Goal: Task Accomplishment & Management: Manage account settings

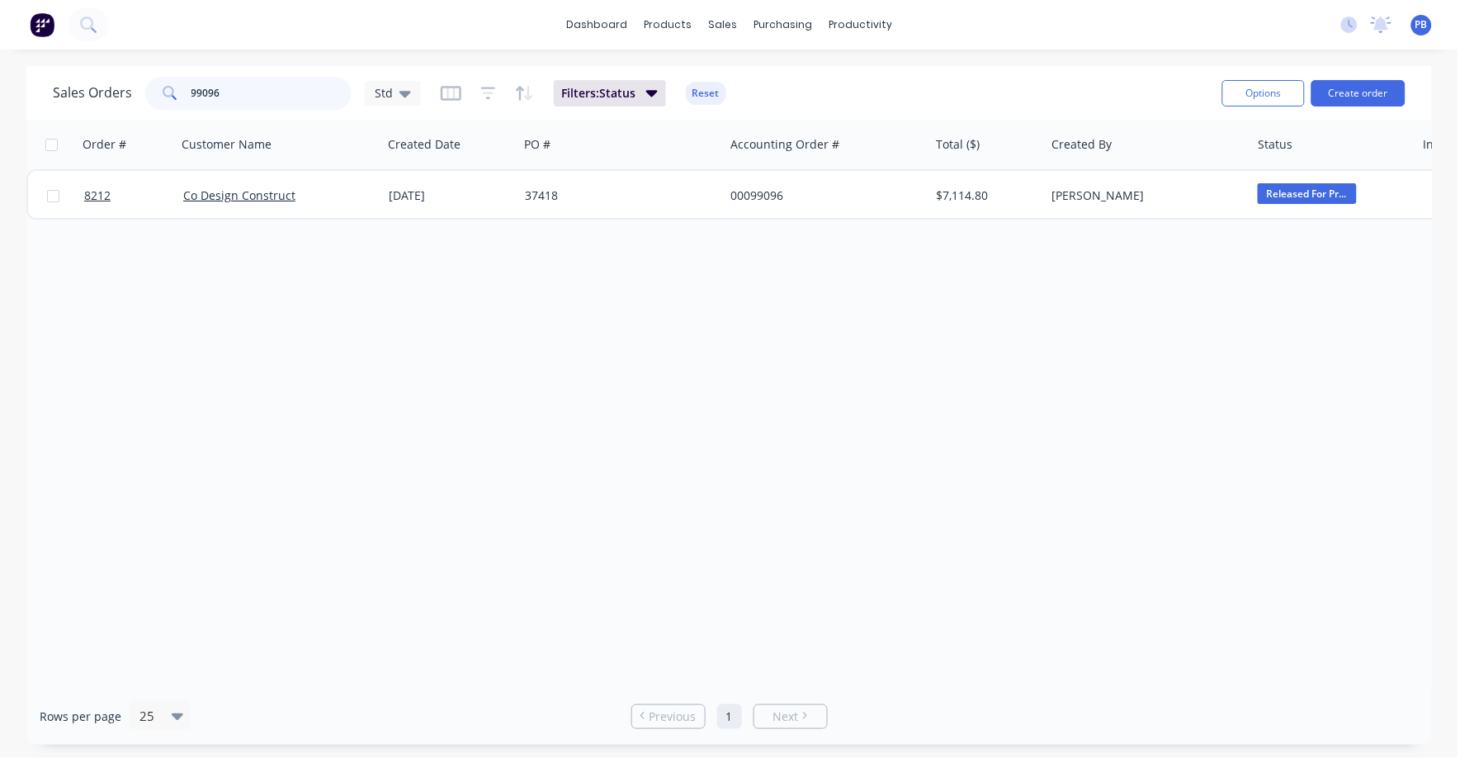
click at [245, 97] on input "99096" at bounding box center [272, 93] width 161 height 33
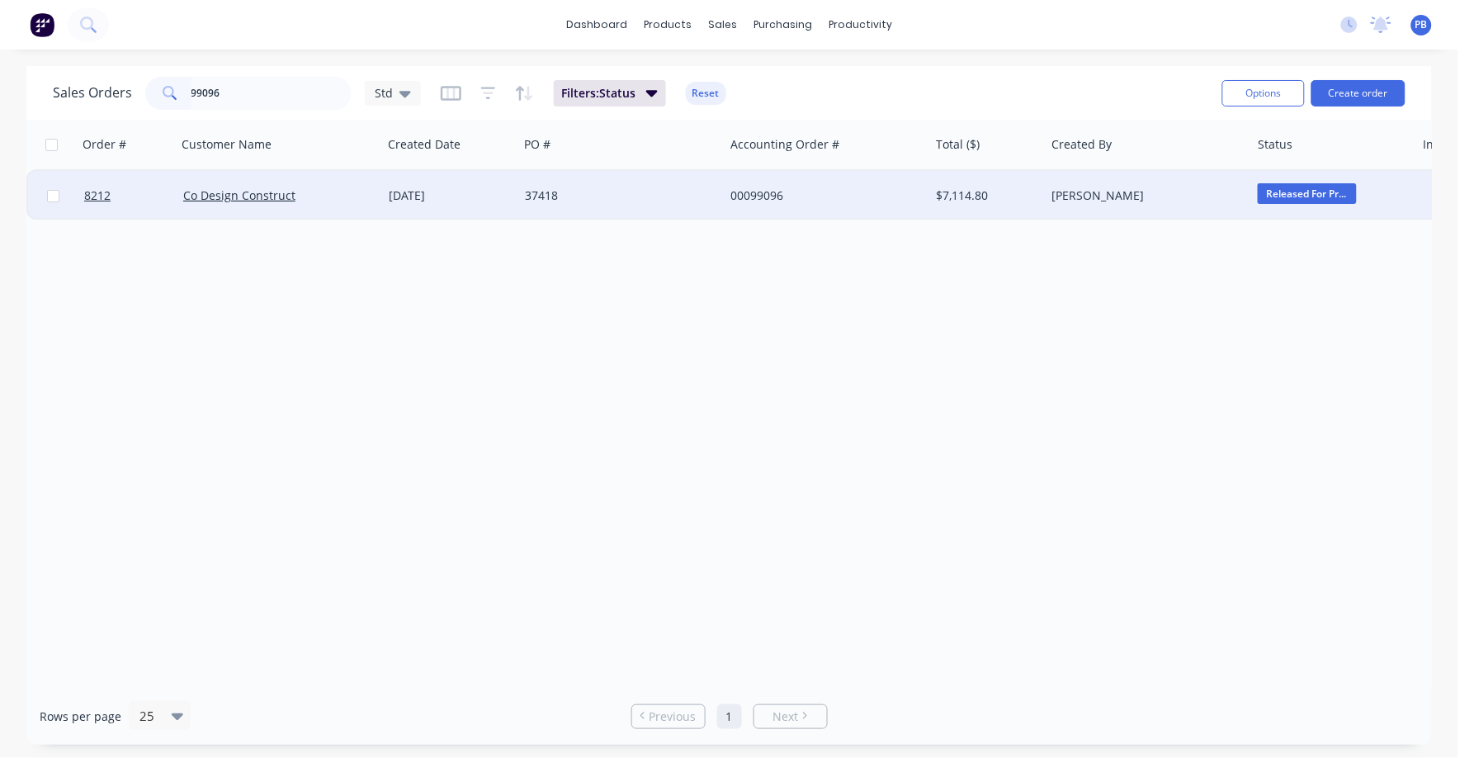
click at [764, 189] on div "00099096" at bounding box center [822, 195] width 183 height 17
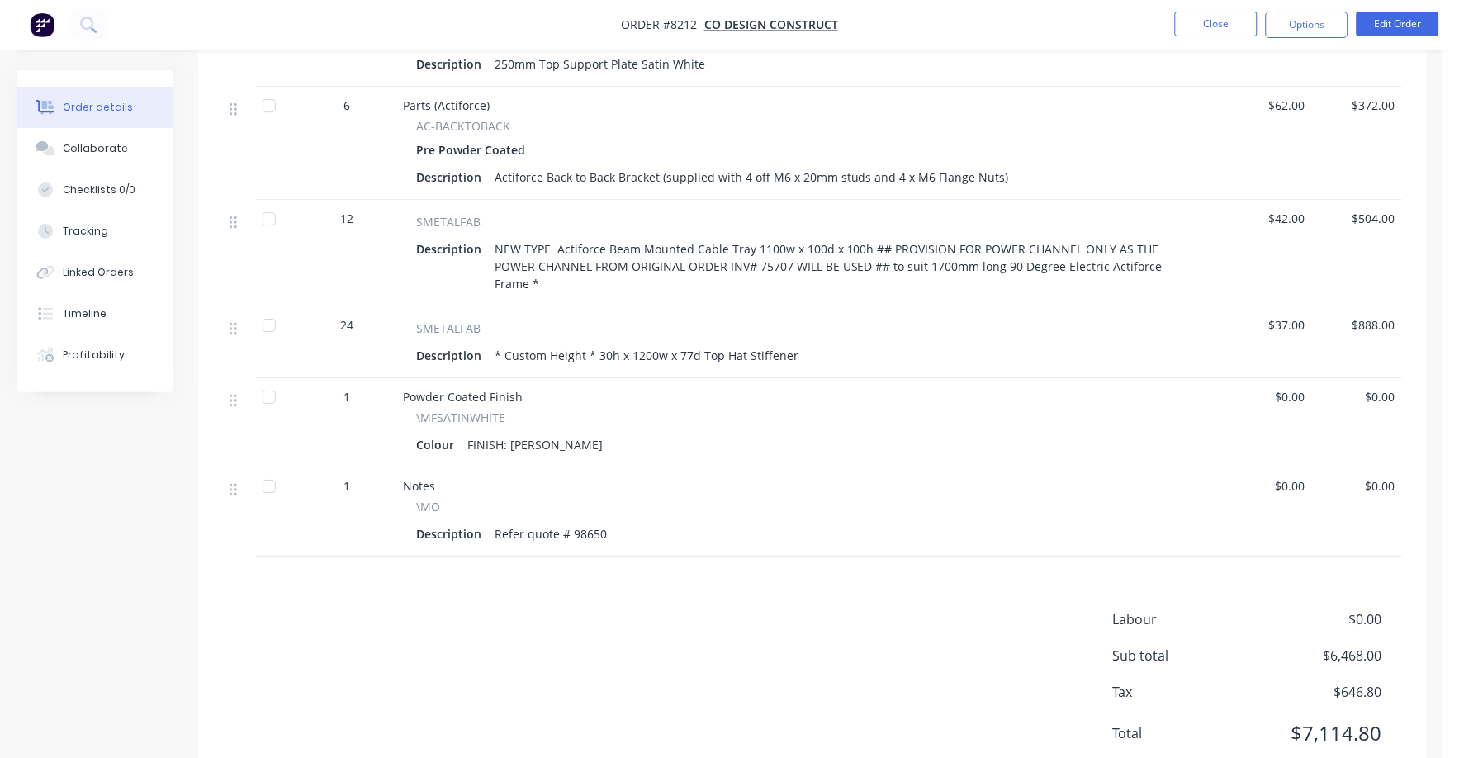
scroll to position [1341, 0]
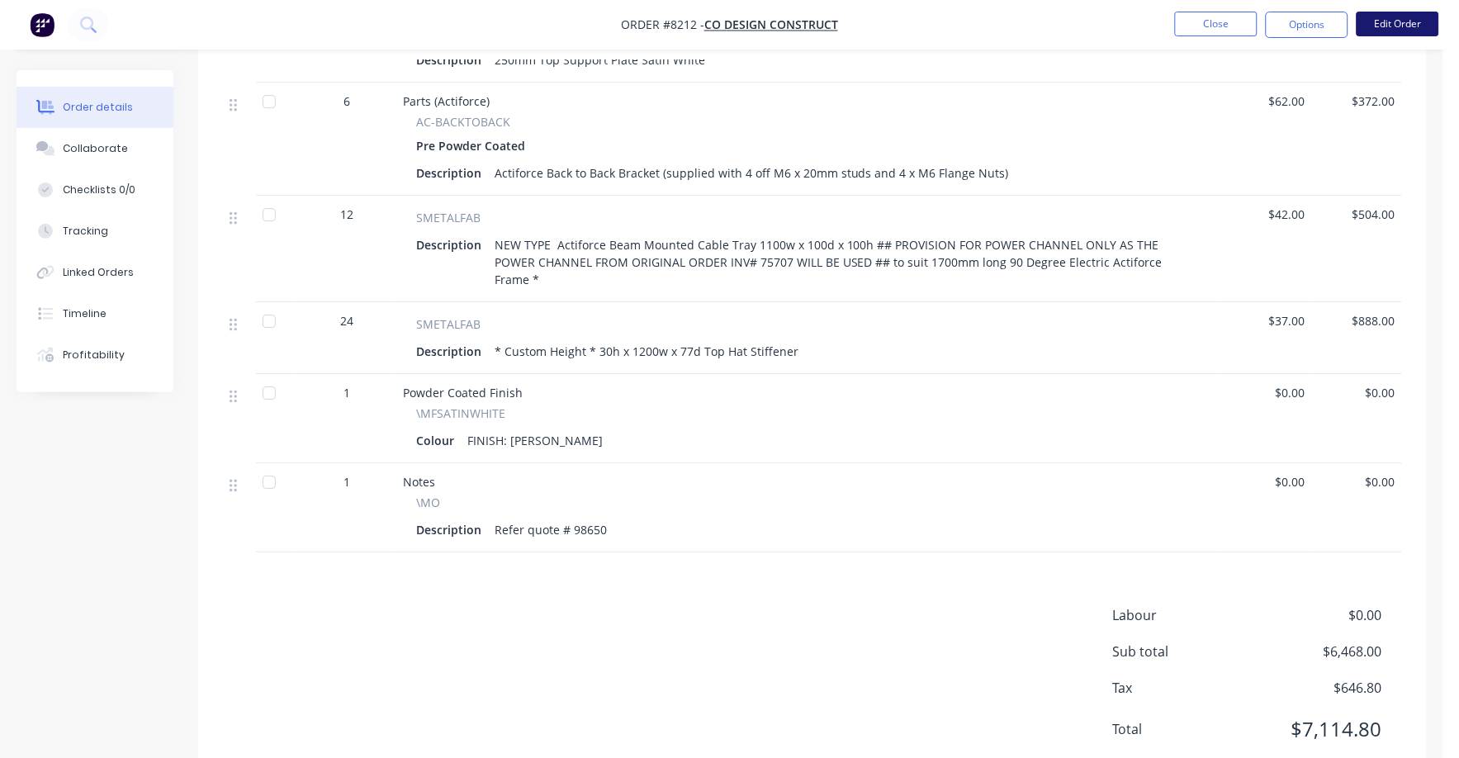
click at [1395, 21] on button "Edit Order" at bounding box center [1397, 24] width 83 height 25
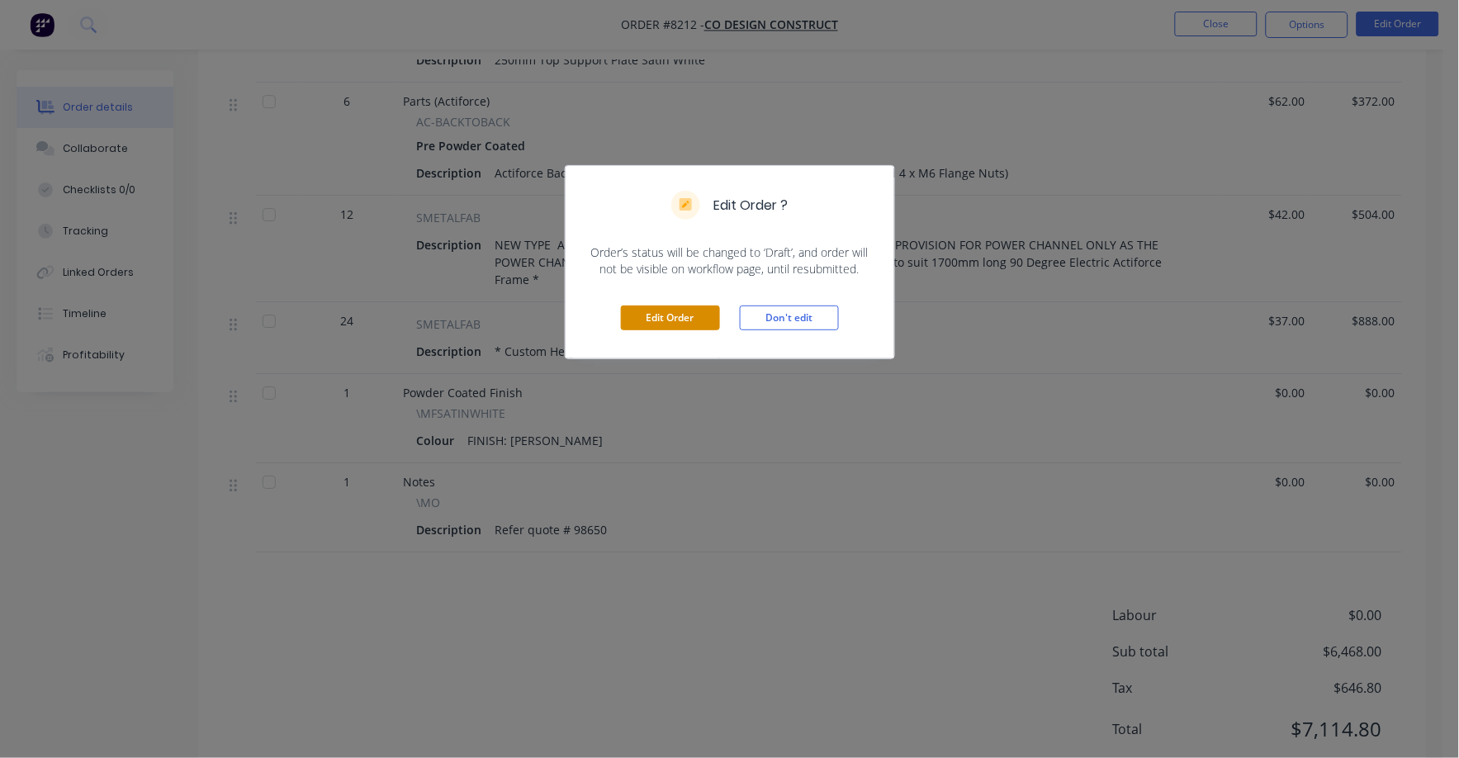
click at [683, 319] on button "Edit Order" at bounding box center [670, 317] width 99 height 25
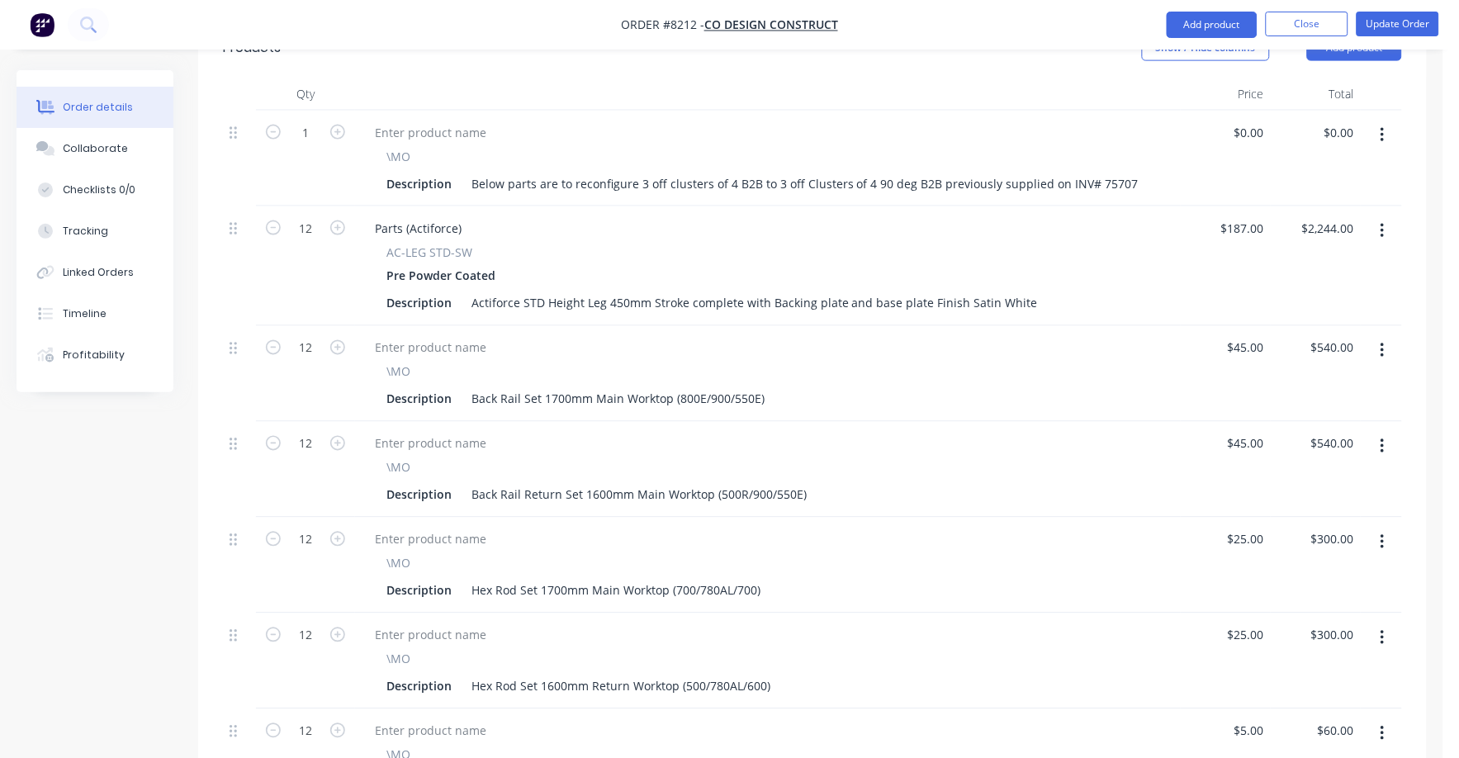
scroll to position [310, 0]
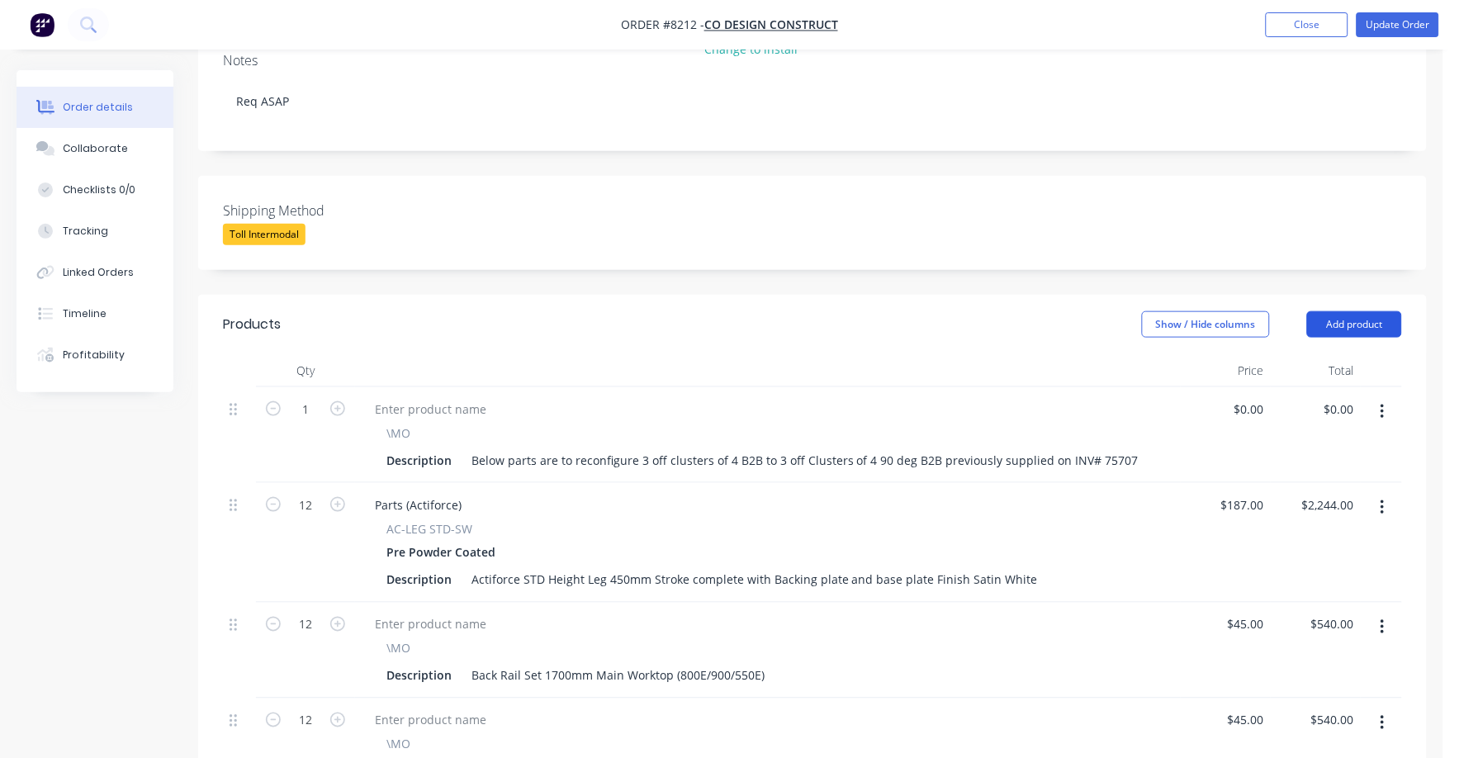
click at [1347, 311] on button "Add product" at bounding box center [1354, 324] width 95 height 26
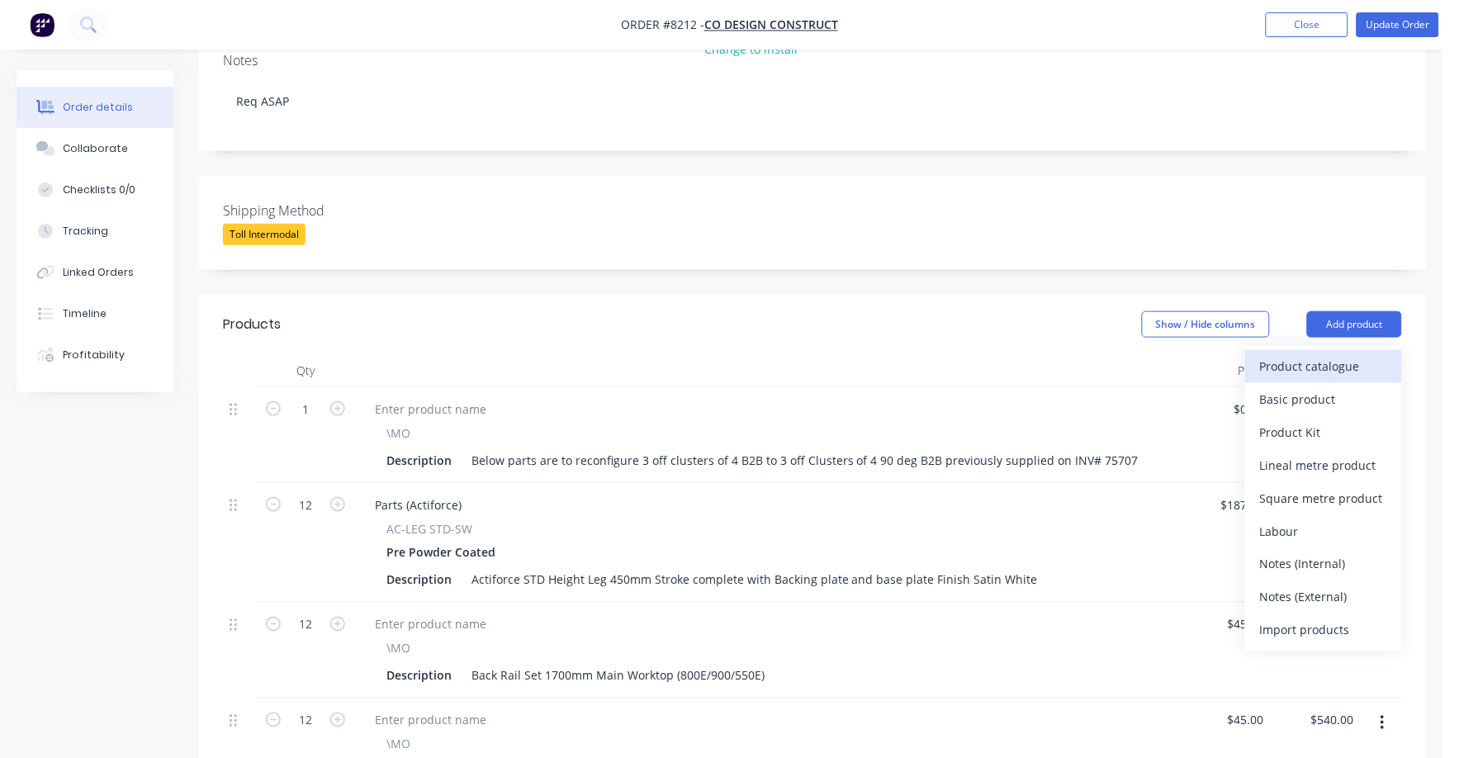
click at [1302, 354] on div "Product catalogue" at bounding box center [1323, 366] width 127 height 24
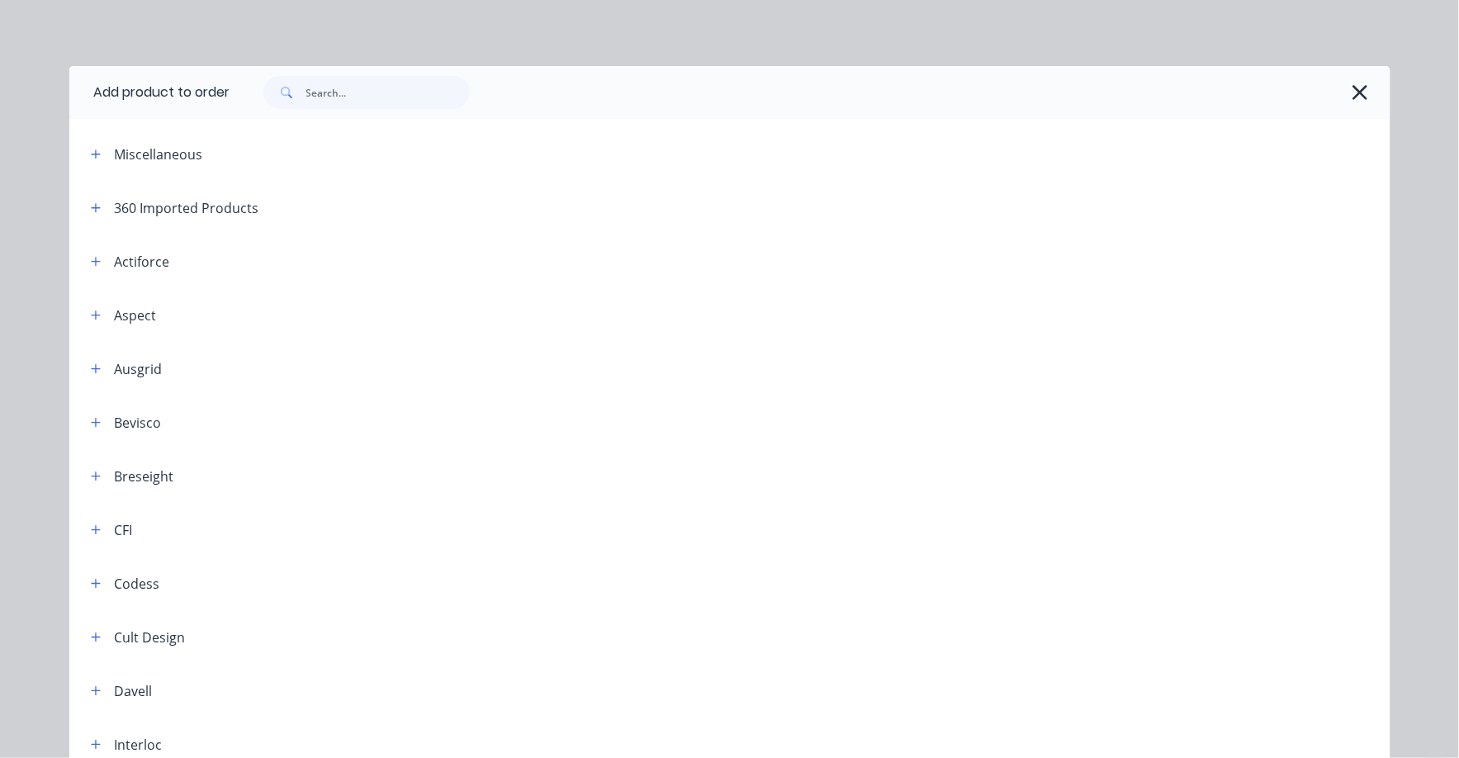
click at [153, 153] on div "Miscellaneous" at bounding box center [159, 154] width 88 height 20
click at [96, 155] on button "button" at bounding box center [96, 154] width 21 height 21
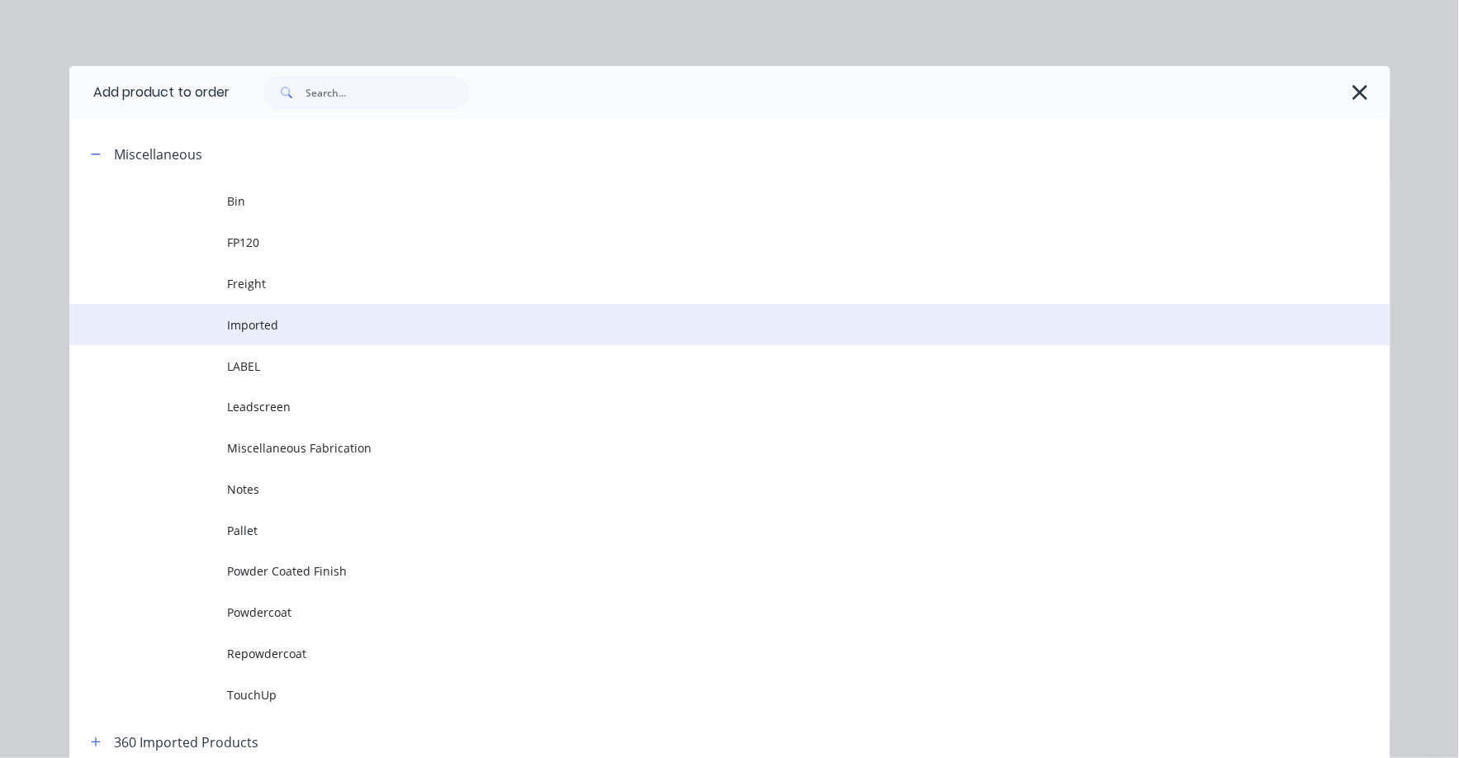
click at [258, 322] on span "Imported" at bounding box center [692, 324] width 929 height 17
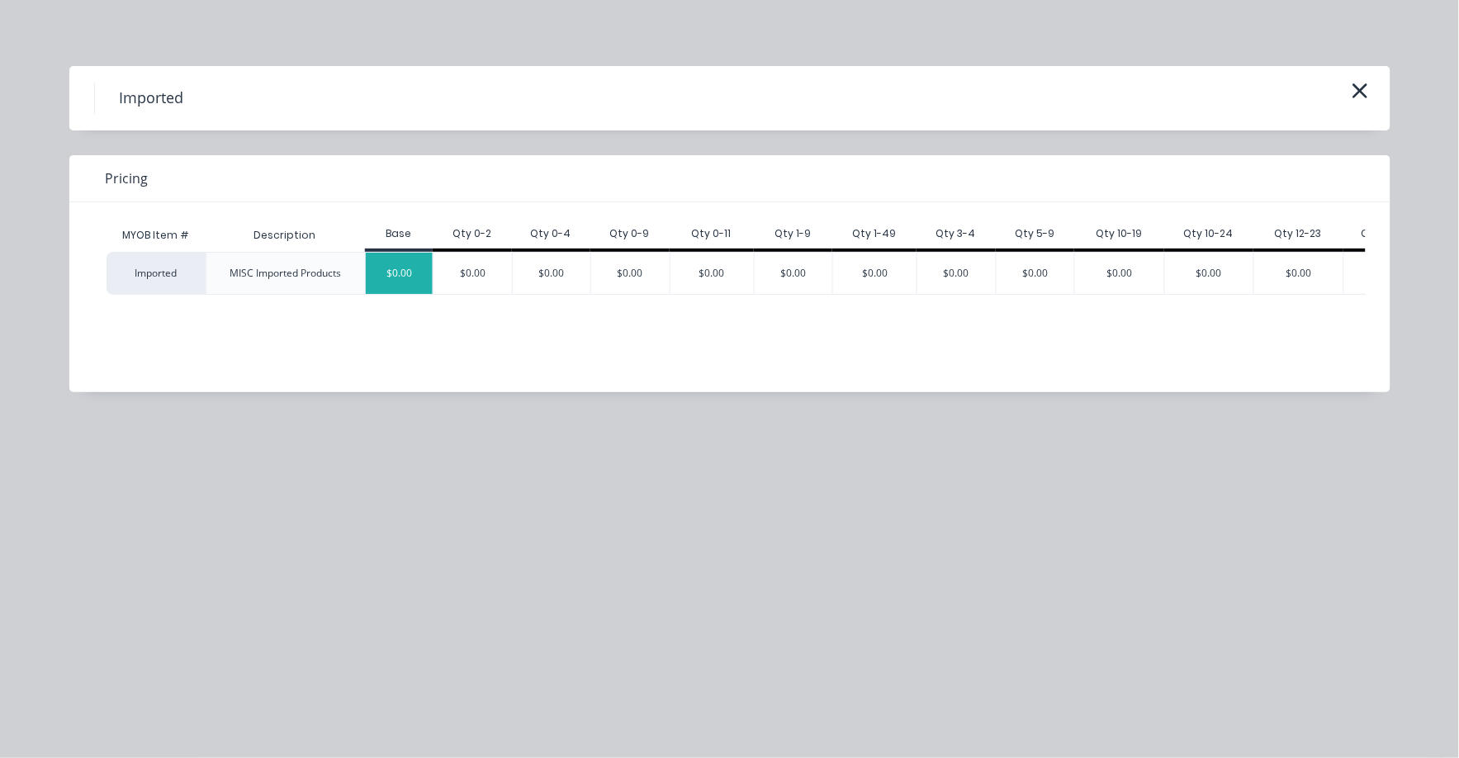
click at [392, 263] on div "$0.00" at bounding box center [400, 273] width 68 height 41
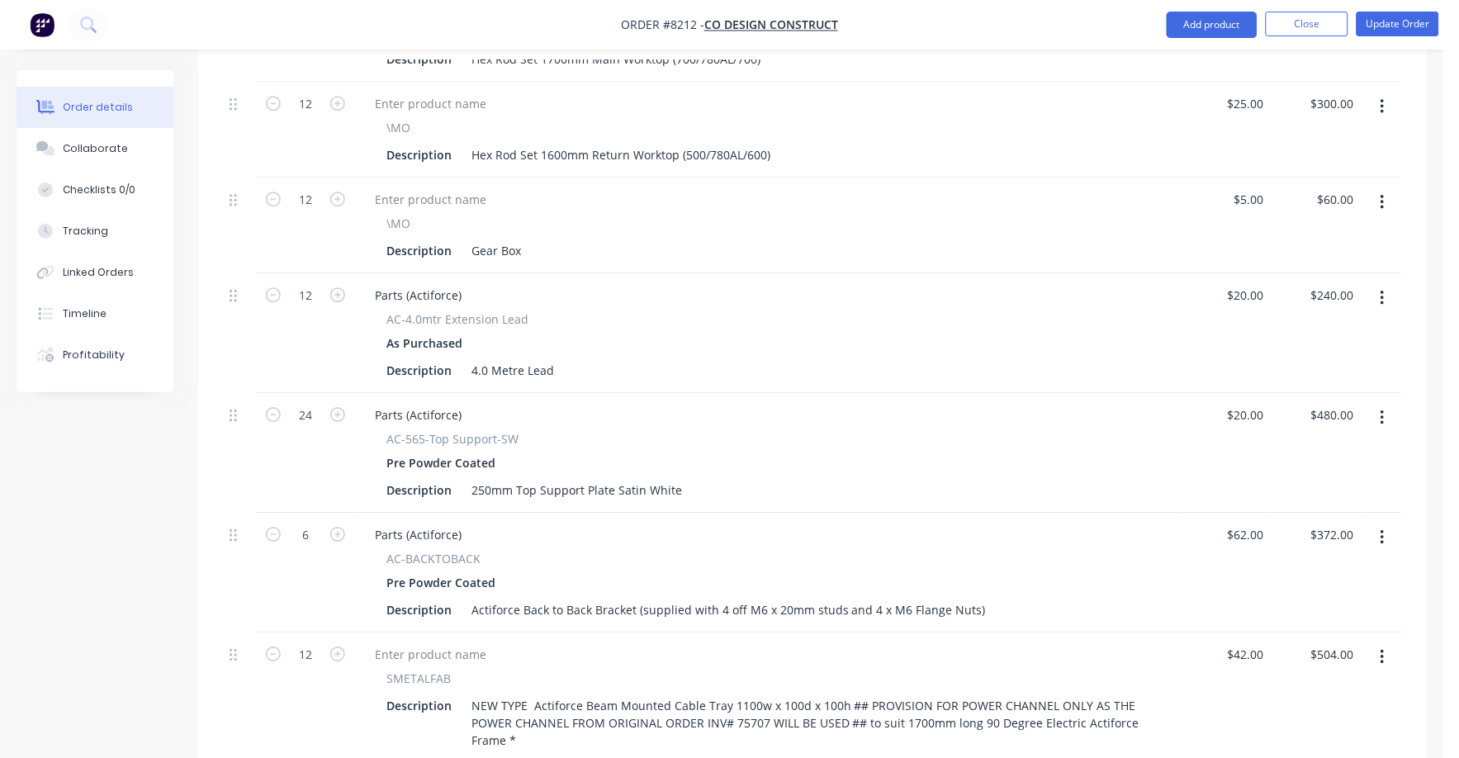
scroll to position [1135, 0]
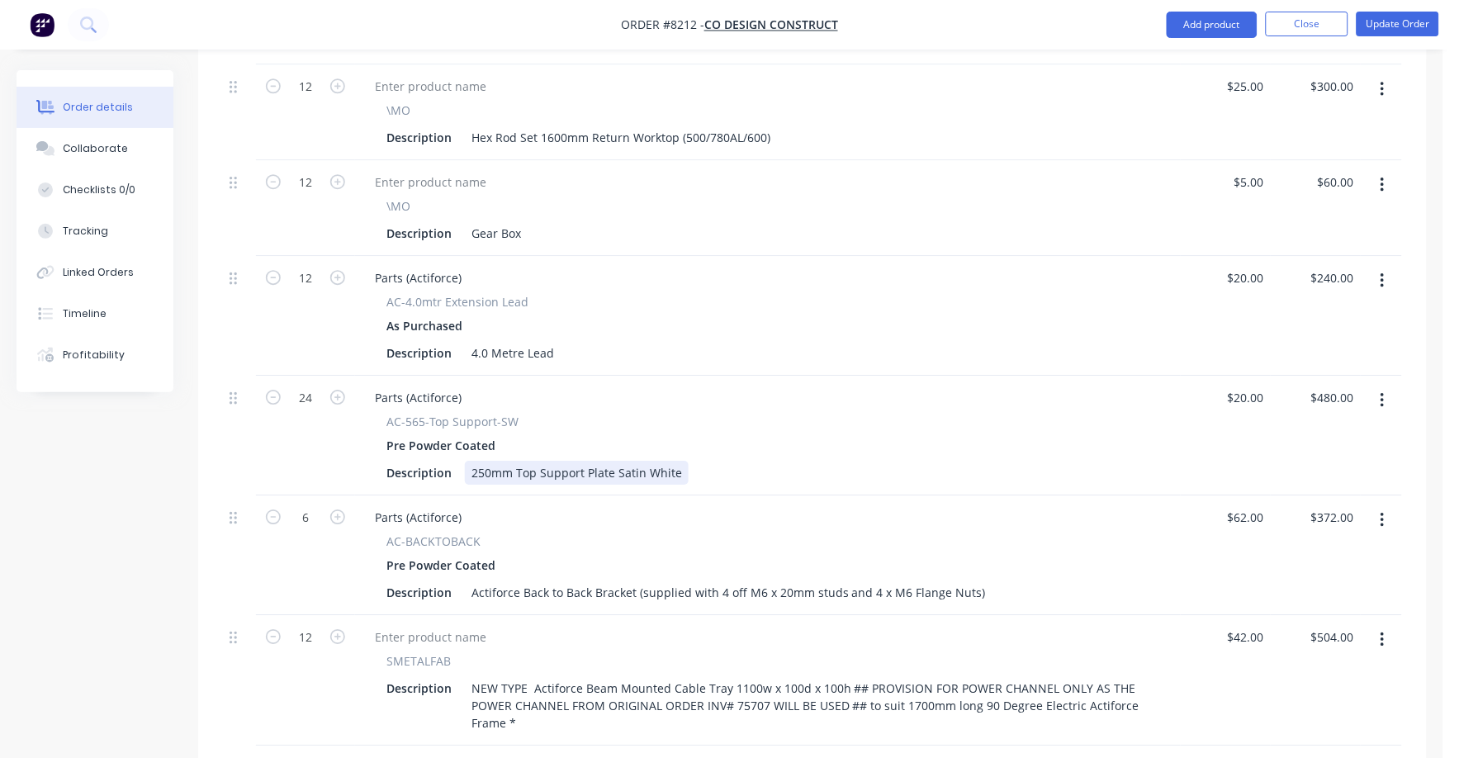
drag, startPoint x: 471, startPoint y: 448, endPoint x: 717, endPoint y: 447, distance: 246.8
click at [717, 461] on div "Description 250mm Top Support Plate Satin White" at bounding box center [764, 473] width 769 height 24
copy div "250mm Top Support Plate Satin White"
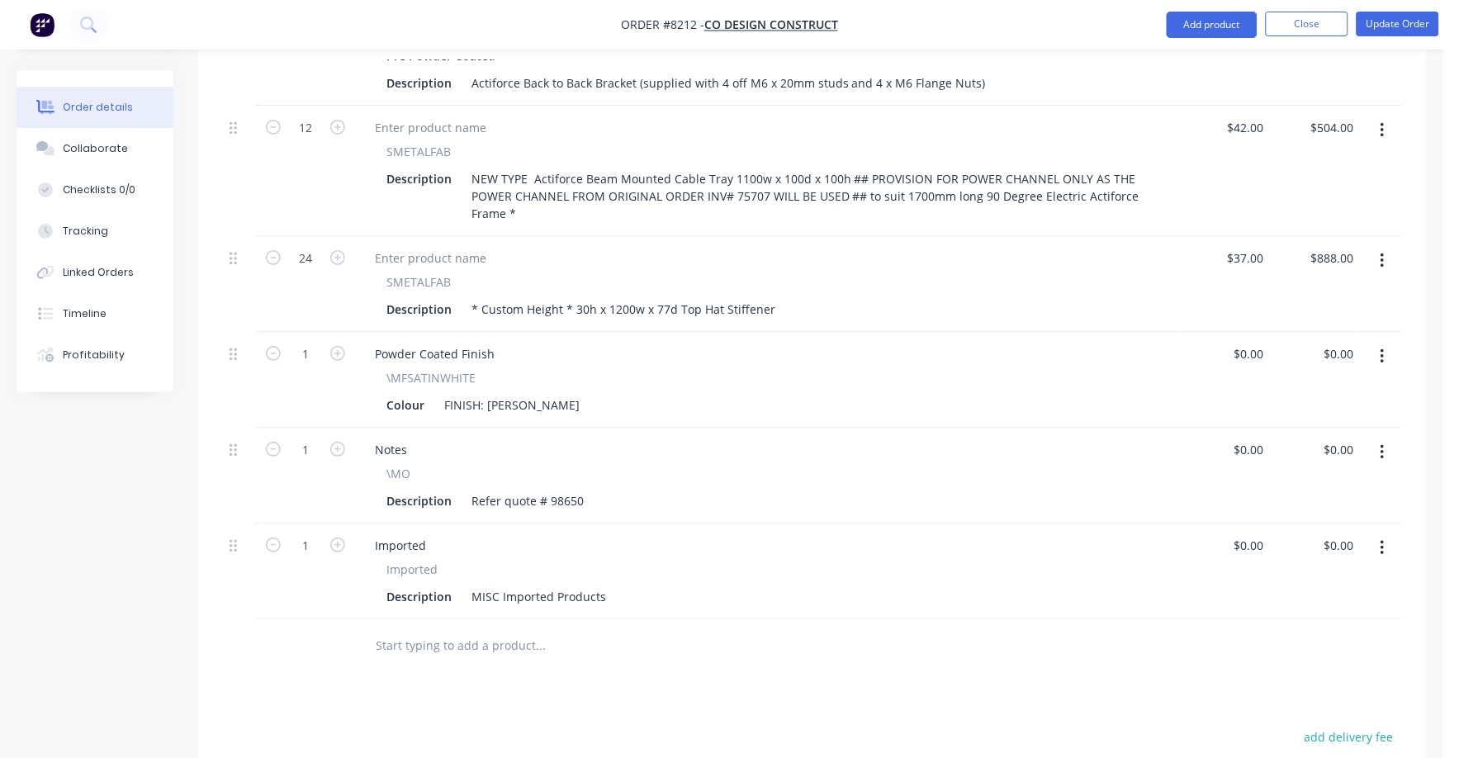
scroll to position [1650, 0]
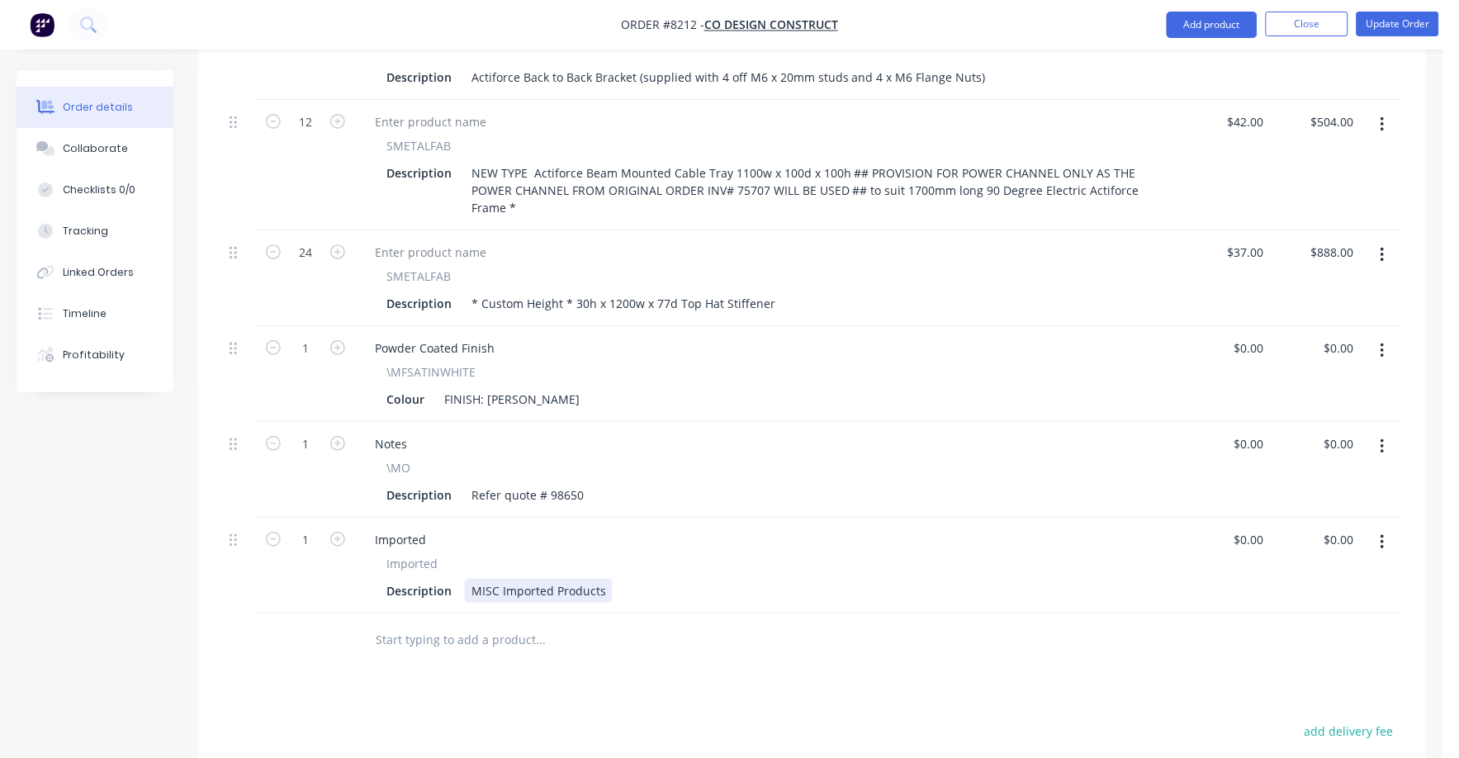
click at [574, 579] on div "MISC Imported Products" at bounding box center [539, 591] width 148 height 24
drag, startPoint x: 472, startPoint y: 565, endPoint x: 675, endPoint y: 557, distance: 203.2
click at [675, 579] on div "Description MISC Imported Products" at bounding box center [764, 591] width 769 height 24
paste div
type input "$20.00"
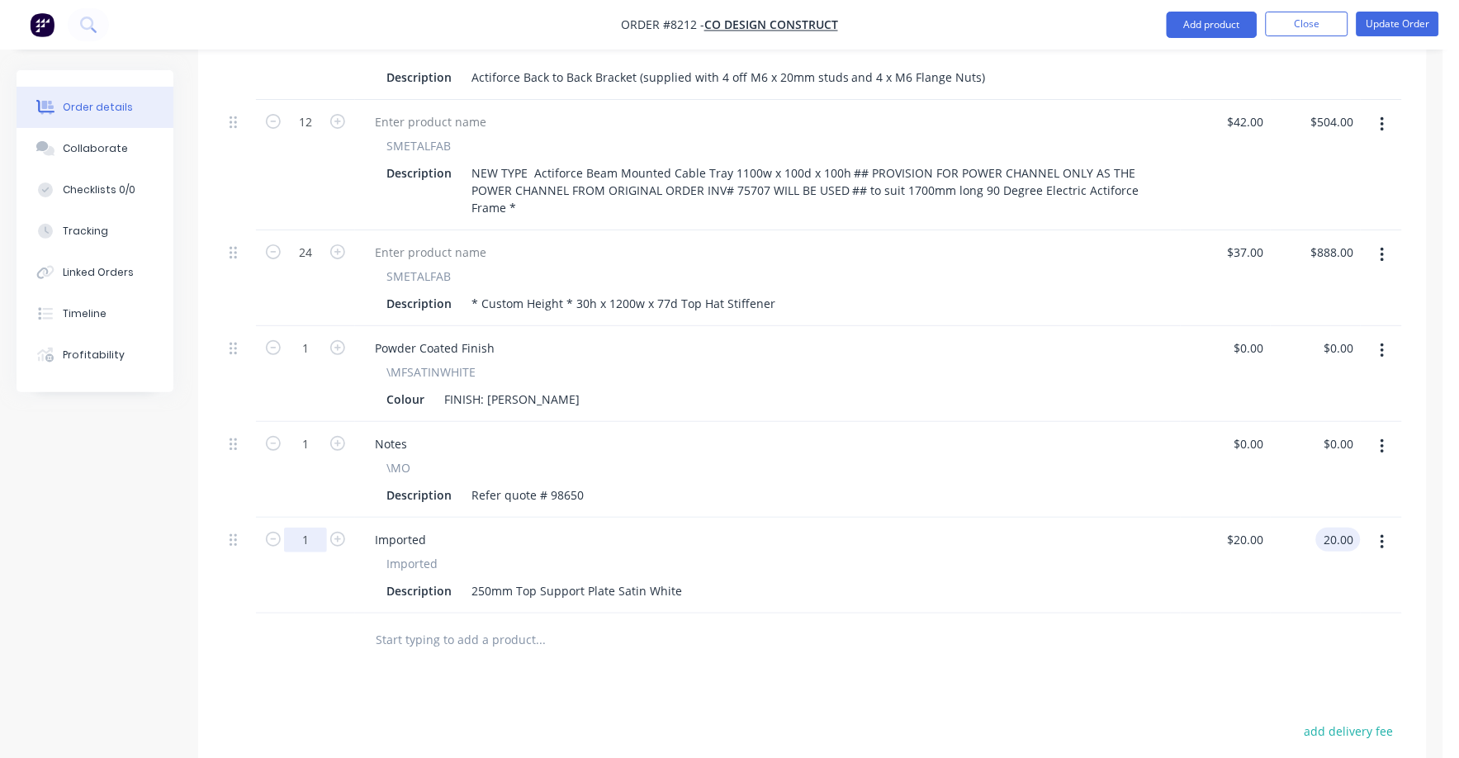
type input "$20.00"
click at [307, 527] on input "1" at bounding box center [305, 539] width 43 height 25
type input "24"
type input "$480.00"
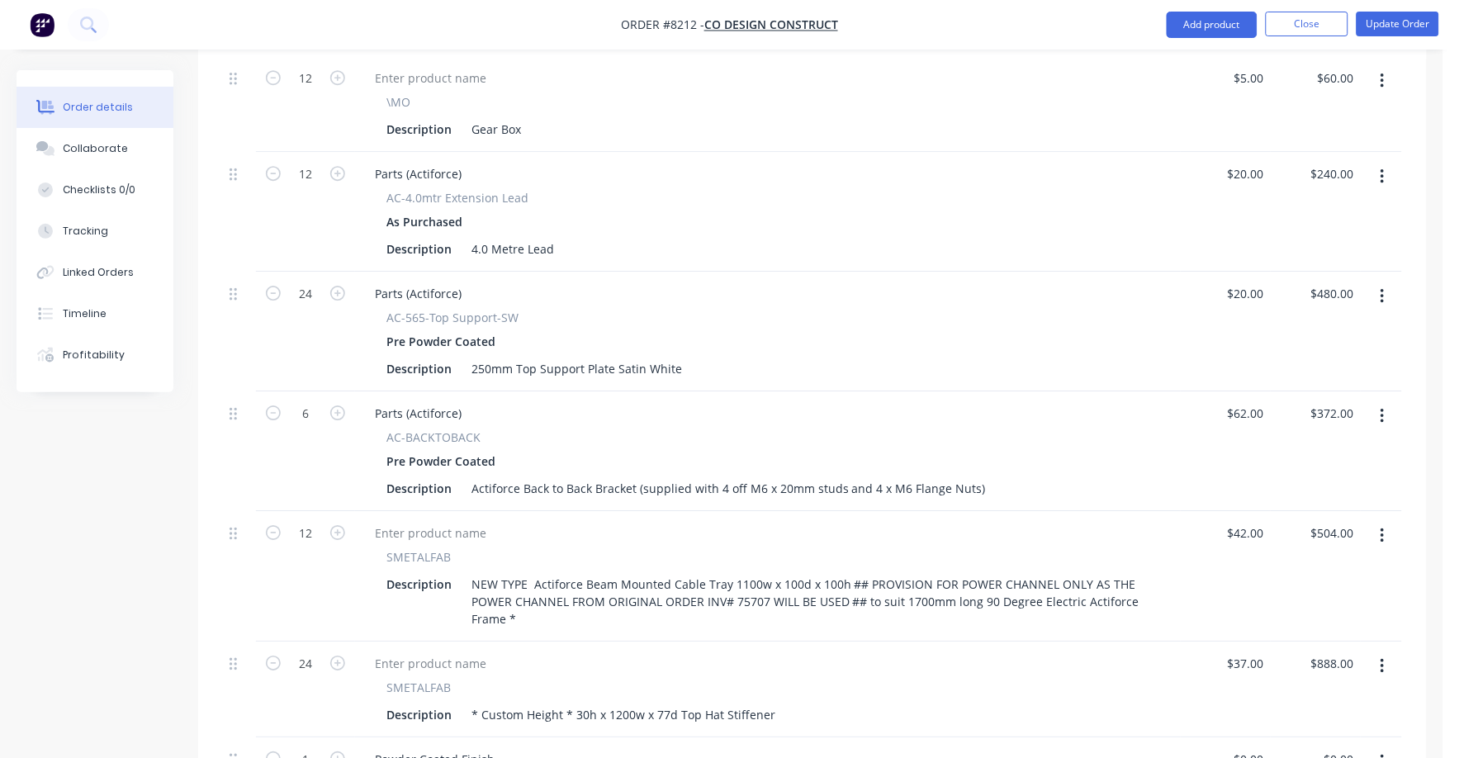
scroll to position [1238, 0]
click at [1390, 282] on button "button" at bounding box center [1382, 297] width 39 height 30
click at [1284, 428] on div "Delete" at bounding box center [1323, 440] width 127 height 24
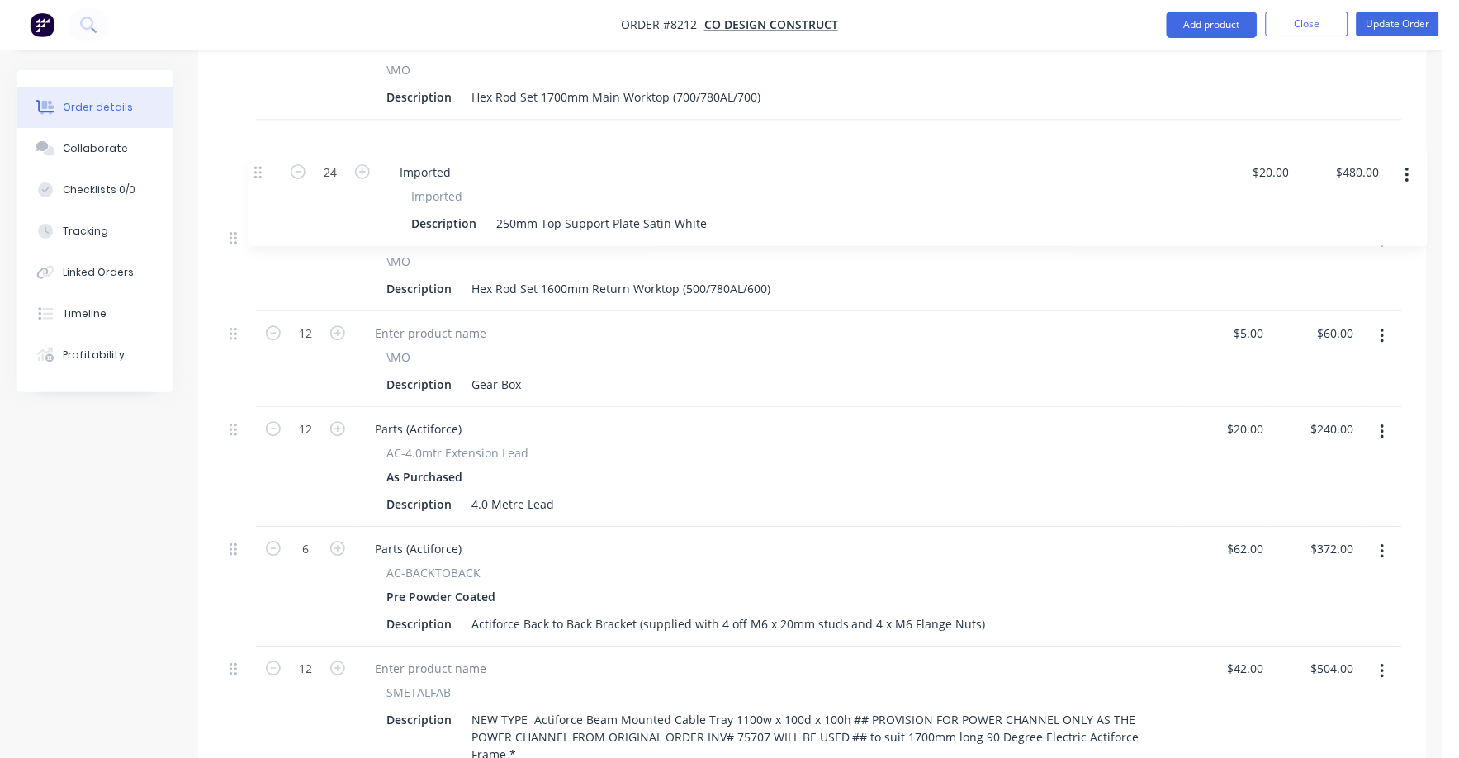
scroll to position [1074, 0]
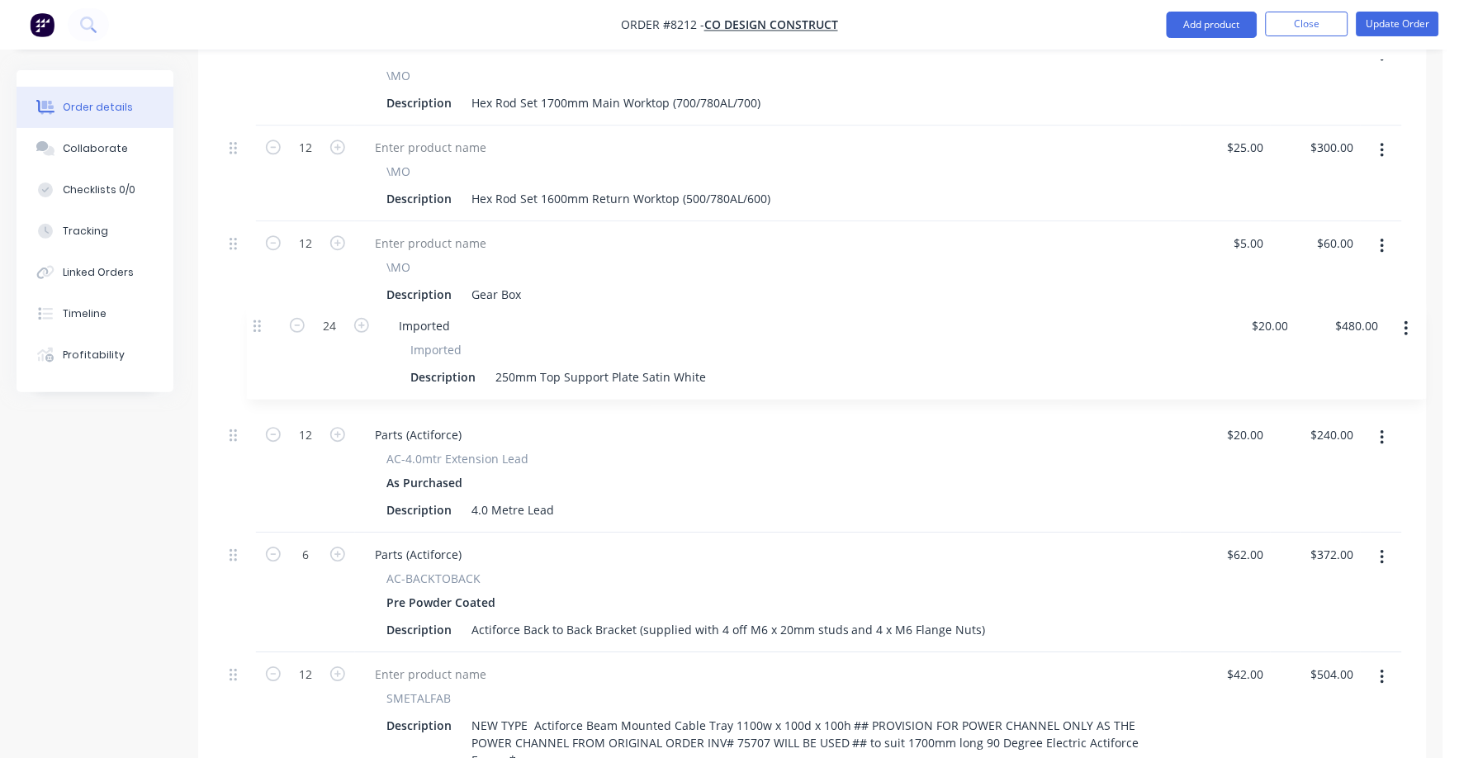
drag, startPoint x: 234, startPoint y: 605, endPoint x: 258, endPoint y: 324, distance: 282.6
click at [258, 324] on div "1 \MO Description Below parts are to reconfigure 3 off clusters of 4 B2B to 3 o…" at bounding box center [812, 346] width 1179 height 1447
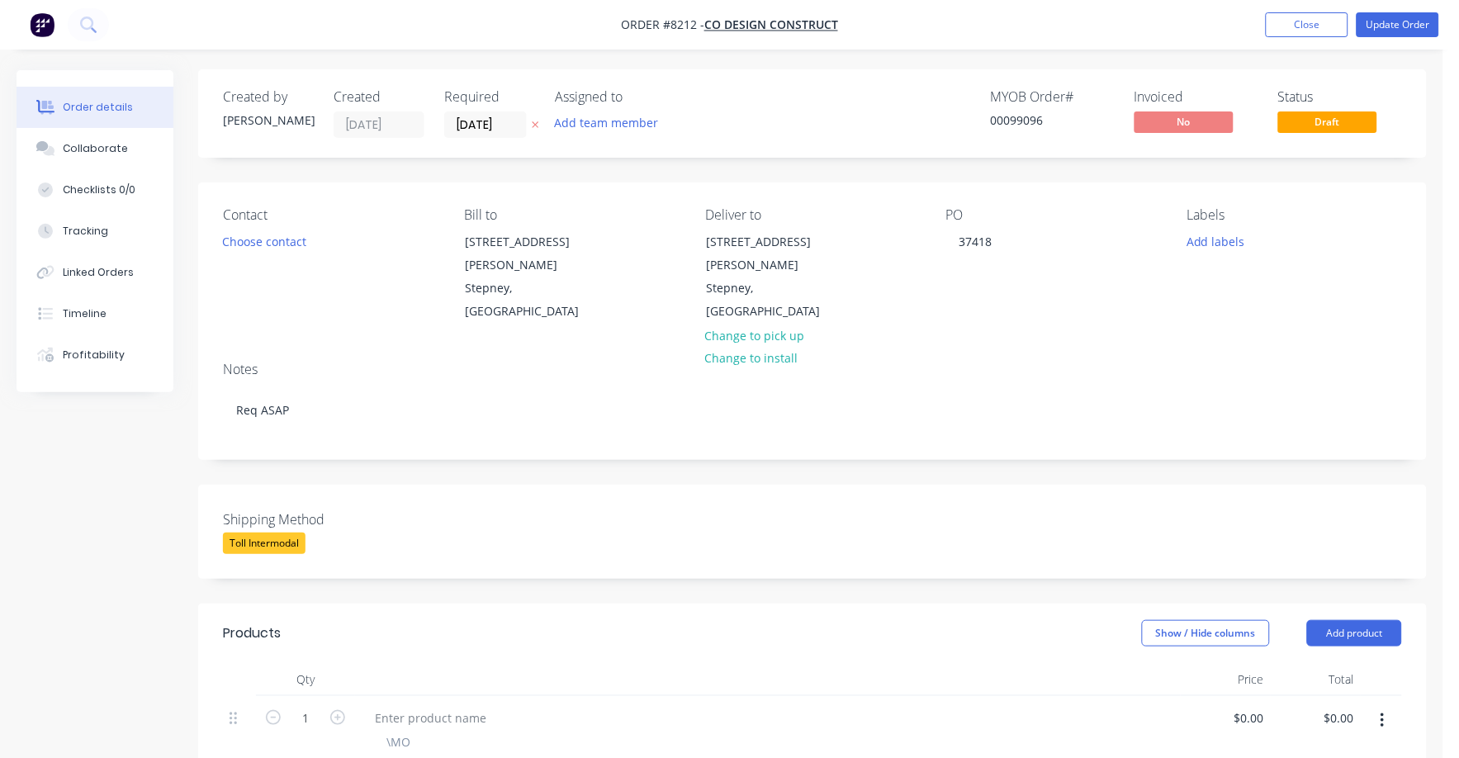
scroll to position [0, 0]
click at [1389, 21] on button "Update Order" at bounding box center [1397, 24] width 83 height 25
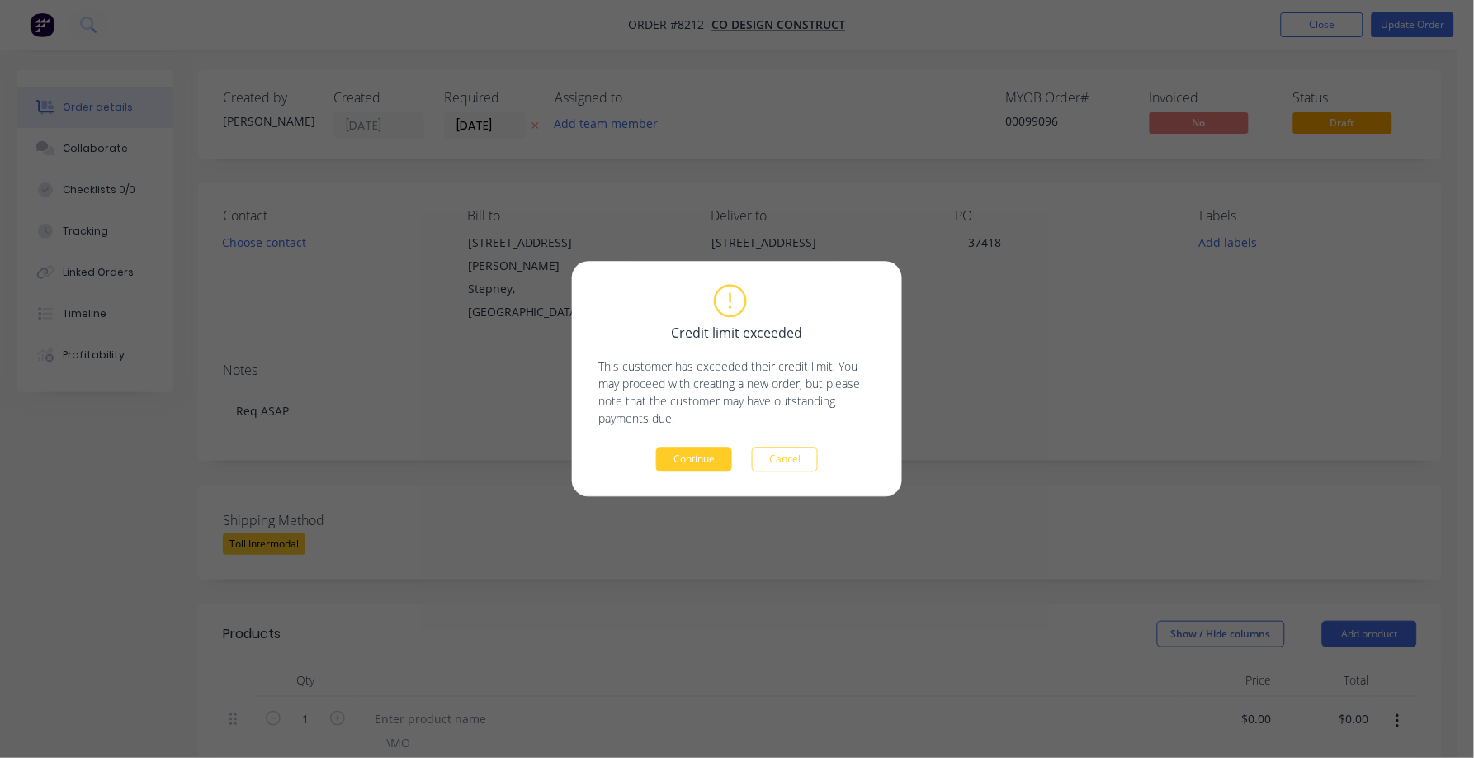
click at [705, 455] on button "Continue" at bounding box center [694, 459] width 76 height 25
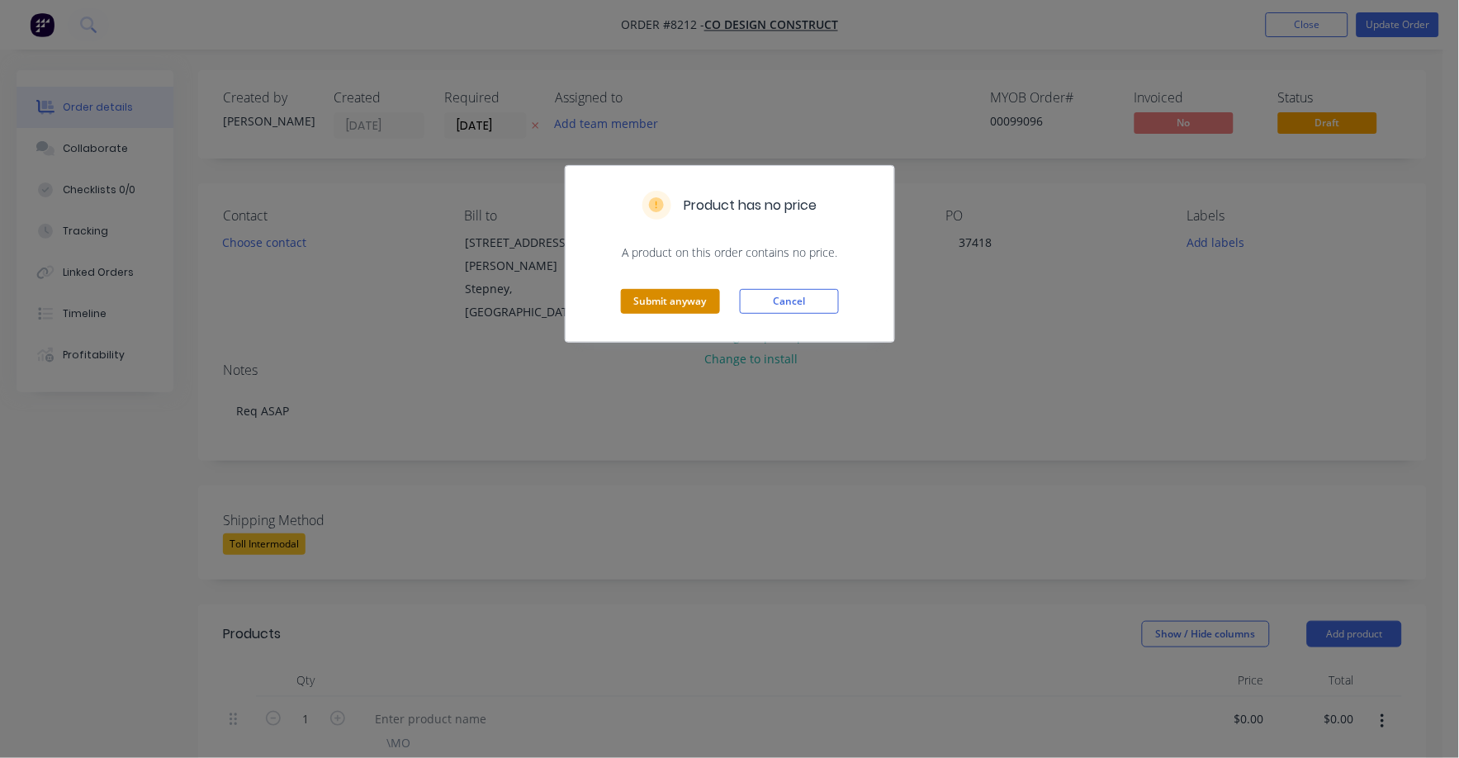
click at [679, 303] on button "Submit anyway" at bounding box center [670, 301] width 99 height 25
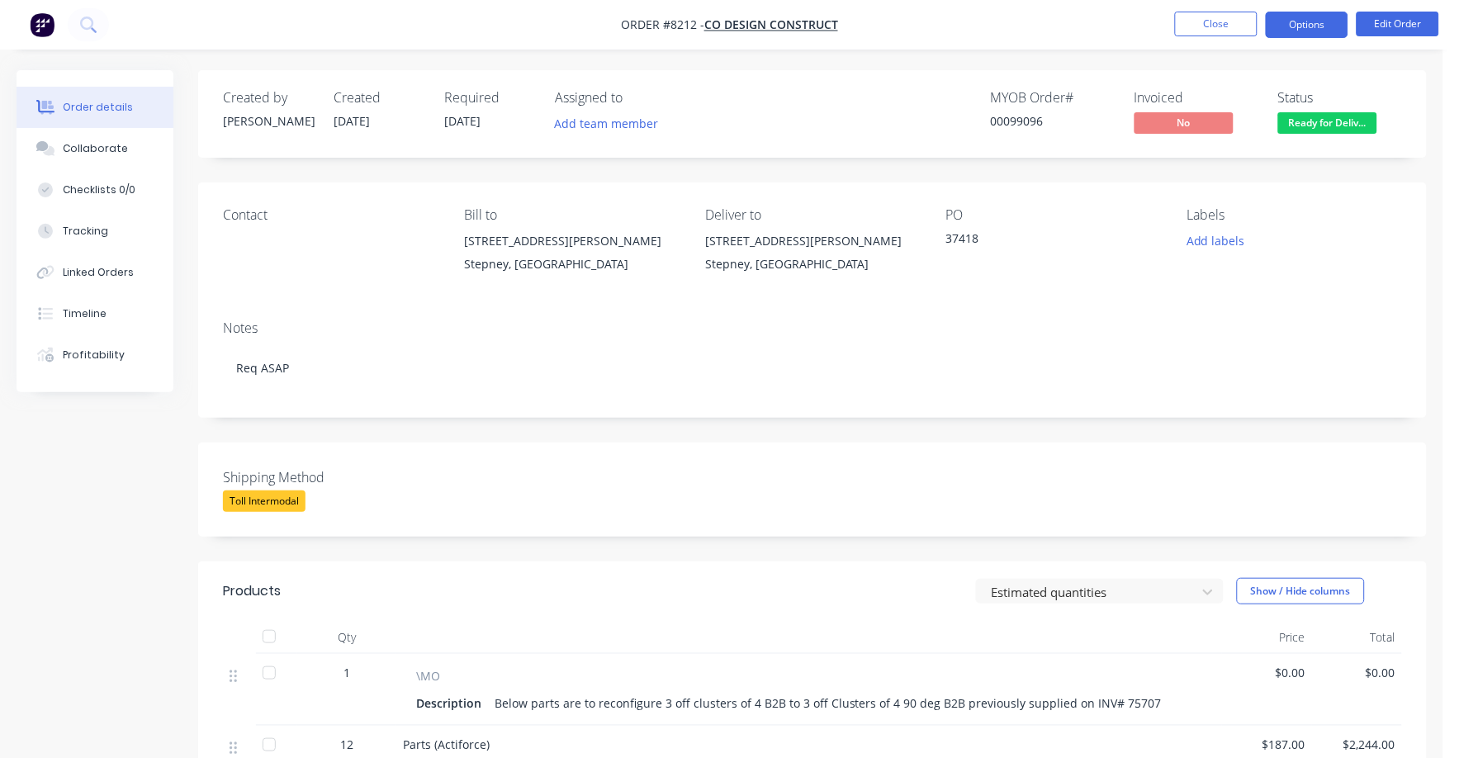
click at [1300, 27] on button "Options" at bounding box center [1306, 25] width 83 height 26
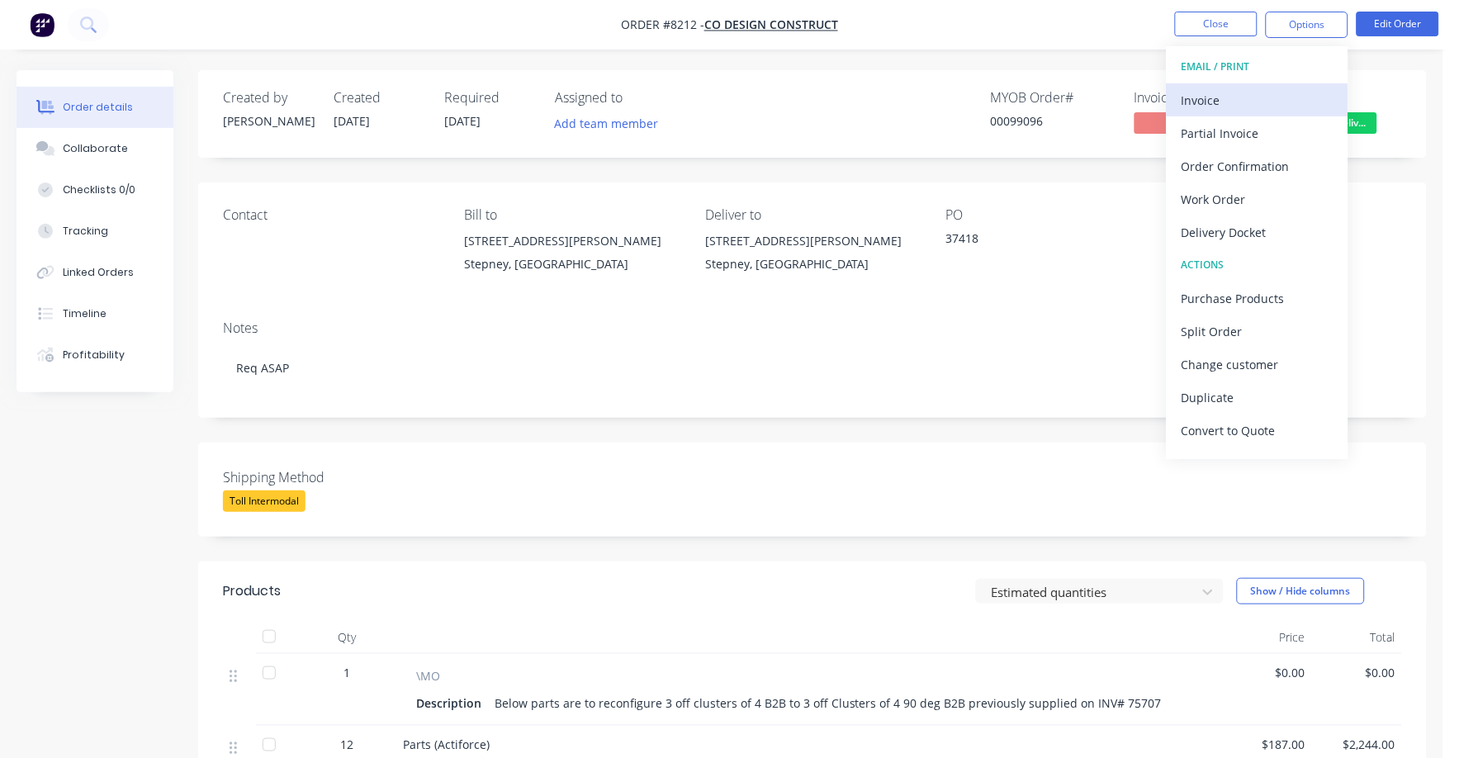
click at [1199, 94] on div "Invoice" at bounding box center [1257, 100] width 152 height 24
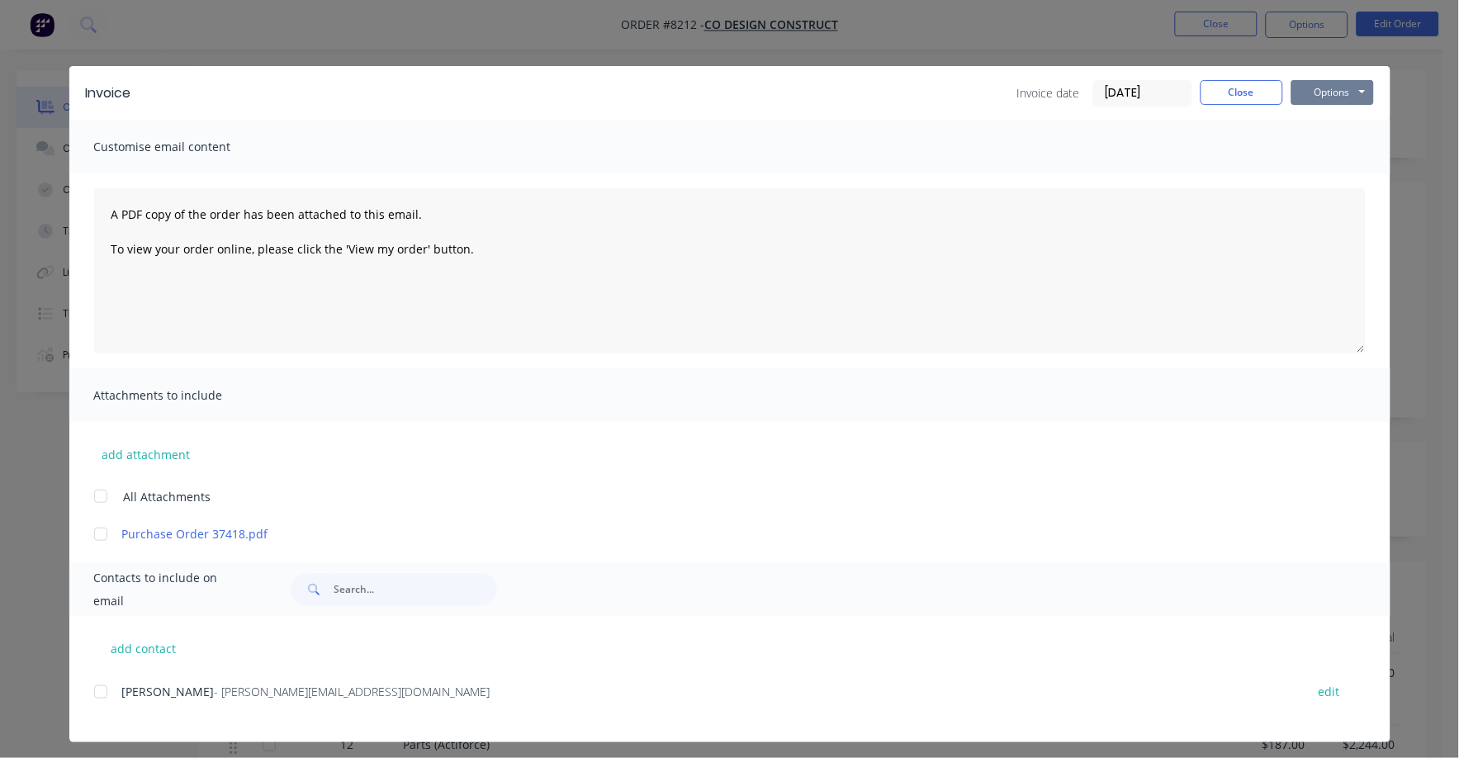
drag, startPoint x: 1323, startPoint y: 86, endPoint x: 1312, endPoint y: 106, distance: 22.5
click at [1324, 87] on button "Options" at bounding box center [1332, 92] width 83 height 25
click at [1297, 140] on button "Print" at bounding box center [1344, 148] width 106 height 27
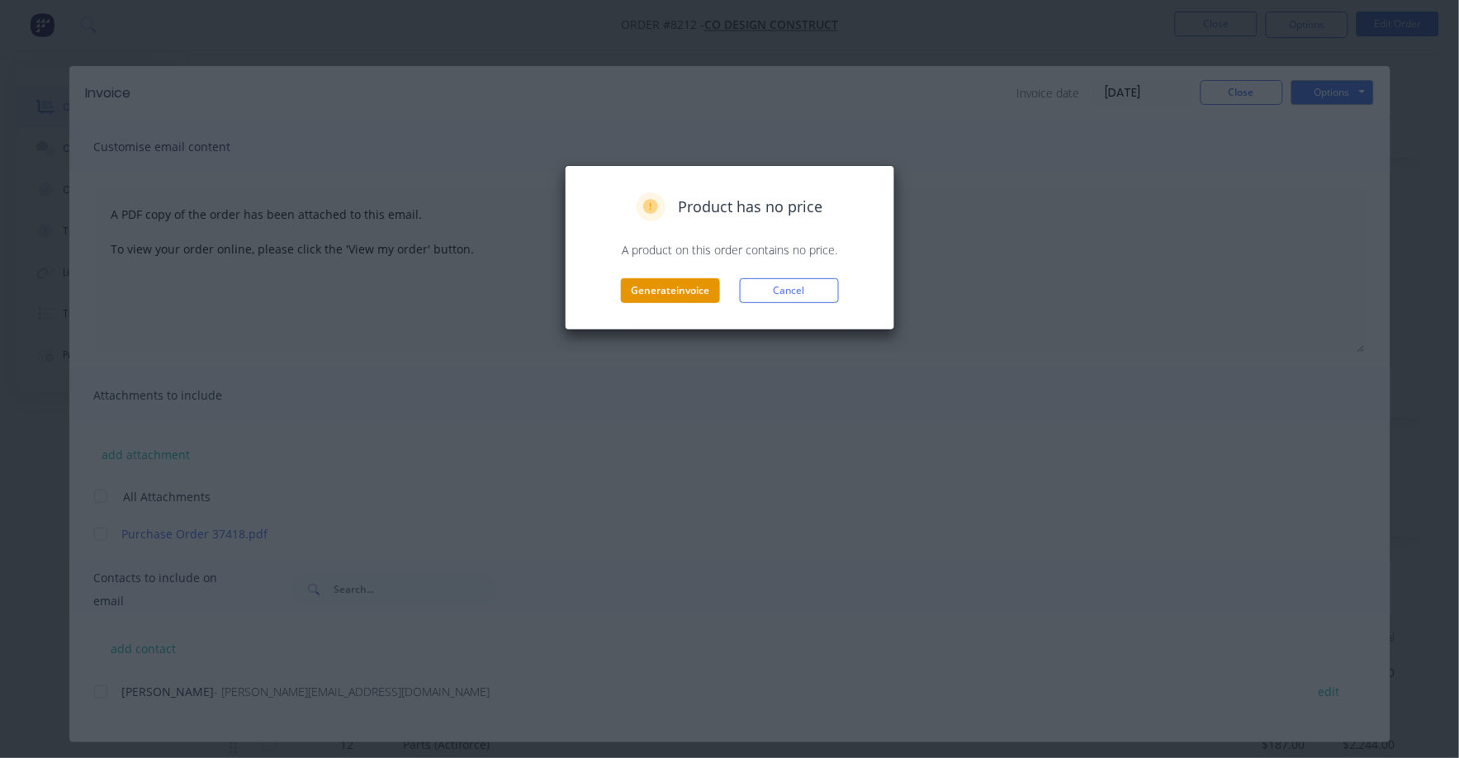
click at [686, 290] on button "Generate invoice" at bounding box center [670, 290] width 99 height 25
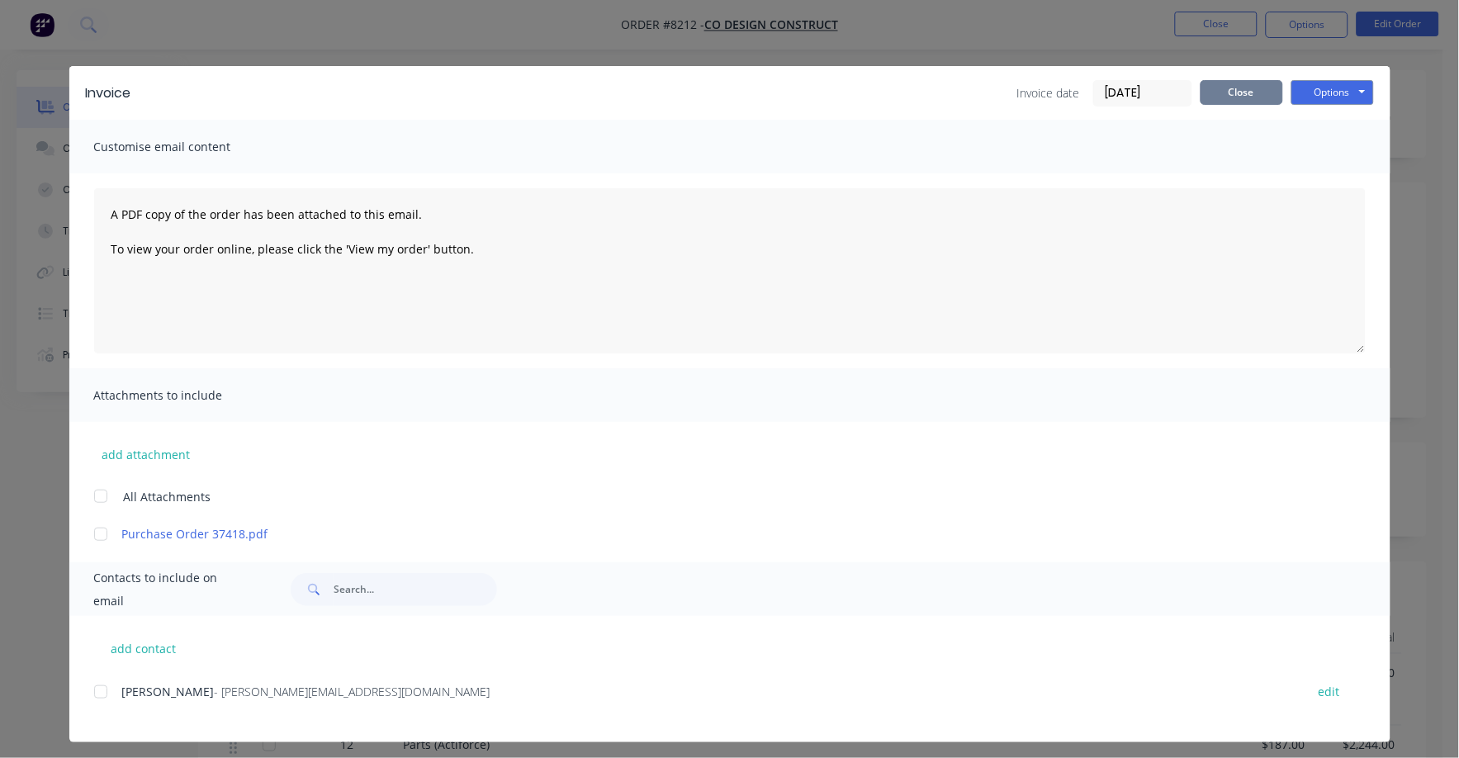
click at [1232, 98] on button "Close" at bounding box center [1241, 92] width 83 height 25
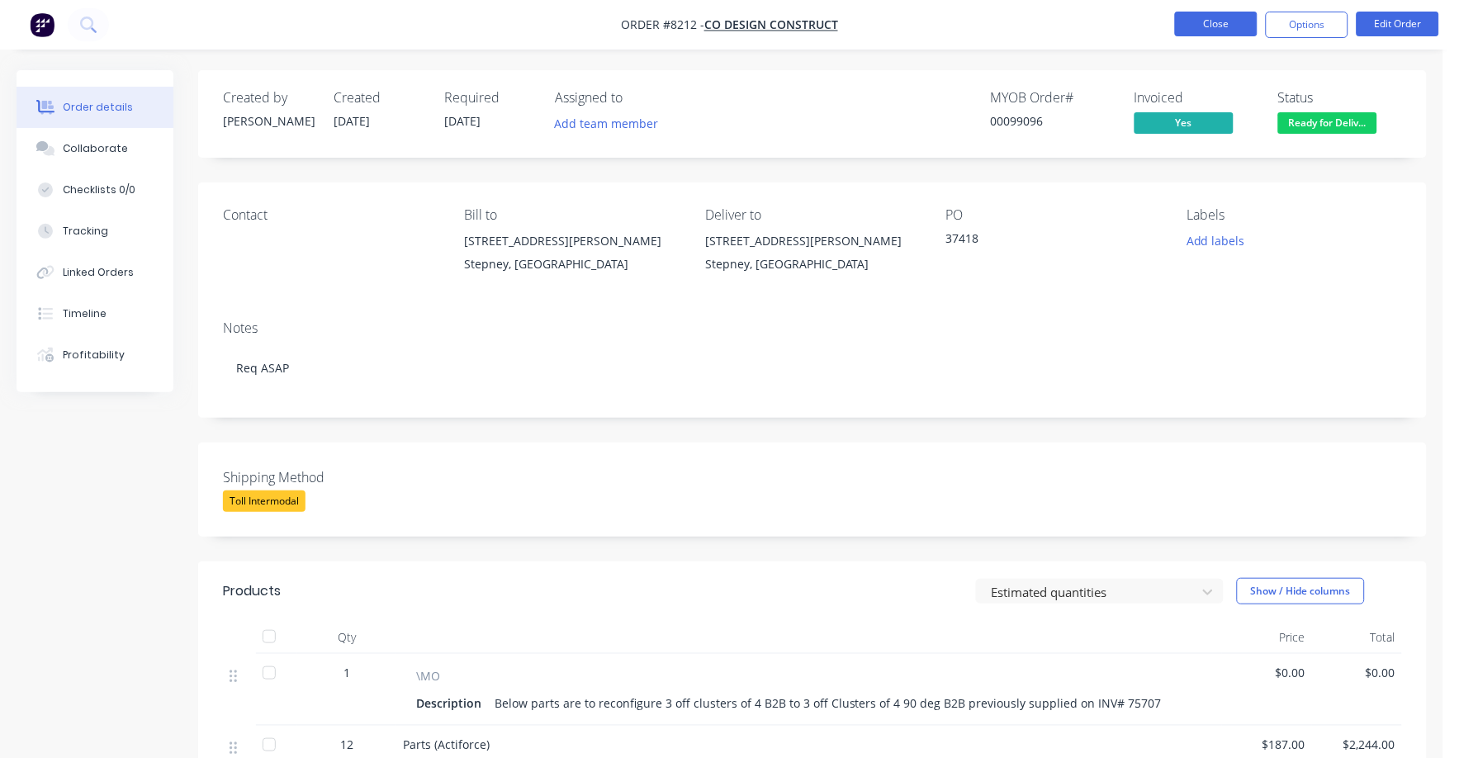
click at [1204, 14] on button "Close" at bounding box center [1216, 24] width 83 height 25
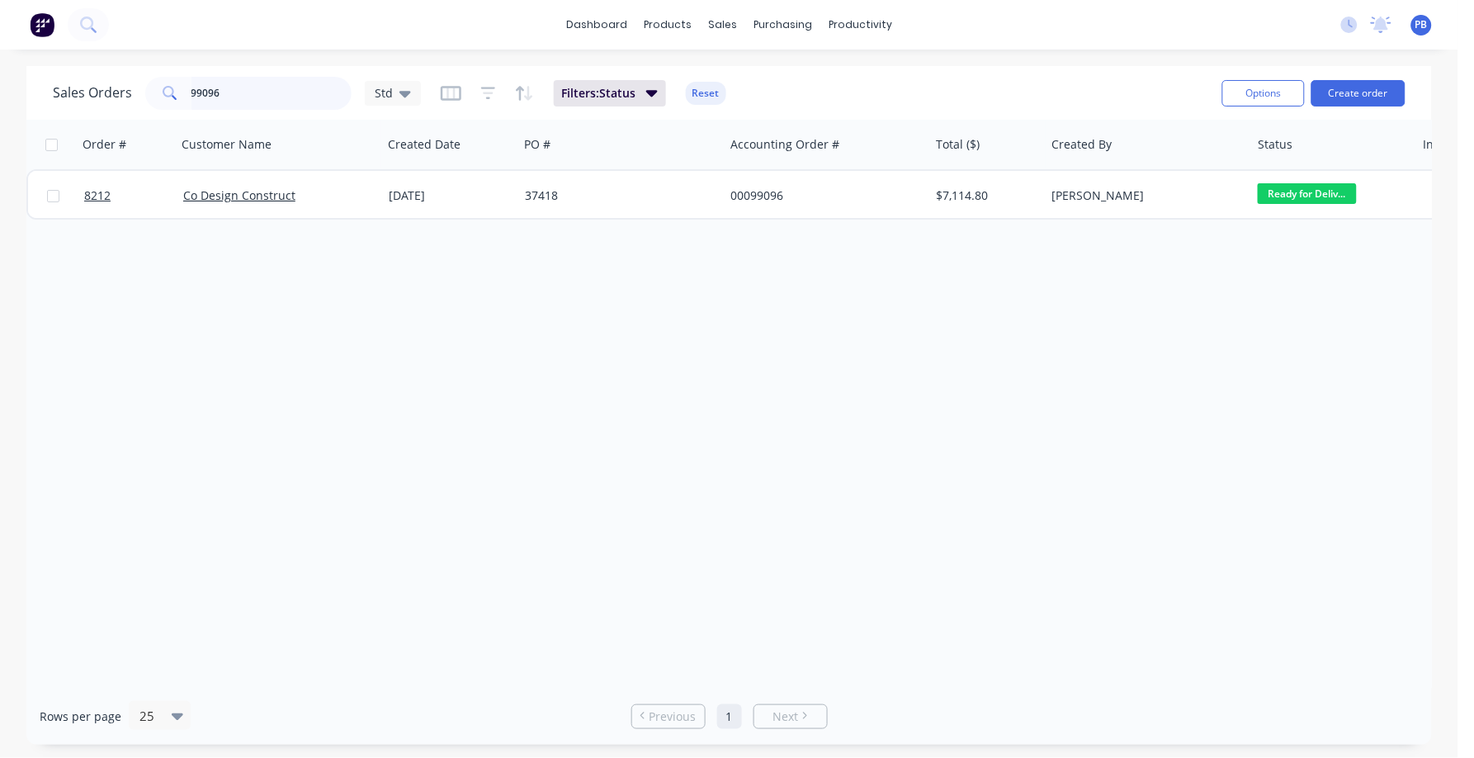
click at [243, 100] on input "99096" at bounding box center [272, 93] width 161 height 33
click at [242, 99] on input "99096" at bounding box center [272, 93] width 161 height 33
click at [267, 109] on div "Sales Orders 98842 Std Filters: Status Reset" at bounding box center [631, 93] width 1156 height 40
click at [262, 107] on input "98842" at bounding box center [272, 93] width 161 height 33
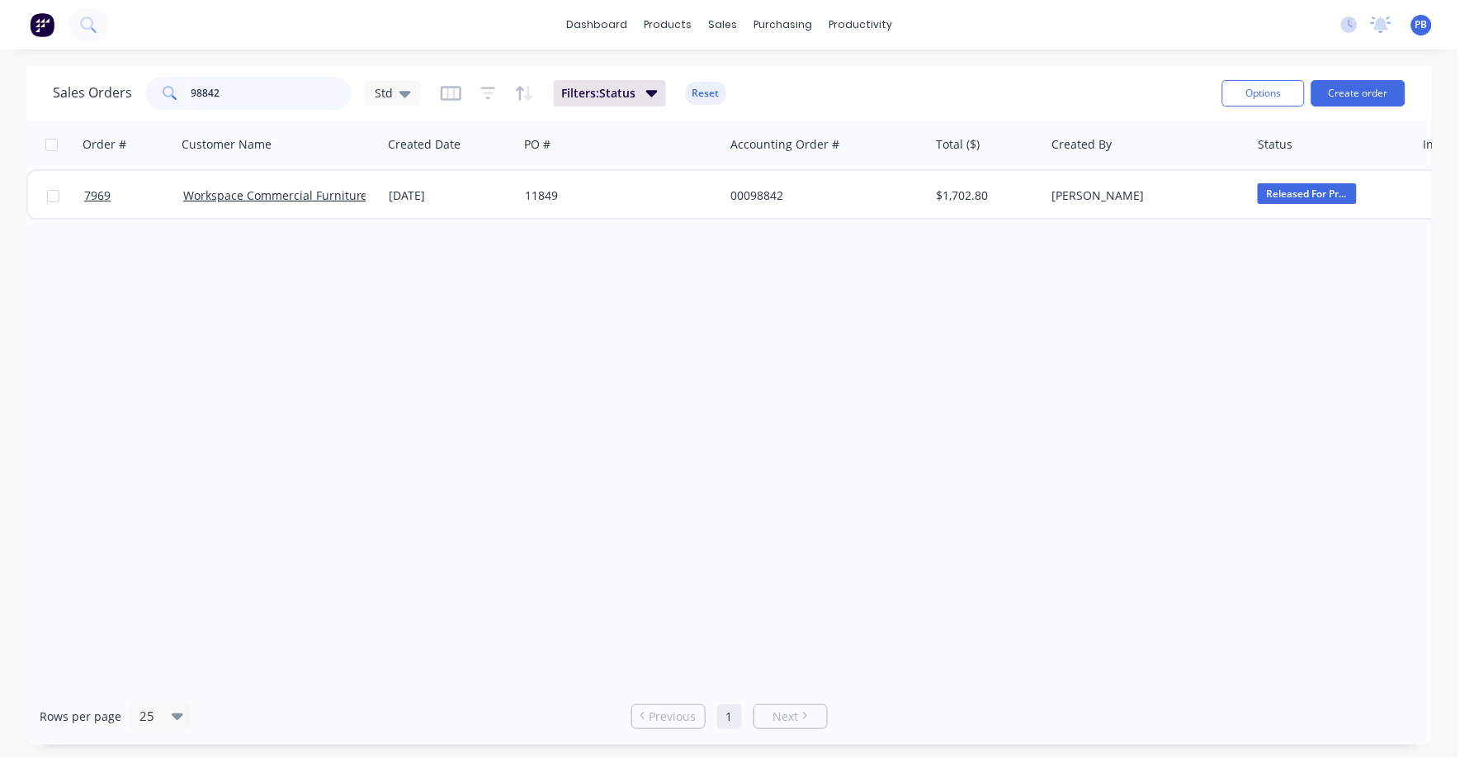
click at [262, 107] on input "98842" at bounding box center [272, 93] width 161 height 33
click at [272, 102] on input "98842" at bounding box center [272, 93] width 161 height 33
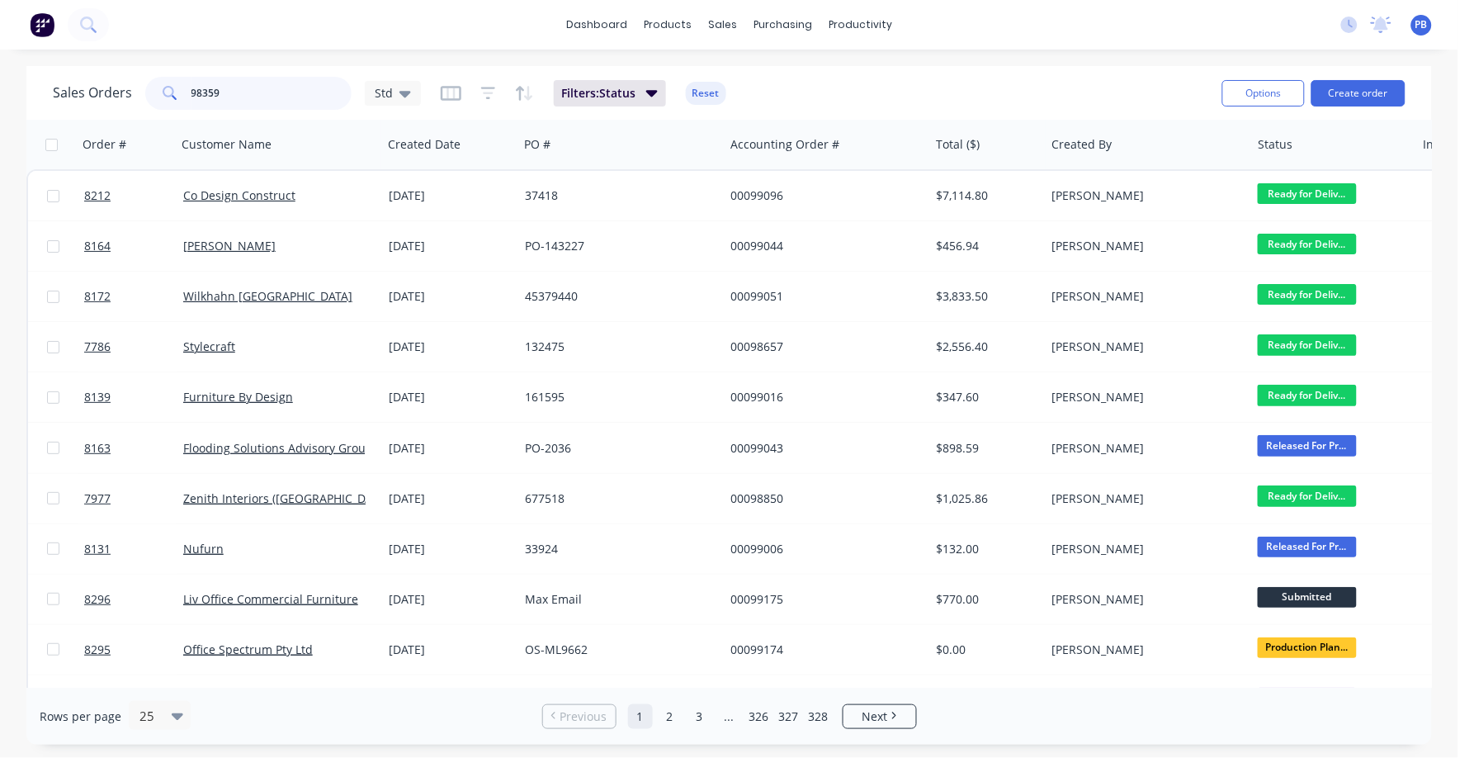
type input "98359"
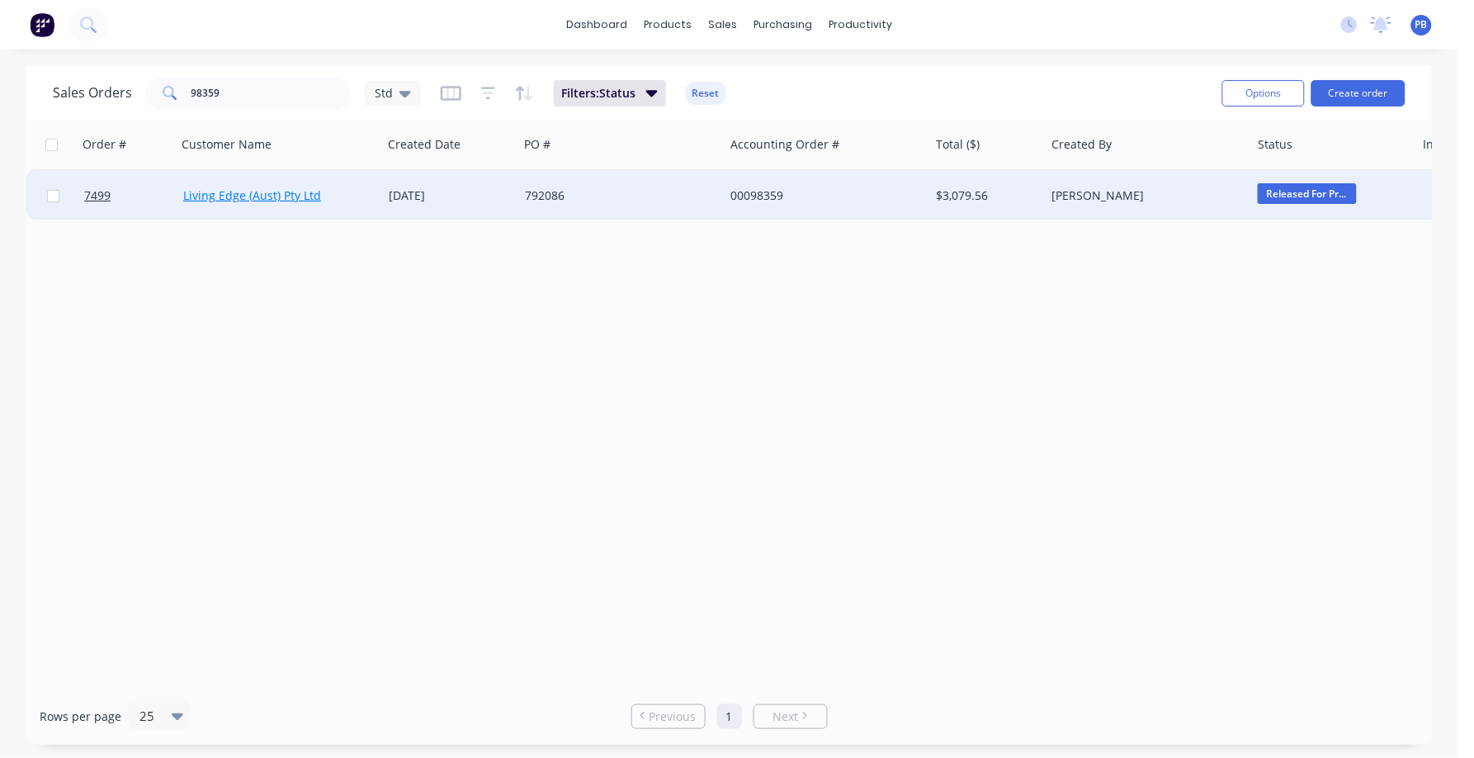
click at [274, 201] on link "Living Edge (Aust) Pty Ltd" at bounding box center [252, 195] width 138 height 16
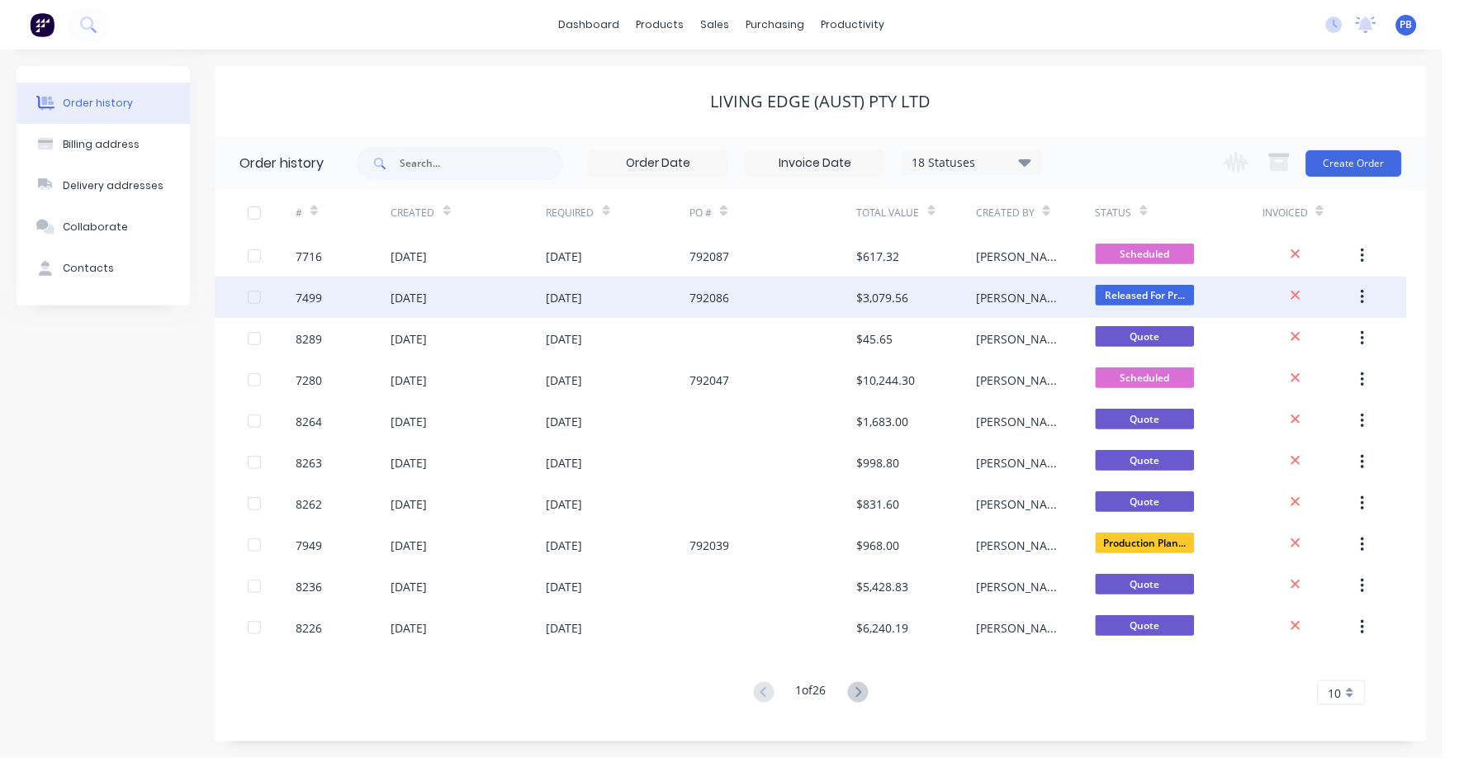
click at [883, 297] on div "$3,079.56" at bounding box center [883, 297] width 52 height 17
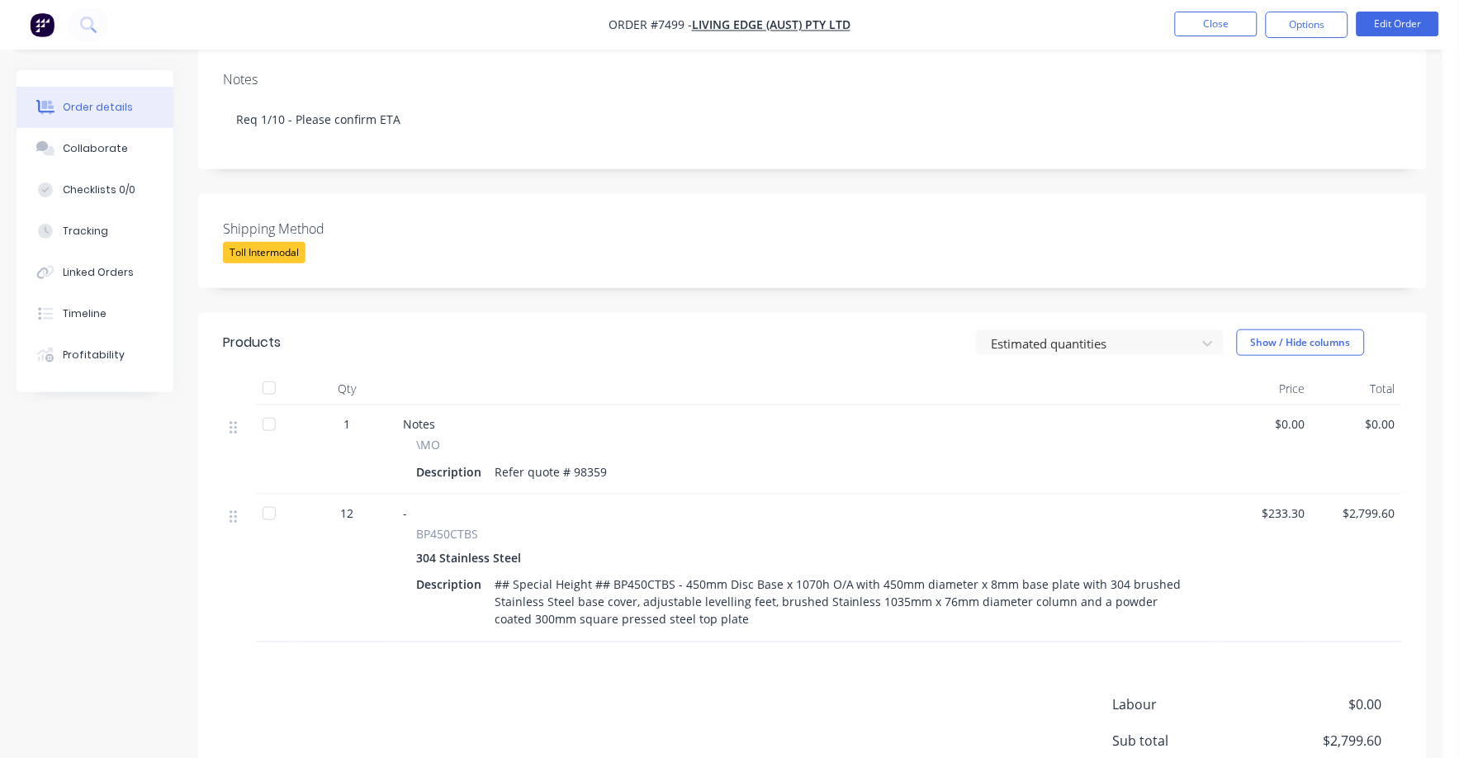
scroll to position [310, 0]
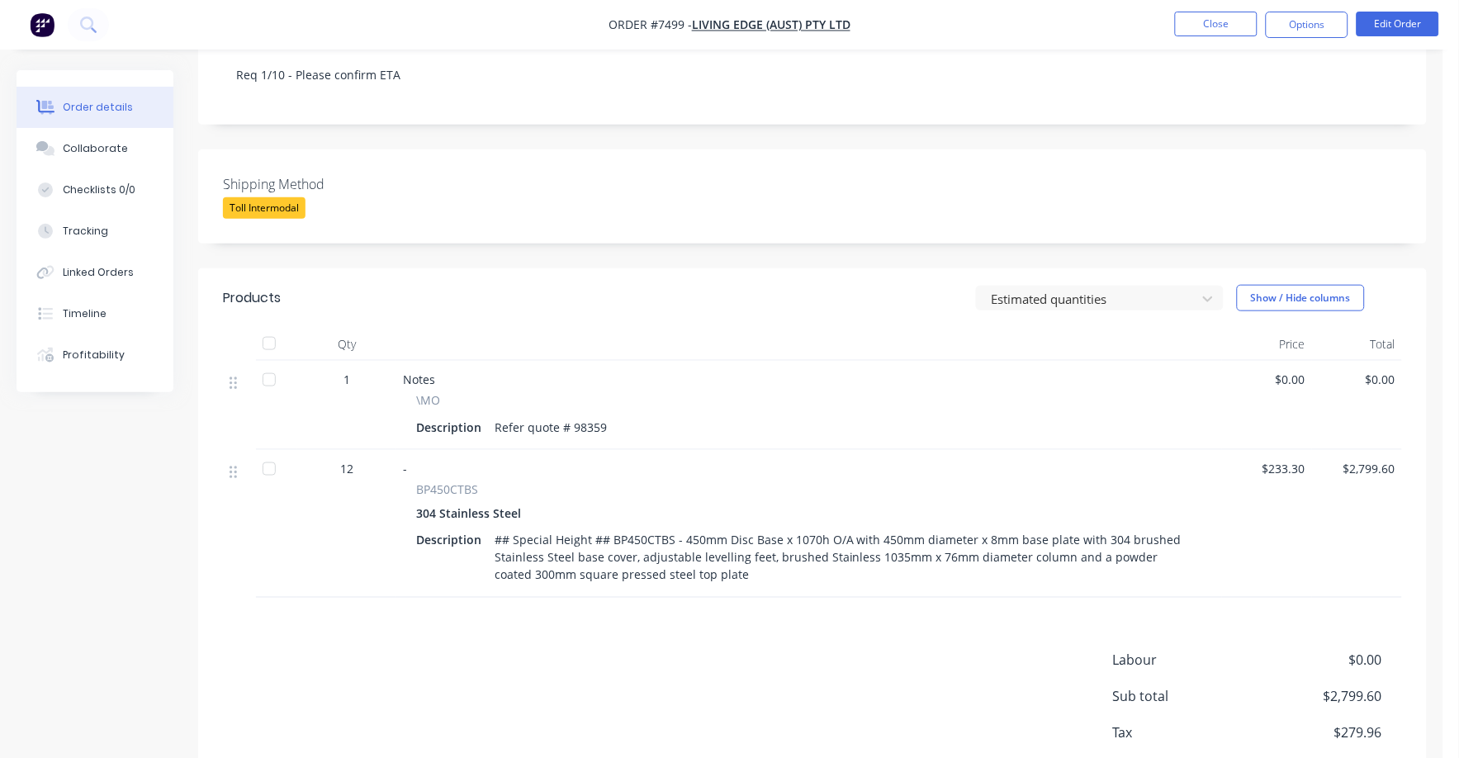
click at [422, 650] on div "Labour $0.00 Sub total $2,799.60 Tax $279.96 Total $3,079.56" at bounding box center [812, 727] width 1179 height 155
click at [1398, 14] on button "Edit Order" at bounding box center [1397, 24] width 83 height 25
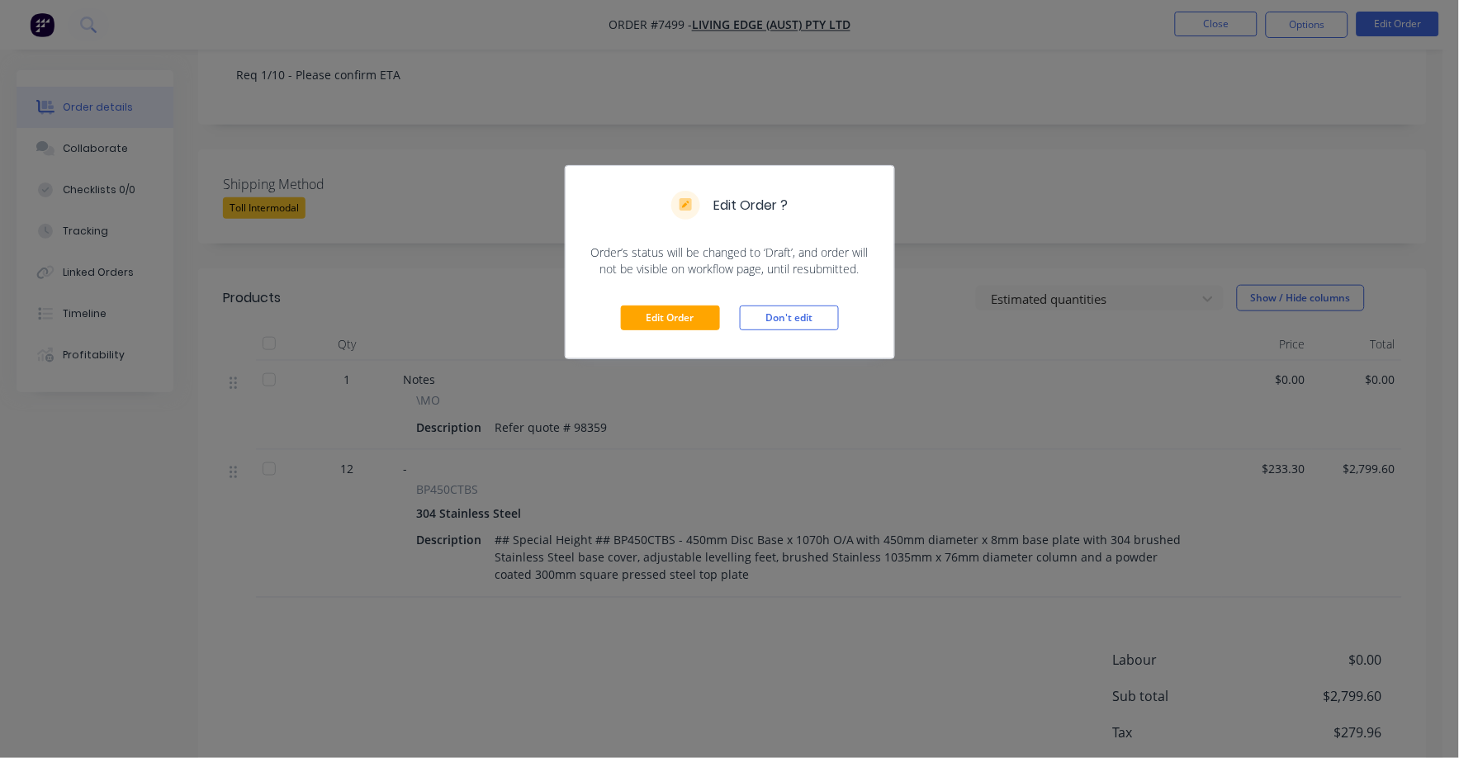
click at [664, 301] on div "Edit Order Don't edit" at bounding box center [729, 317] width 329 height 81
click at [637, 312] on button "Edit Order" at bounding box center [670, 317] width 99 height 25
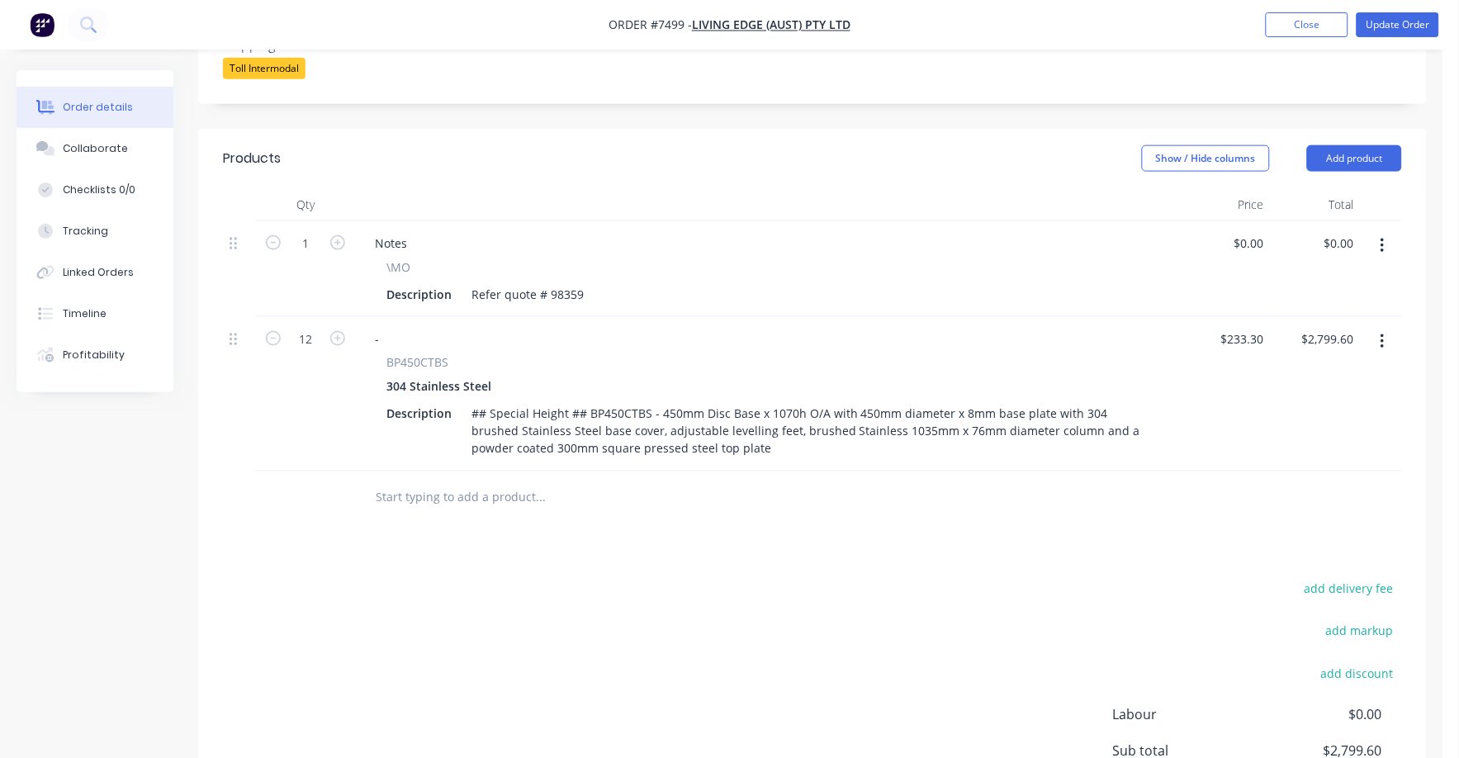
scroll to position [516, 0]
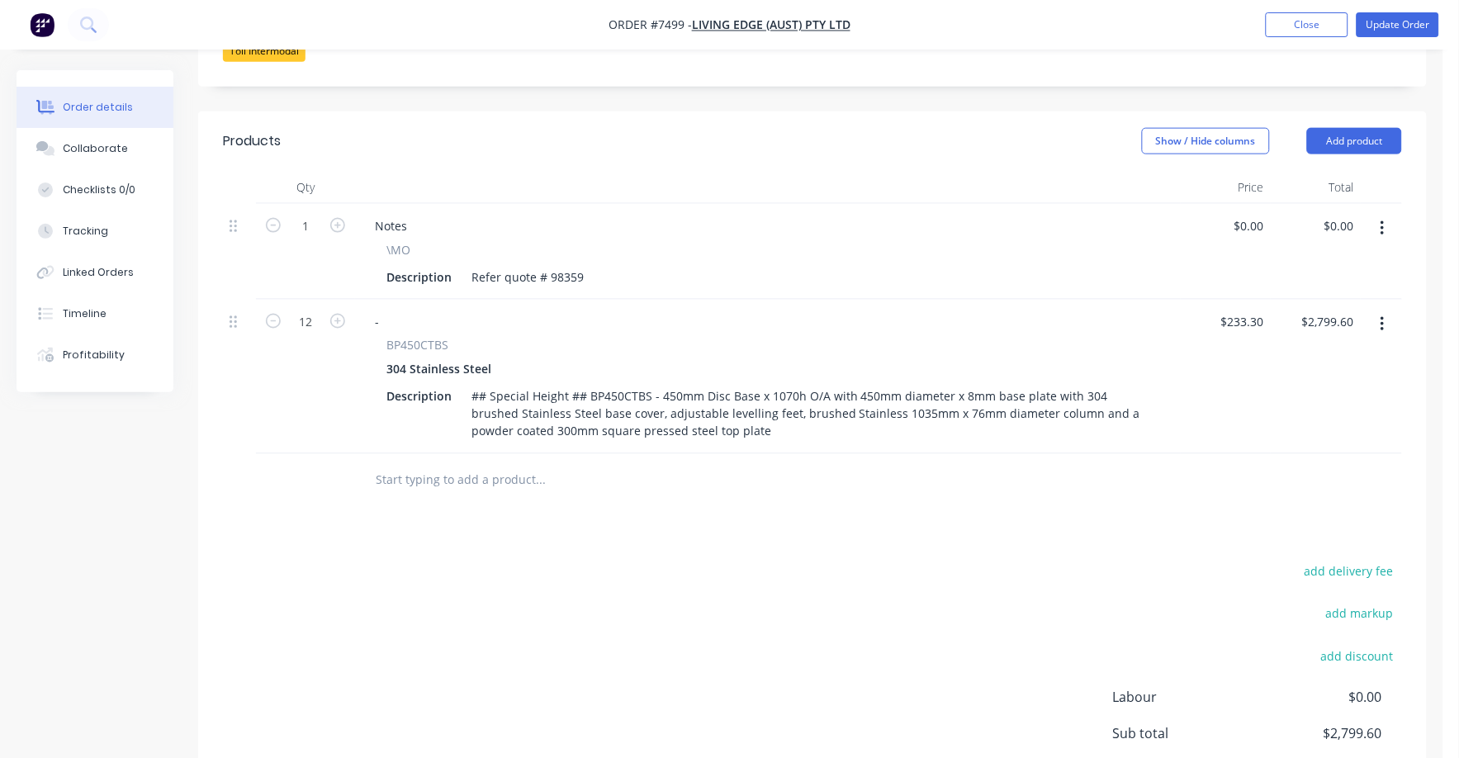
click at [377, 464] on input "text" at bounding box center [540, 480] width 330 height 33
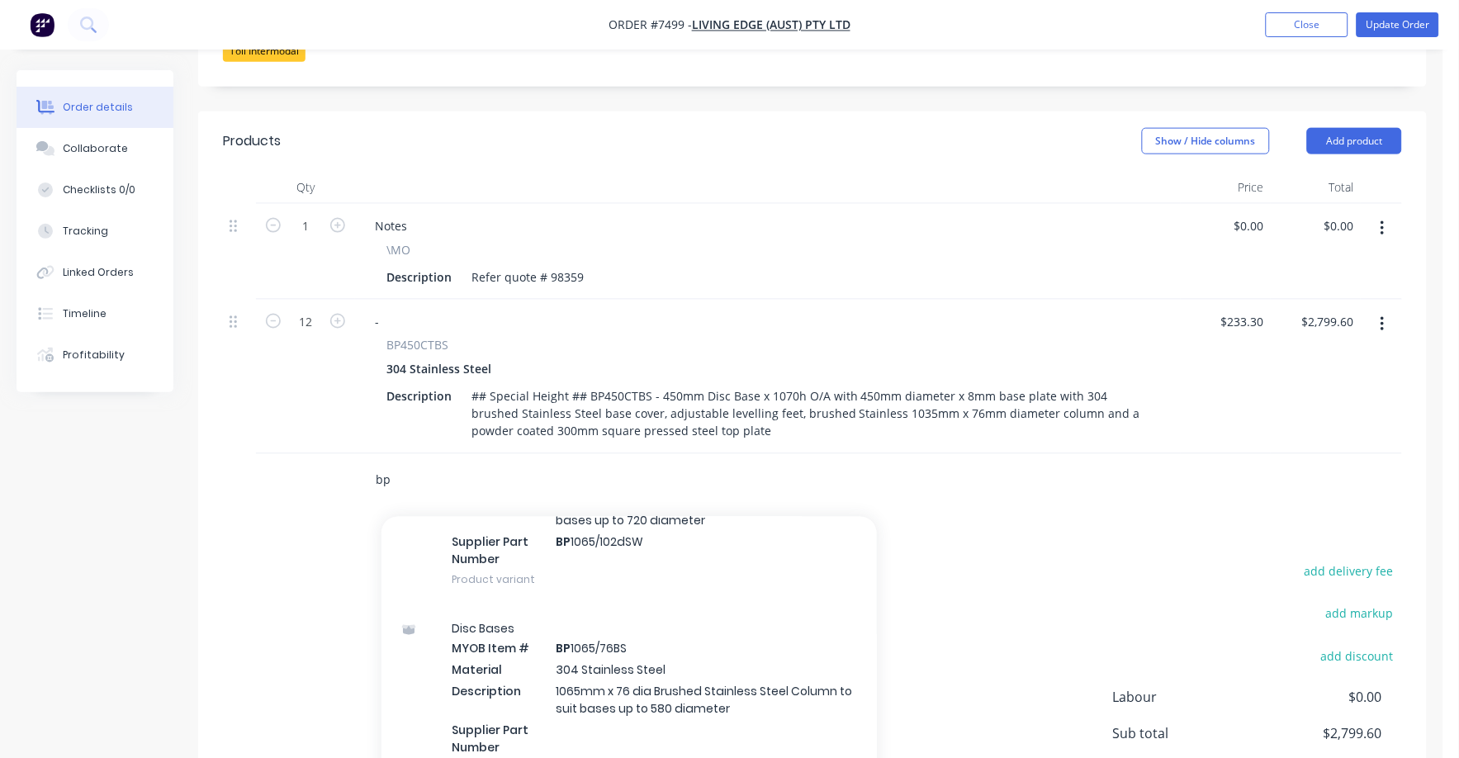
scroll to position [825, 0]
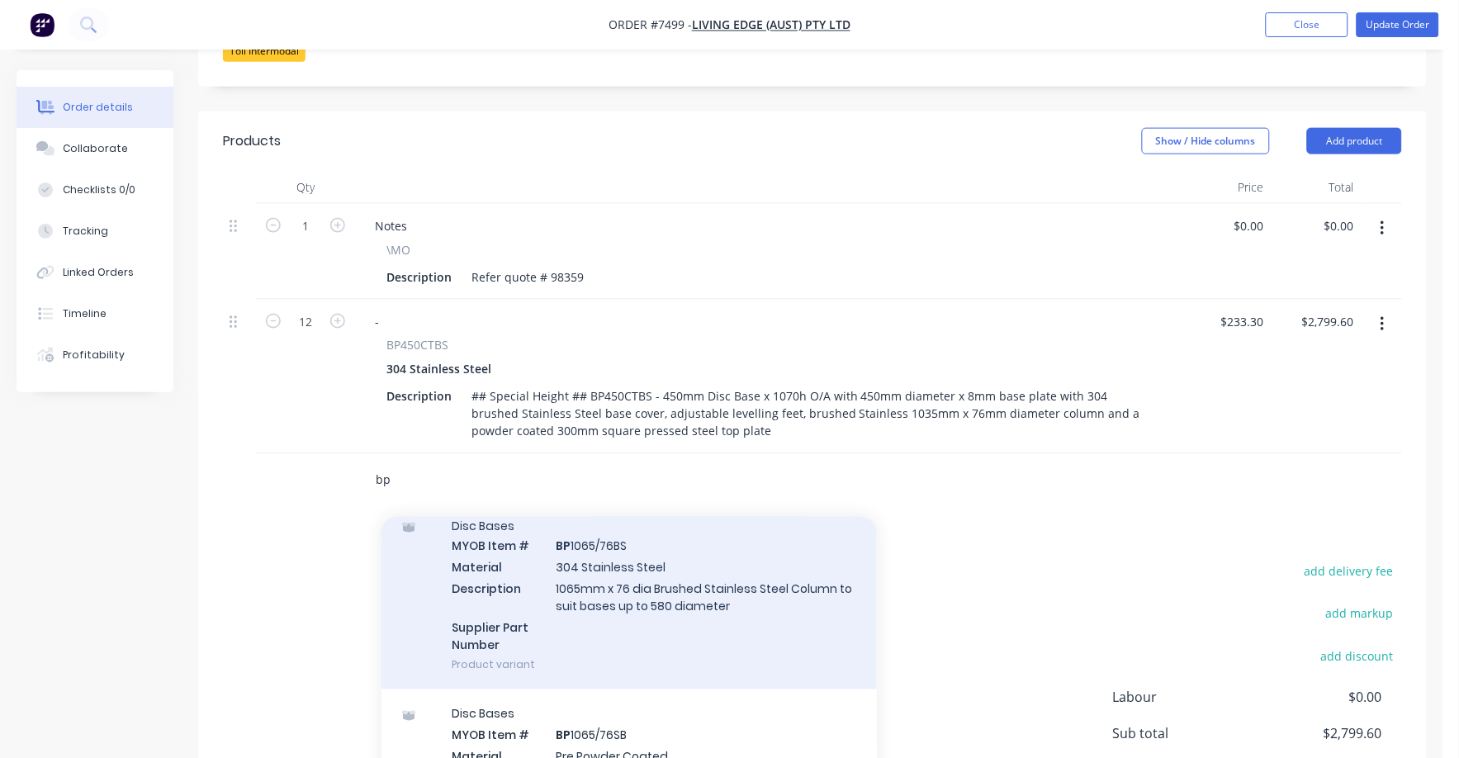
type input "bp"
click at [600, 520] on div "Disc Bases MYOB Item # BP 1065/76BS Material 304 Stainless Steel Description 10…" at bounding box center [628, 595] width 495 height 189
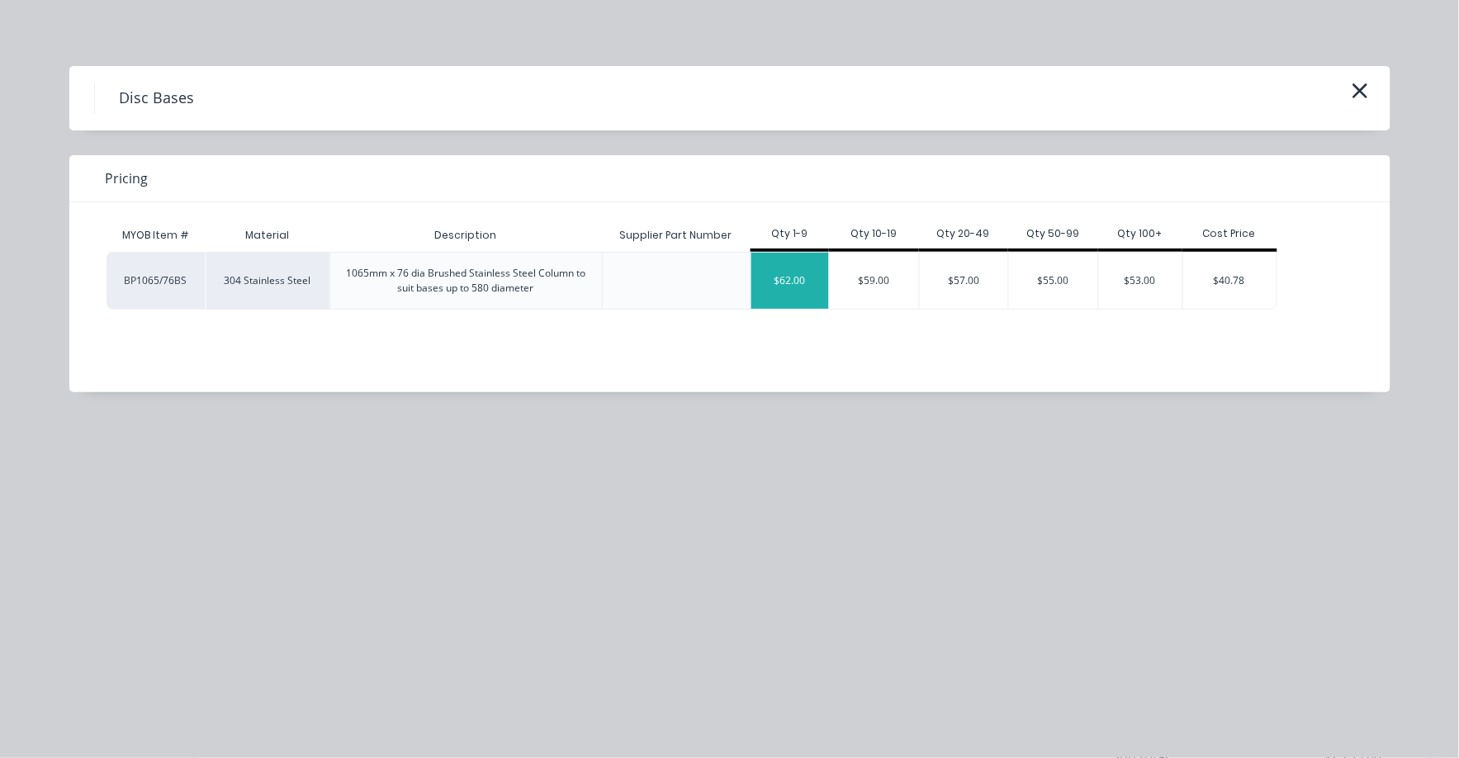
click at [784, 277] on div "$62.00" at bounding box center [790, 281] width 78 height 56
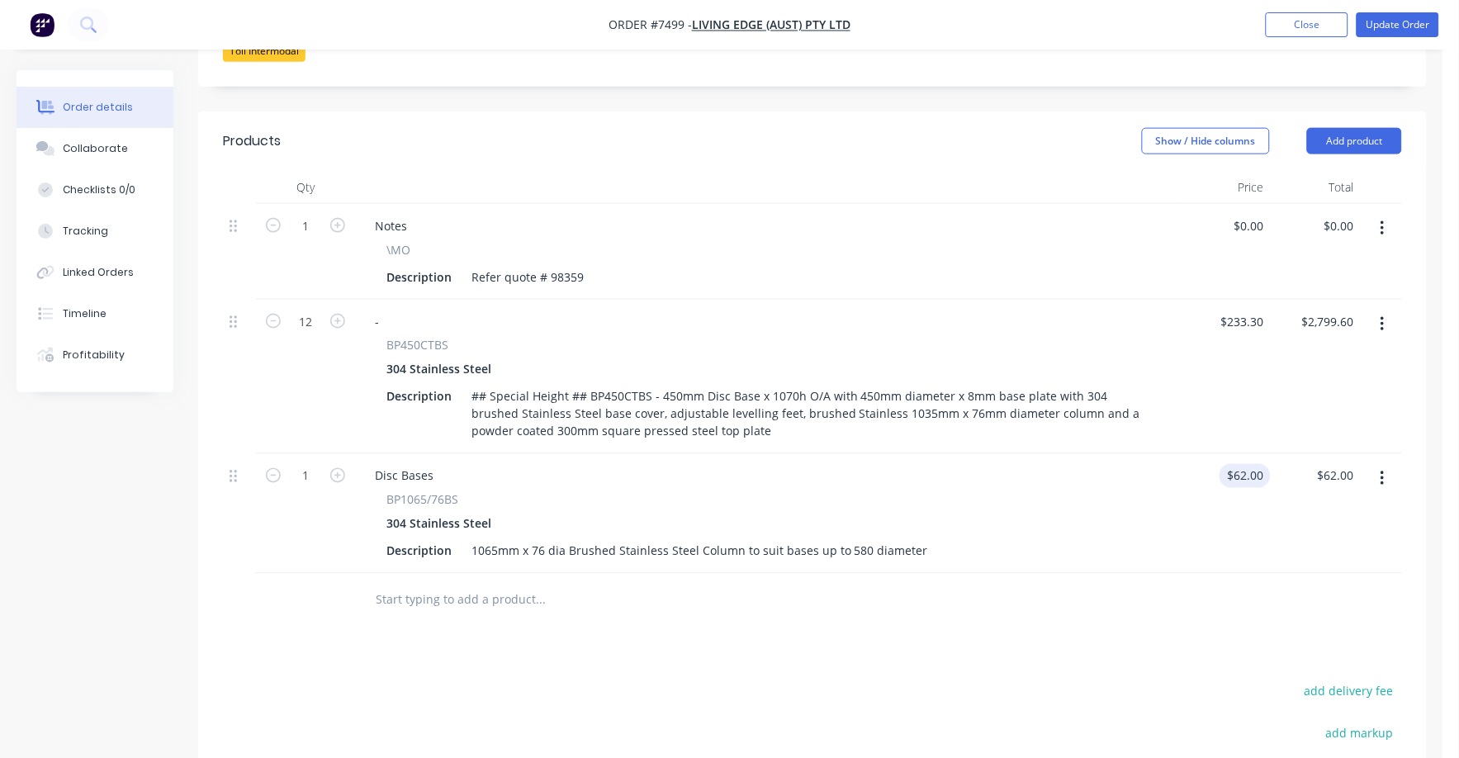
type input "62"
click at [1240, 454] on div "62 $62.00" at bounding box center [1225, 514] width 90 height 120
type input "$0.00"
click at [584, 617] on div "Products Show / Hide columns Add product Qty Price Total 1 Notes \MO Descriptio…" at bounding box center [812, 549] width 1228 height 876
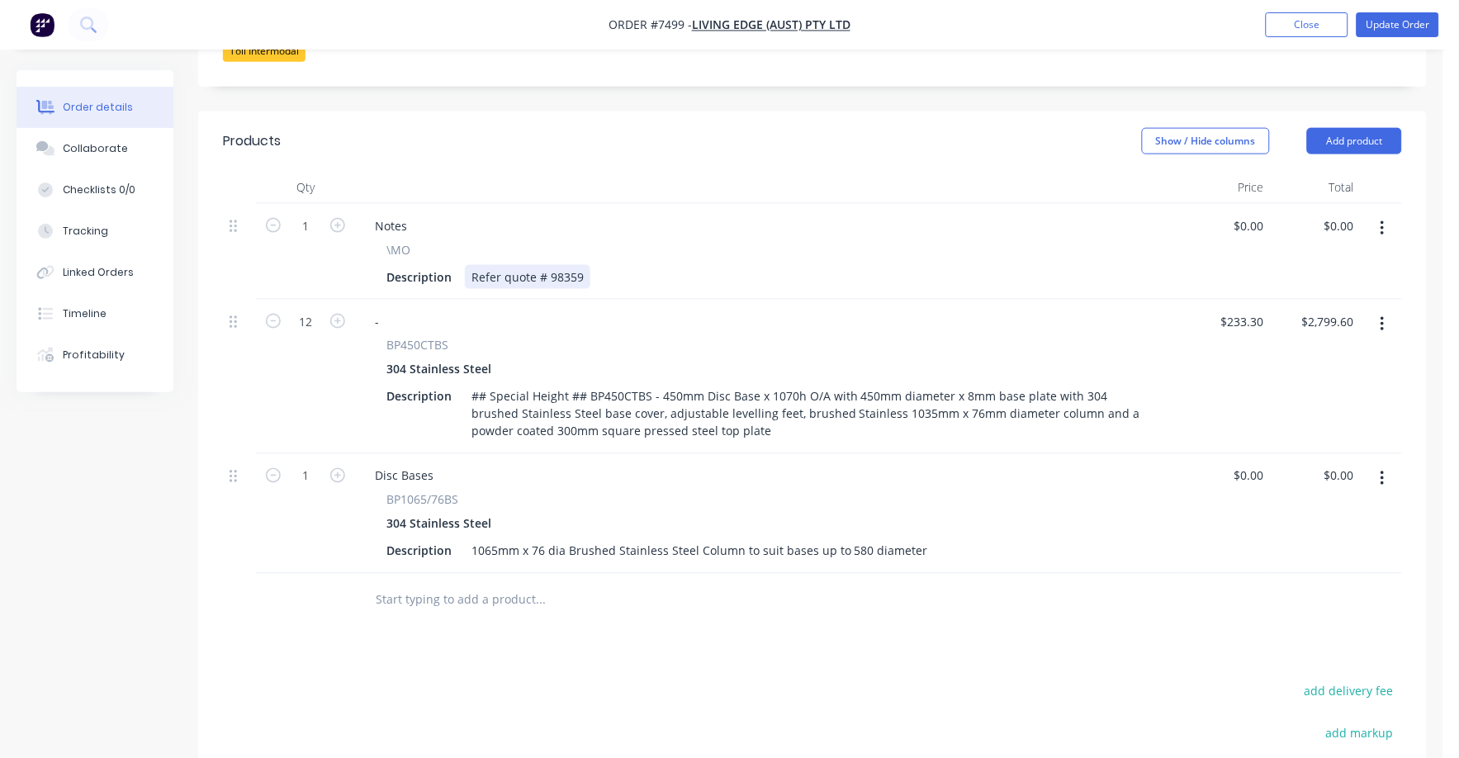
click at [592, 265] on div "Description Refer quote # 98359" at bounding box center [764, 277] width 769 height 24
drag, startPoint x: 592, startPoint y: 232, endPoint x: 466, endPoint y: 228, distance: 125.5
click at [466, 265] on div "Description Refer quote # 98359" at bounding box center [764, 277] width 769 height 24
drag, startPoint x: 465, startPoint y: 228, endPoint x: 602, endPoint y: 231, distance: 137.1
click at [602, 265] on div "Description Refer quote # 98359" at bounding box center [764, 277] width 769 height 24
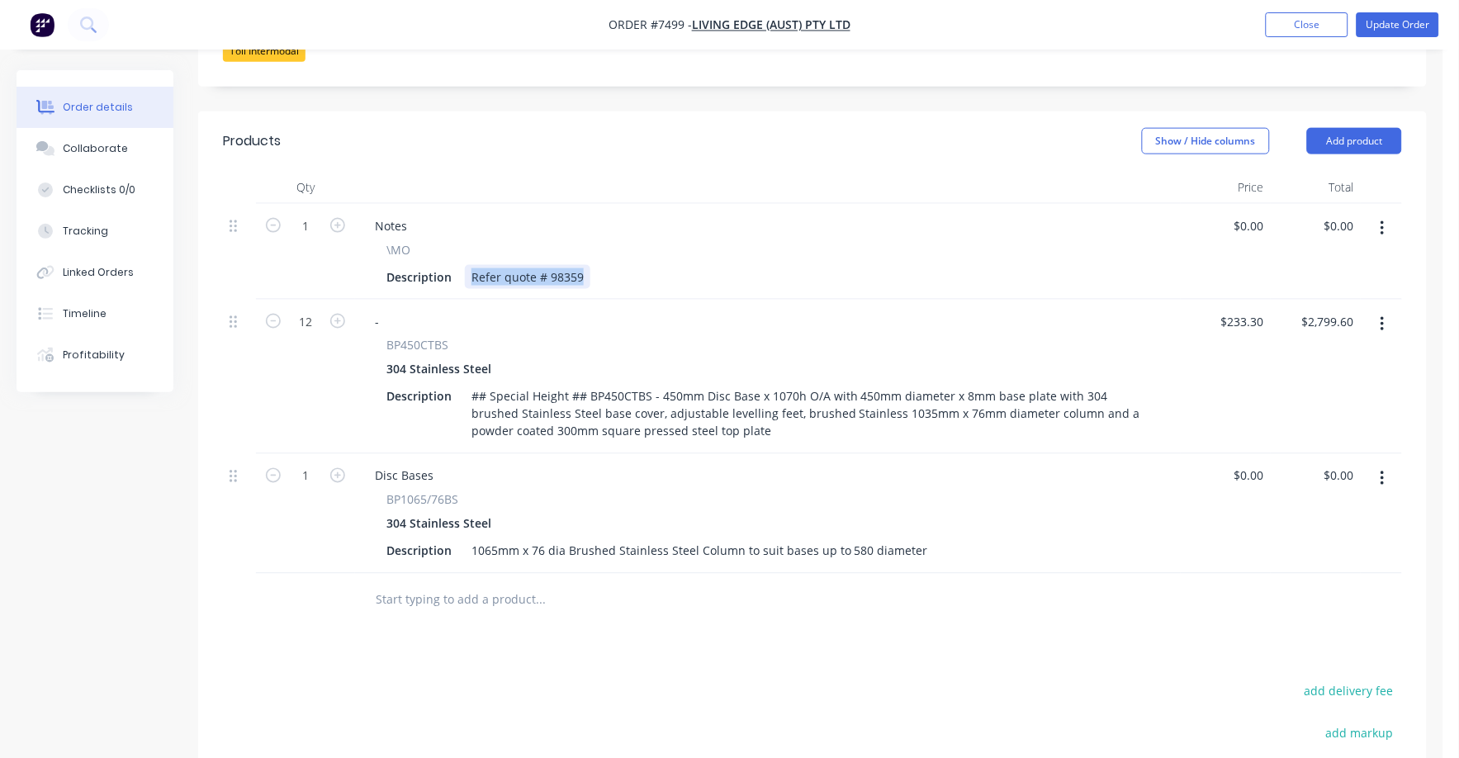
copy div "Refer quote # 98359"
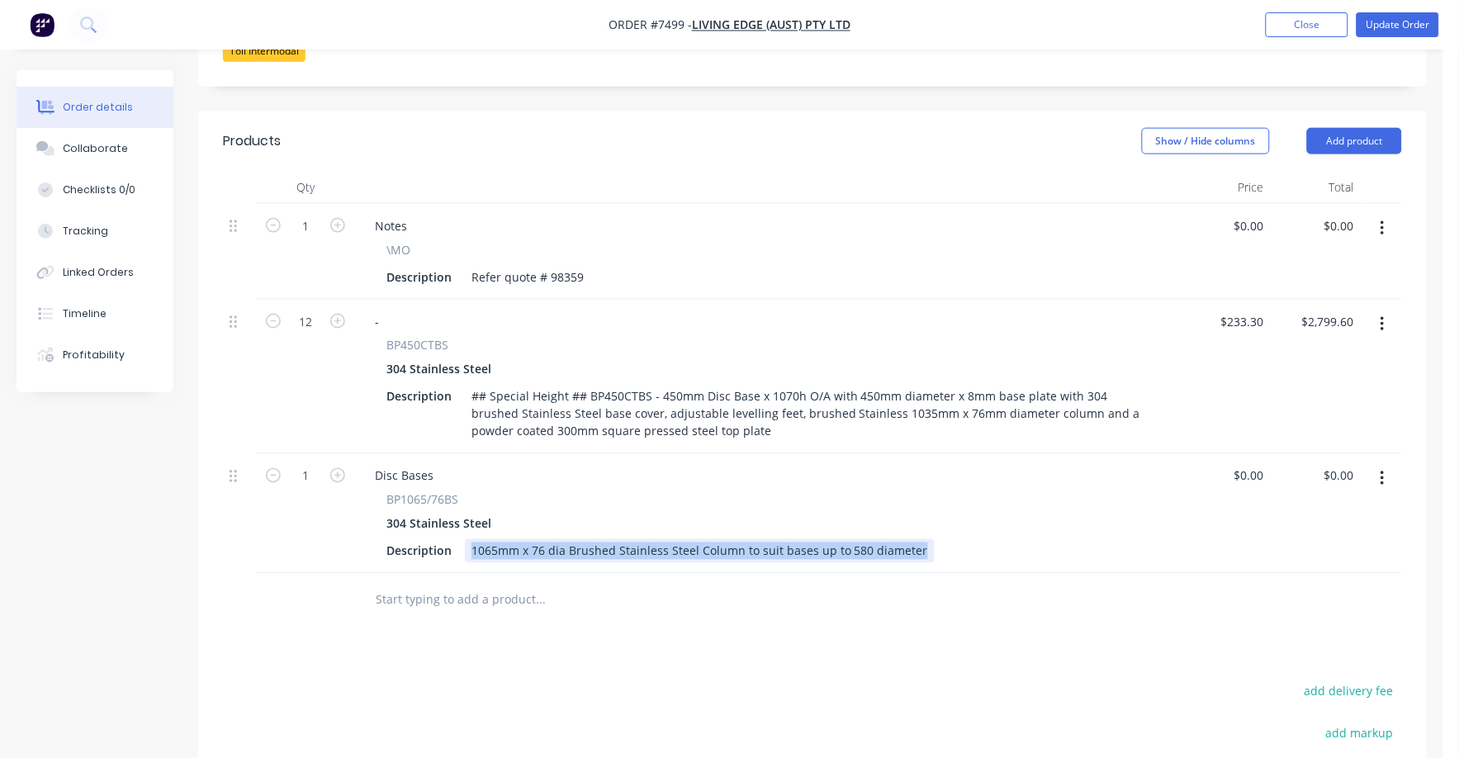
drag, startPoint x: 470, startPoint y: 506, endPoint x: 1034, endPoint y: 517, distance: 564.7
click at [1034, 539] on div "Description 1065mm x 76 dia Brushed Stainless Steel Column to suit bases up to …" at bounding box center [764, 551] width 769 height 24
paste div
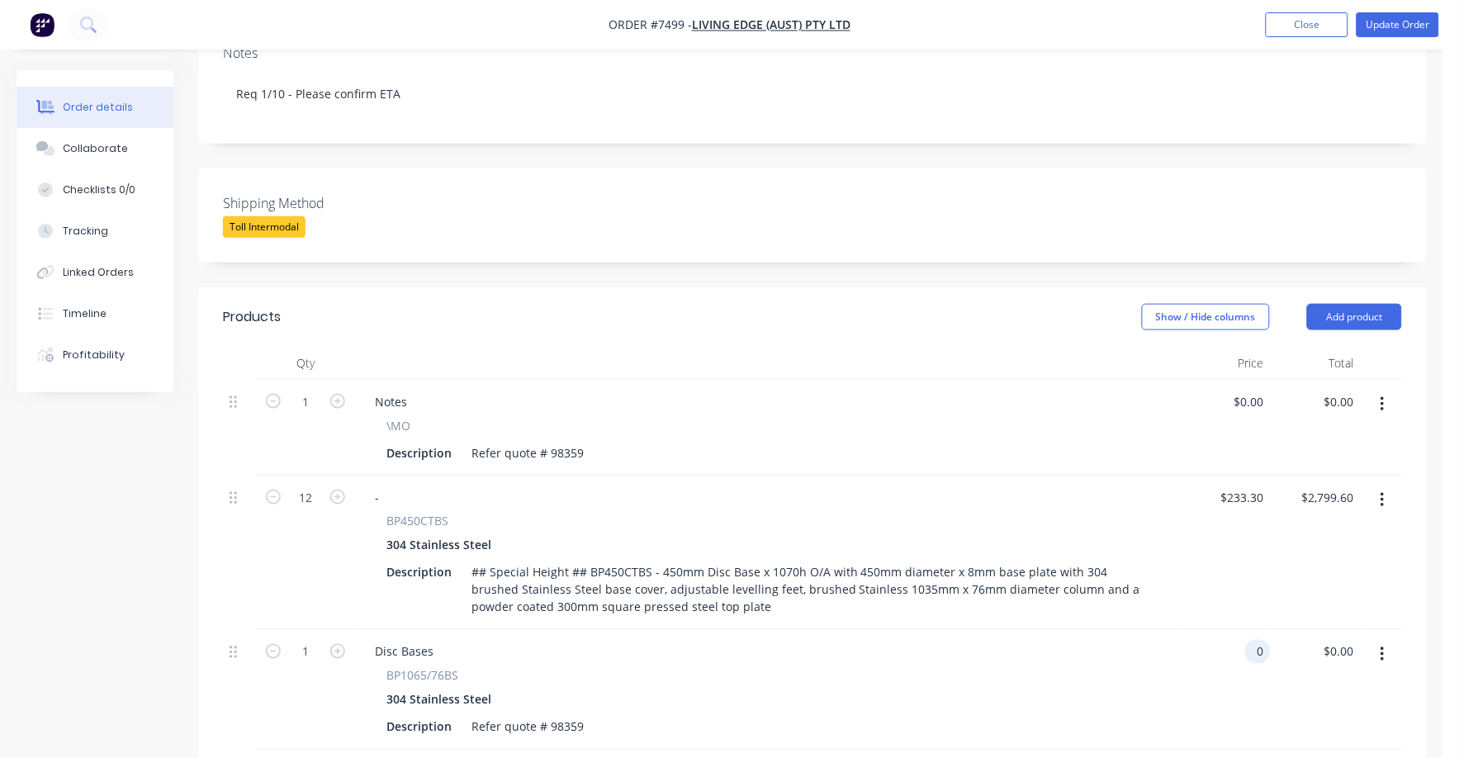
scroll to position [310, 0]
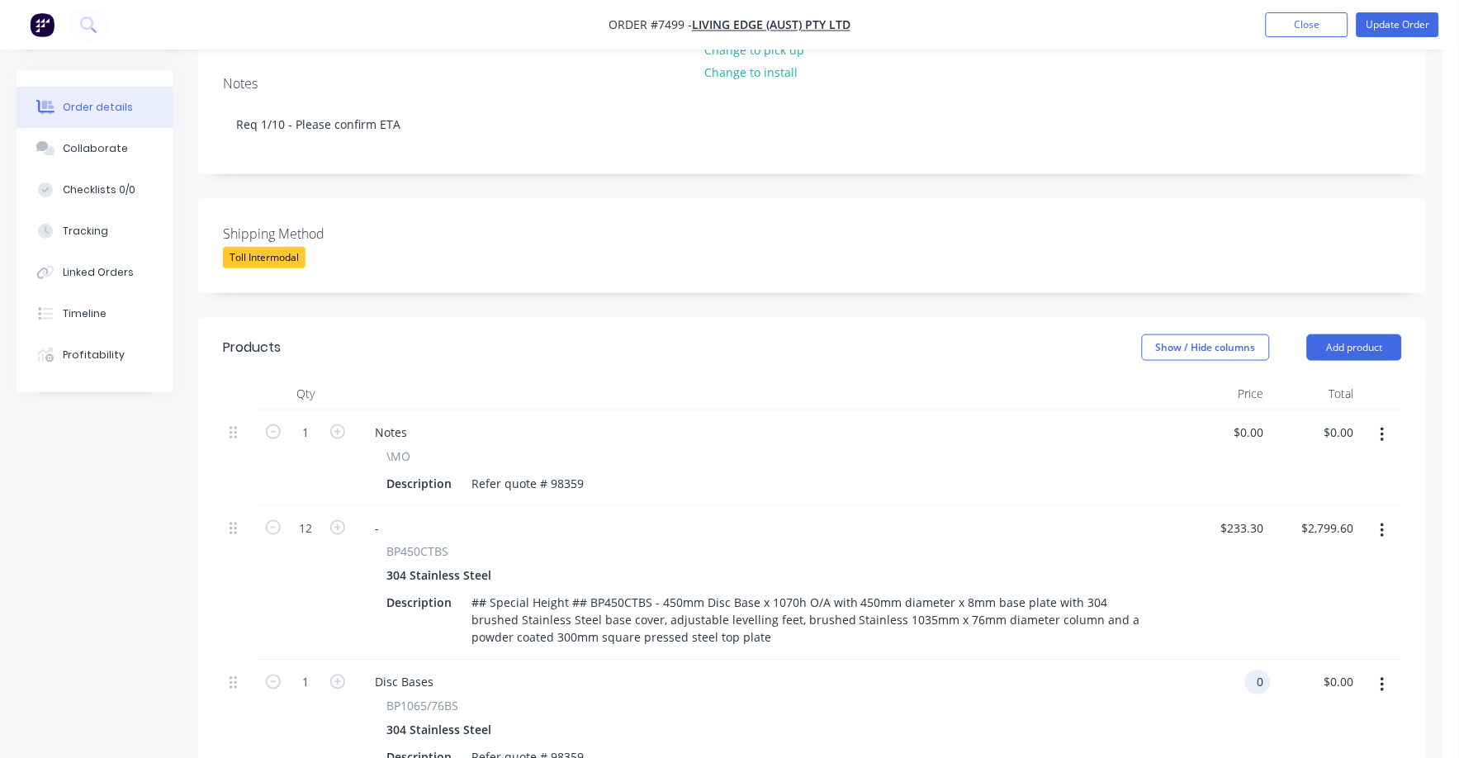
type input "$0.00"
click at [1385, 420] on button "button" at bounding box center [1382, 435] width 39 height 30
click at [1300, 565] on div "Delete" at bounding box center [1323, 577] width 127 height 24
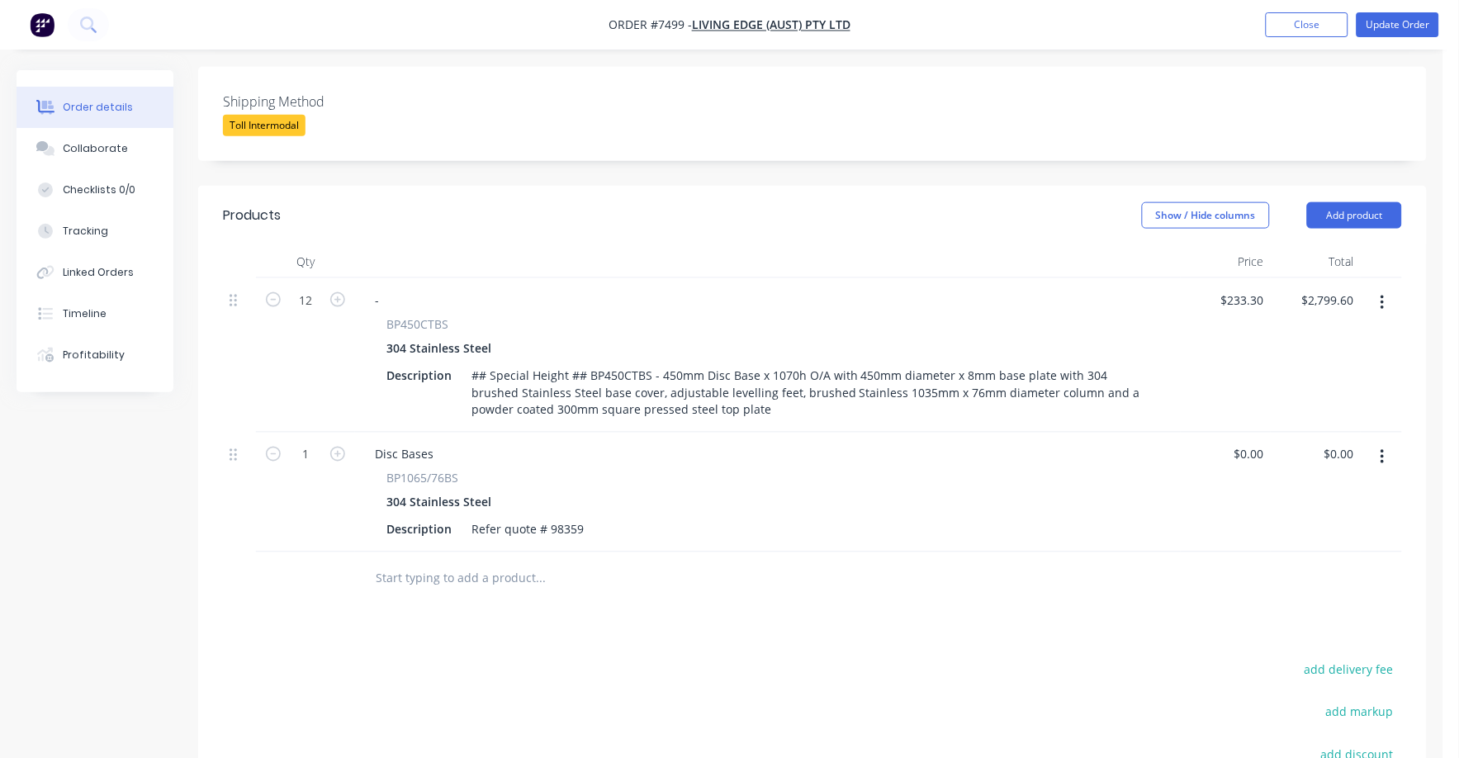
scroll to position [516, 0]
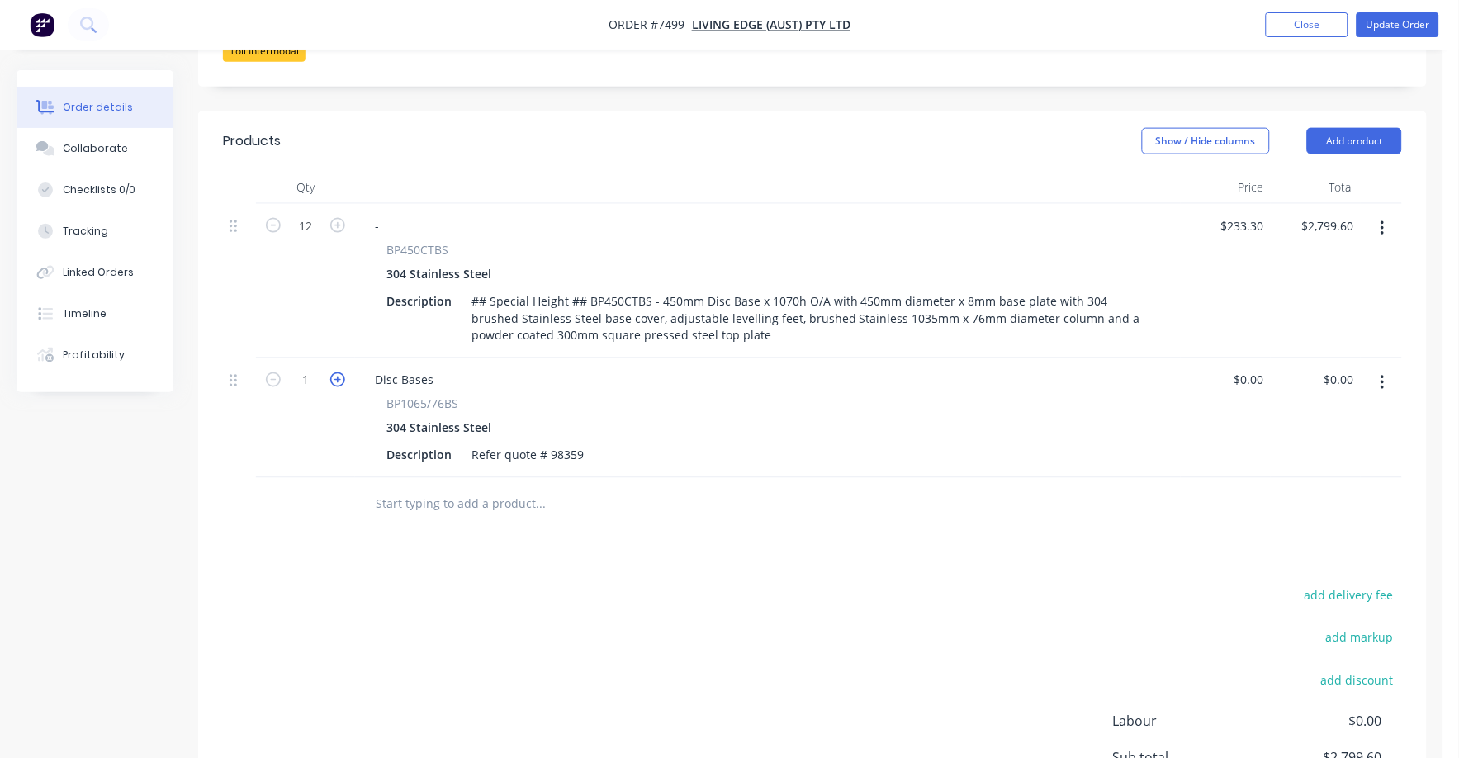
click at [334, 372] on icon "button" at bounding box center [337, 379] width 15 height 15
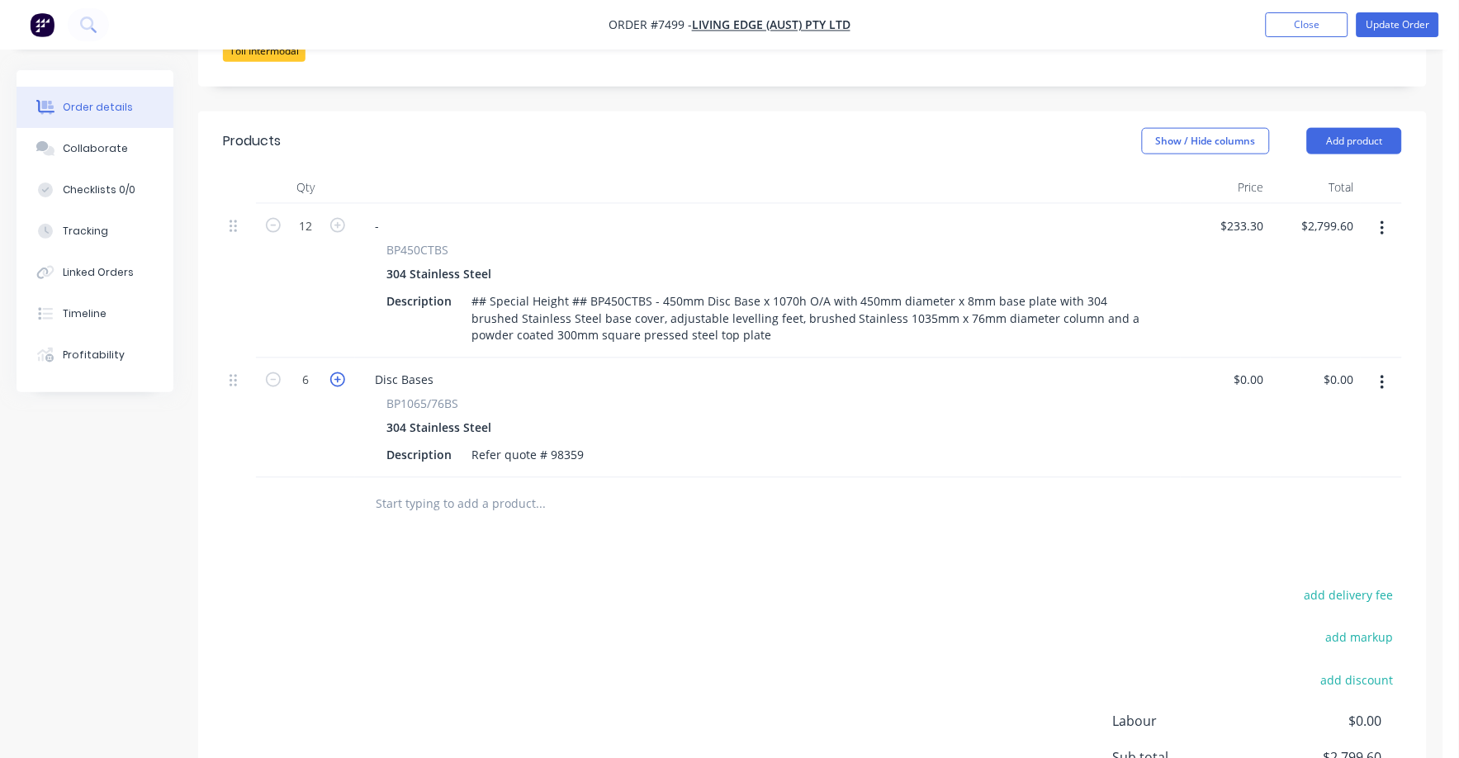
click at [334, 372] on icon "button" at bounding box center [337, 379] width 15 height 15
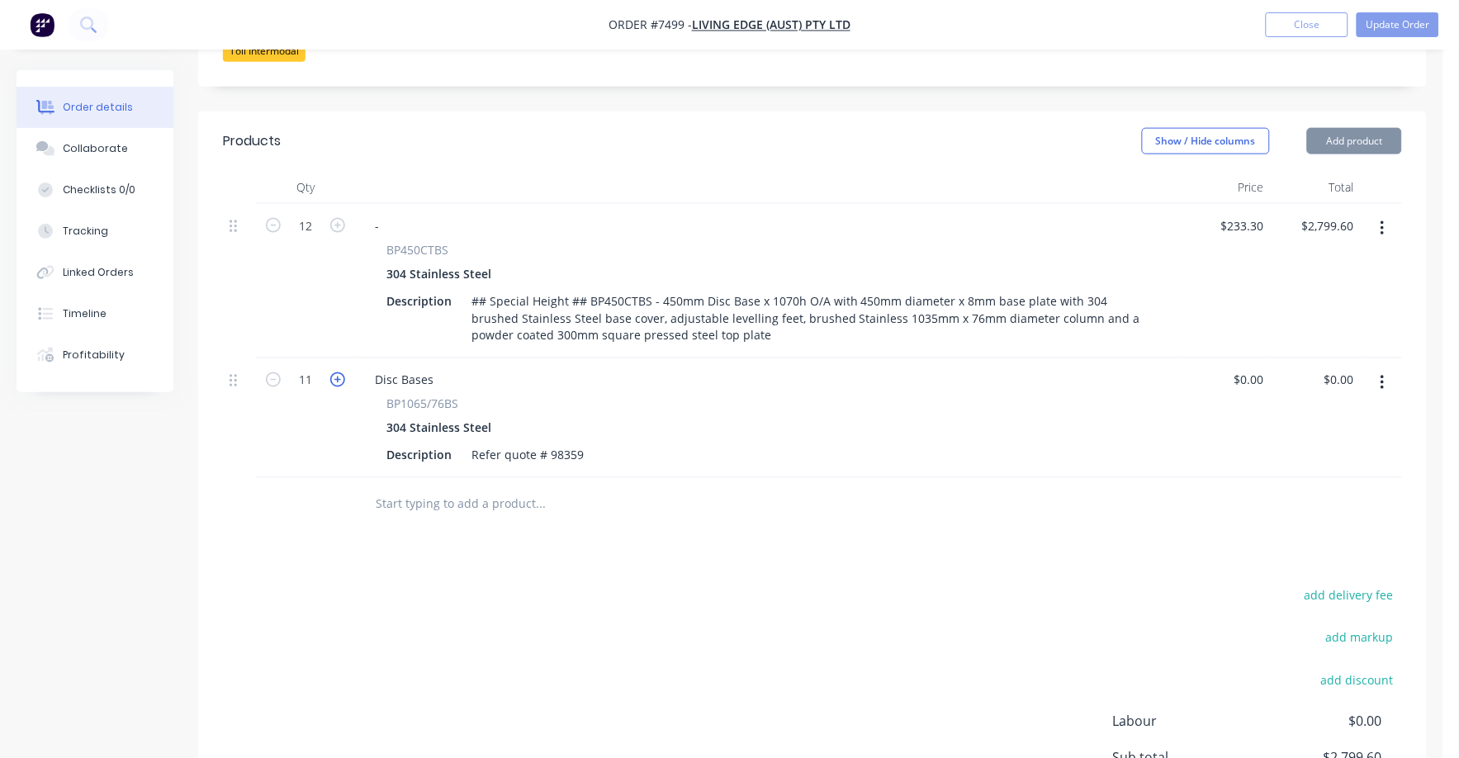
click at [334, 372] on icon "button" at bounding box center [337, 379] width 15 height 15
type input "12"
click at [323, 423] on div "12" at bounding box center [305, 418] width 99 height 120
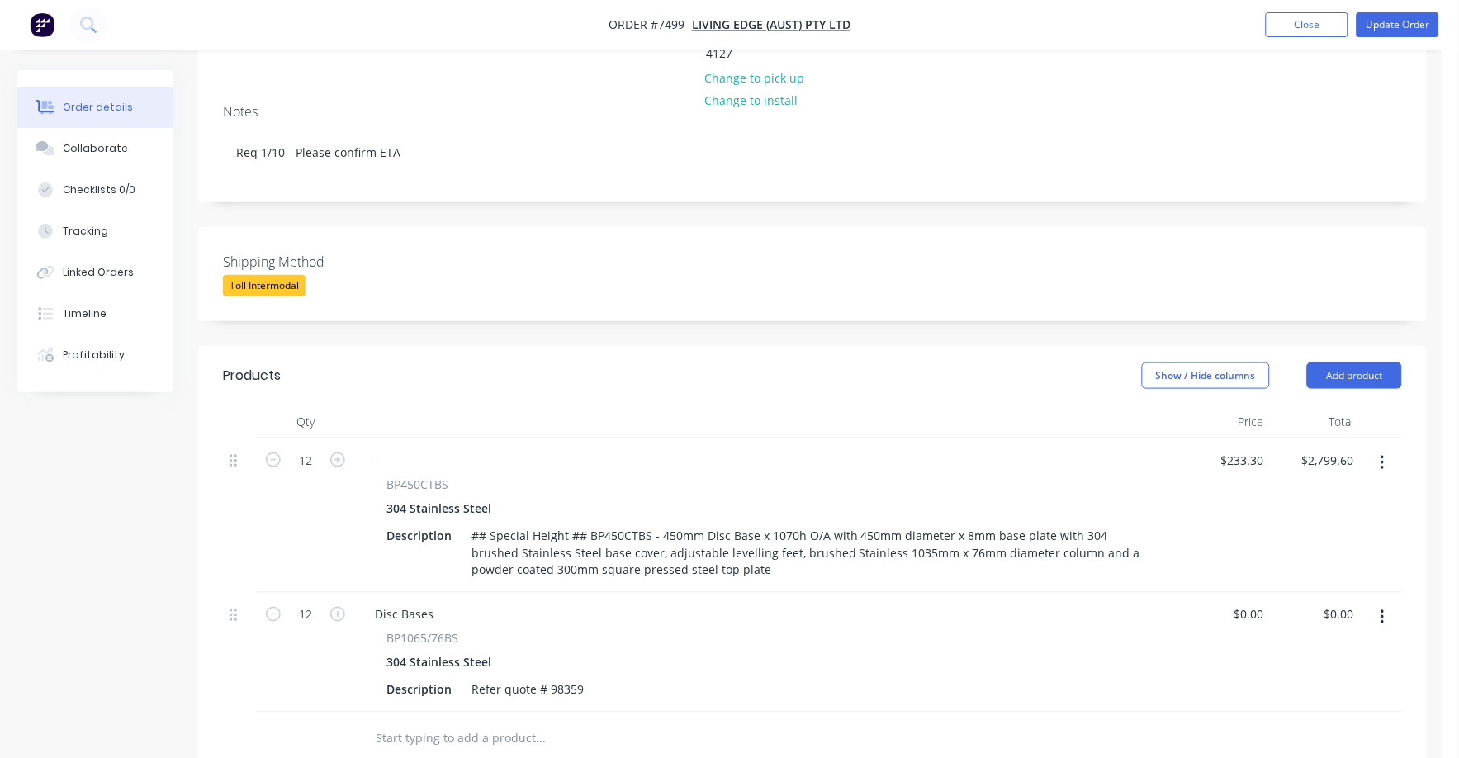
scroll to position [206, 0]
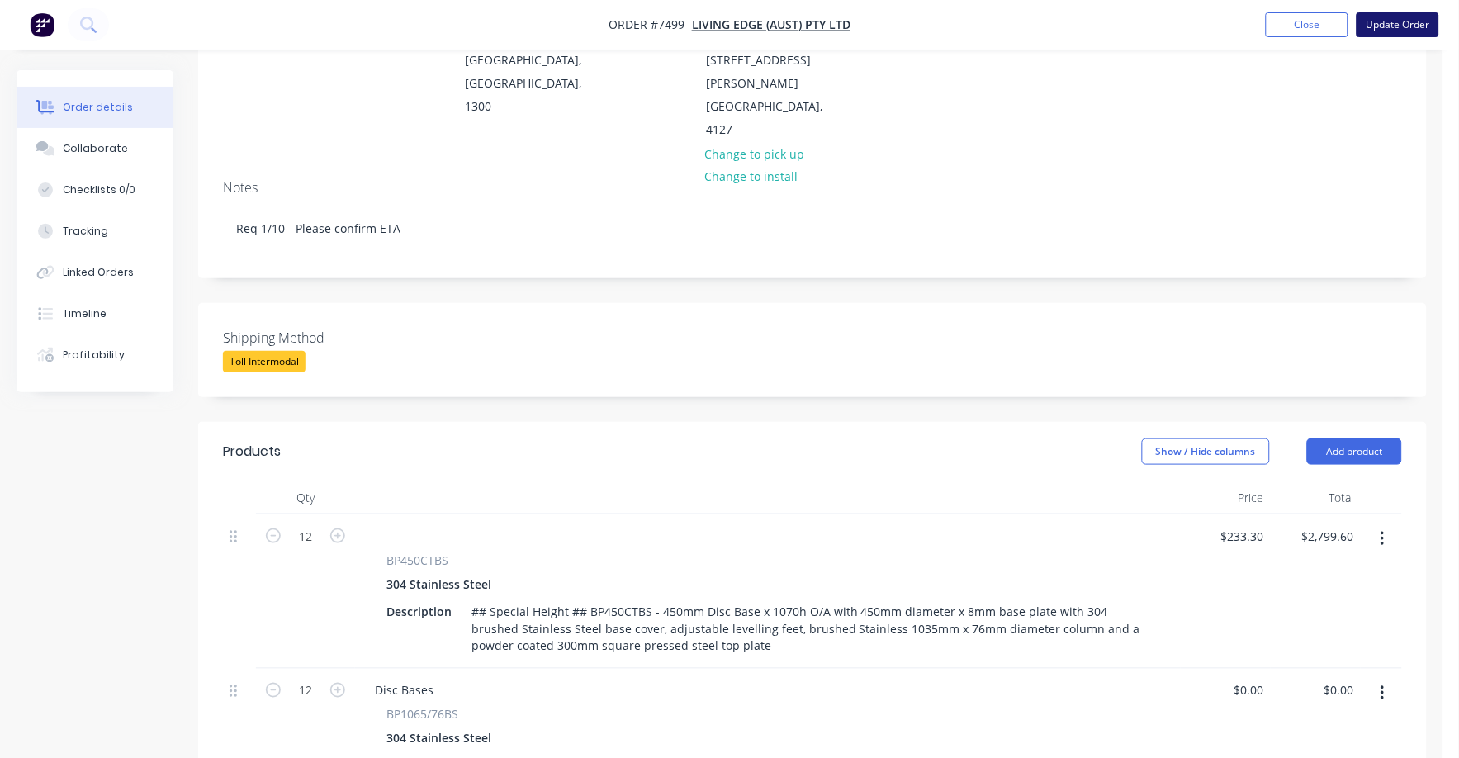
click at [1421, 28] on button "Update Order" at bounding box center [1397, 24] width 83 height 25
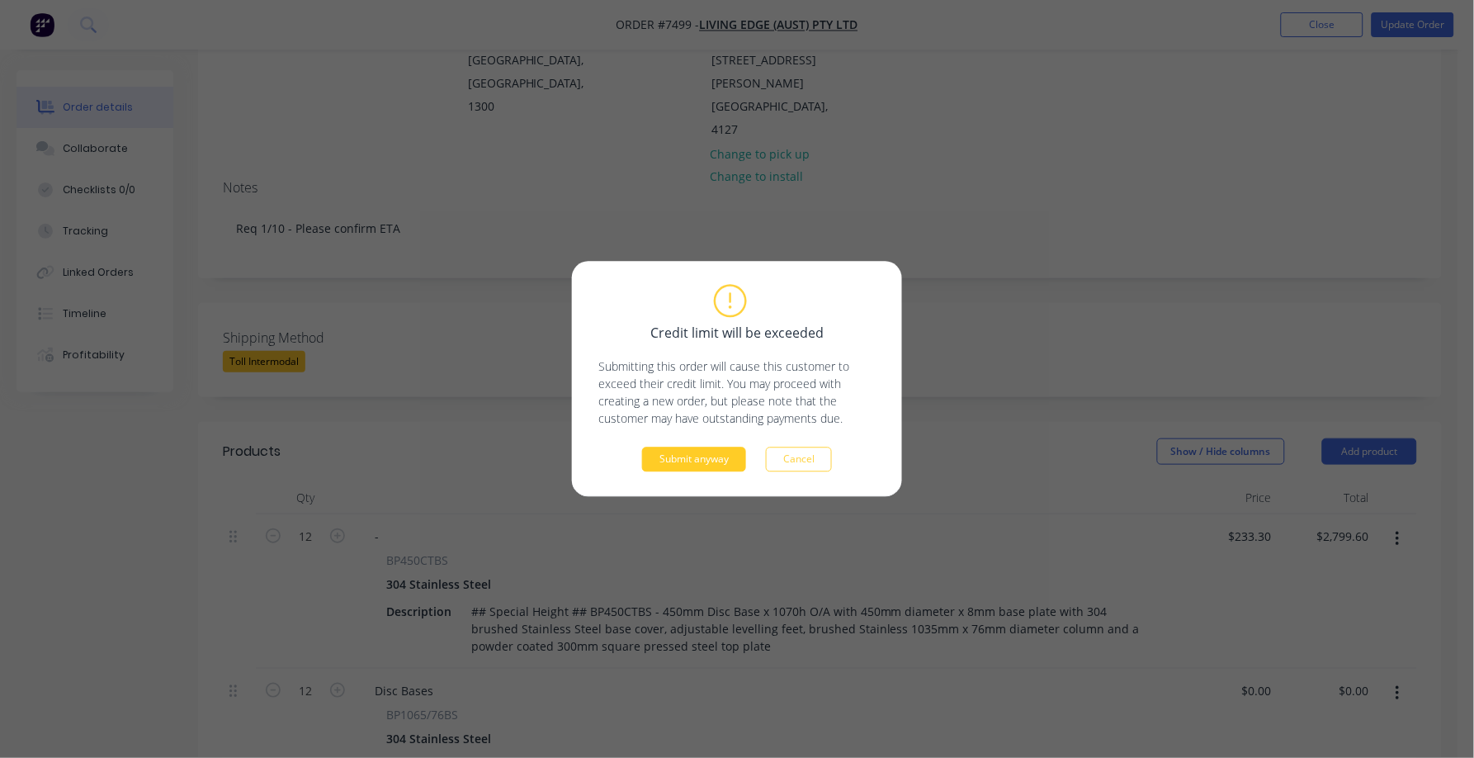
click at [687, 461] on button "Submit anyway" at bounding box center [694, 459] width 104 height 25
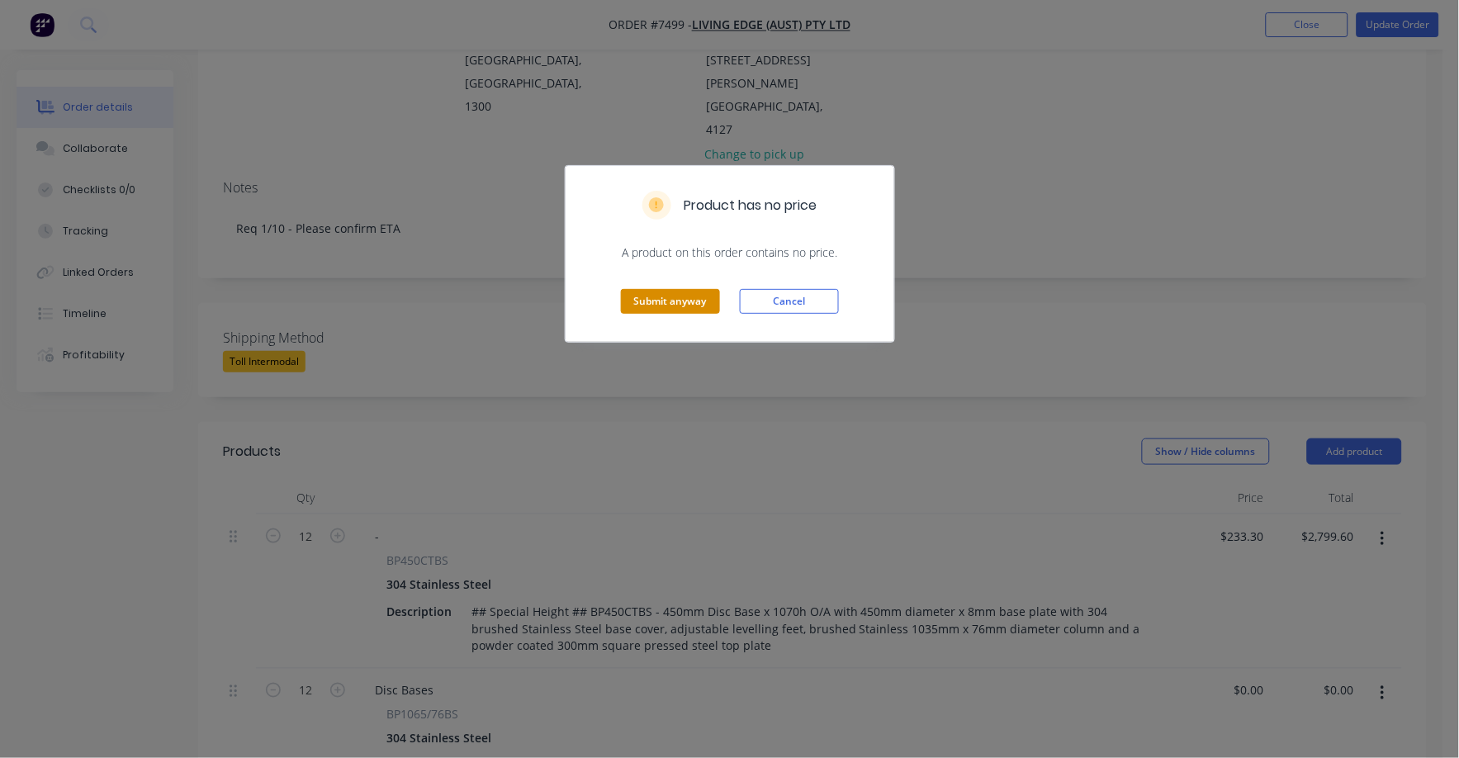
click at [661, 303] on button "Submit anyway" at bounding box center [670, 301] width 99 height 25
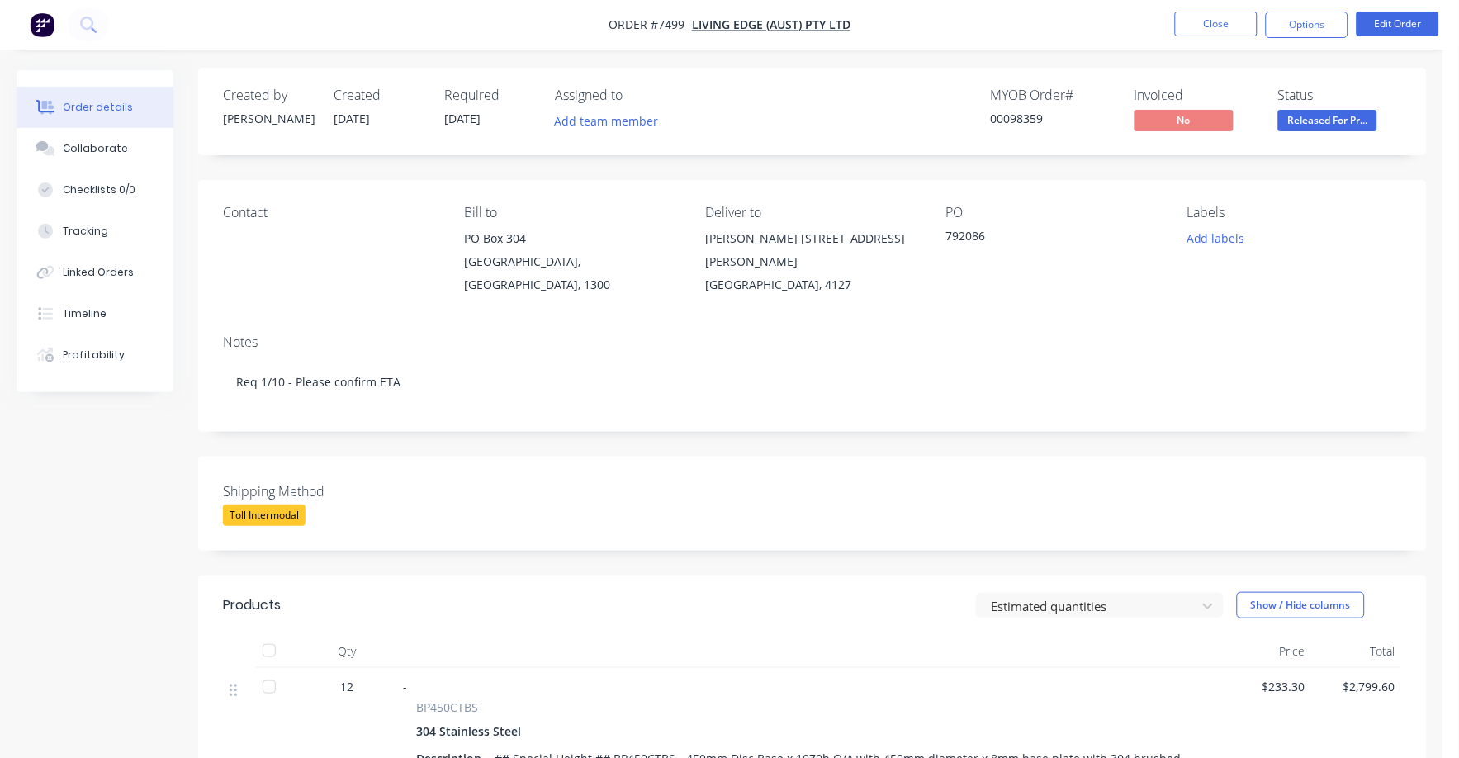
scroll to position [0, 0]
drag, startPoint x: 1218, startPoint y: 21, endPoint x: 1141, endPoint y: 283, distance: 273.7
click at [1144, 281] on div "Order #7499 - Living Edge (Aust) Pty Ltd Close Options Edit Order Order details…" at bounding box center [721, 594] width 1443 height 1189
click at [1216, 25] on button "Close" at bounding box center [1216, 24] width 83 height 25
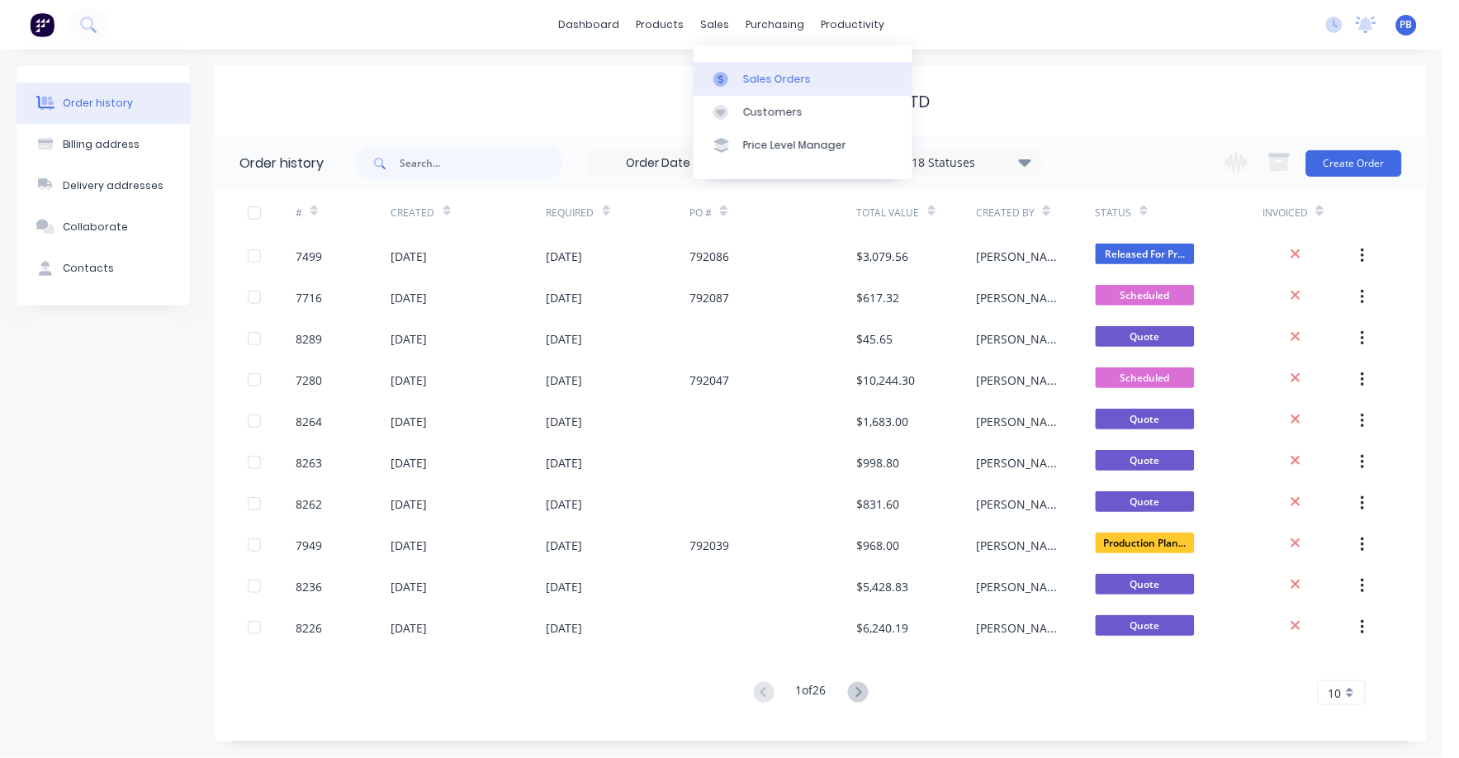
click at [750, 71] on link "Sales Orders" at bounding box center [802, 78] width 219 height 33
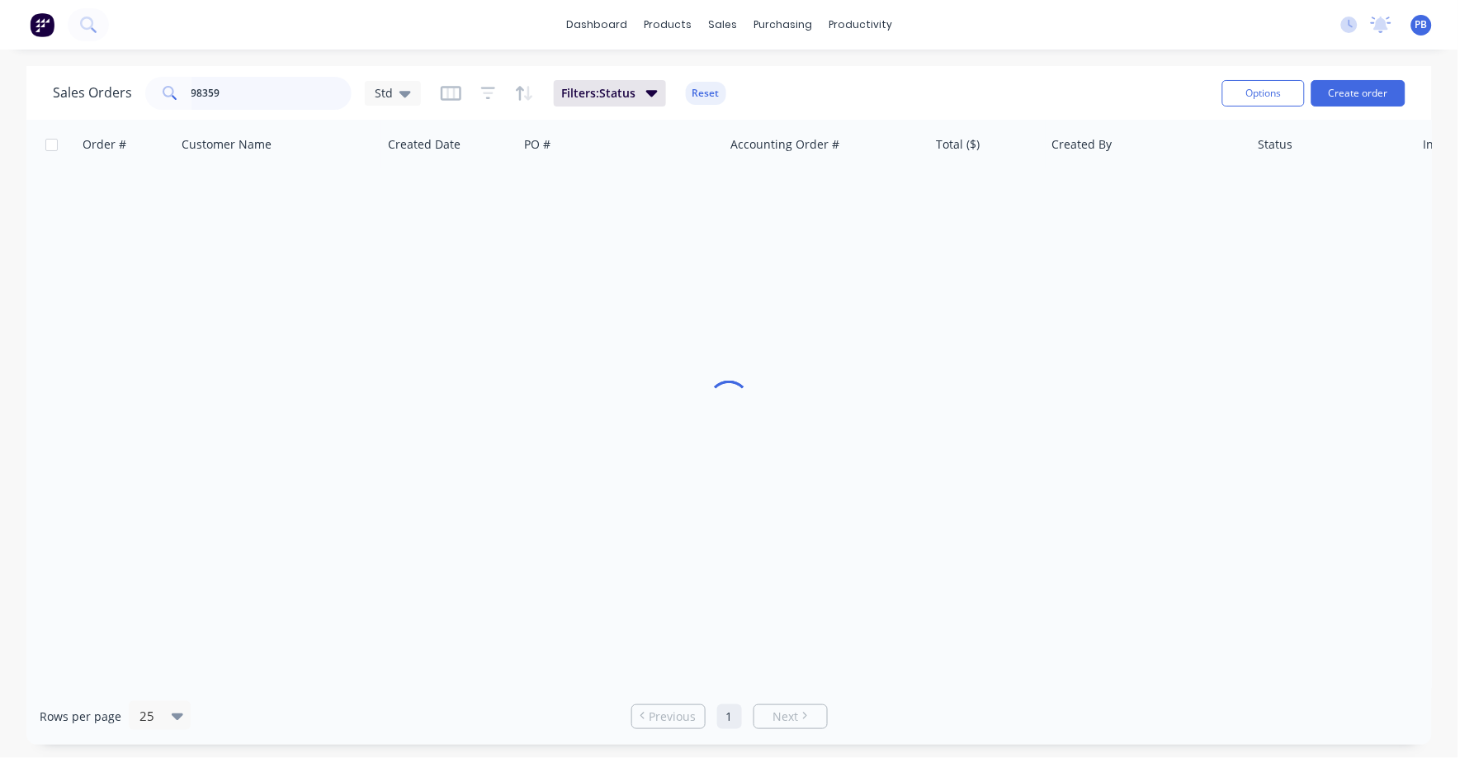
click at [276, 92] on input "98359" at bounding box center [272, 93] width 161 height 33
click at [276, 91] on input "98359" at bounding box center [272, 93] width 161 height 33
click at [276, 89] on input "98359" at bounding box center [272, 93] width 161 height 33
type input "99158"
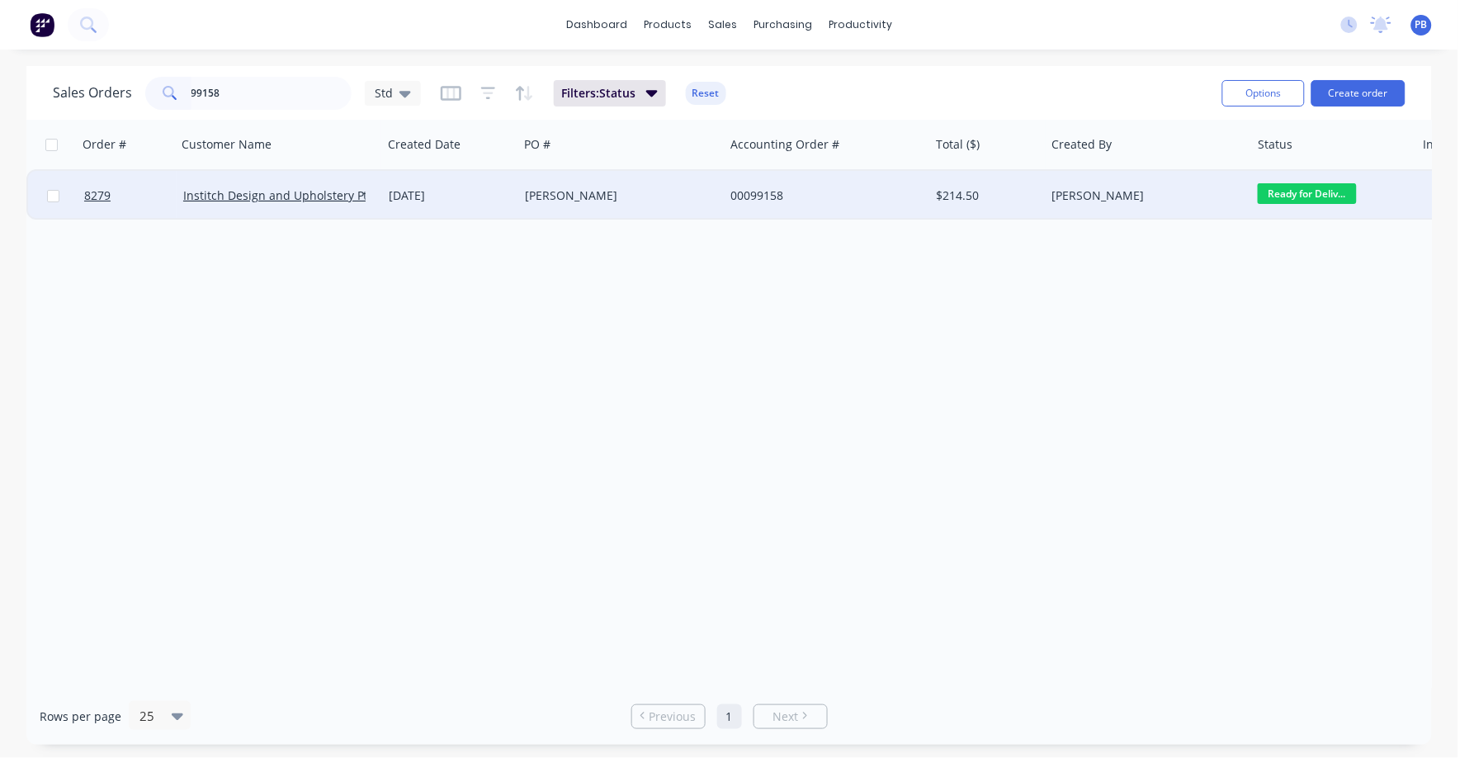
click at [775, 193] on div "00099158" at bounding box center [822, 195] width 183 height 17
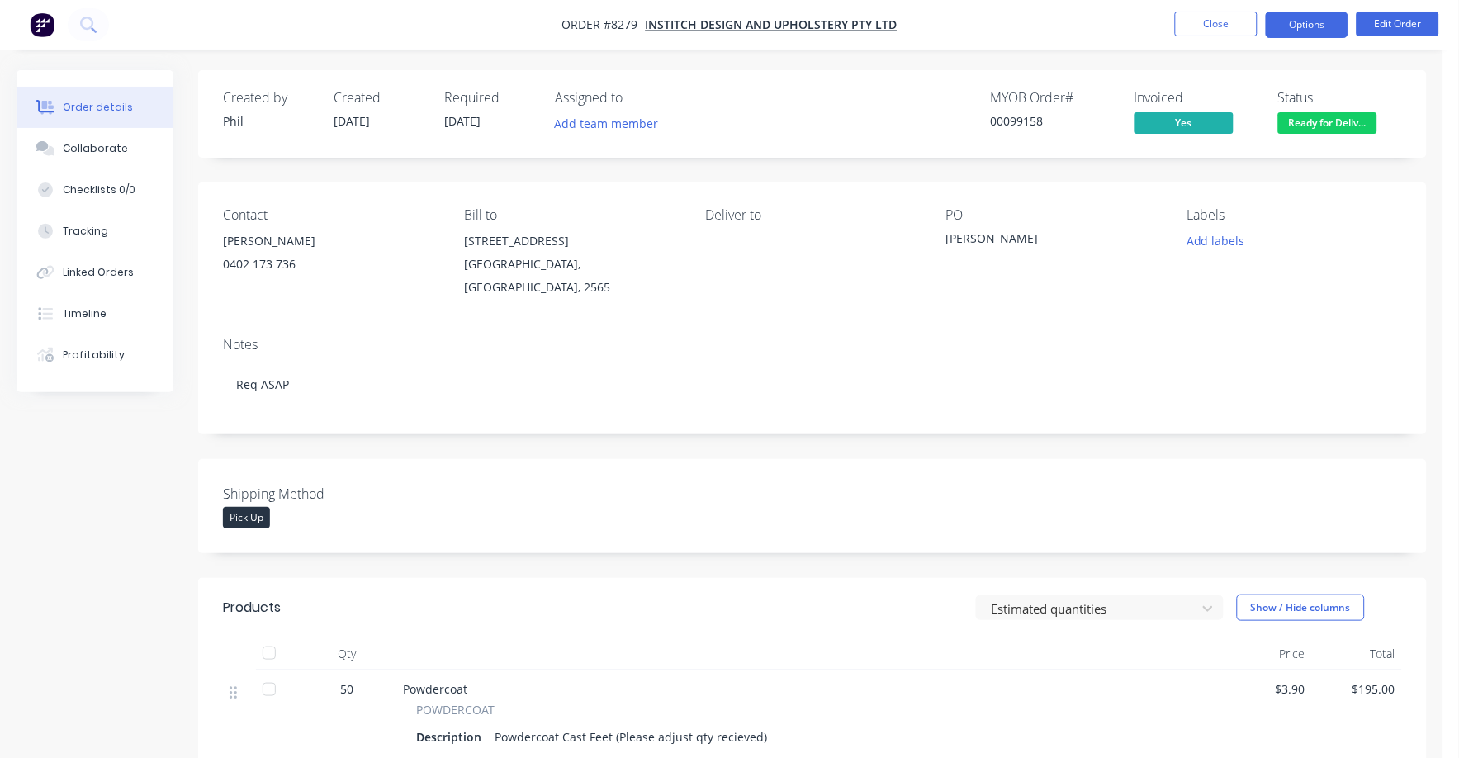
click at [1307, 31] on button "Options" at bounding box center [1306, 25] width 83 height 26
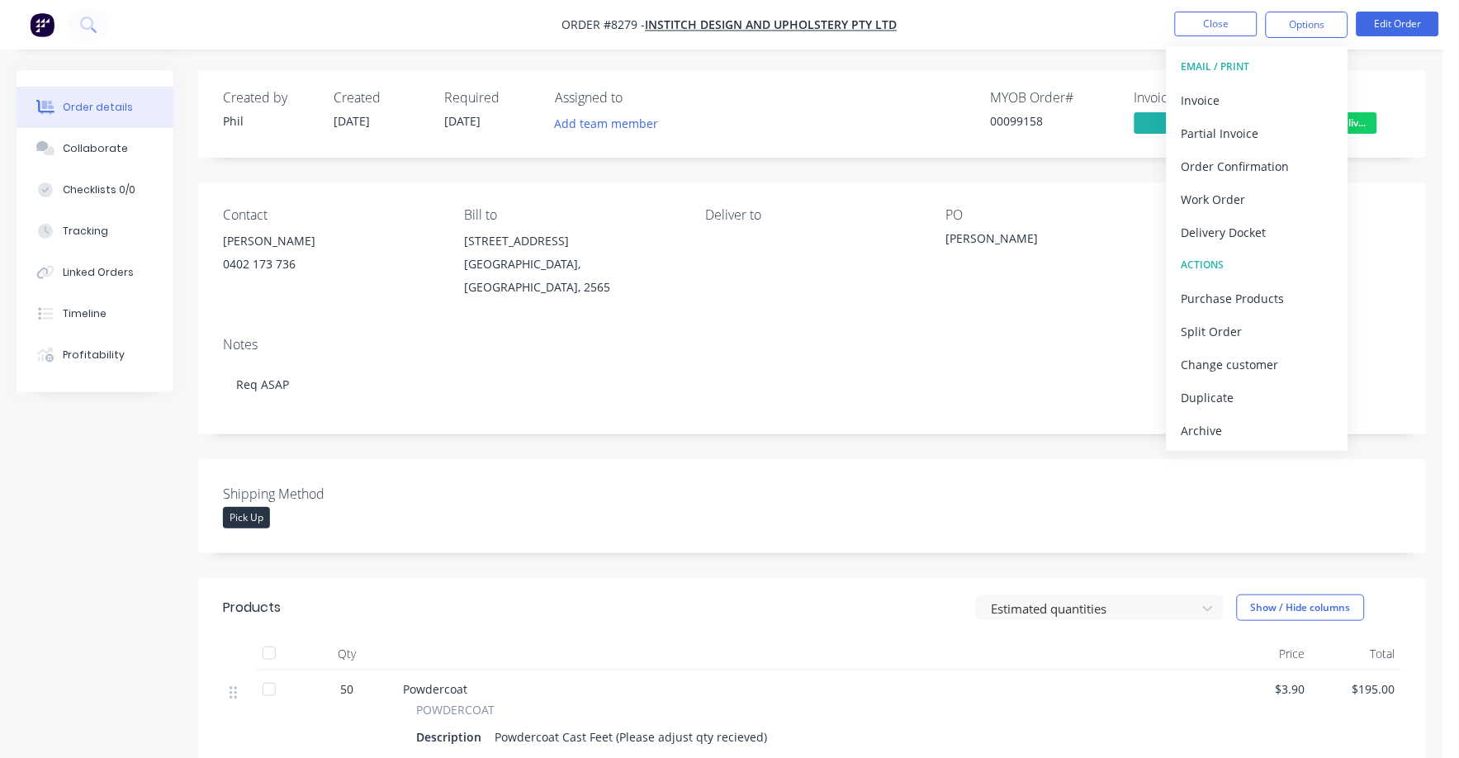
drag, startPoint x: 1383, startPoint y: 234, endPoint x: 1406, endPoint y: 176, distance: 61.9
click at [1384, 234] on div "Add labels" at bounding box center [1294, 240] width 215 height 22
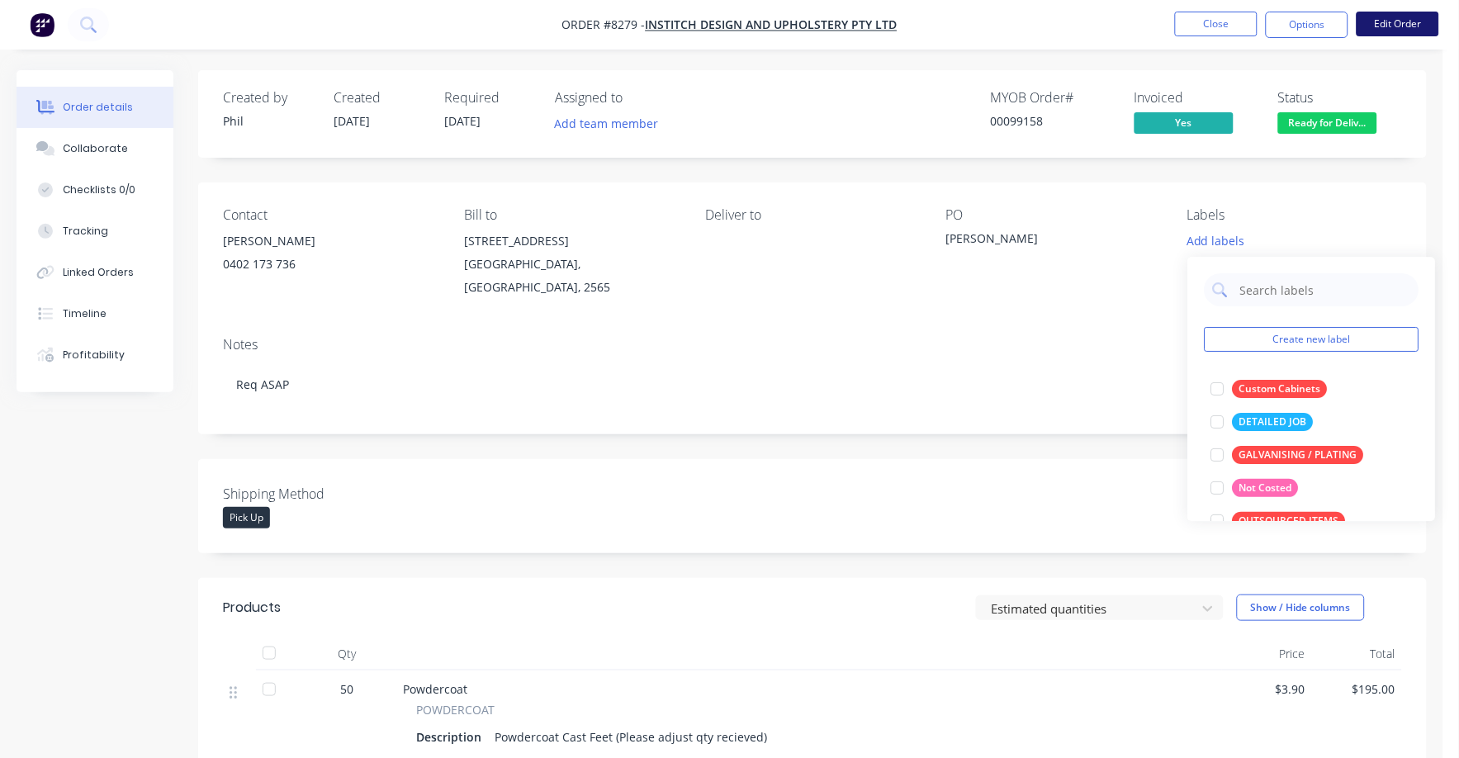
click at [1424, 27] on button "Edit Order" at bounding box center [1397, 24] width 83 height 25
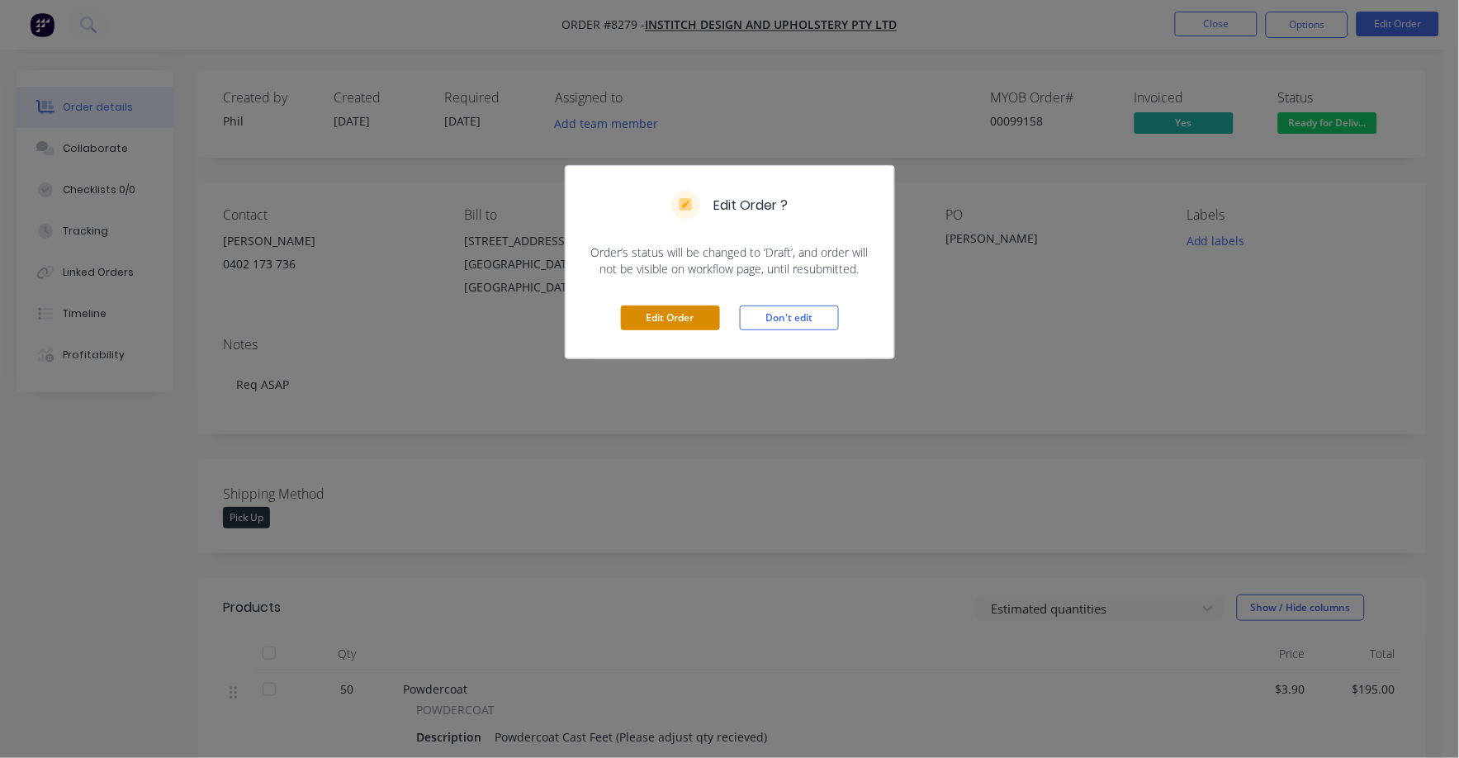
click at [679, 317] on button "Edit Order" at bounding box center [670, 317] width 99 height 25
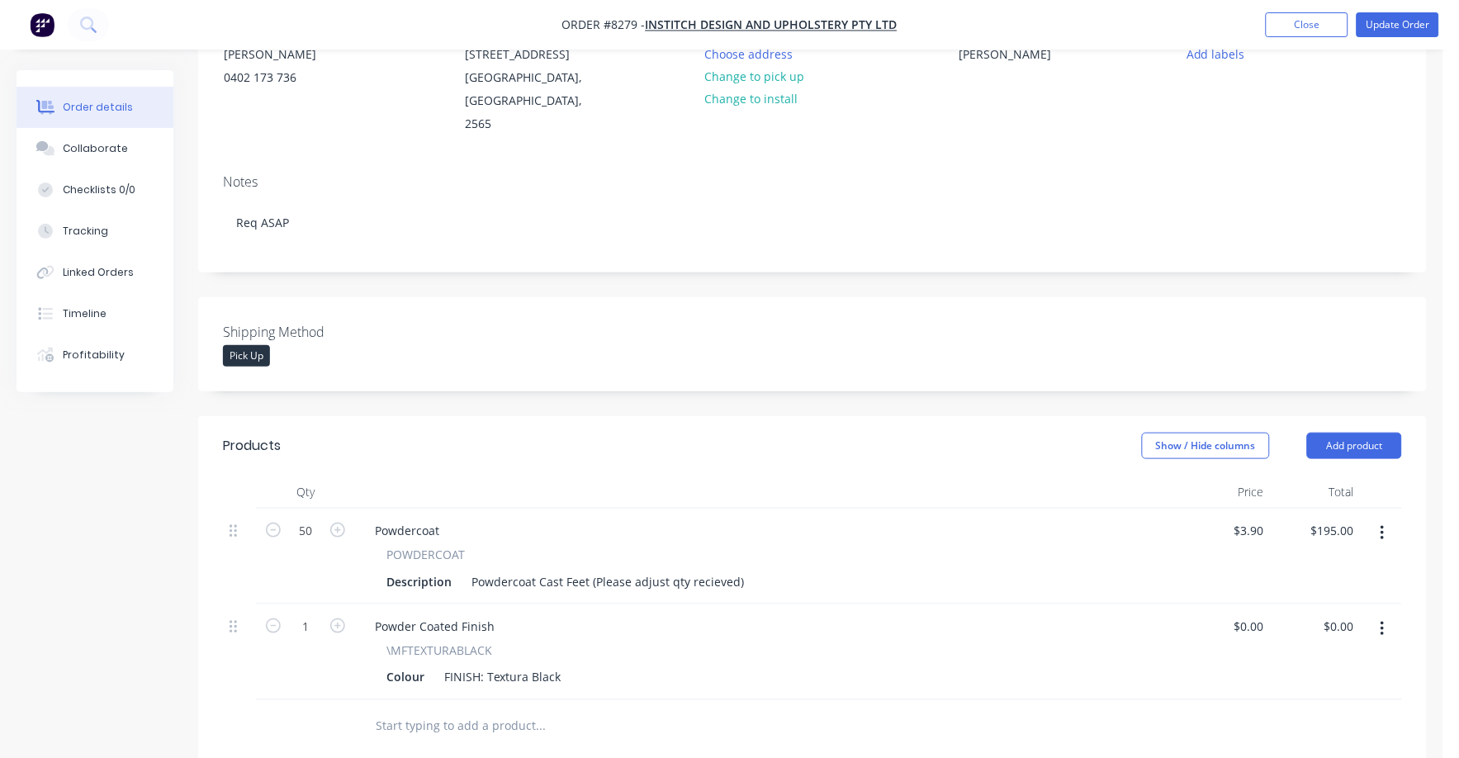
scroll to position [310, 0]
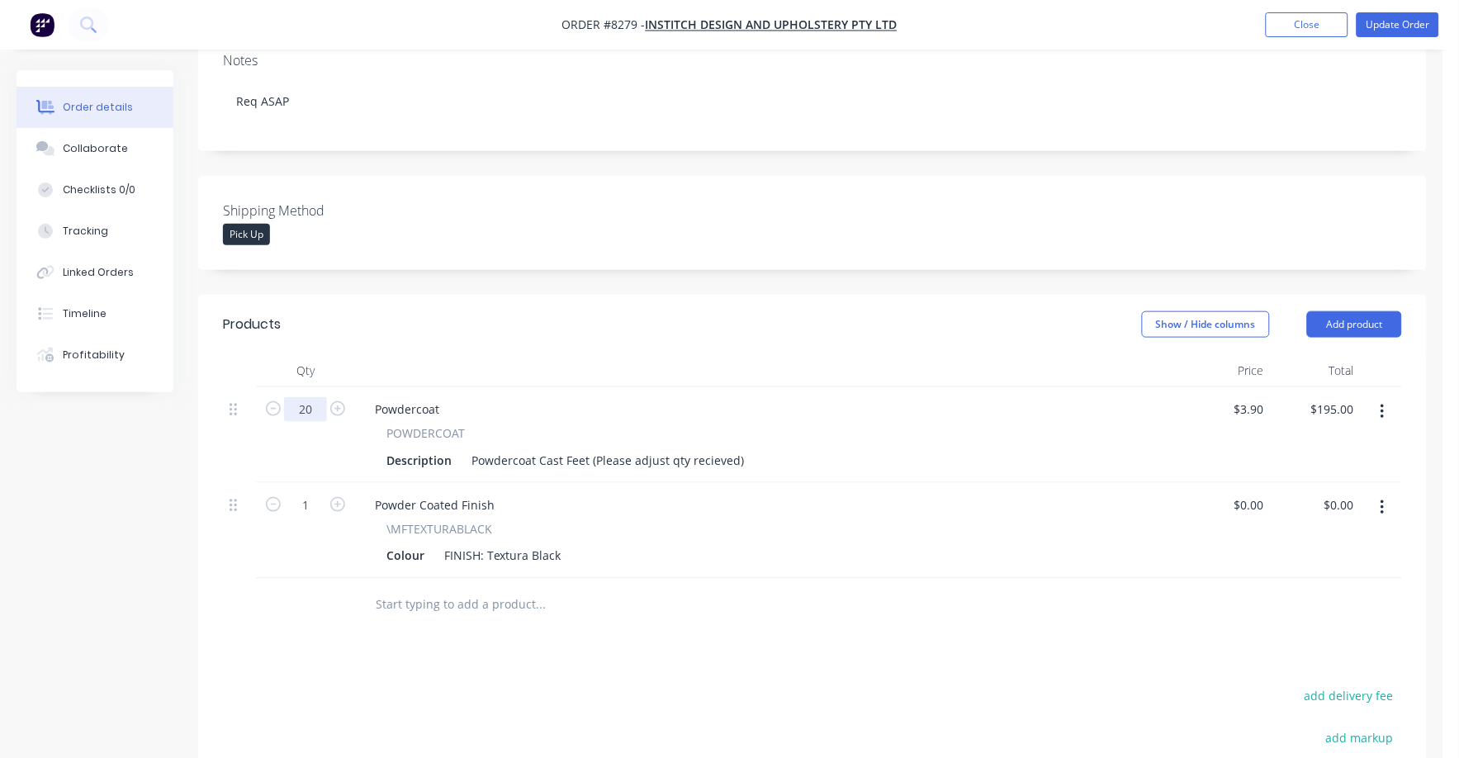
type input "20"
type input "$78.00"
click at [697, 312] on div "Show / Hide columns Add product" at bounding box center [938, 324] width 928 height 26
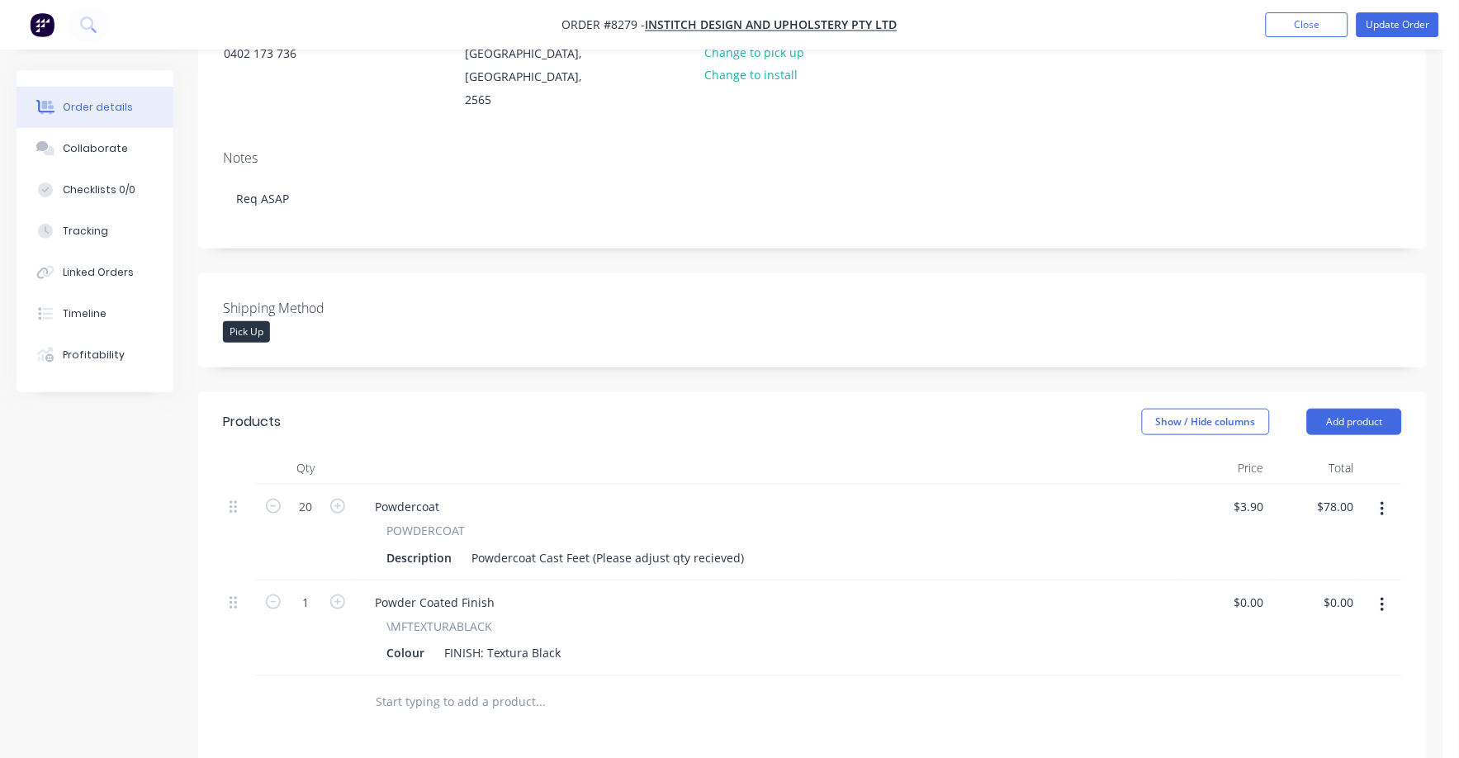
scroll to position [0, 0]
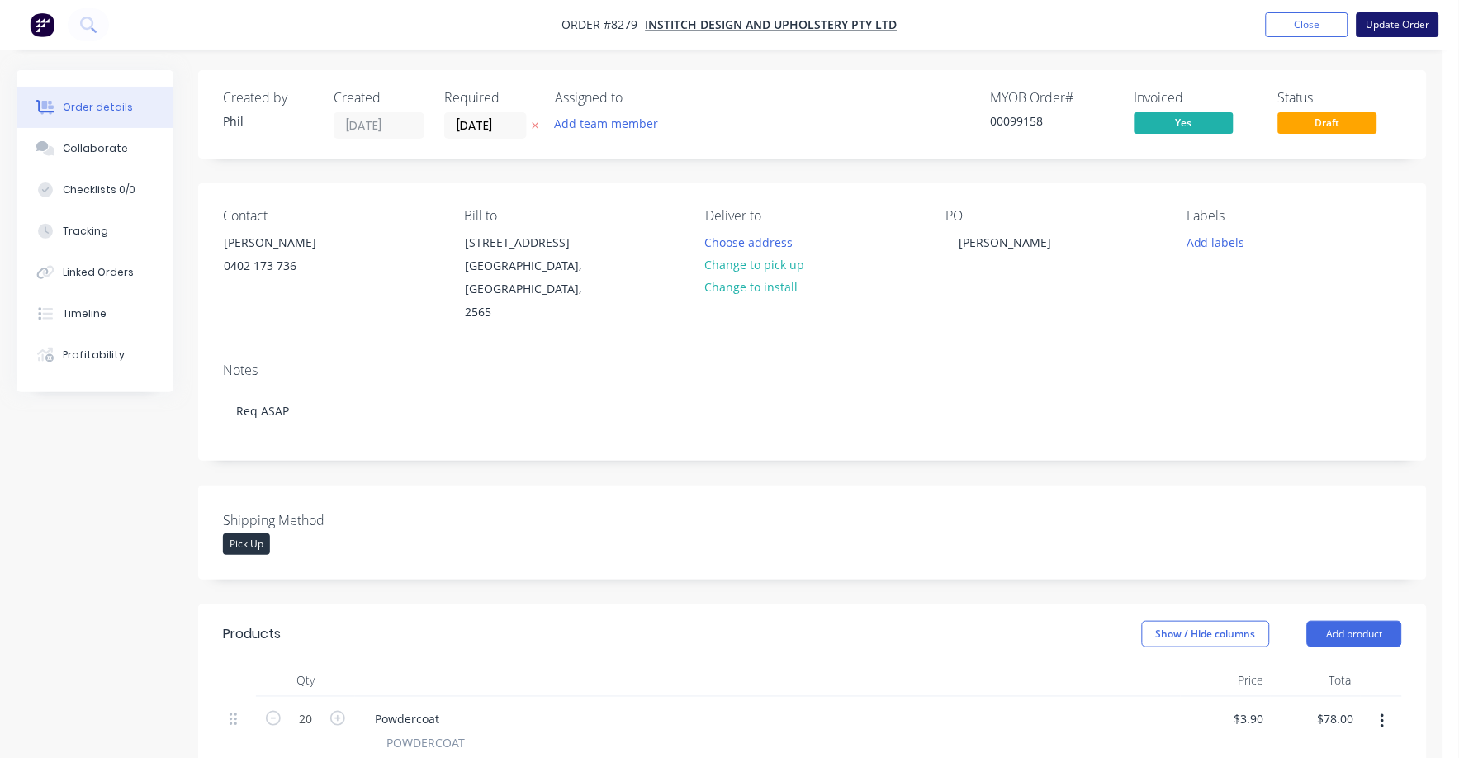
click at [1390, 20] on button "Update Order" at bounding box center [1397, 24] width 83 height 25
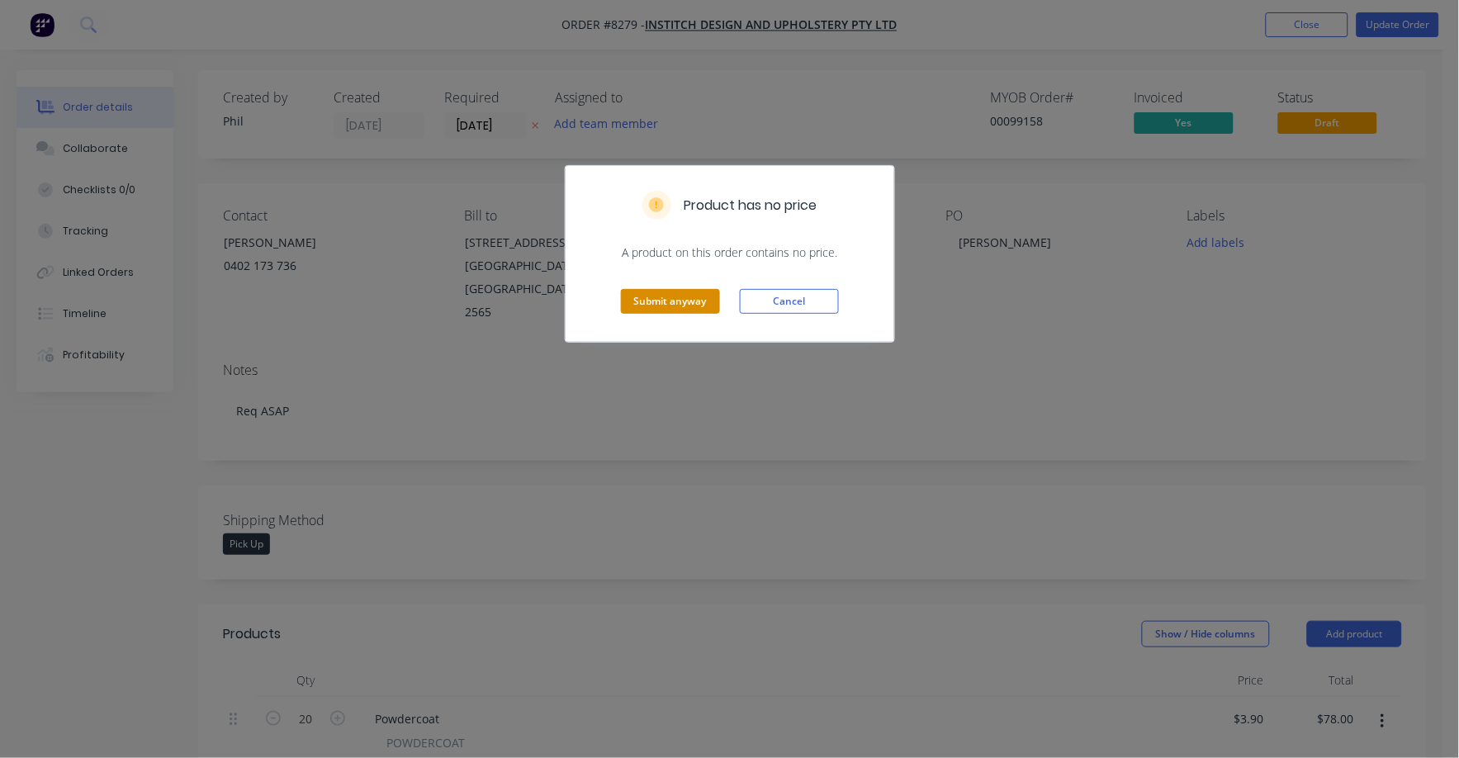
click at [683, 308] on button "Submit anyway" at bounding box center [670, 301] width 99 height 25
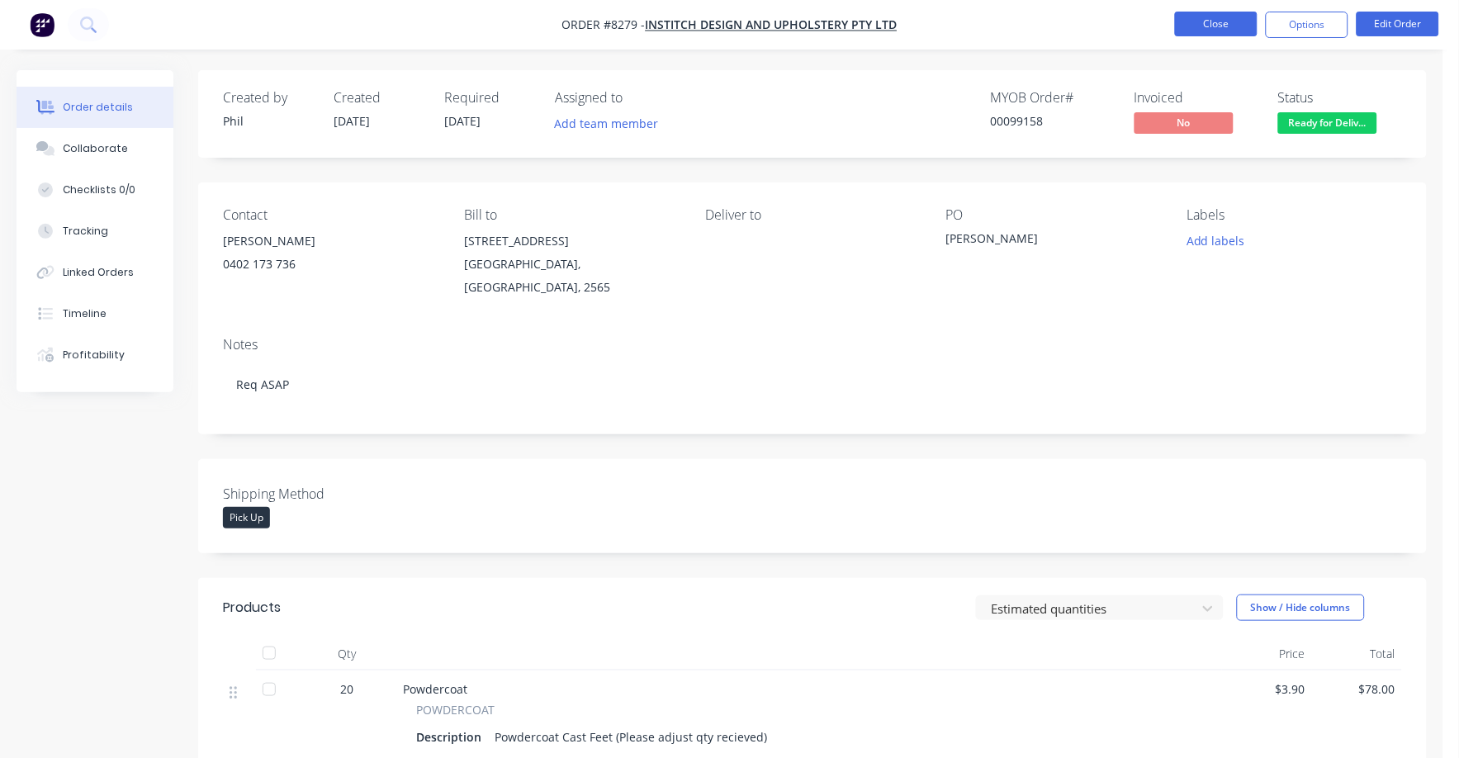
click at [1203, 28] on button "Close" at bounding box center [1216, 24] width 83 height 25
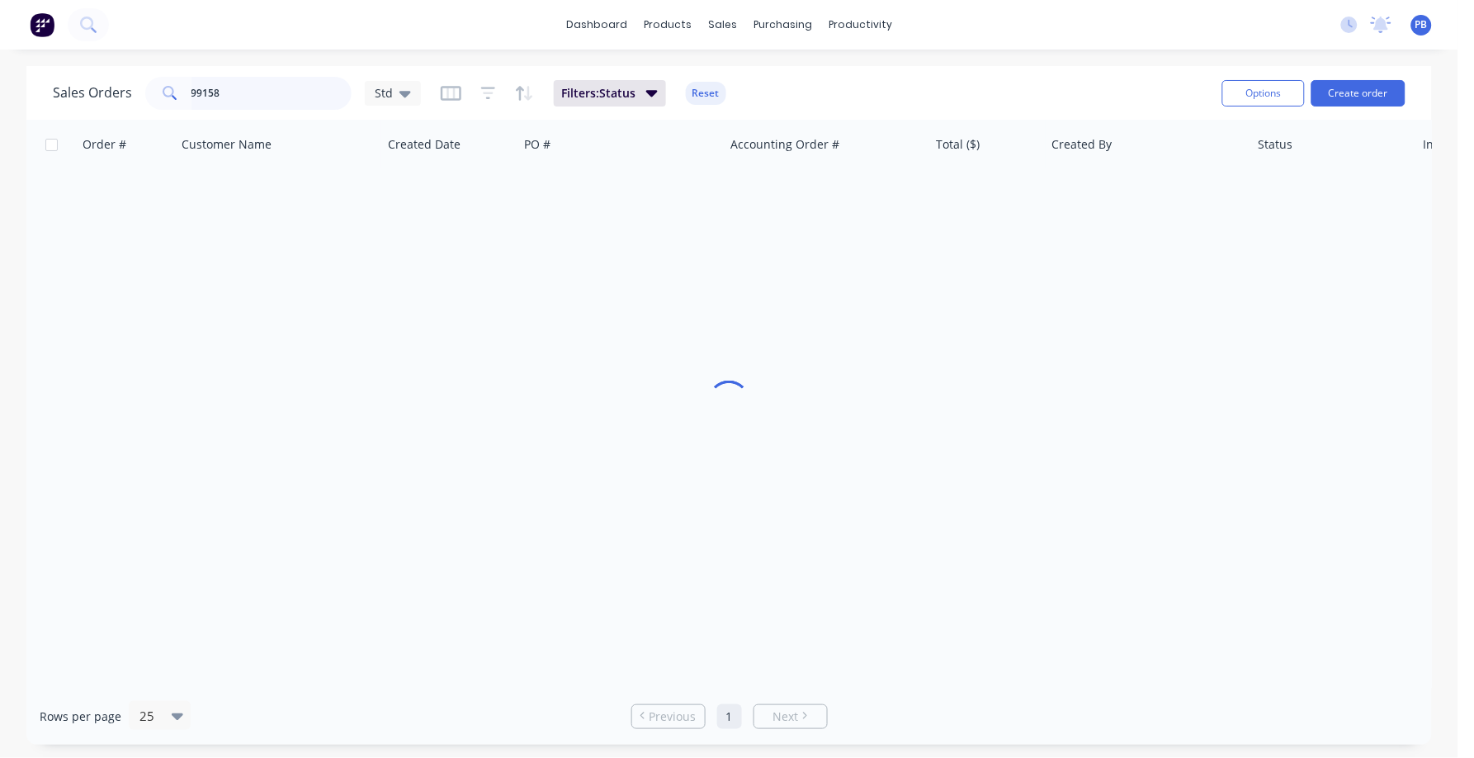
click at [237, 89] on input "99158" at bounding box center [272, 93] width 161 height 33
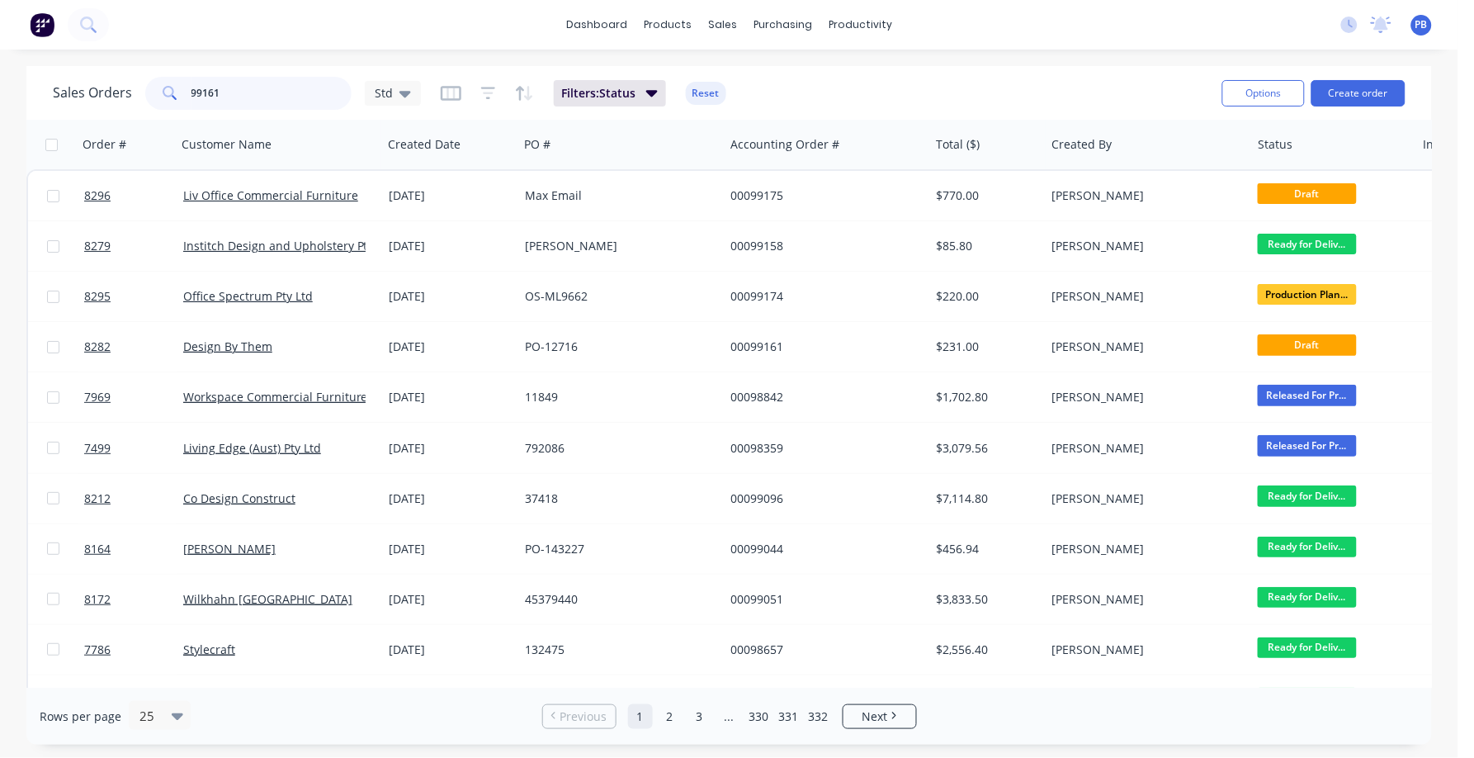
type input "99161"
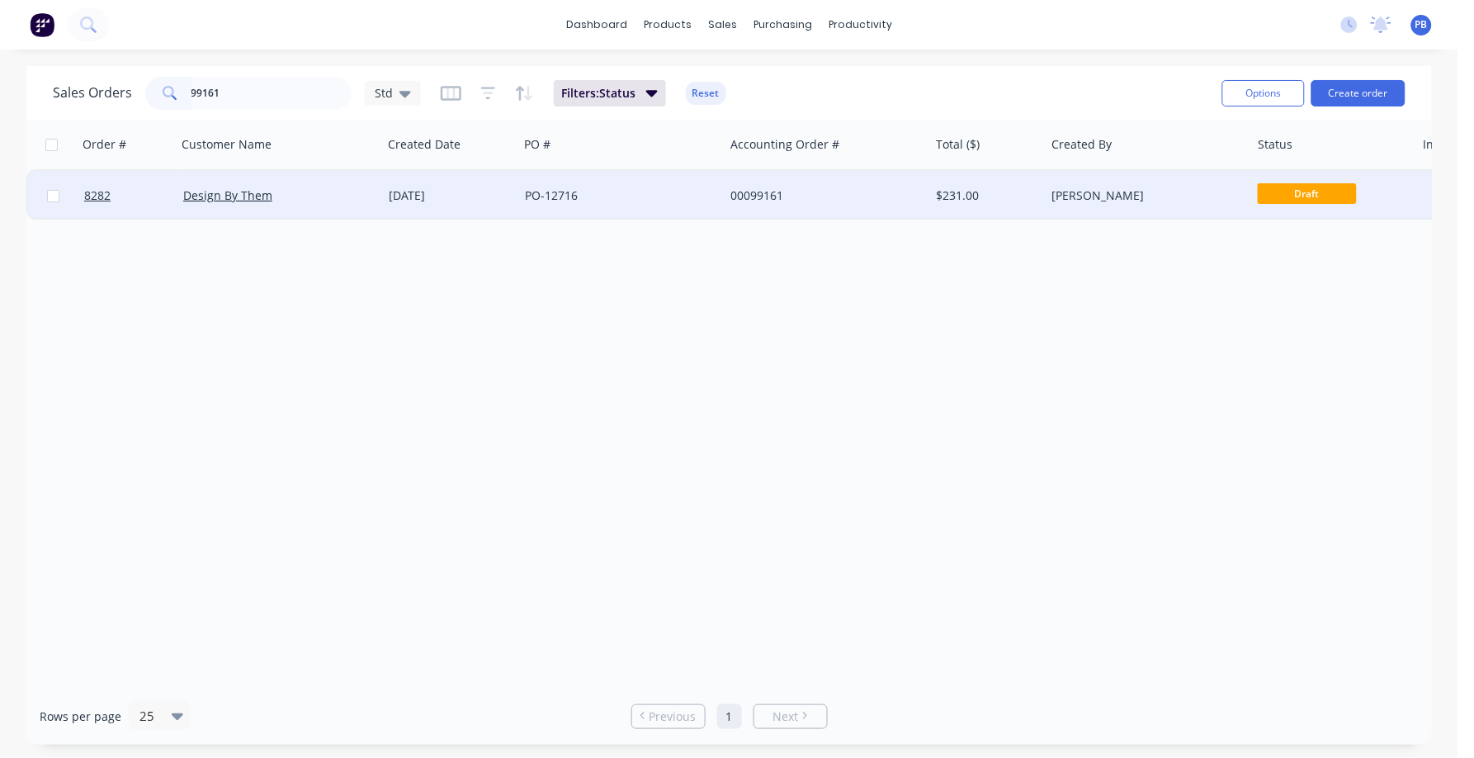
click at [956, 197] on div "$231.00" at bounding box center [985, 195] width 97 height 17
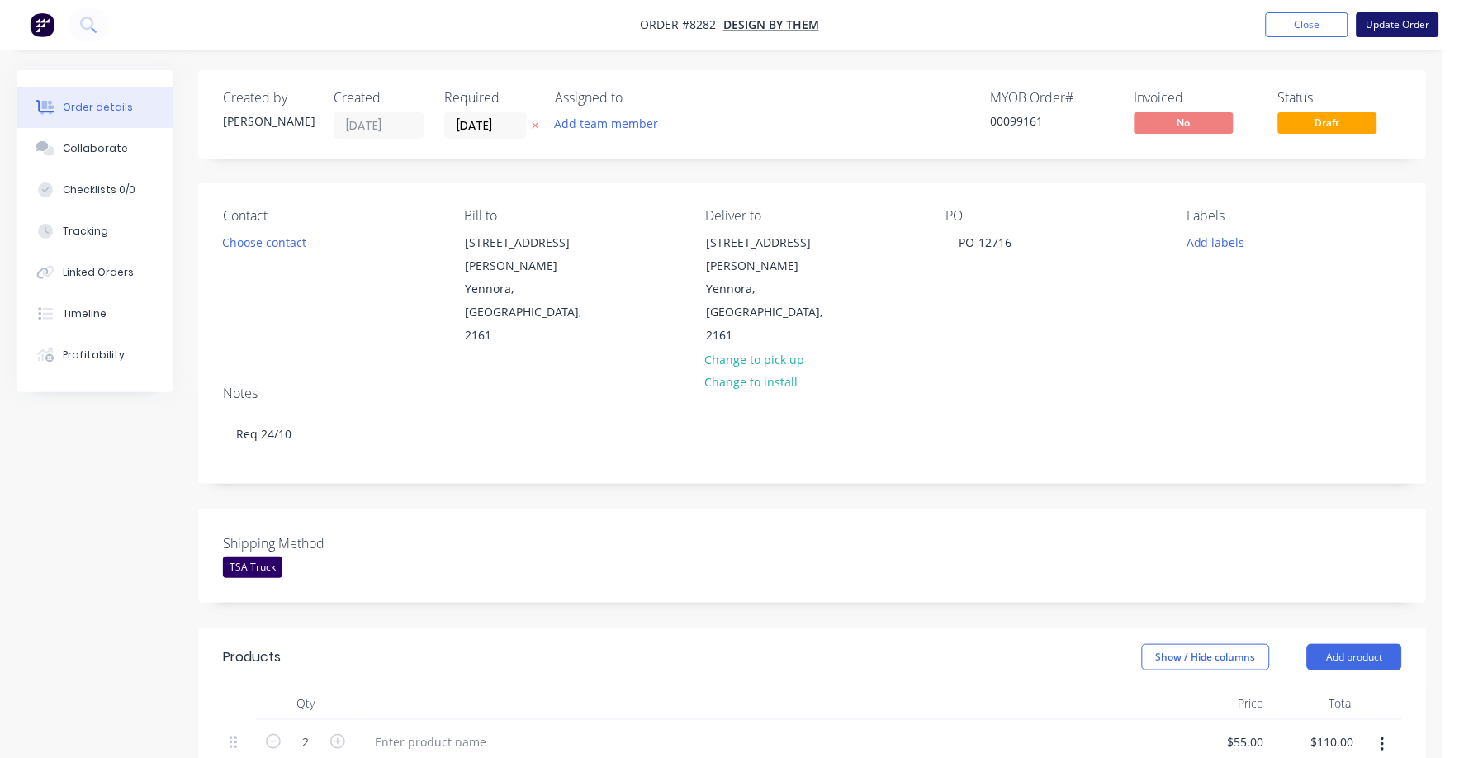
click at [1390, 21] on button "Update Order" at bounding box center [1397, 24] width 83 height 25
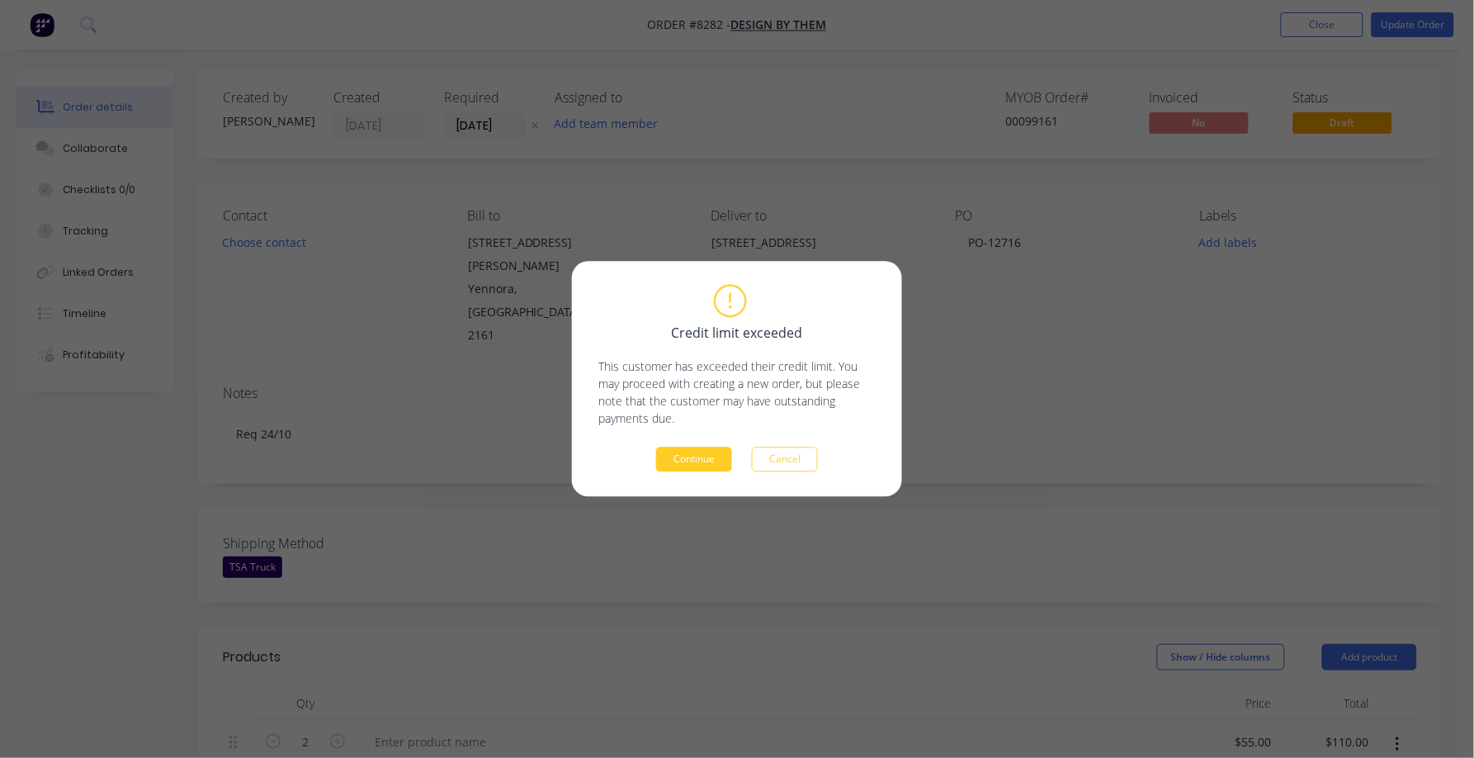
click at [678, 449] on button "Continue" at bounding box center [694, 459] width 76 height 25
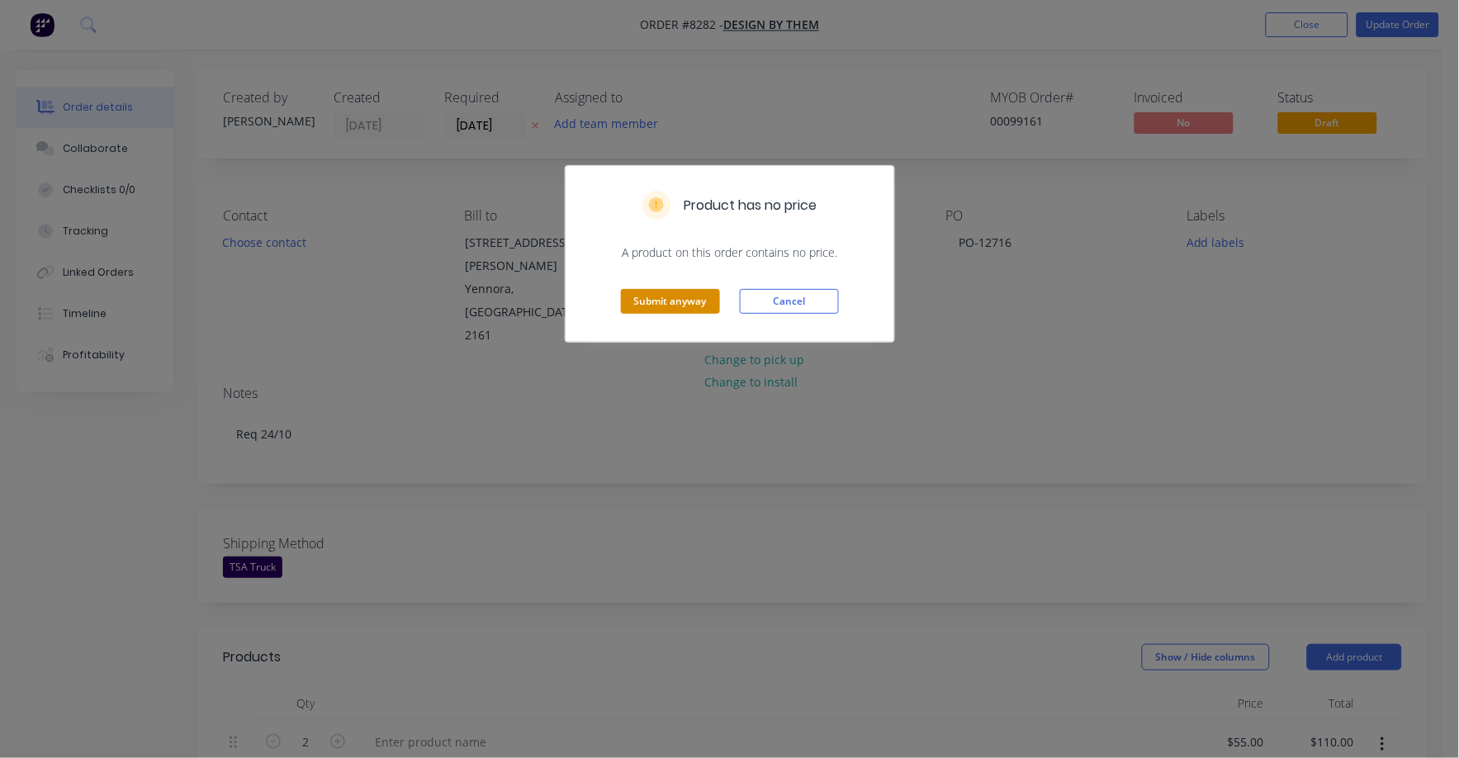
click at [683, 301] on button "Submit anyway" at bounding box center [670, 301] width 99 height 25
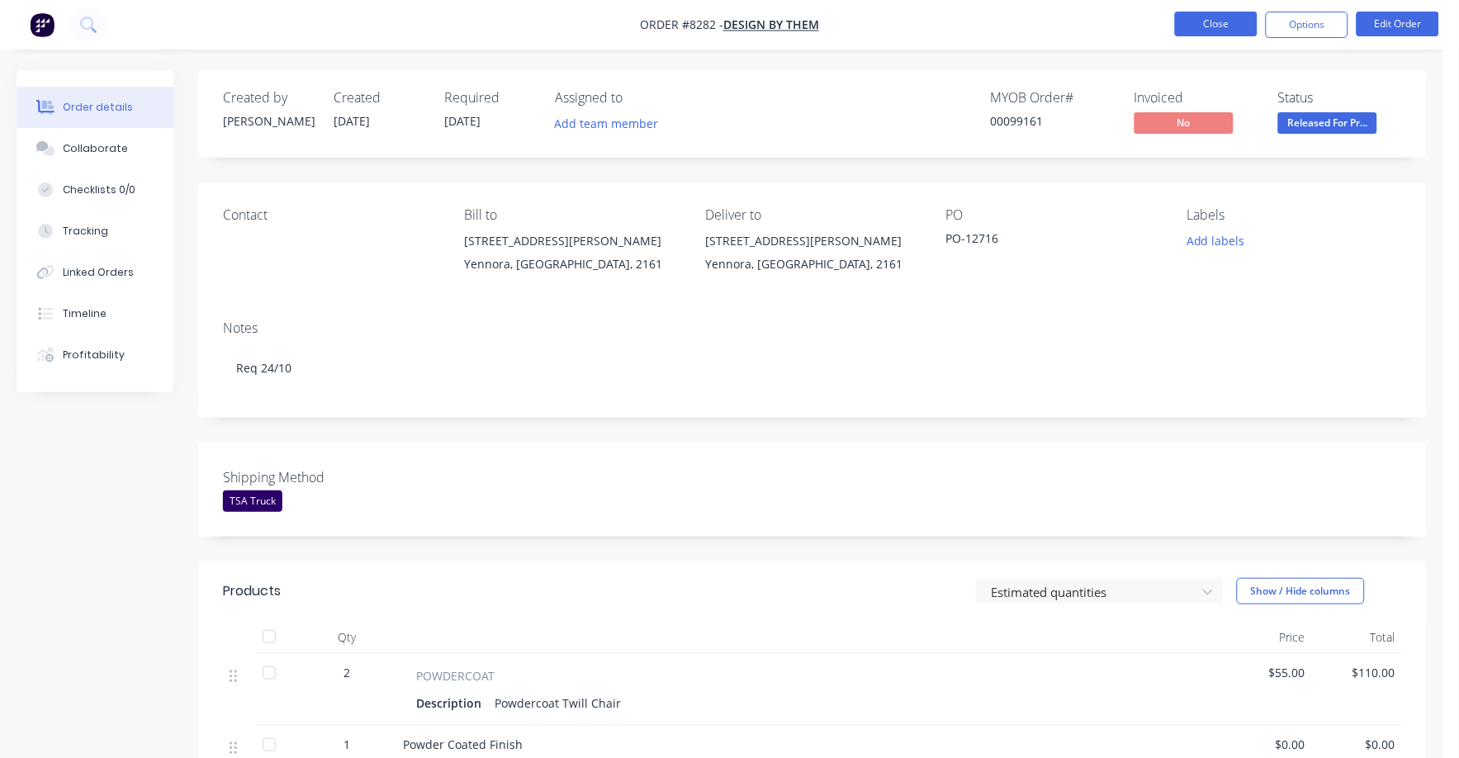
click at [1218, 14] on button "Close" at bounding box center [1216, 24] width 83 height 25
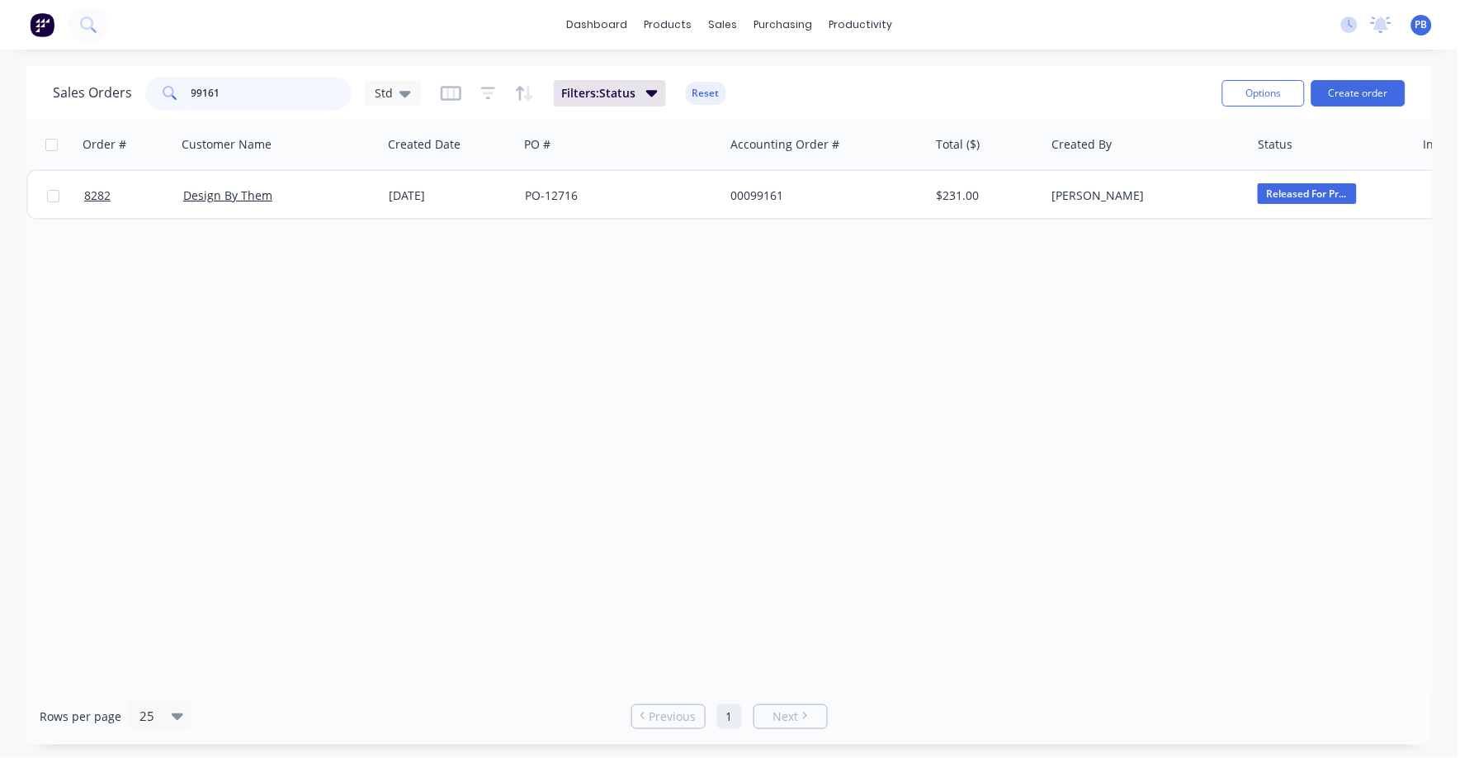
click at [263, 107] on input "99161" at bounding box center [272, 93] width 161 height 33
click at [262, 106] on input "99161" at bounding box center [272, 93] width 161 height 33
type input "8148"
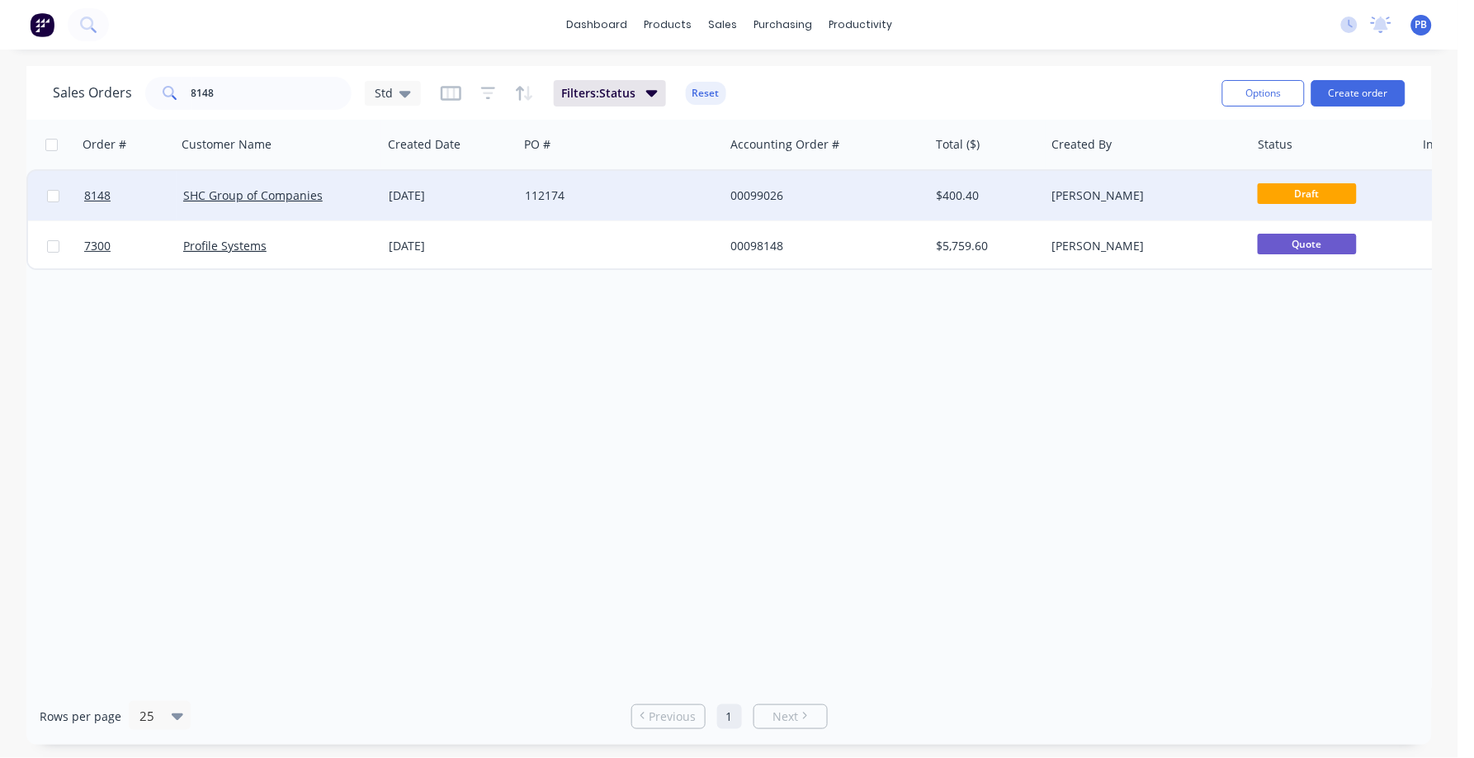
click at [761, 187] on div "00099026" at bounding box center [822, 195] width 183 height 17
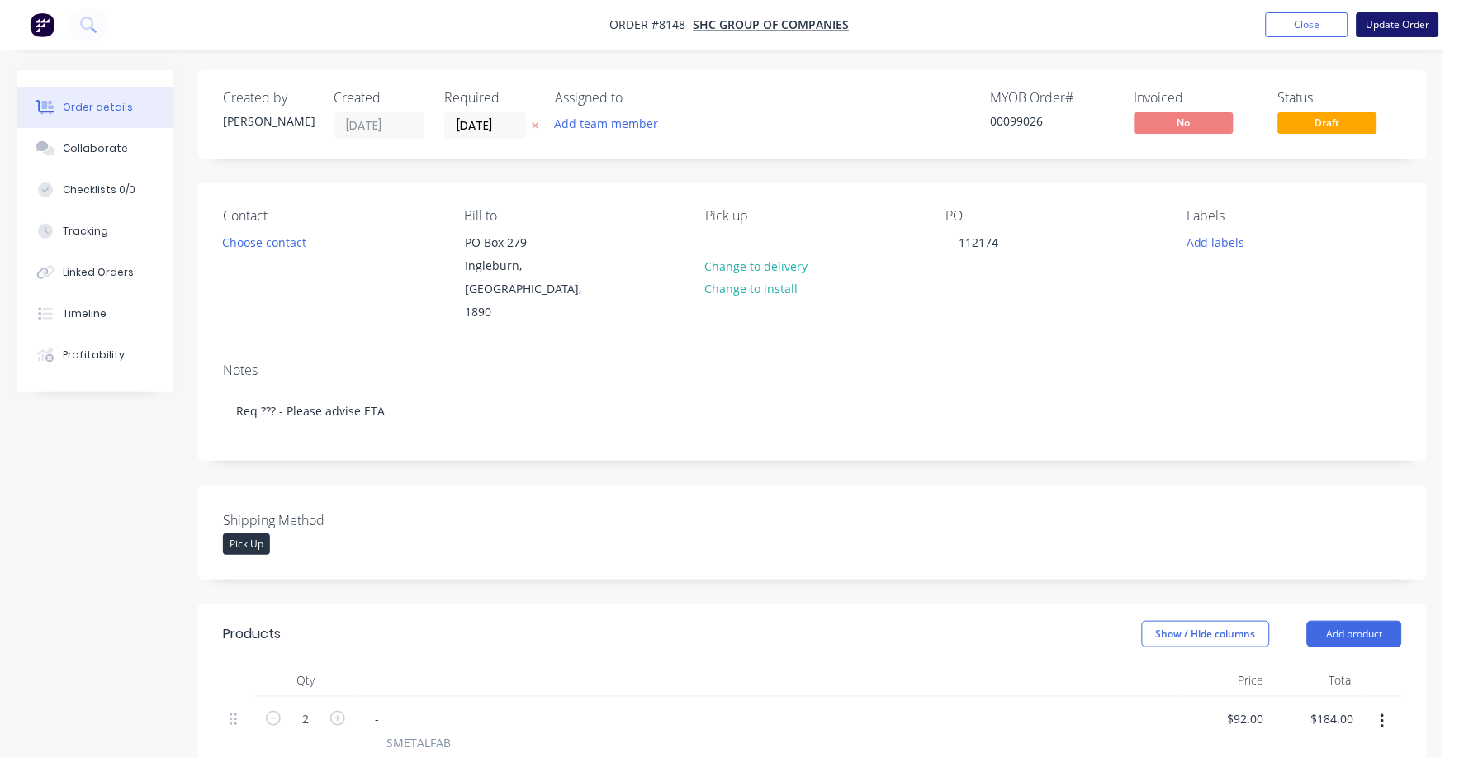
click at [1377, 26] on button "Update Order" at bounding box center [1397, 24] width 83 height 25
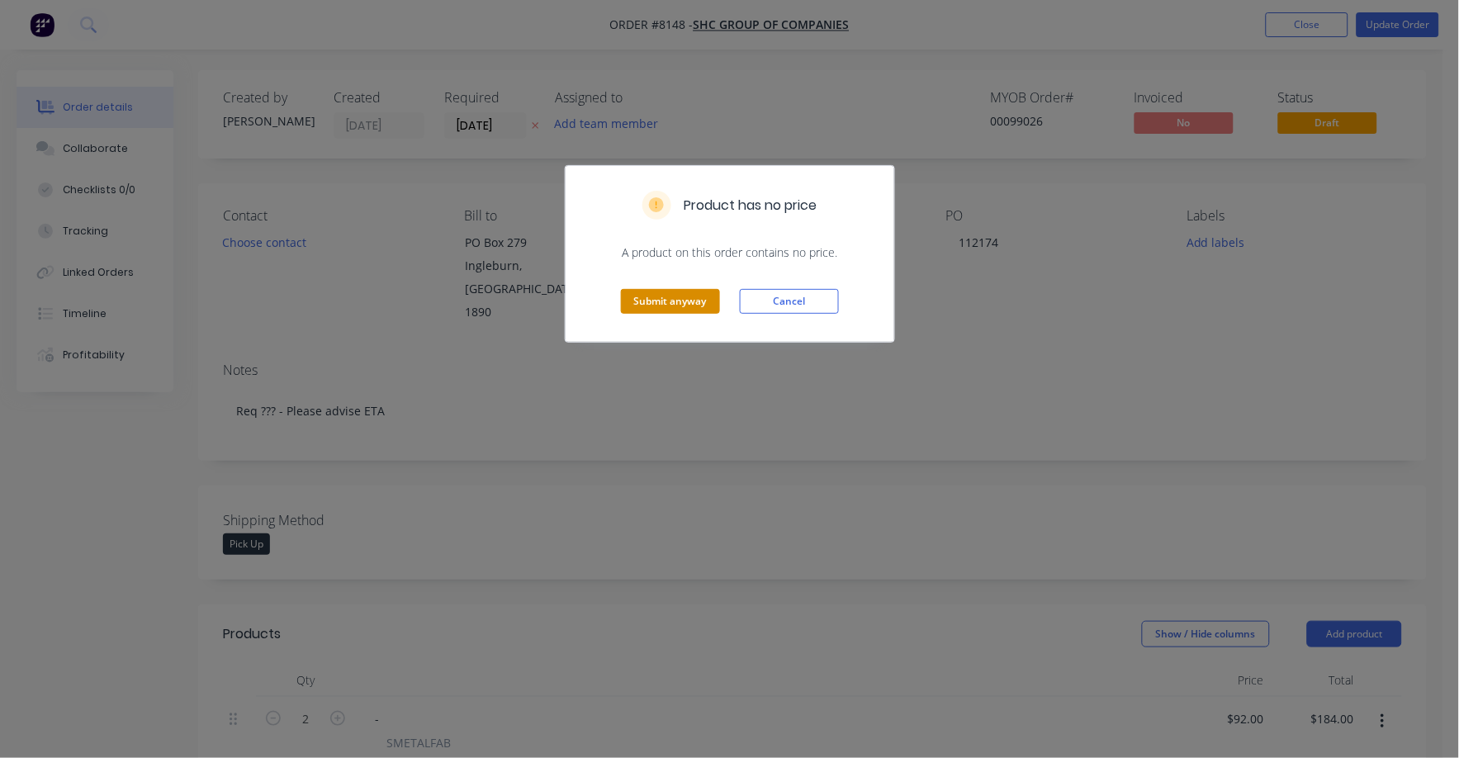
click at [688, 298] on button "Submit anyway" at bounding box center [670, 301] width 99 height 25
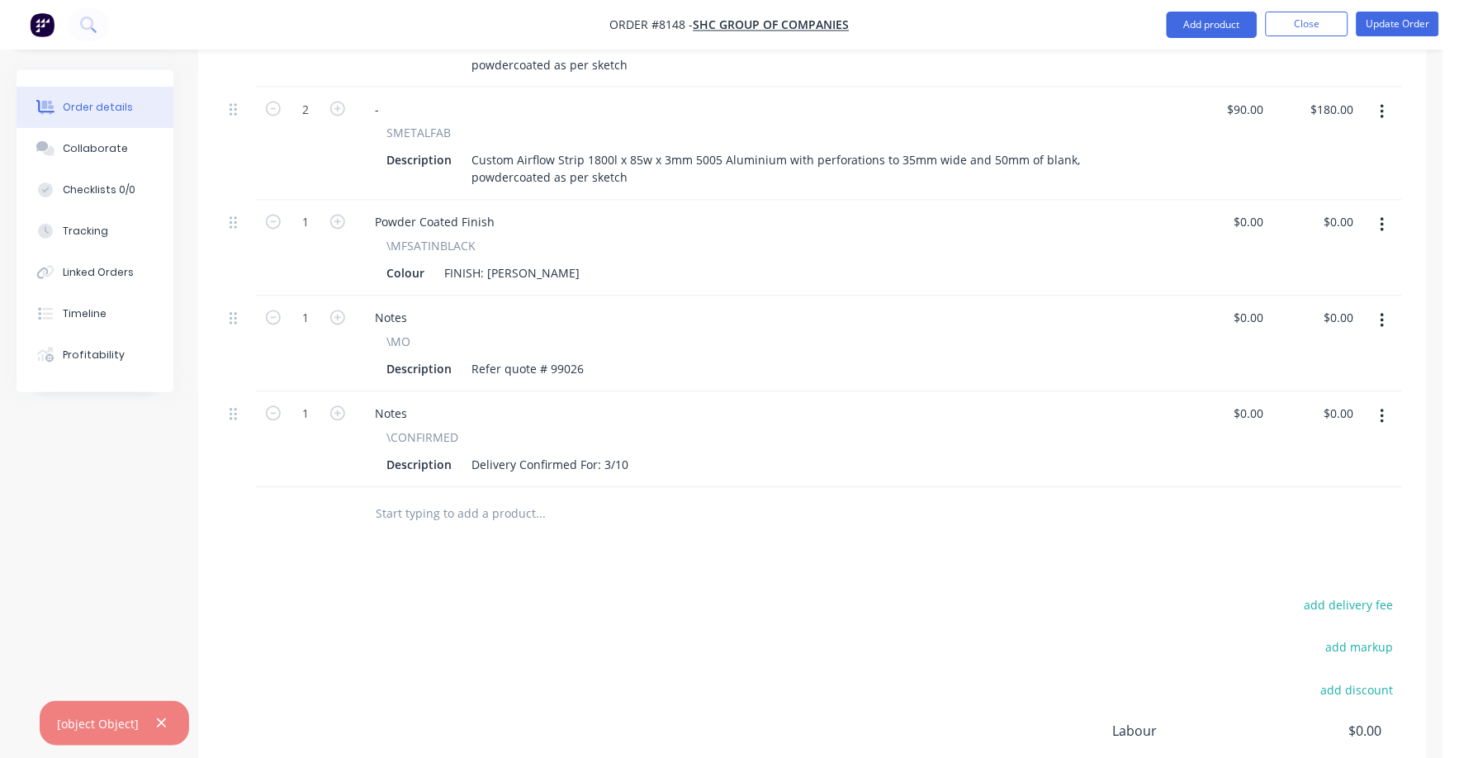
scroll to position [619, 0]
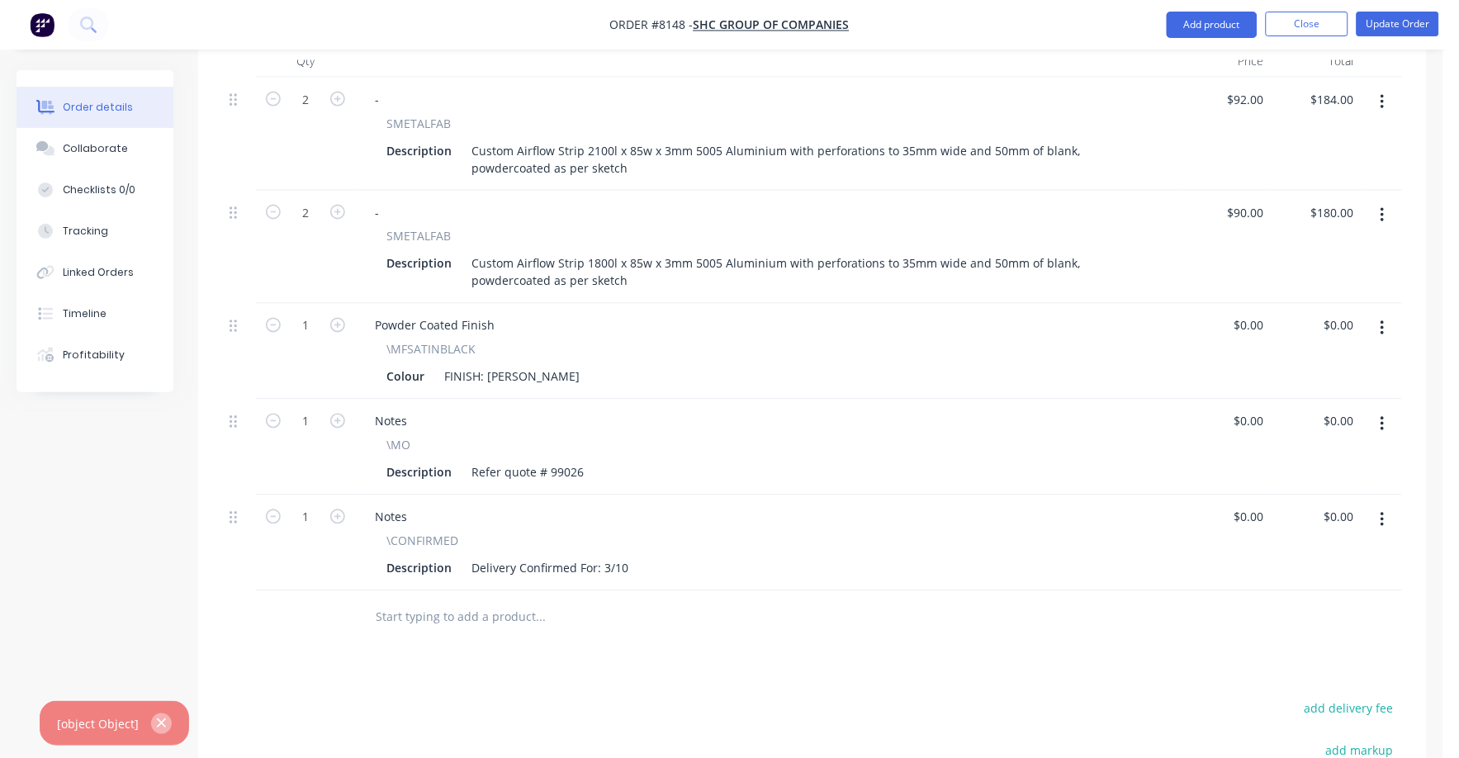
click at [156, 725] on icon "button" at bounding box center [161, 723] width 11 height 15
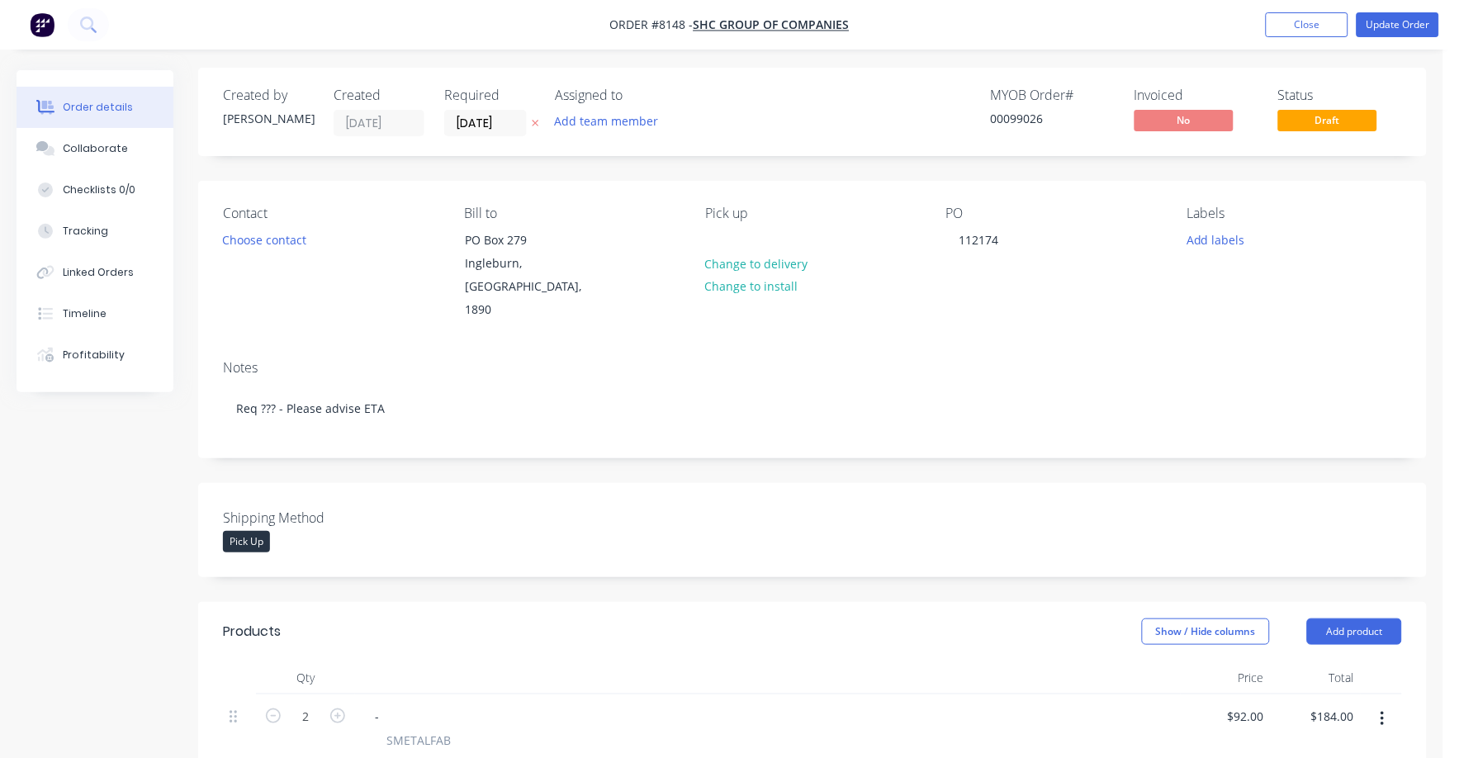
scroll to position [0, 0]
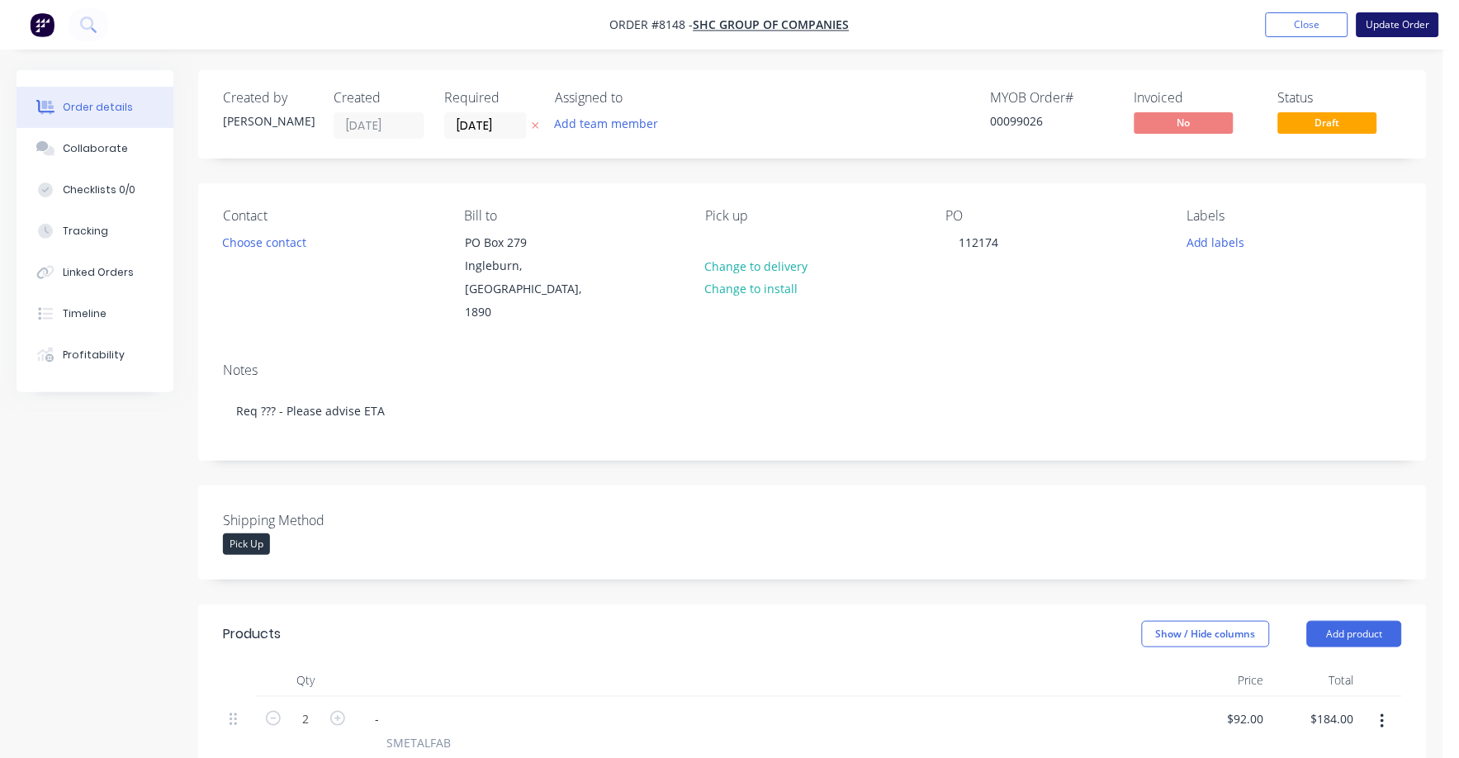
click at [1410, 20] on button "Update Order" at bounding box center [1397, 24] width 83 height 25
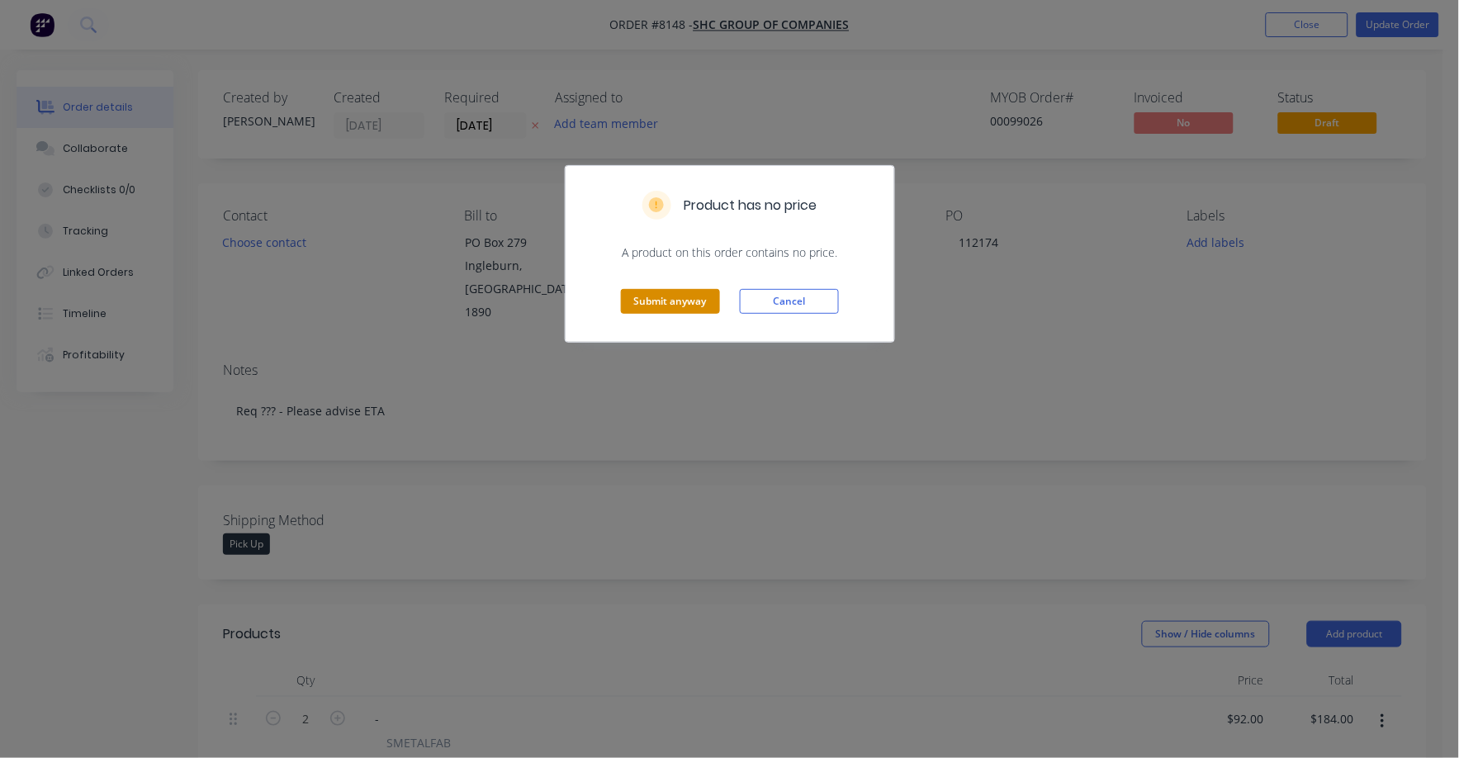
click at [664, 298] on button "Submit anyway" at bounding box center [670, 301] width 99 height 25
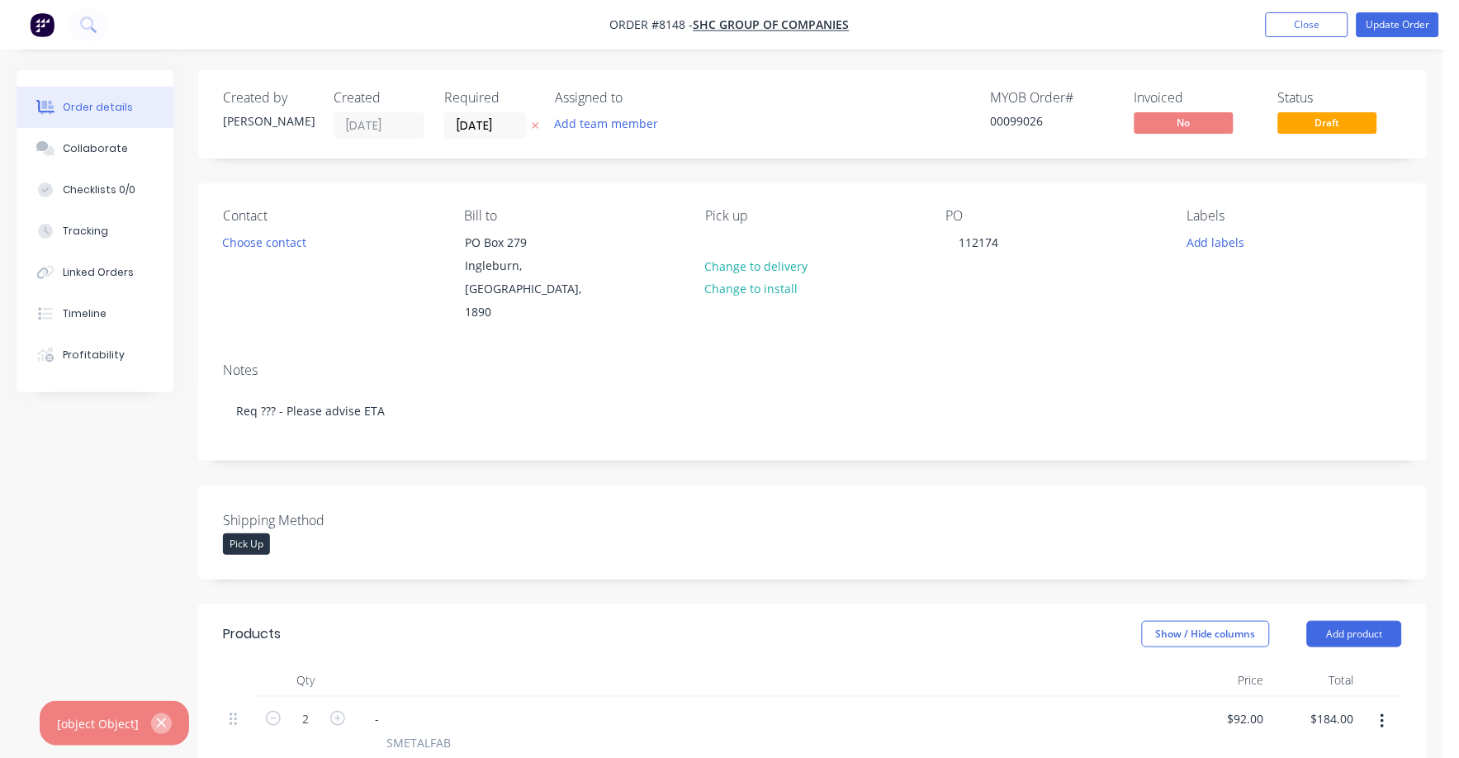
click at [156, 724] on icon "button" at bounding box center [161, 723] width 11 height 15
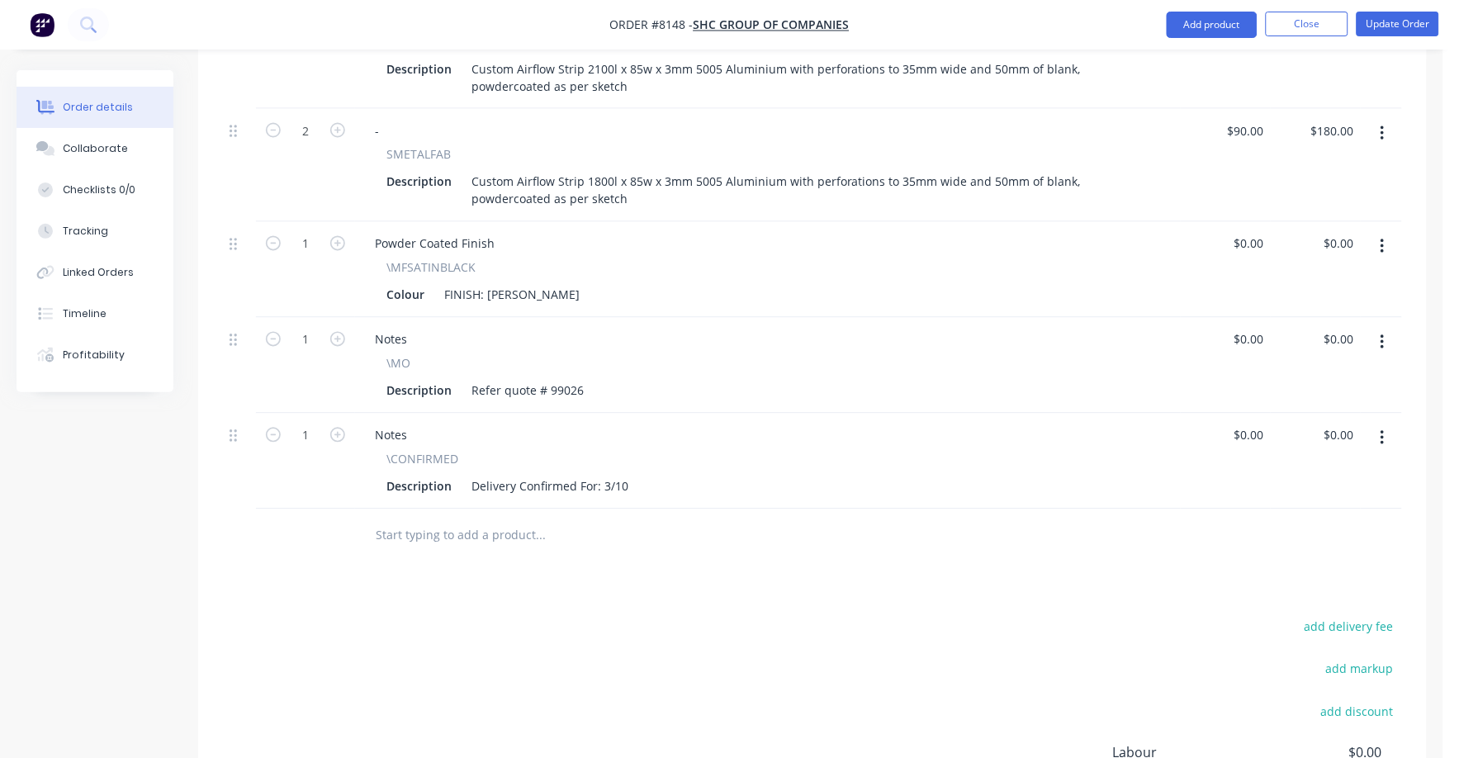
scroll to position [722, 0]
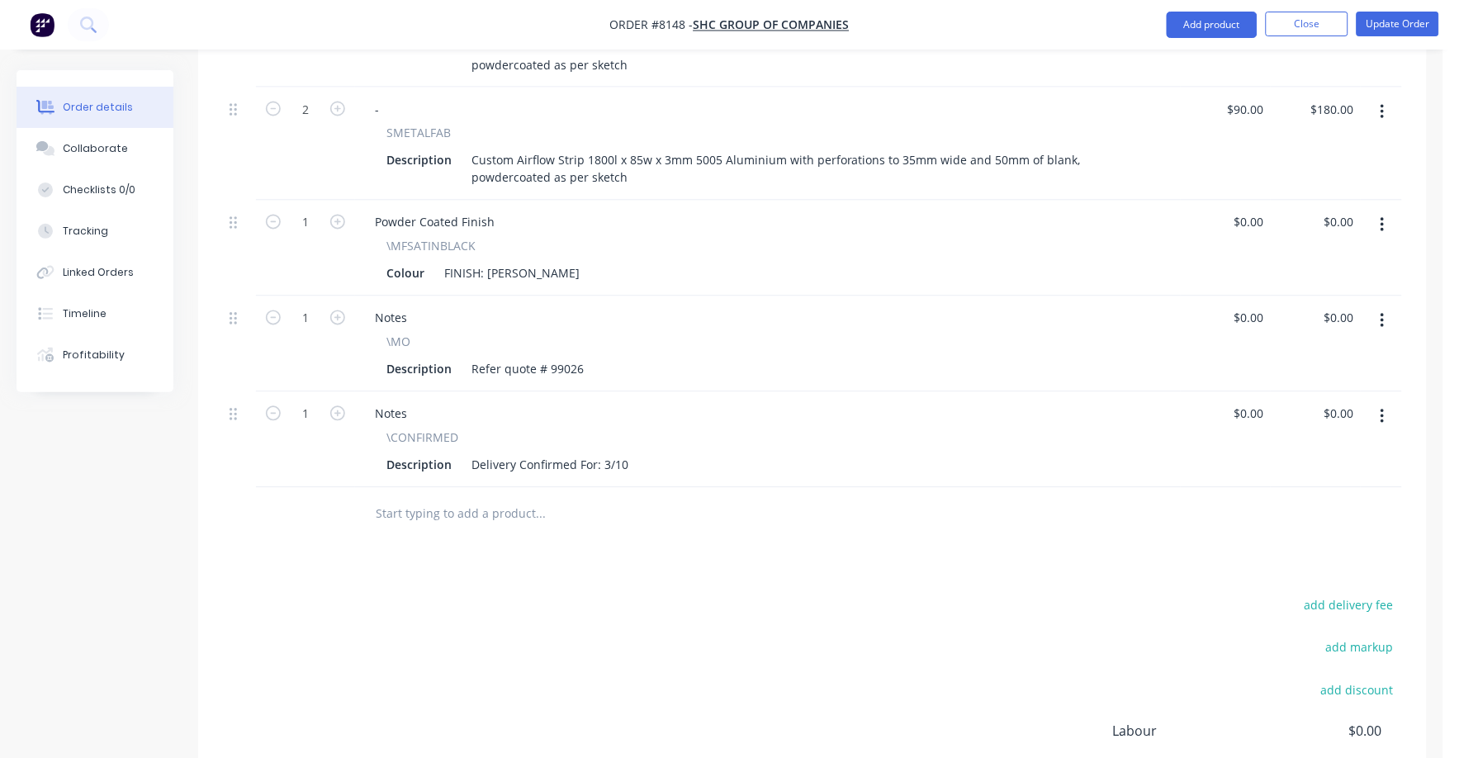
click at [617, 392] on div "Notes \CONFIRMED Description Delivery Confirmed For: 3/10" at bounding box center [767, 440] width 825 height 96
click at [602, 357] on div "Description Refer quote # 99026" at bounding box center [764, 369] width 769 height 24
click at [1382, 18] on button "Update Order" at bounding box center [1397, 24] width 83 height 25
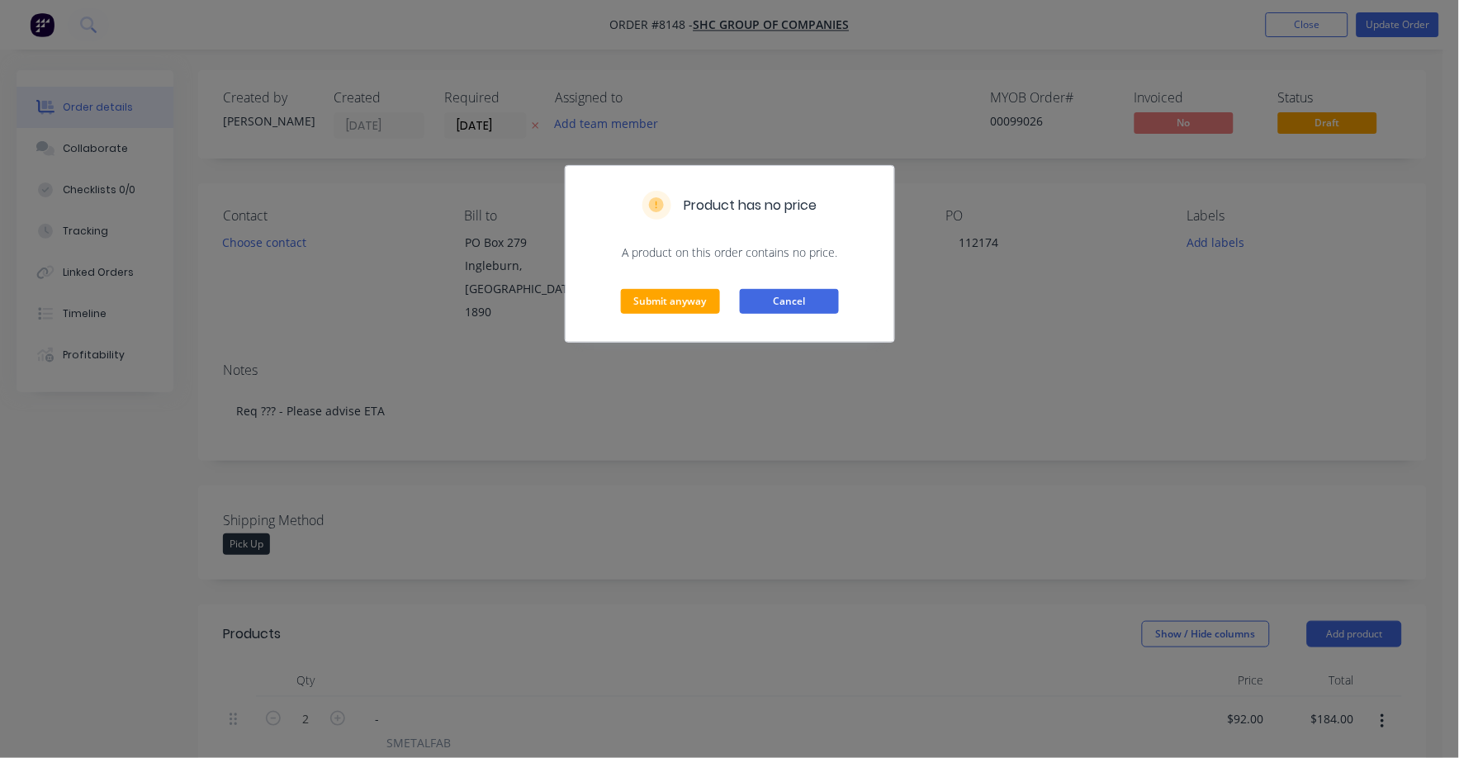
click at [778, 295] on button "Cancel" at bounding box center [789, 301] width 99 height 25
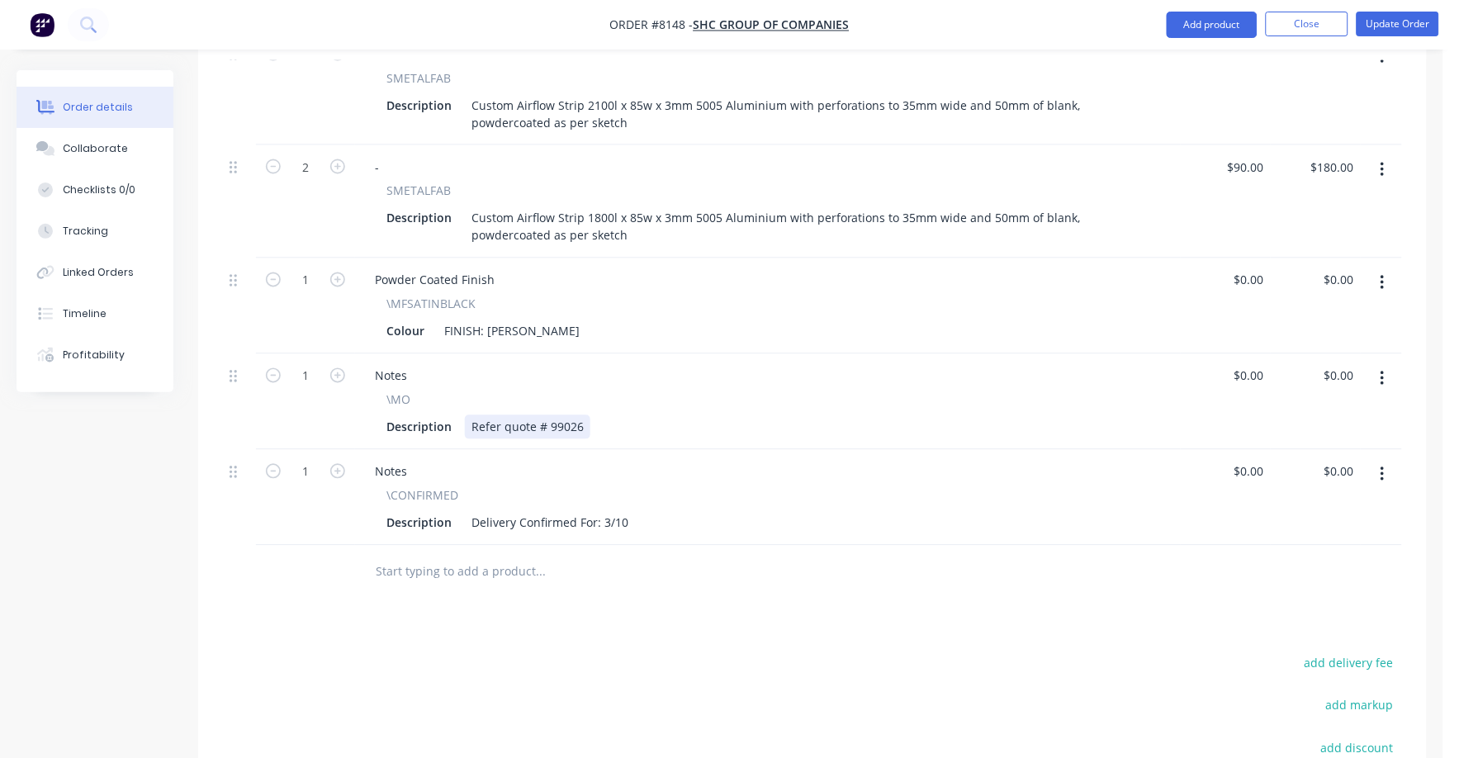
scroll to position [722, 0]
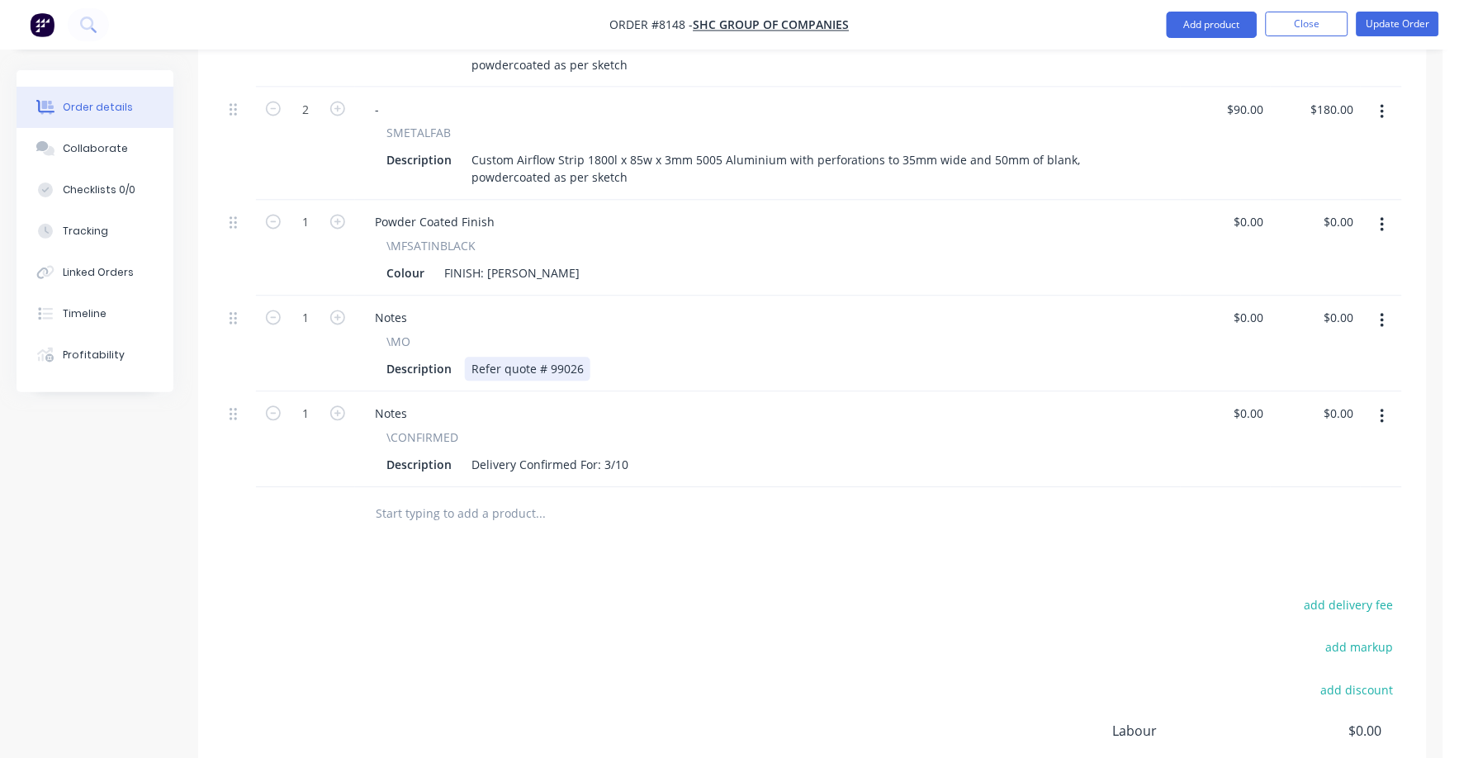
click at [589, 357] on div "Description Refer quote # 99026" at bounding box center [764, 369] width 769 height 24
click at [1411, 26] on button "Update Order" at bounding box center [1397, 24] width 83 height 25
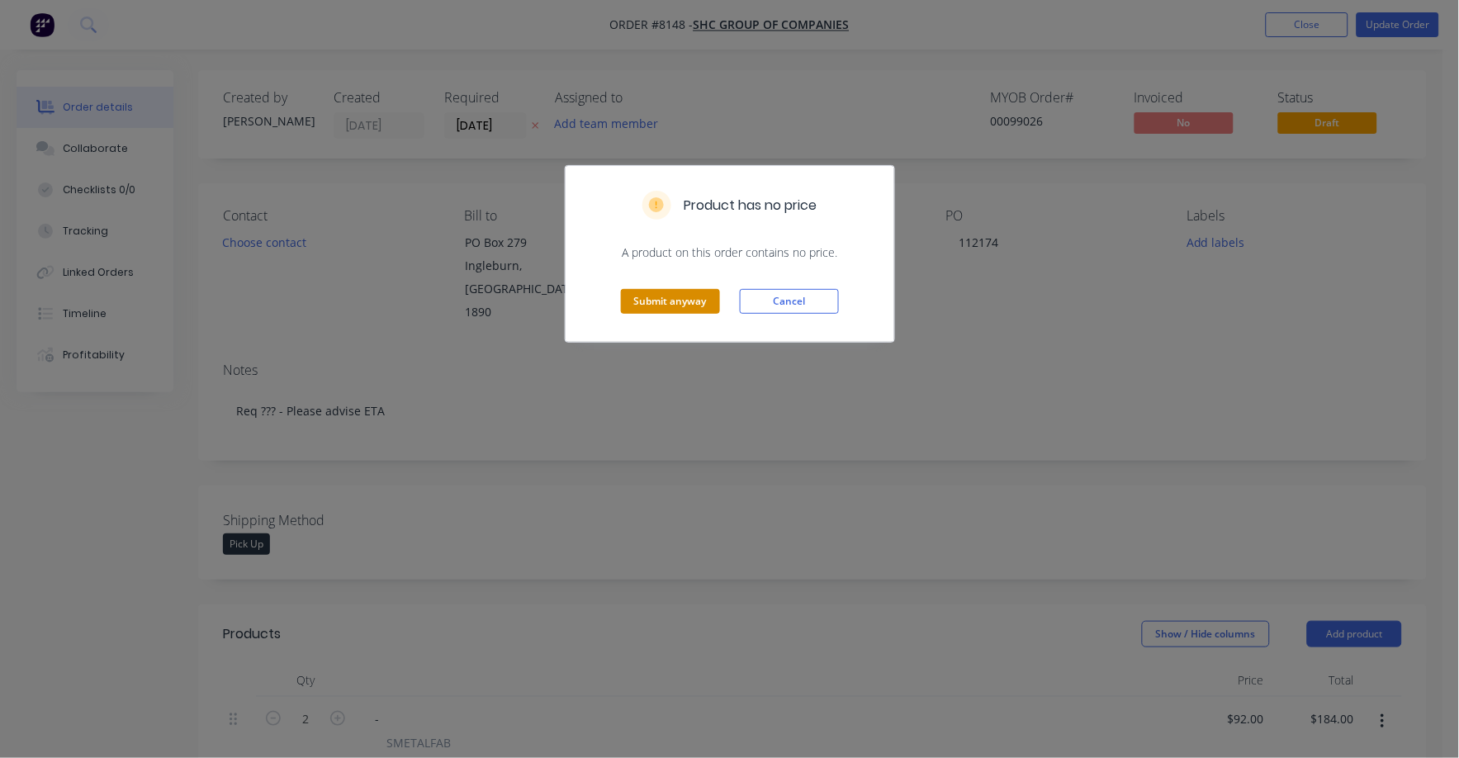
click at [657, 305] on button "Submit anyway" at bounding box center [670, 301] width 99 height 25
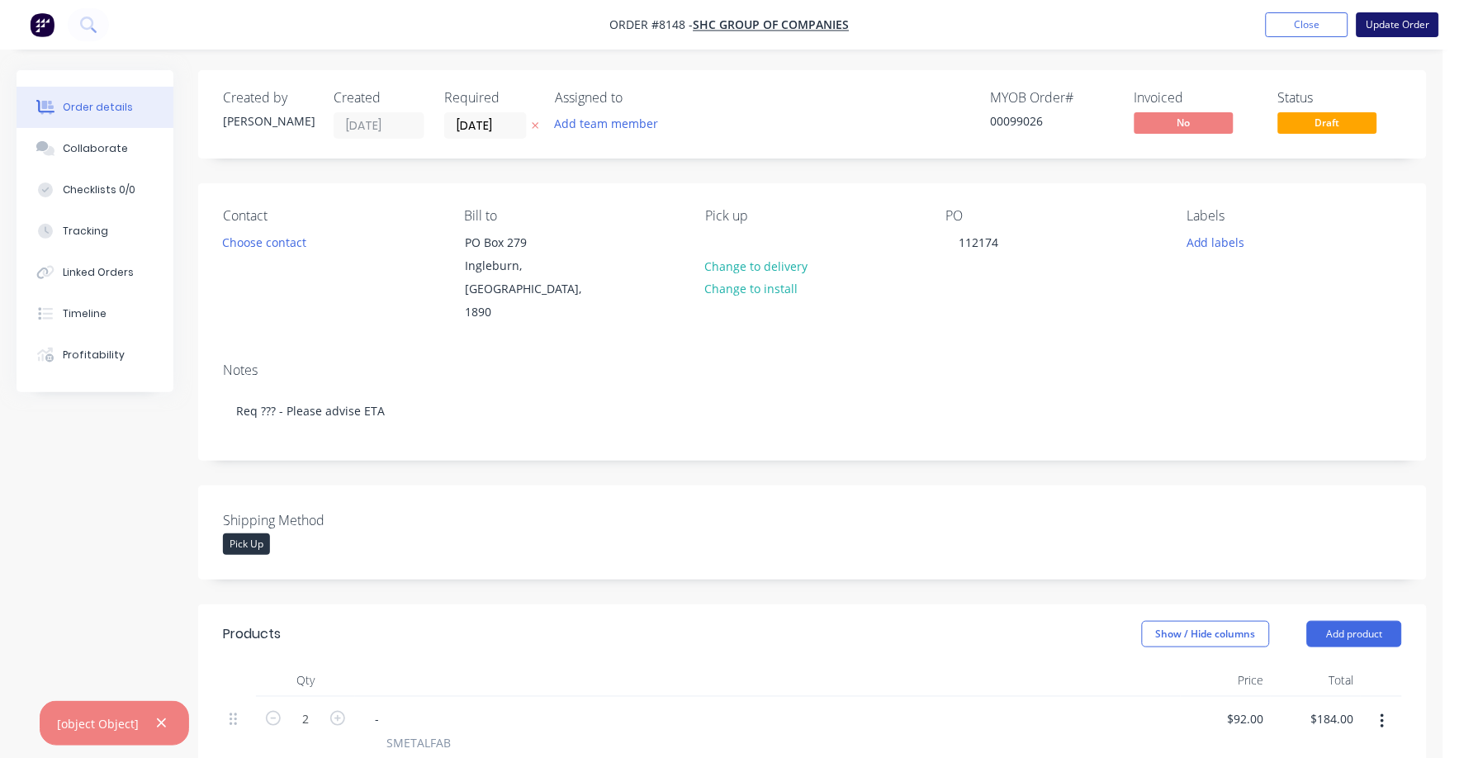
click at [1390, 26] on button "Update Order" at bounding box center [1397, 24] width 83 height 25
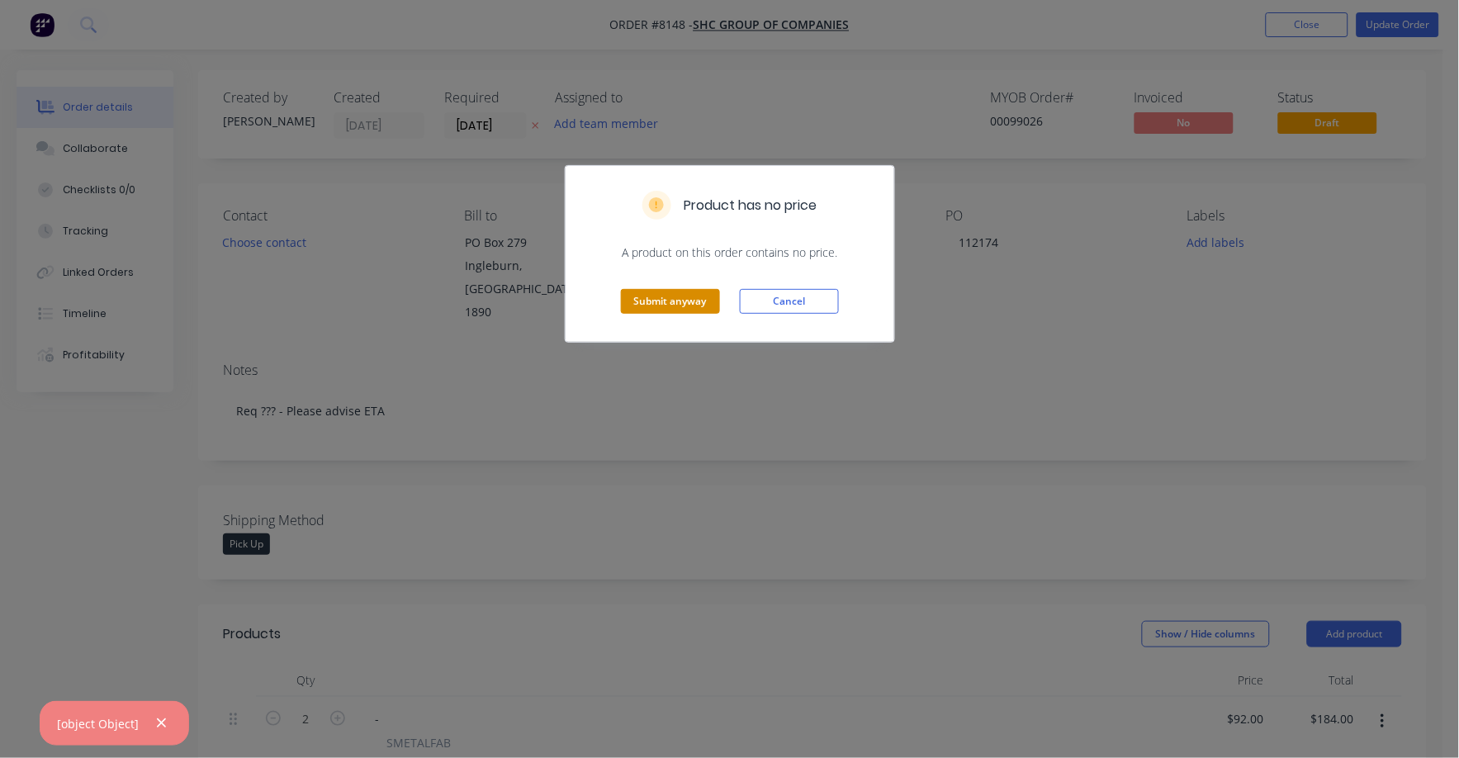
click at [653, 297] on button "Submit anyway" at bounding box center [670, 301] width 99 height 25
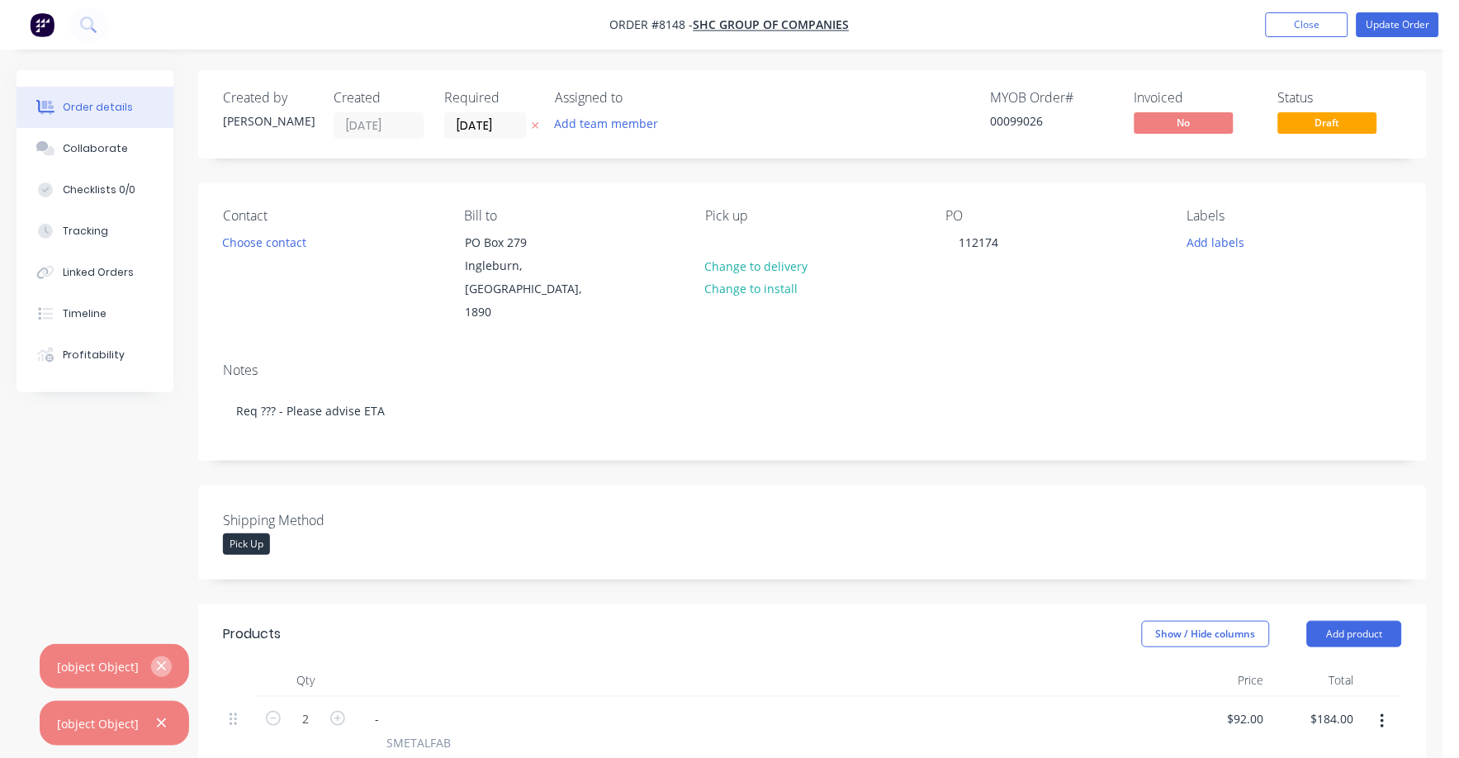
click at [157, 717] on icon "button" at bounding box center [161, 723] width 11 height 15
drag, startPoint x: 181, startPoint y: 737, endPoint x: 156, endPoint y: 731, distance: 25.4
click at [171, 735] on div "[object Object]" at bounding box center [114, 729] width 149 height 57
click at [157, 728] on icon "button" at bounding box center [161, 723] width 11 height 15
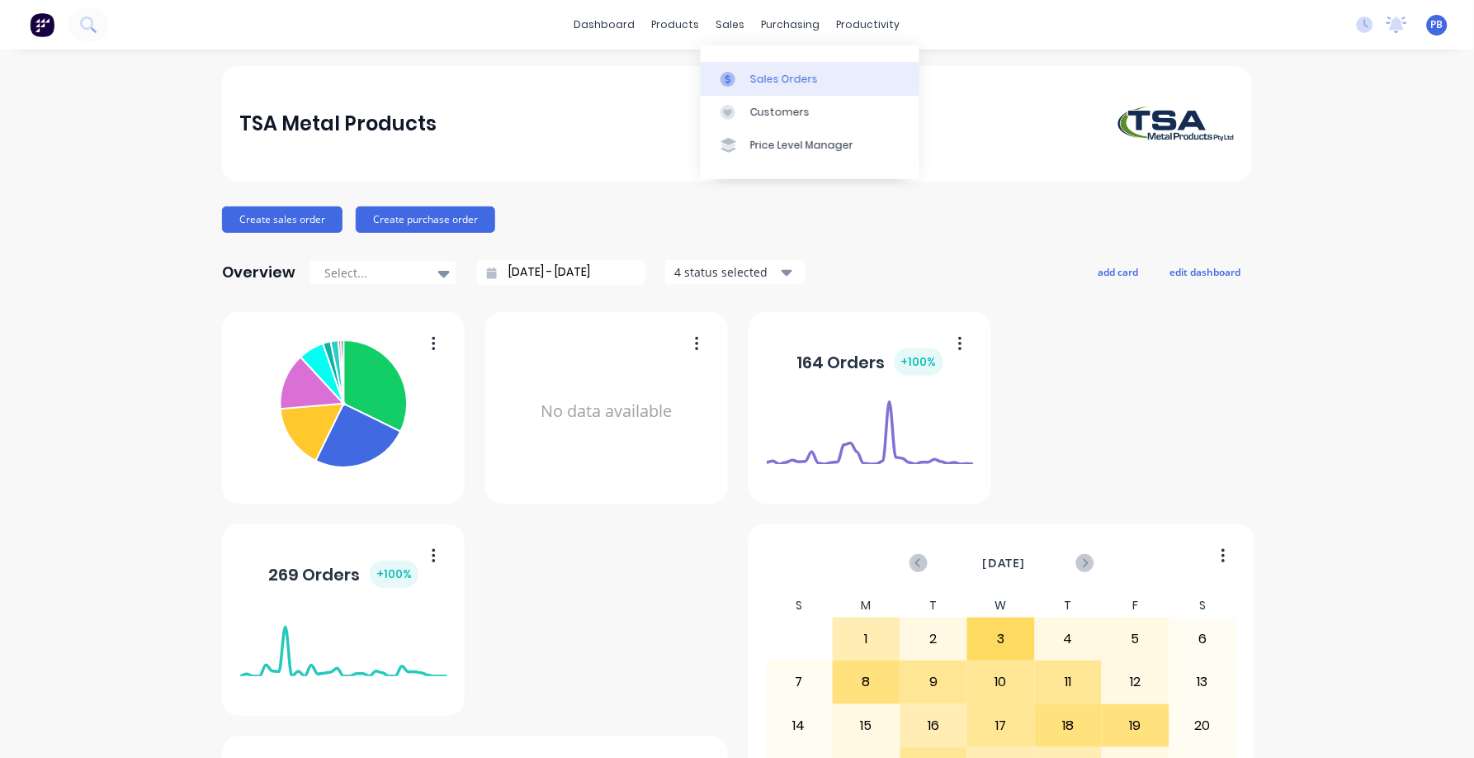
click at [764, 69] on link "Sales Orders" at bounding box center [810, 78] width 219 height 33
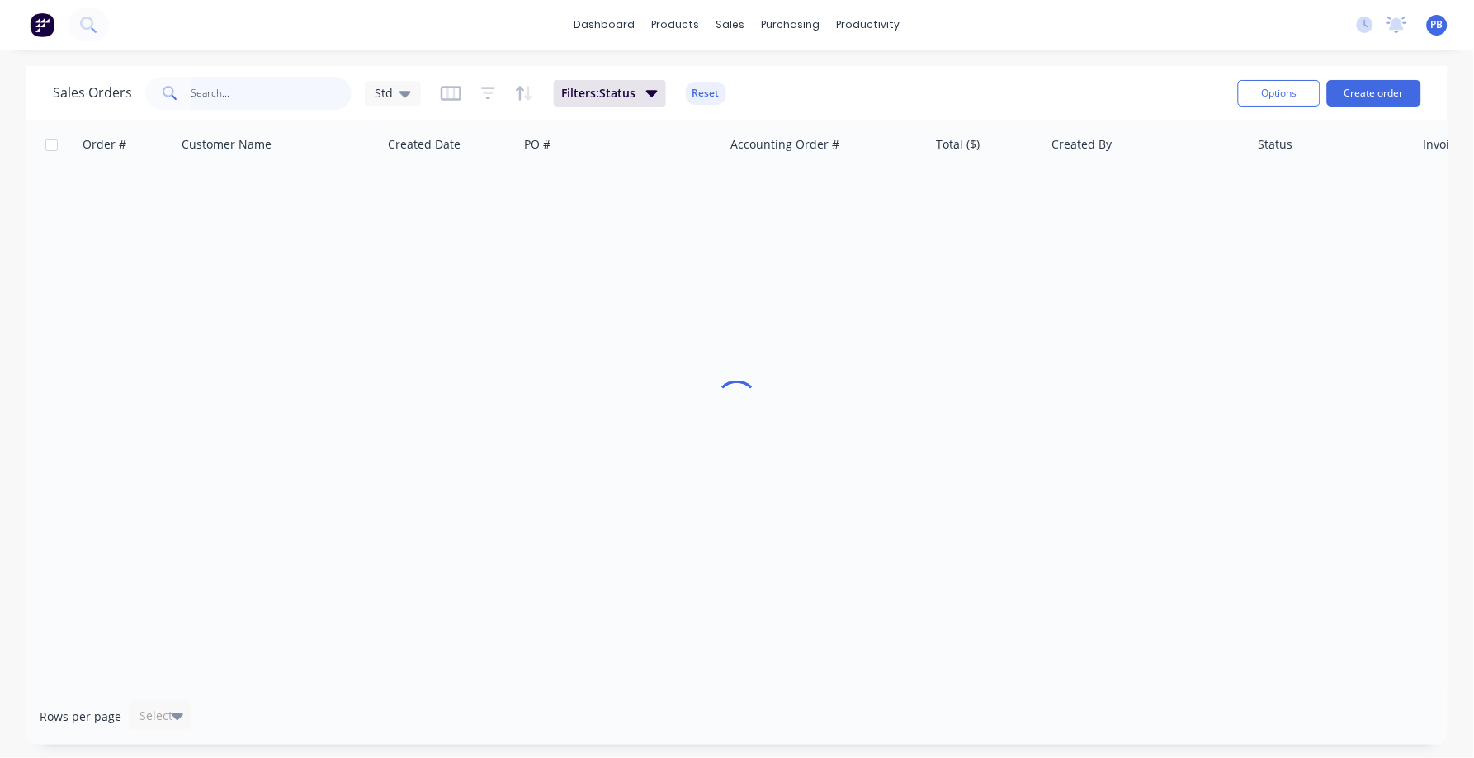
click at [244, 94] on input "text" at bounding box center [272, 93] width 161 height 33
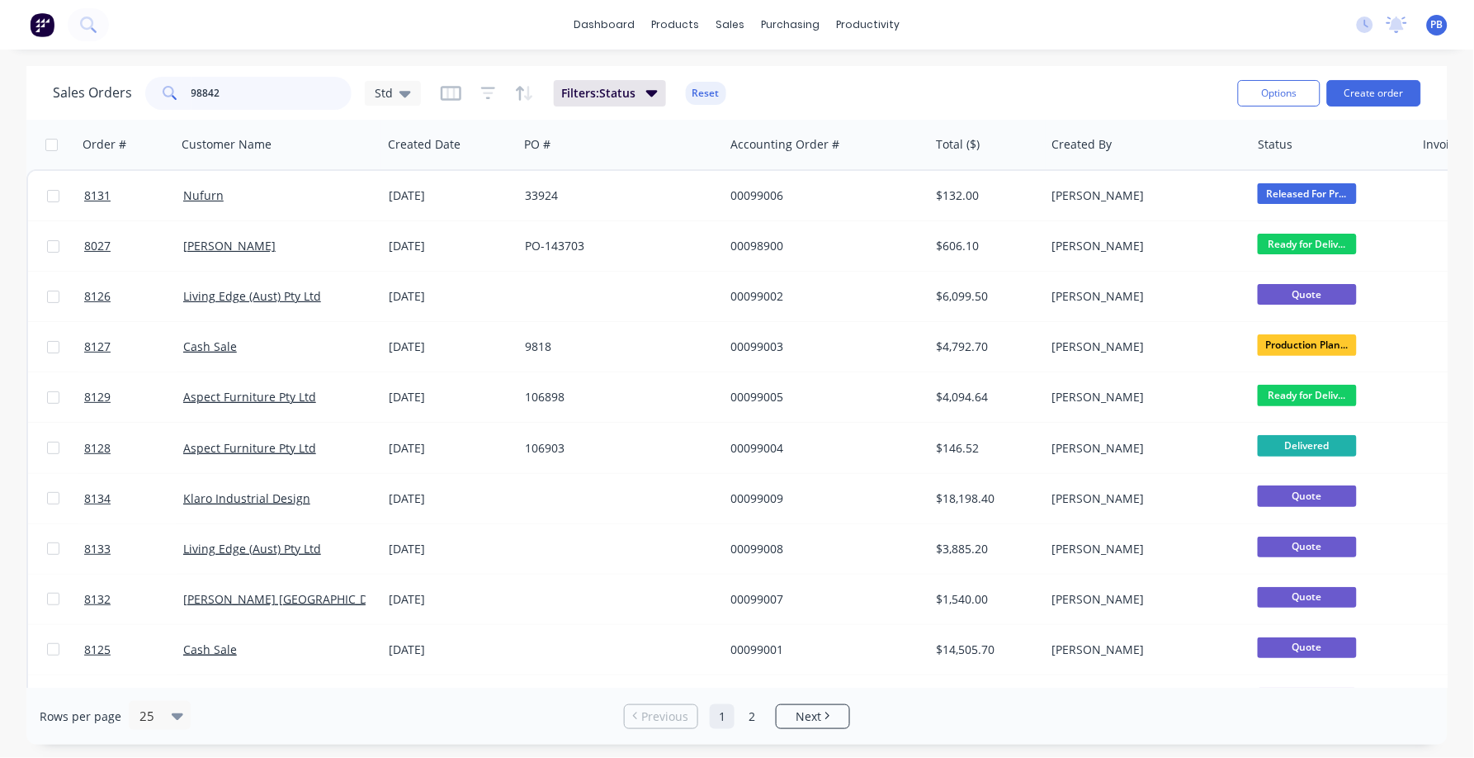
type input "98842"
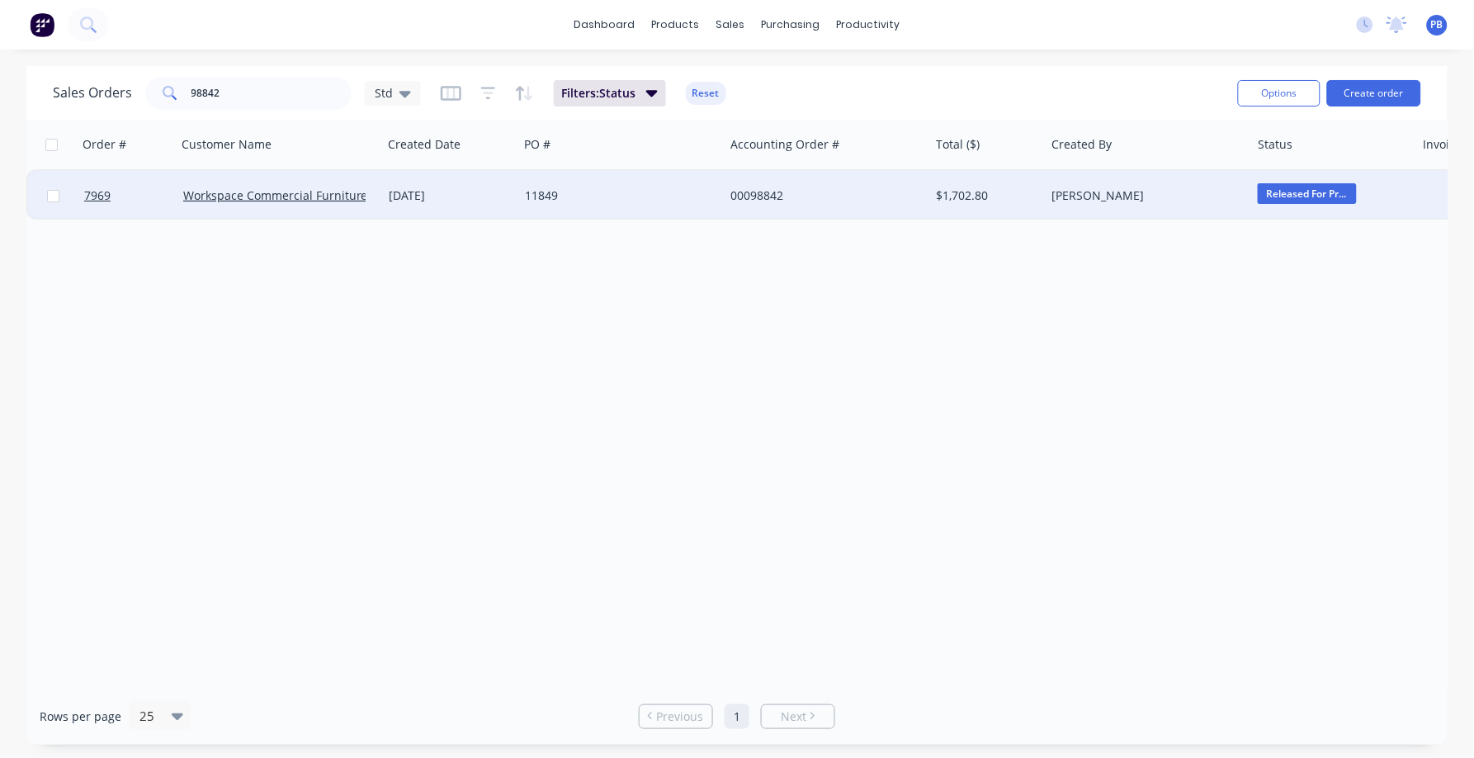
click at [1078, 193] on div "[PERSON_NAME]" at bounding box center [1143, 195] width 183 height 17
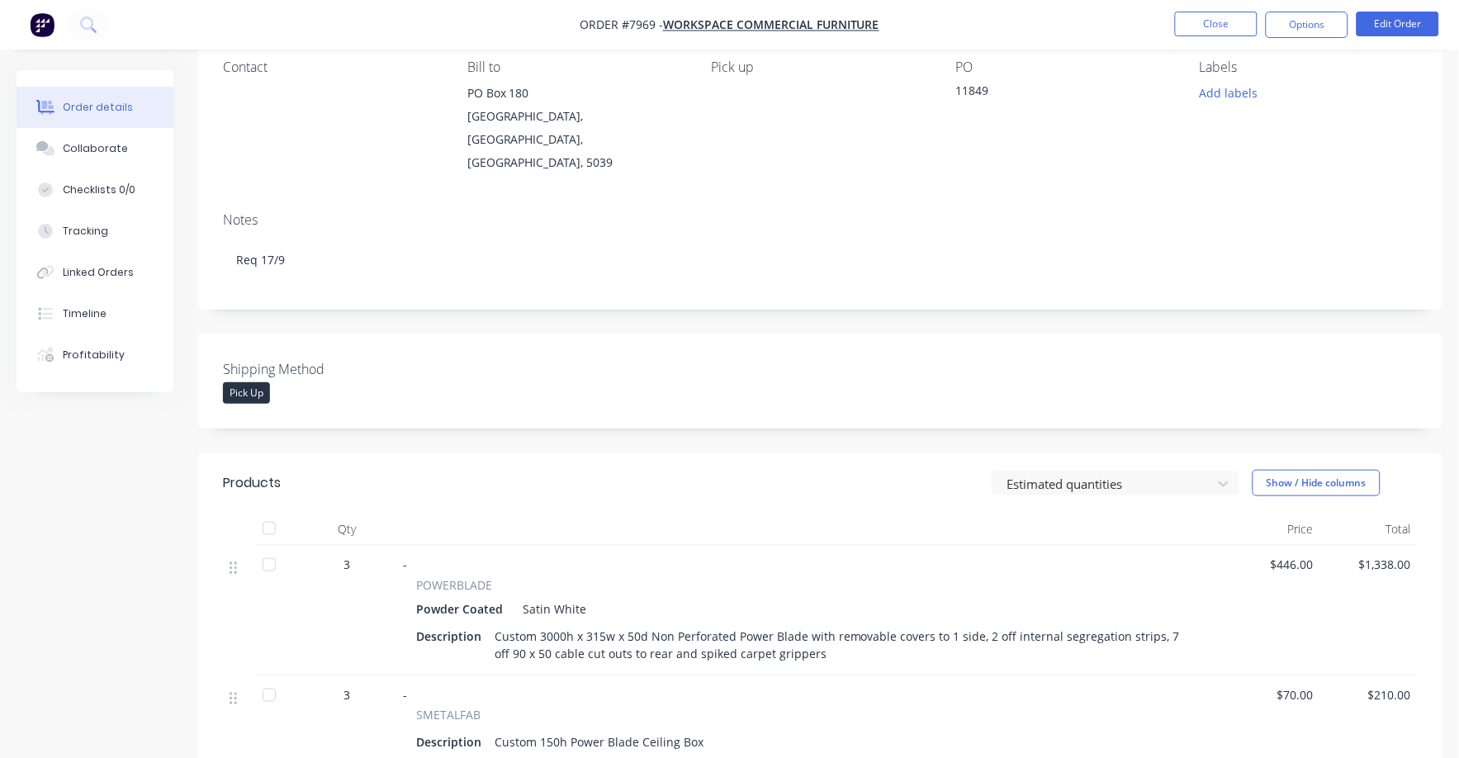
scroll to position [102, 0]
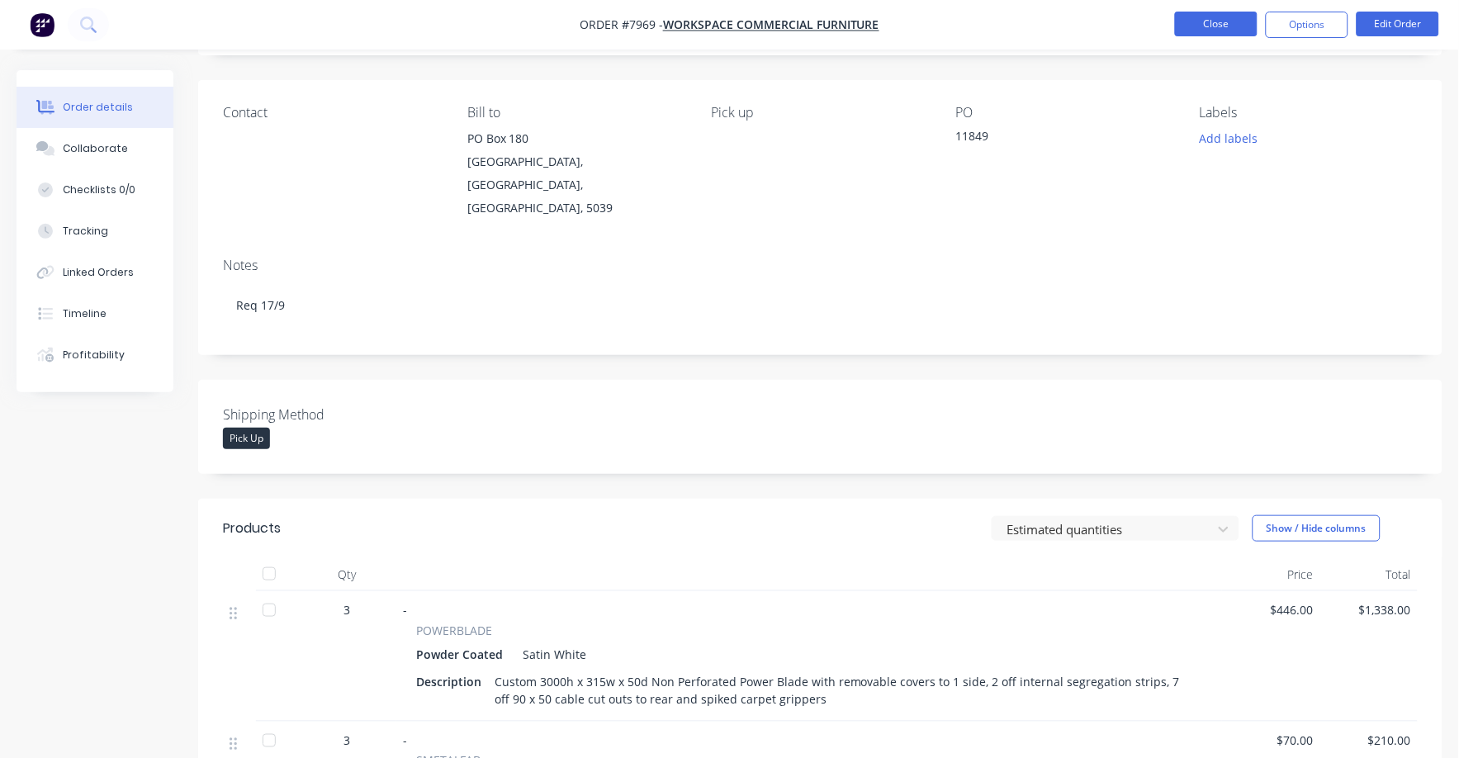
click at [1211, 30] on button "Close" at bounding box center [1216, 24] width 83 height 25
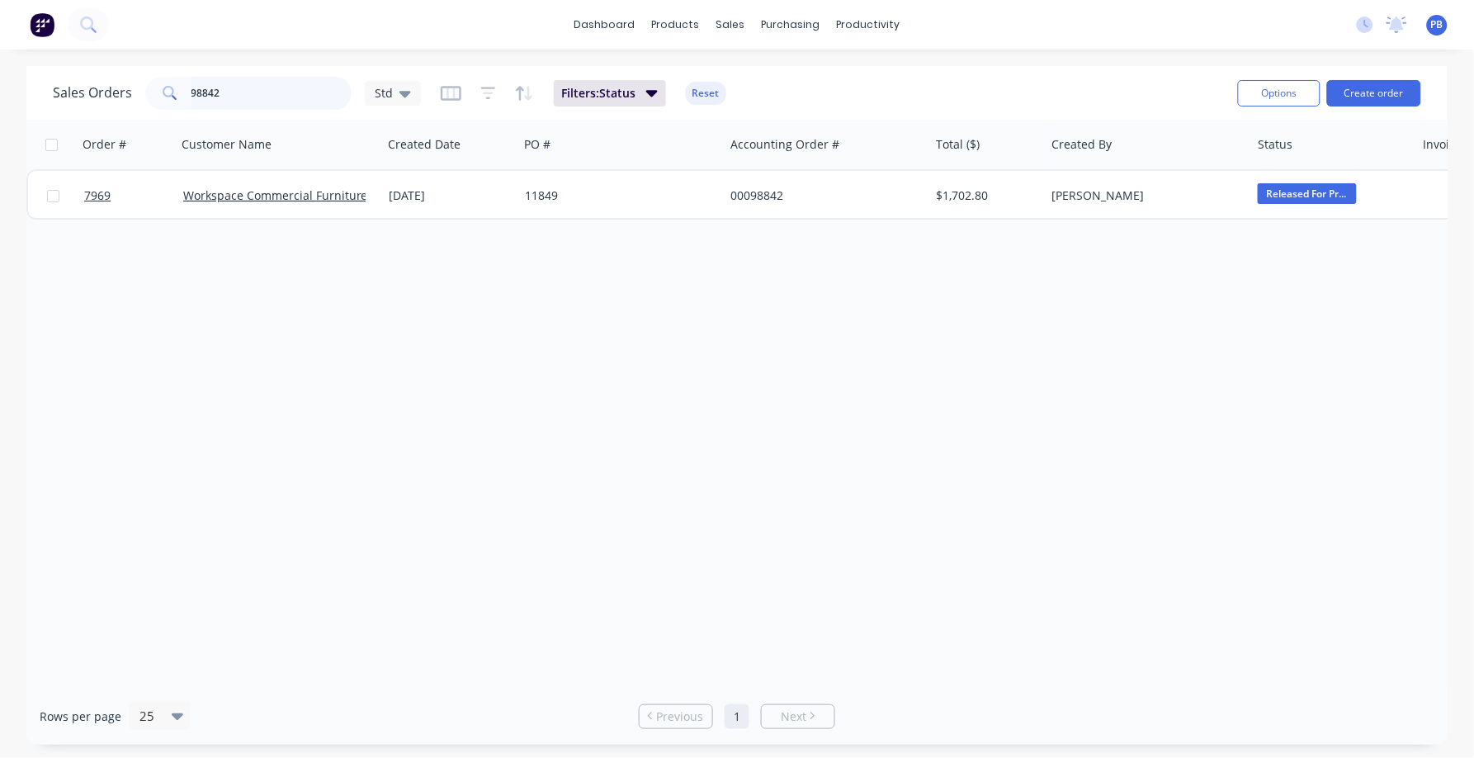
click at [249, 102] on input "98842" at bounding box center [272, 93] width 161 height 33
click at [245, 93] on input "98842" at bounding box center [272, 93] width 161 height 33
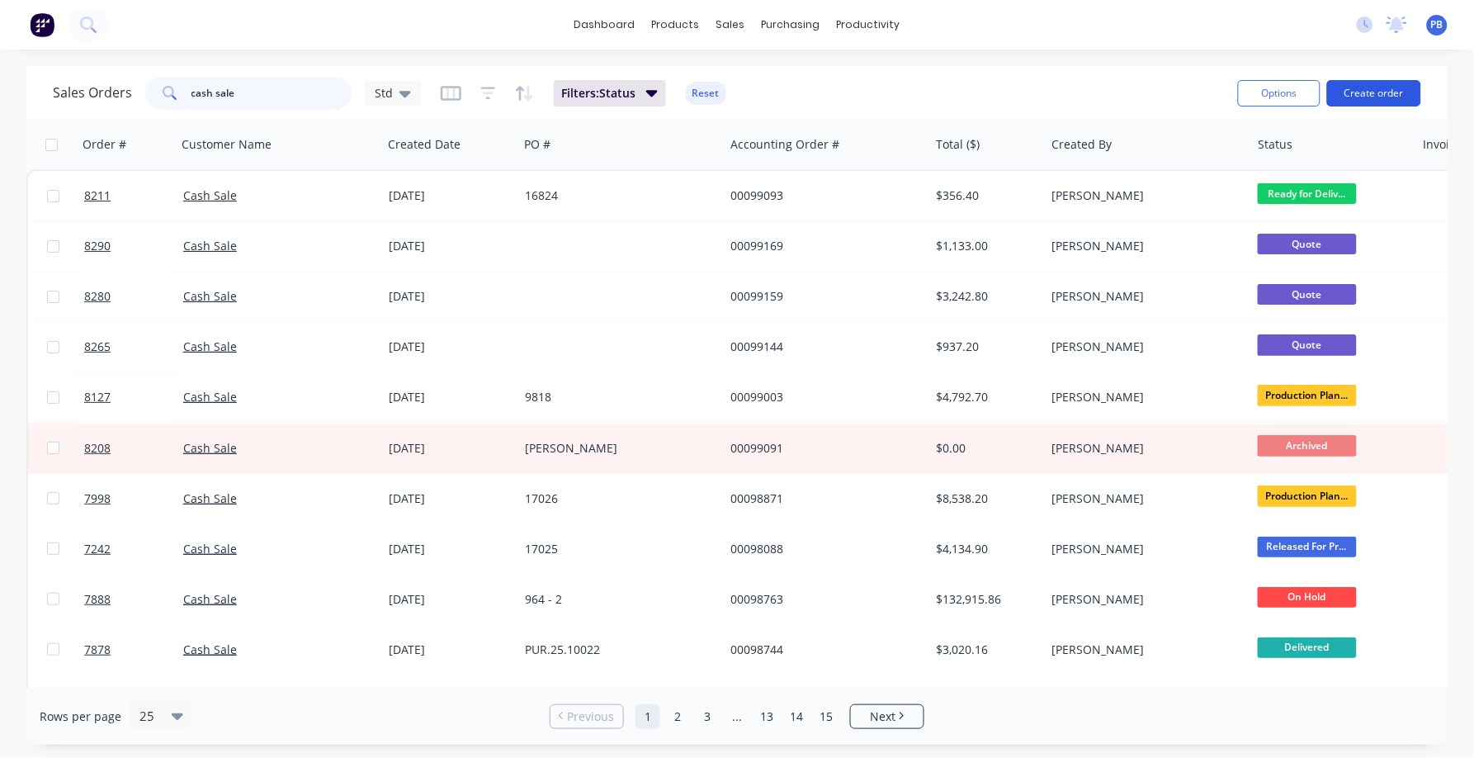
type input "cash sale"
click at [1369, 92] on button "Create order" at bounding box center [1374, 93] width 94 height 26
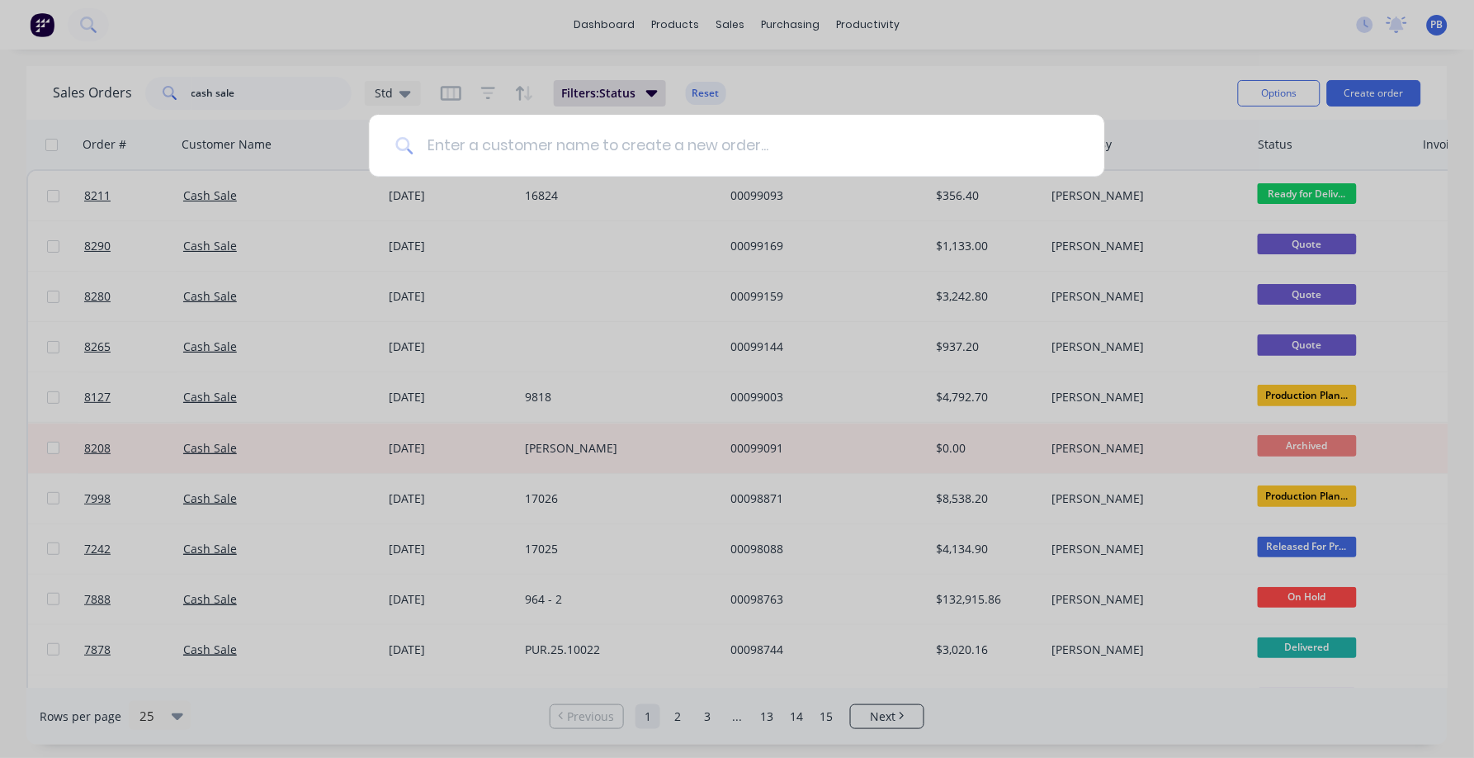
click at [648, 147] on input at bounding box center [746, 146] width 664 height 62
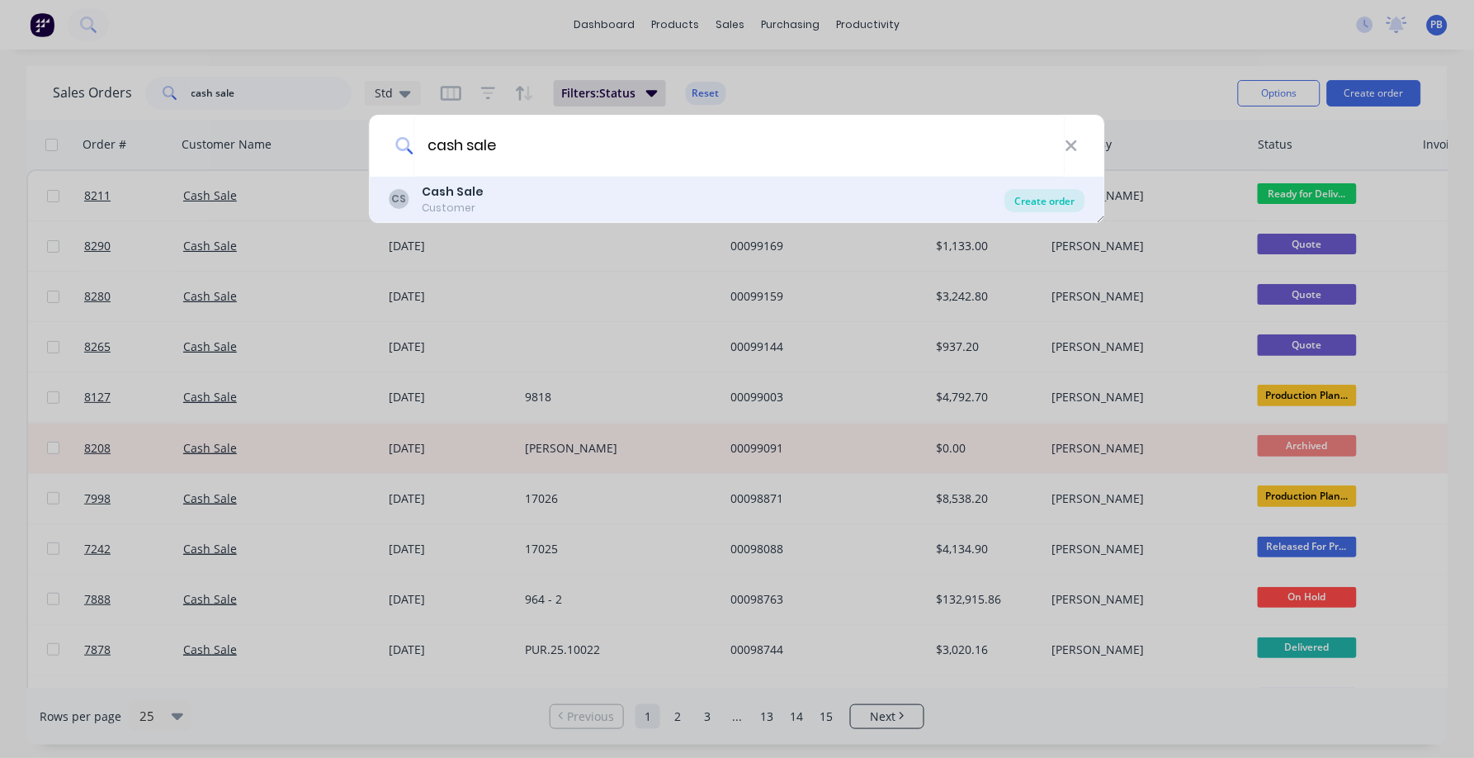
type input "cash sale"
click at [1041, 198] on div "Create order" at bounding box center [1045, 200] width 80 height 23
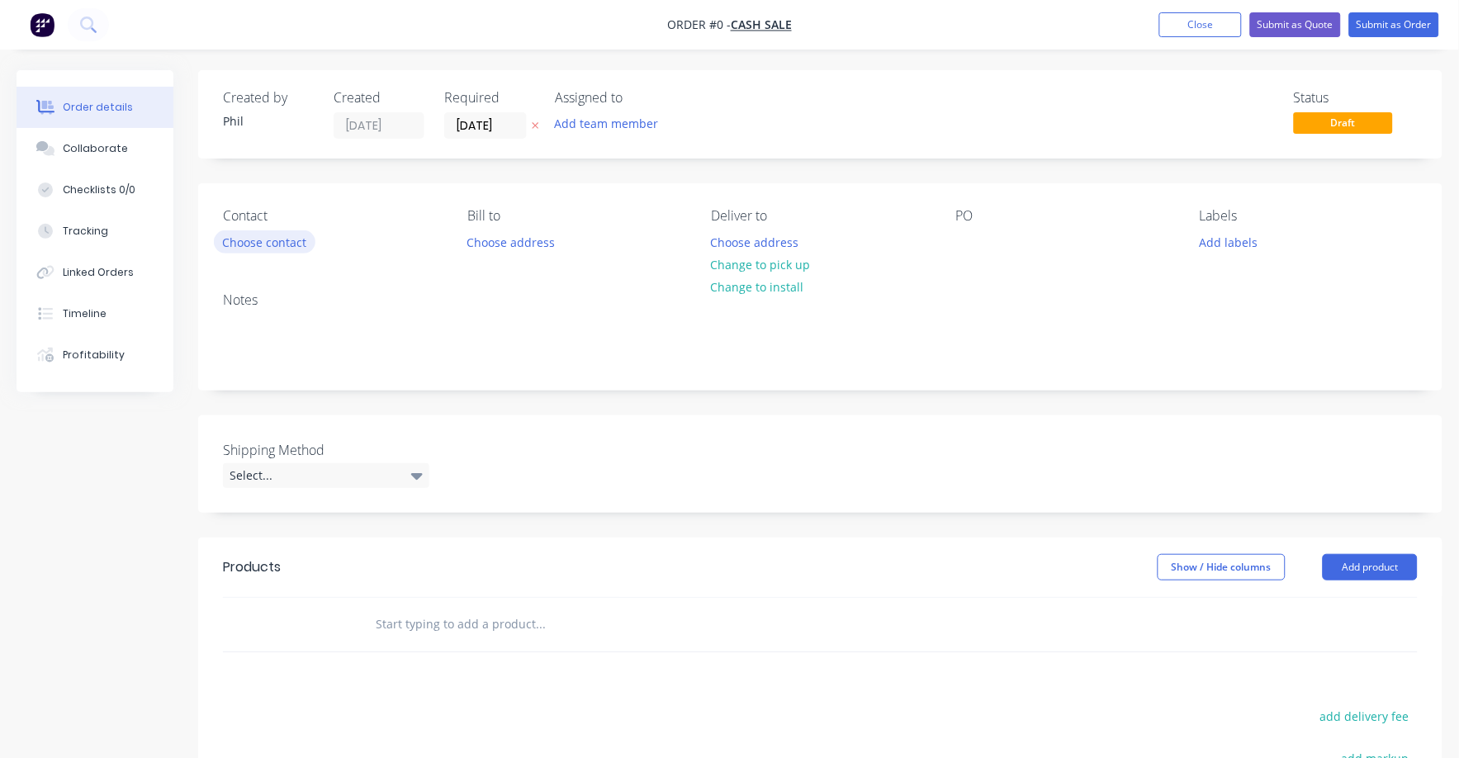
click at [270, 242] on button "Choose contact" at bounding box center [265, 241] width 102 height 22
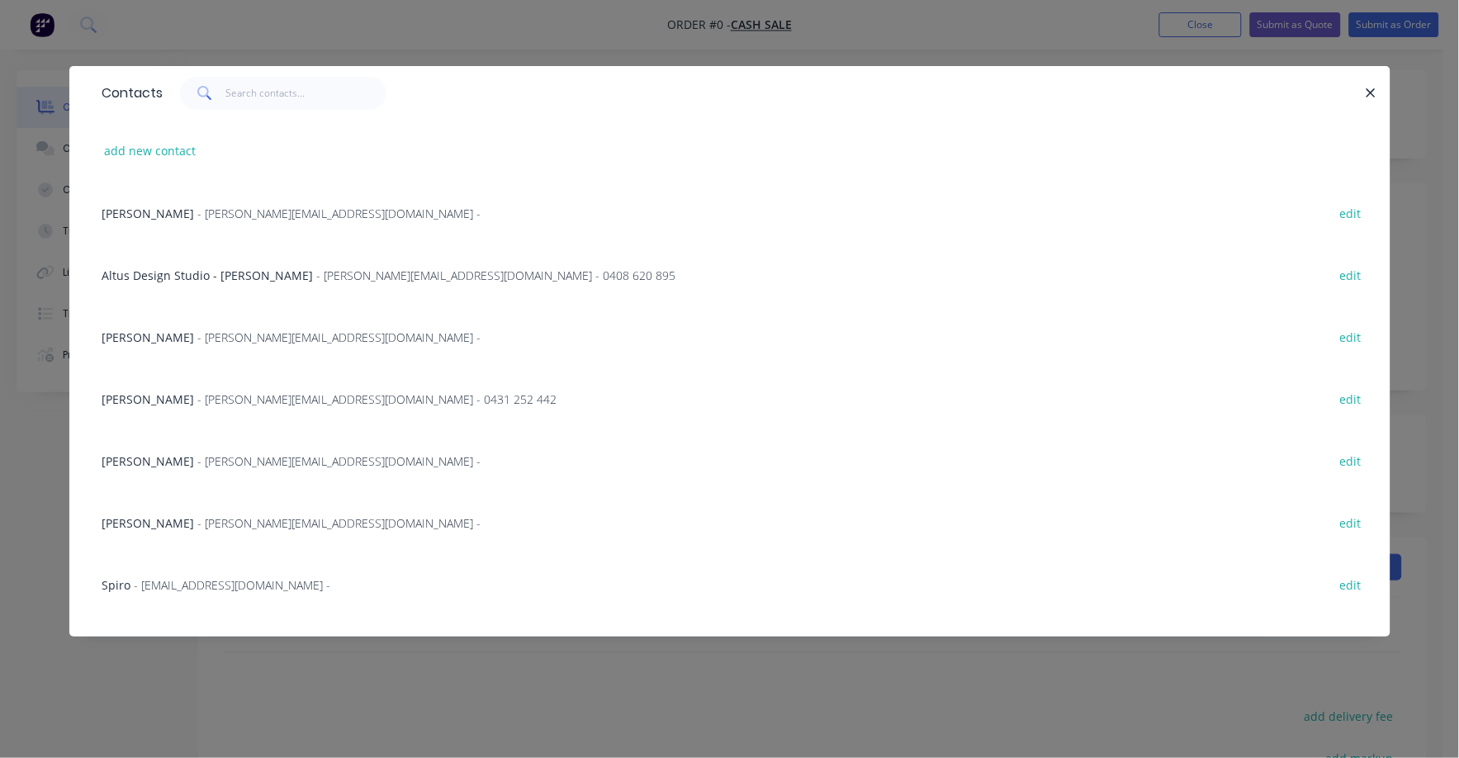
click at [163, 138] on div "add new contact" at bounding box center [729, 151] width 1271 height 62
click at [165, 147] on button "add new contact" at bounding box center [150, 151] width 109 height 22
select select "AU"
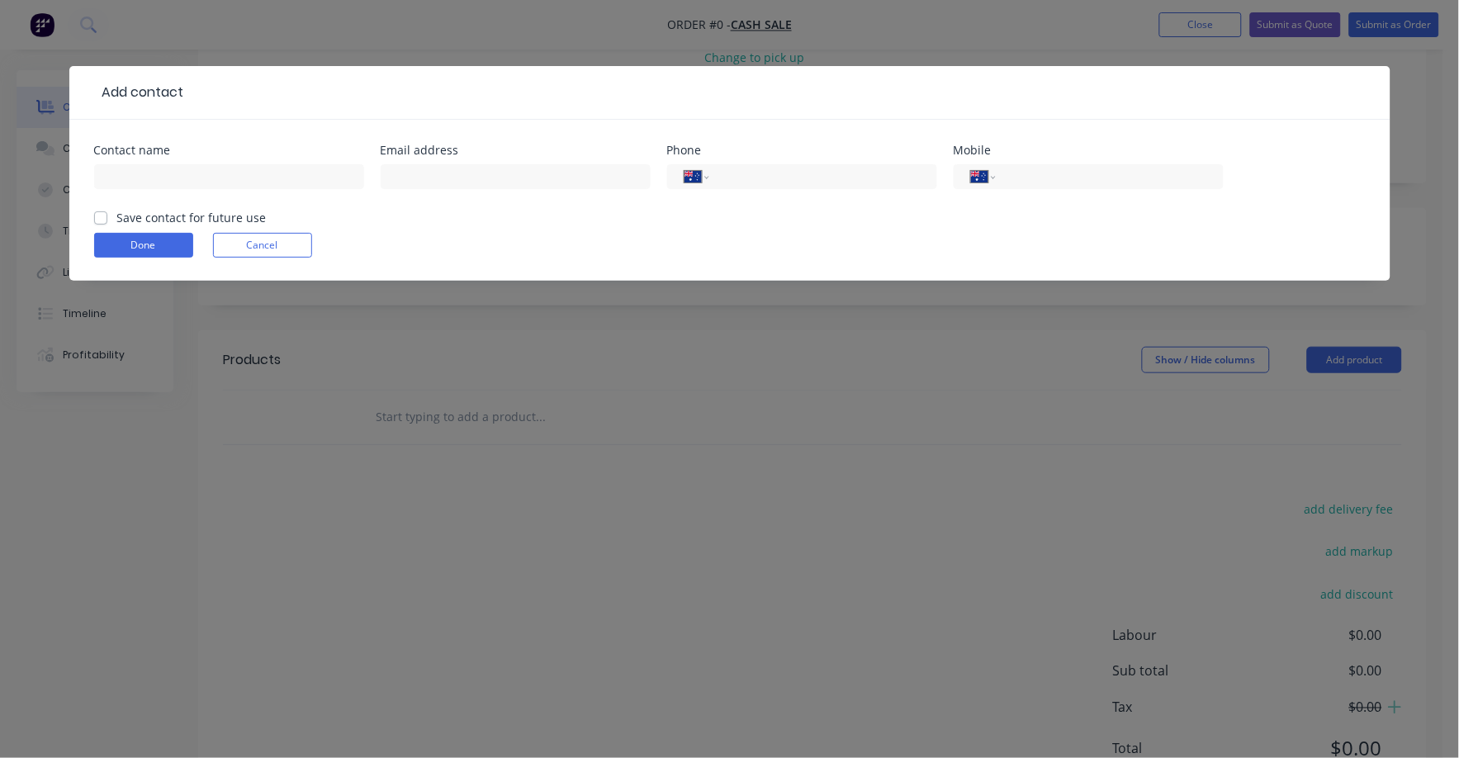
scroll to position [279, 0]
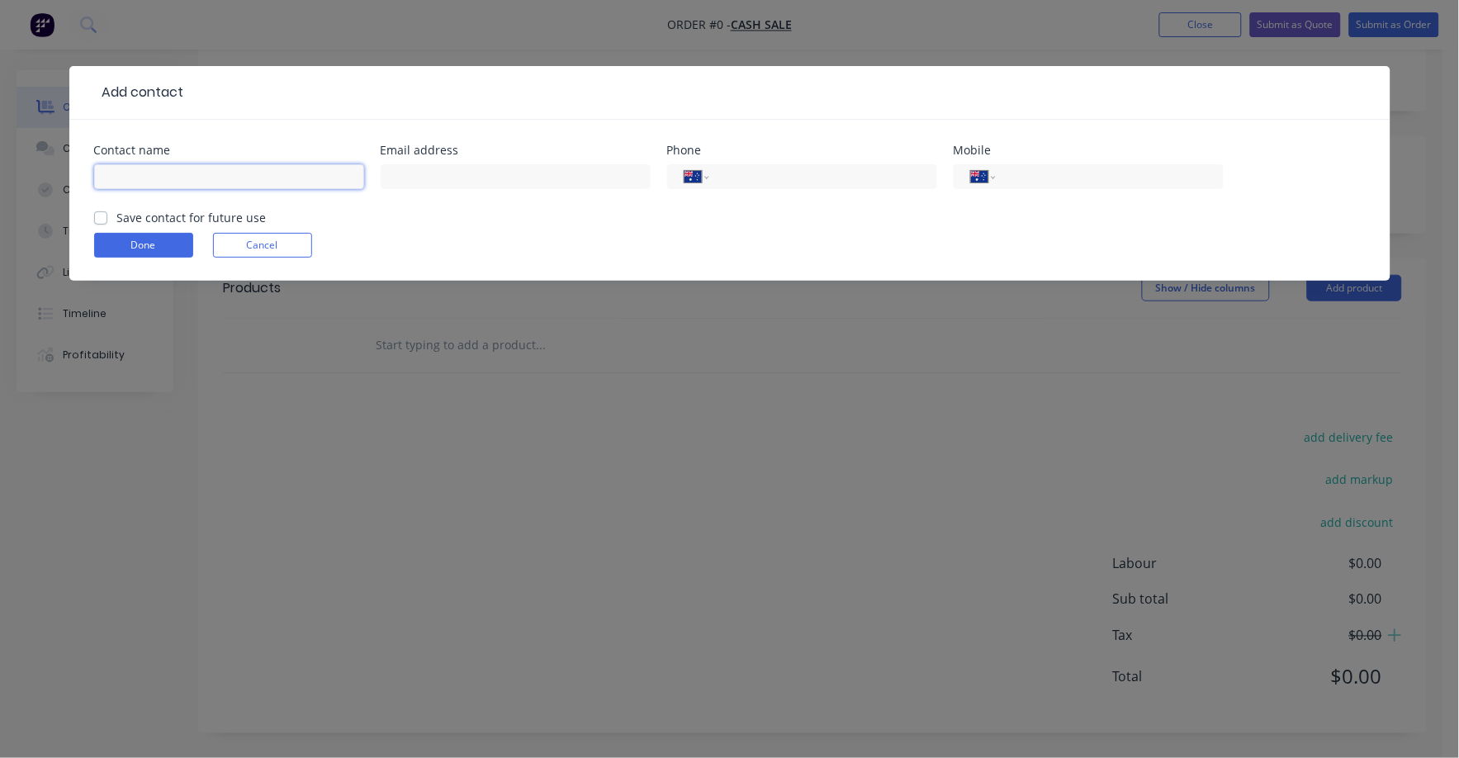
click at [148, 177] on input "text" at bounding box center [229, 176] width 270 height 25
type input "[PERSON_NAME]"
click at [458, 187] on input "text" at bounding box center [516, 176] width 270 height 25
paste input "[PERSON_NAME][EMAIL_ADDRESS][DOMAIN_NAME]"
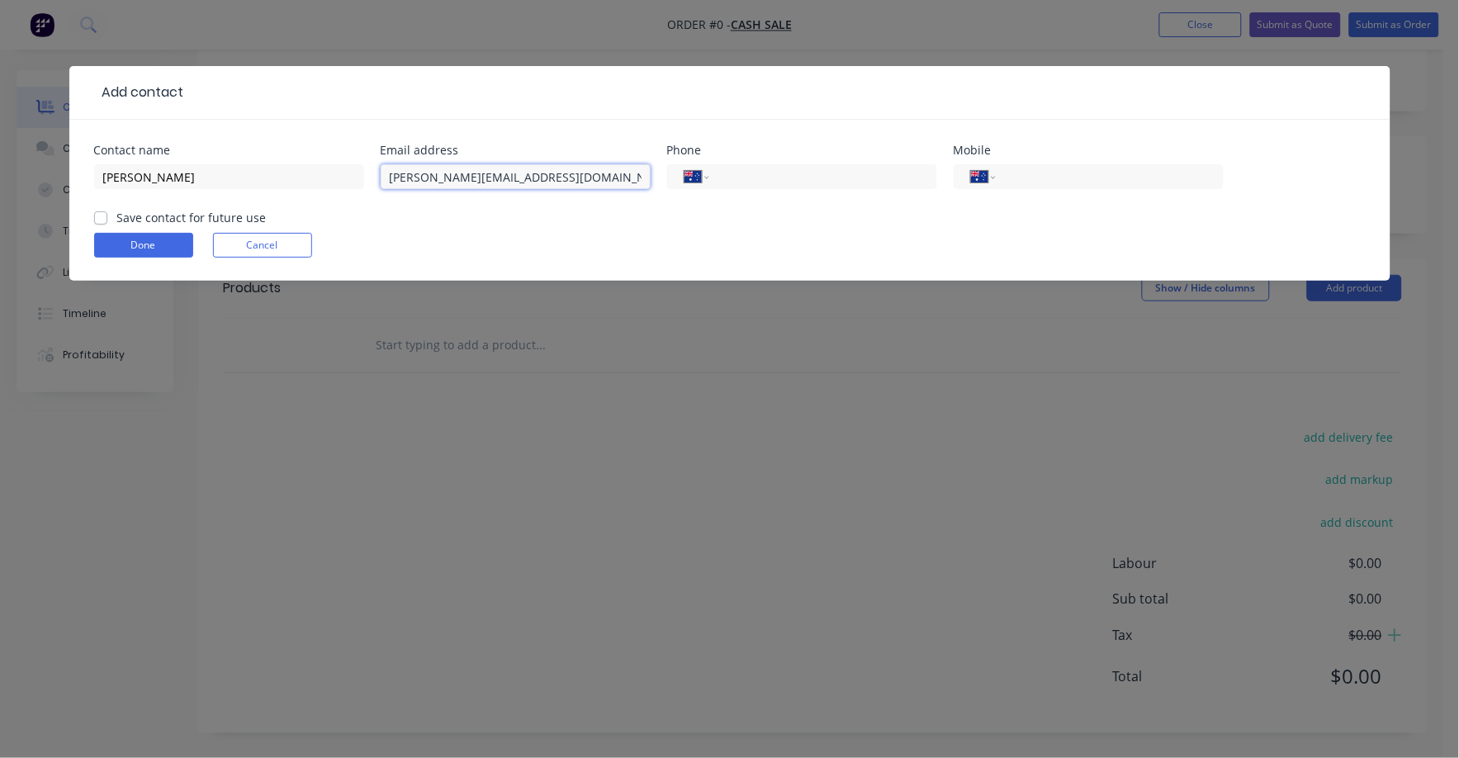
type input "[PERSON_NAME][EMAIL_ADDRESS][DOMAIN_NAME]"
click at [999, 205] on div "International [GEOGRAPHIC_DATA] [GEOGRAPHIC_DATA] [GEOGRAPHIC_DATA] [GEOGRAPHIC…" at bounding box center [1088, 184] width 270 height 49
click at [991, 196] on div "International [GEOGRAPHIC_DATA] [GEOGRAPHIC_DATA] [GEOGRAPHIC_DATA] [GEOGRAPHIC…" at bounding box center [1088, 184] width 270 height 49
click at [1029, 176] on input "tel" at bounding box center [1106, 177] width 198 height 19
paste input "0414 975 800"
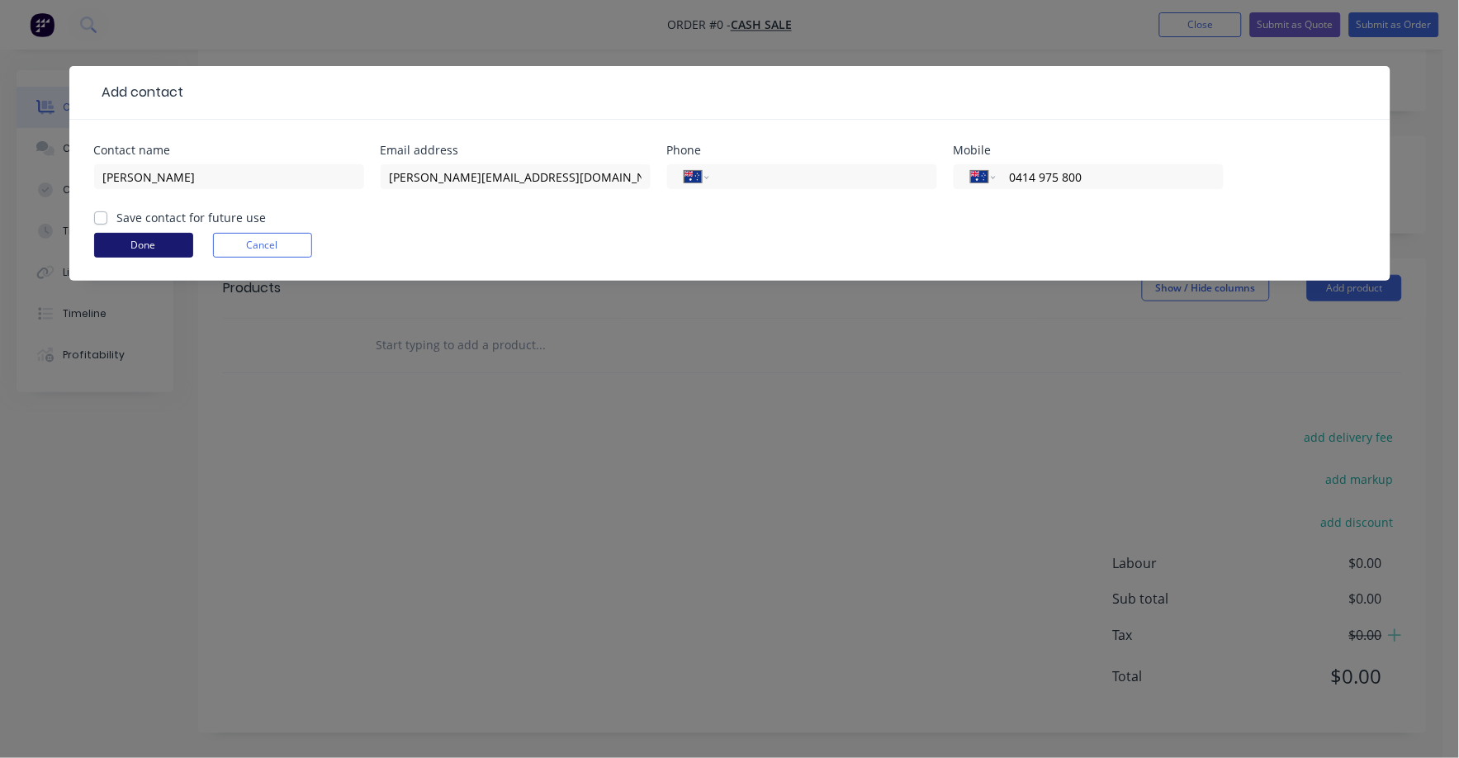
type input "0414 975 800"
click at [148, 244] on button "Done" at bounding box center [143, 245] width 99 height 25
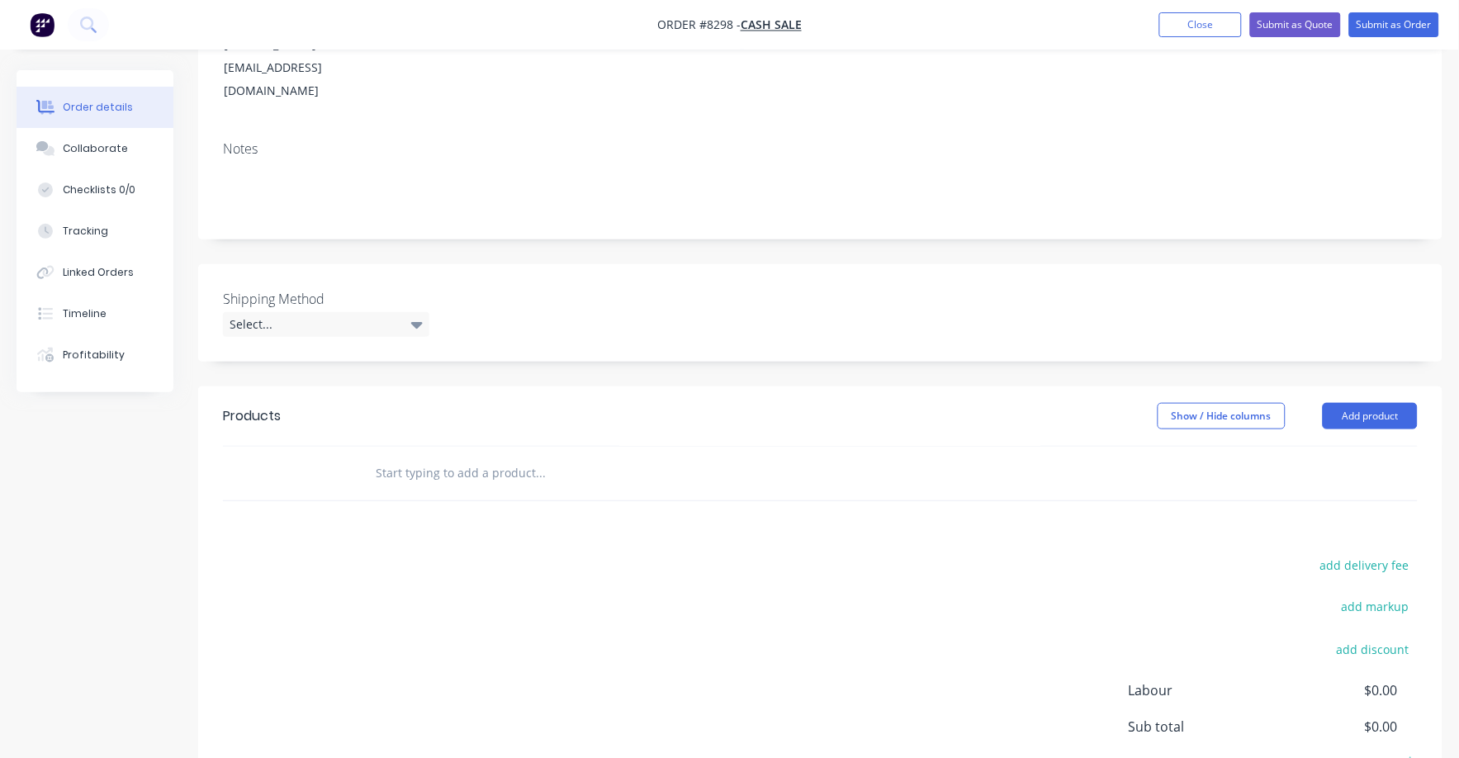
scroll to position [310, 0]
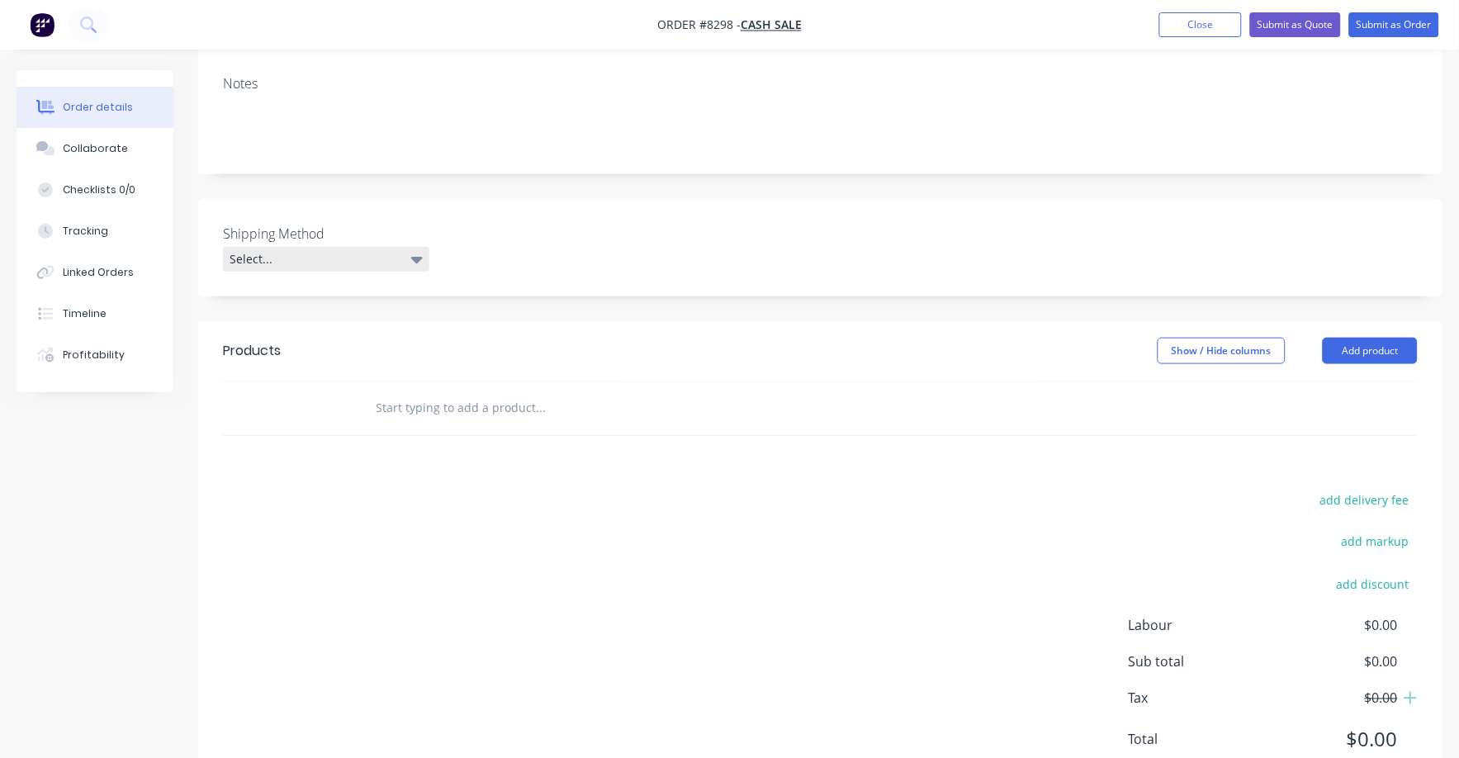
click at [419, 257] on icon at bounding box center [417, 260] width 12 height 7
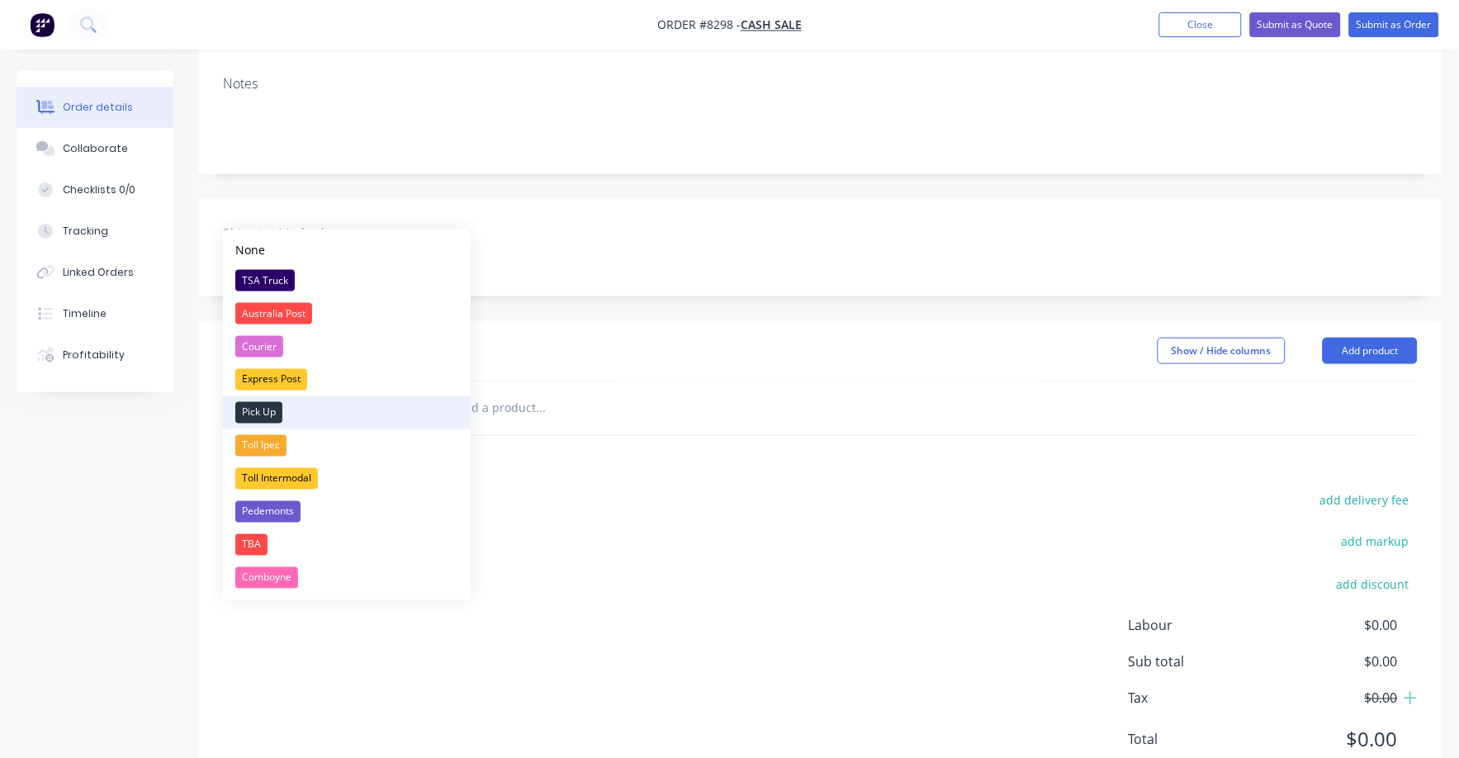
click at [248, 409] on div "Pick Up" at bounding box center [258, 412] width 47 height 21
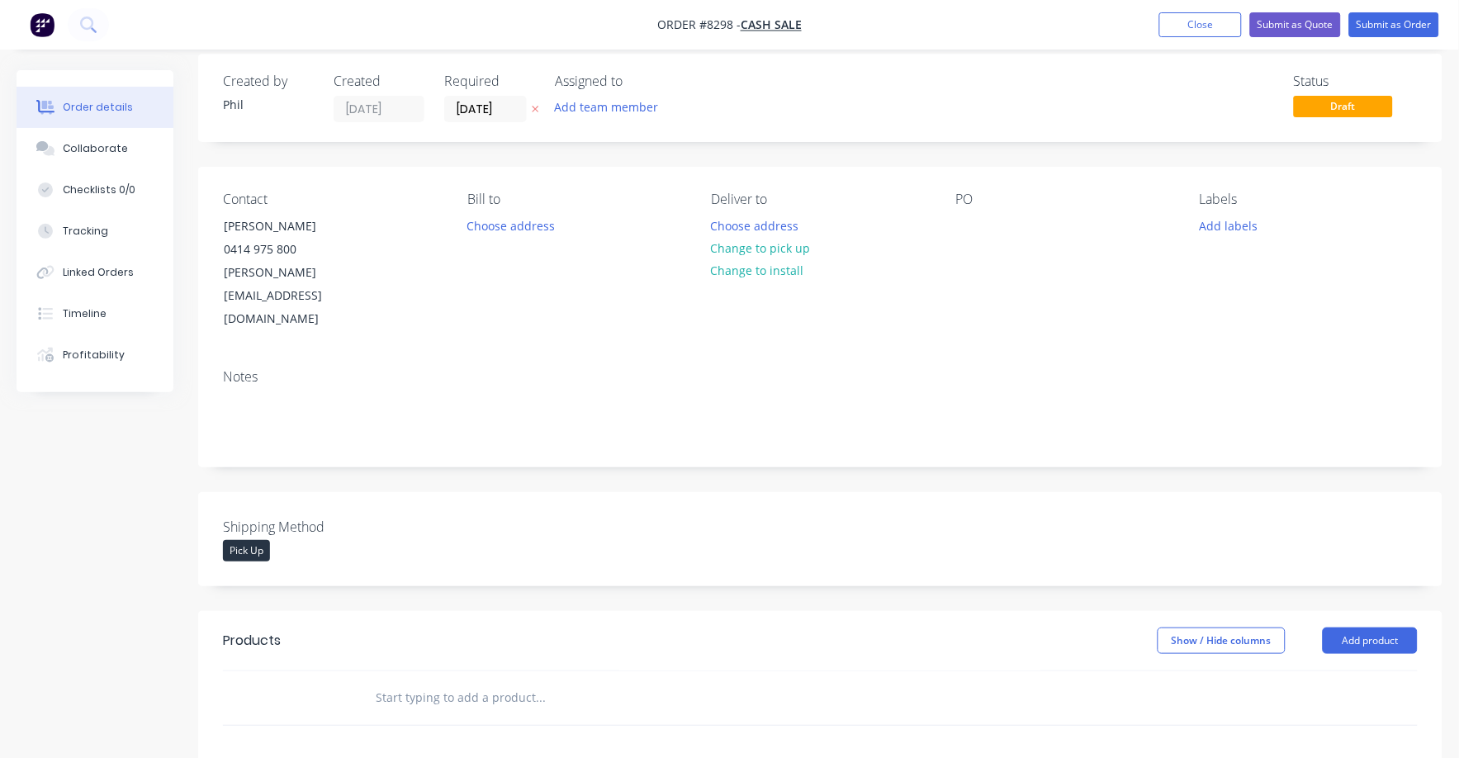
scroll to position [0, 0]
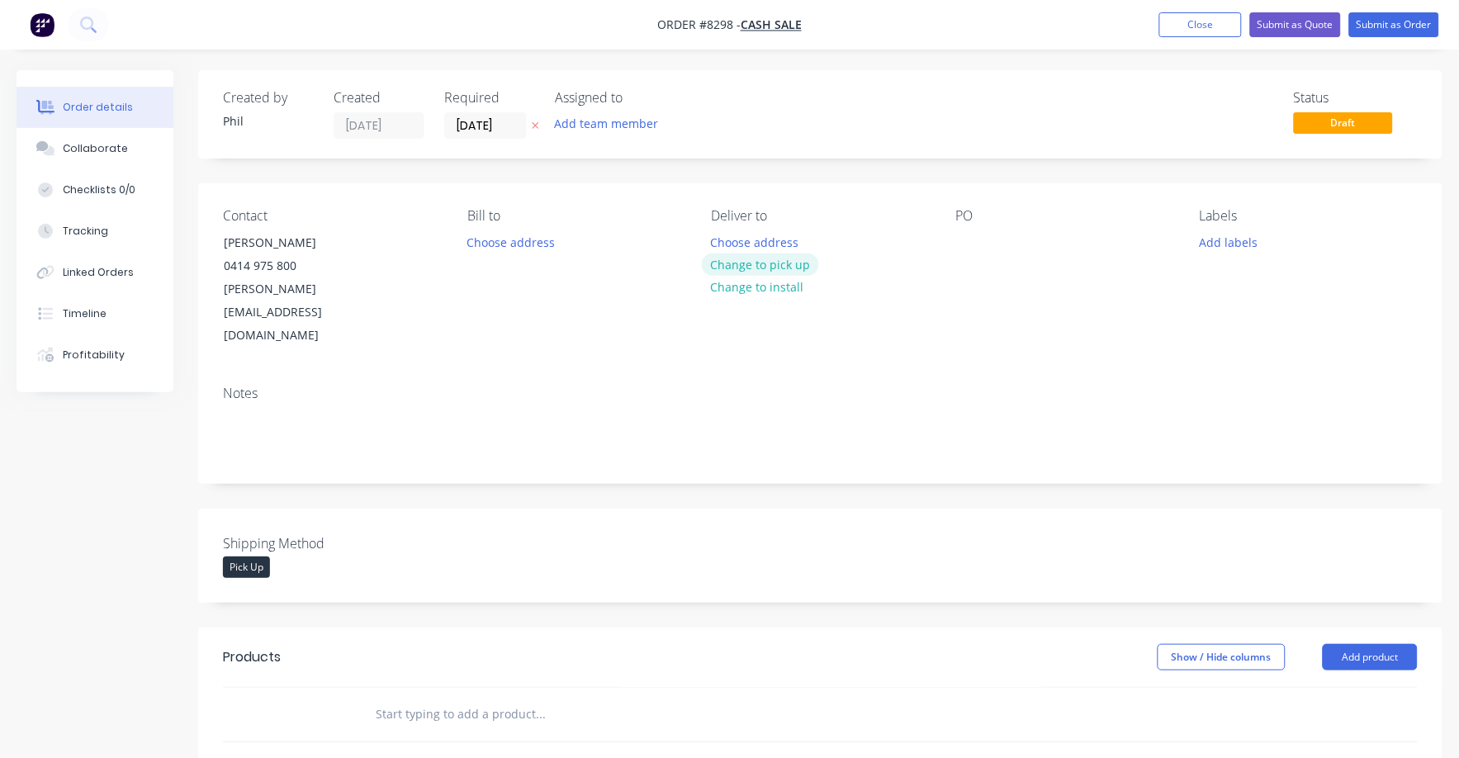
click at [764, 261] on button "Change to pick up" at bounding box center [760, 264] width 117 height 22
click at [989, 255] on div "PO" at bounding box center [1064, 278] width 218 height 140
click at [974, 239] on div at bounding box center [968, 242] width 26 height 24
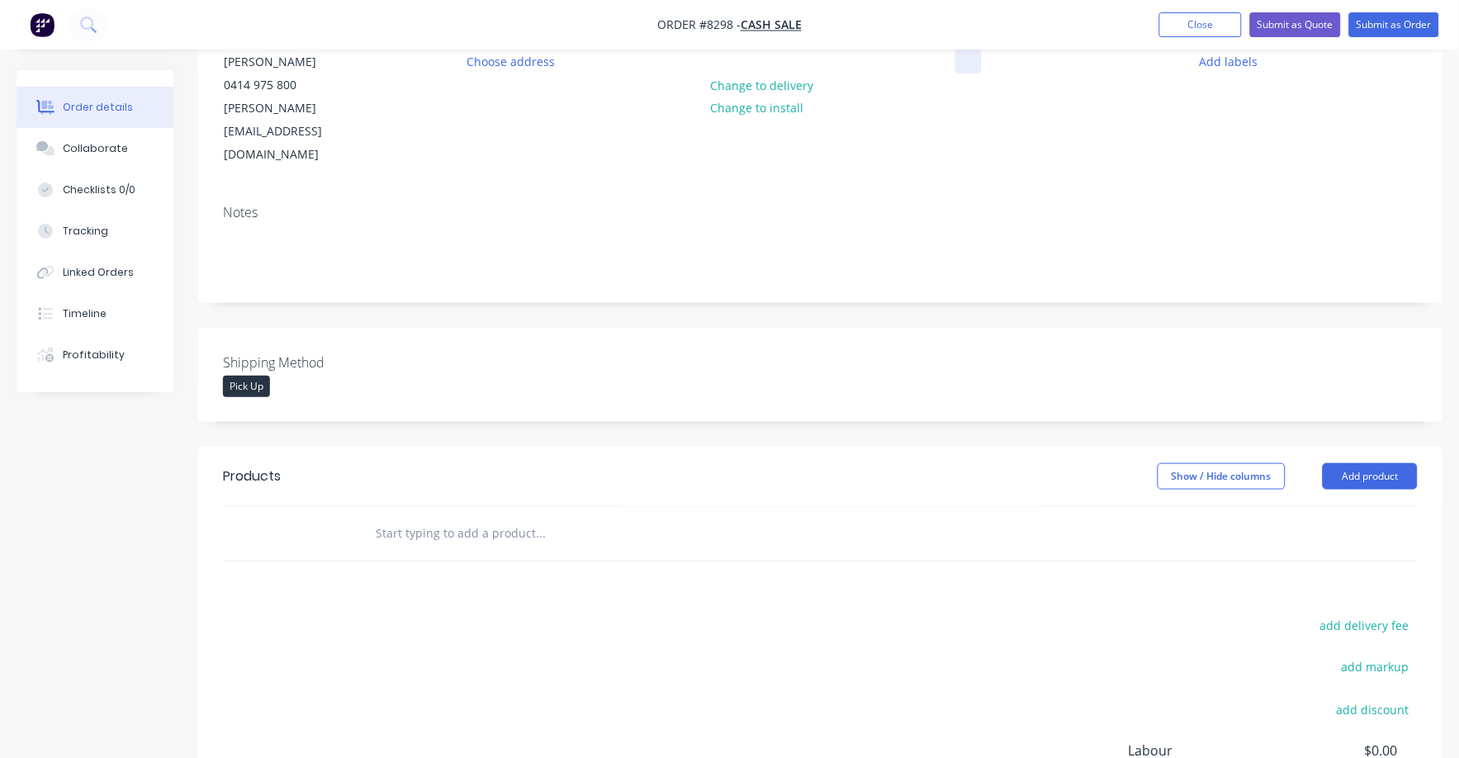
scroll to position [206, 0]
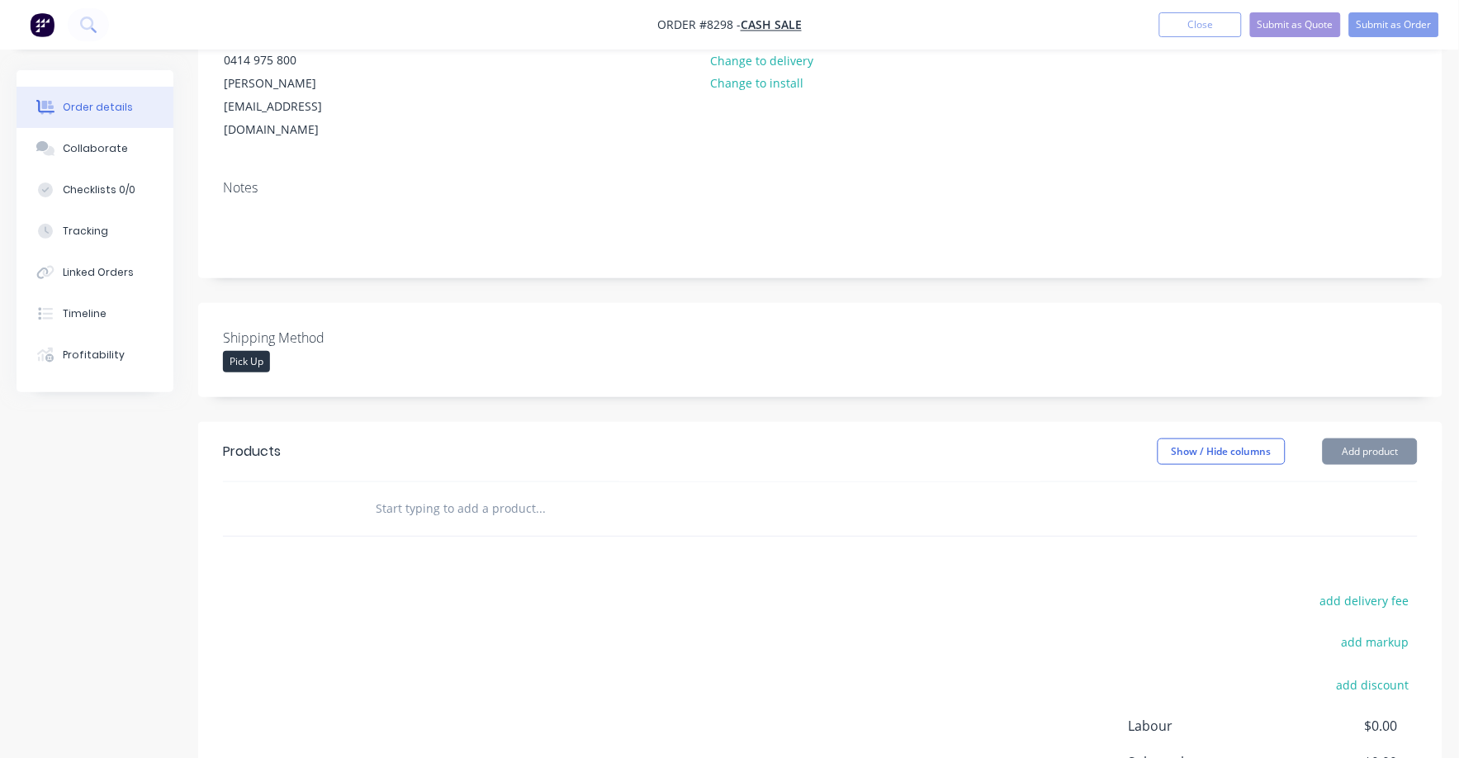
click at [376, 492] on input "text" at bounding box center [540, 508] width 330 height 33
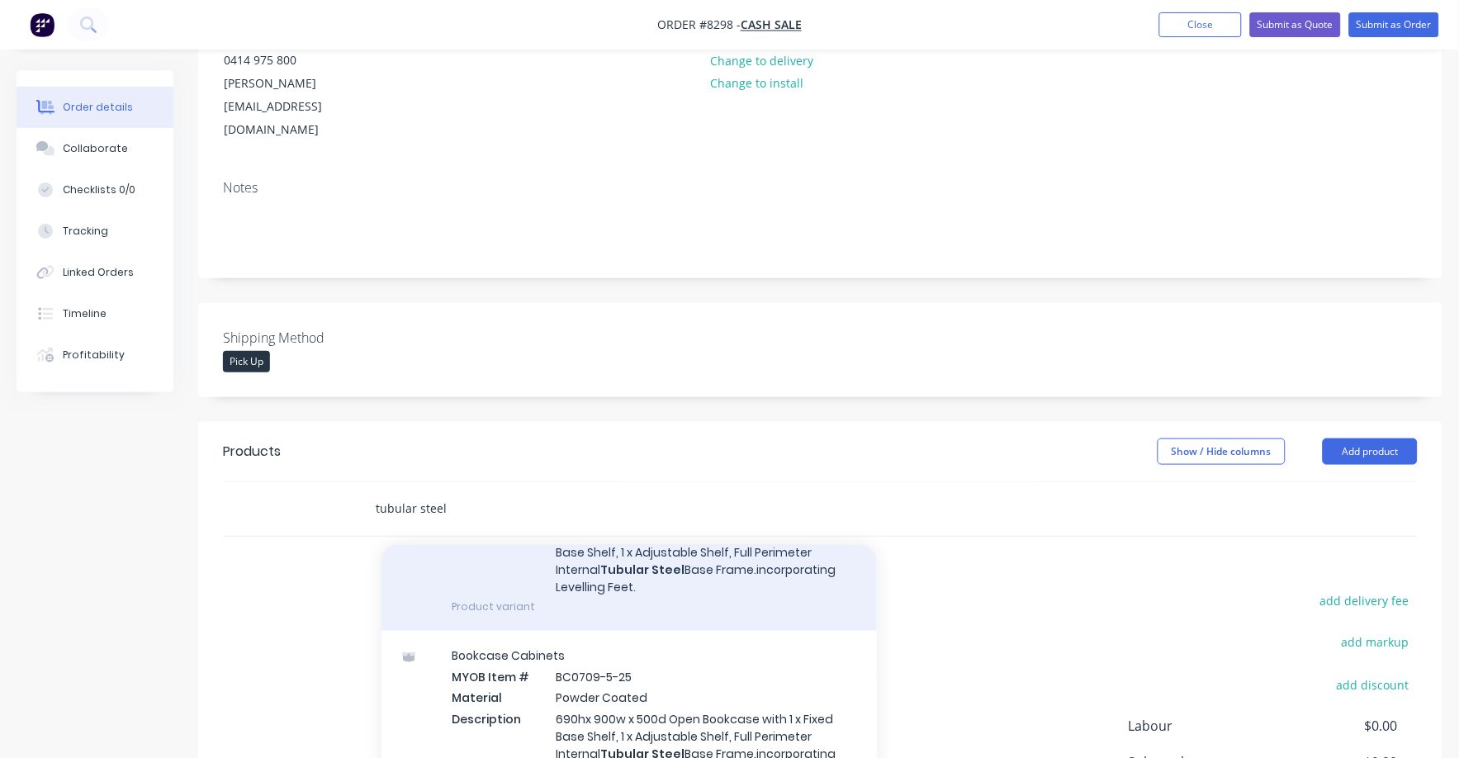
scroll to position [619, 0]
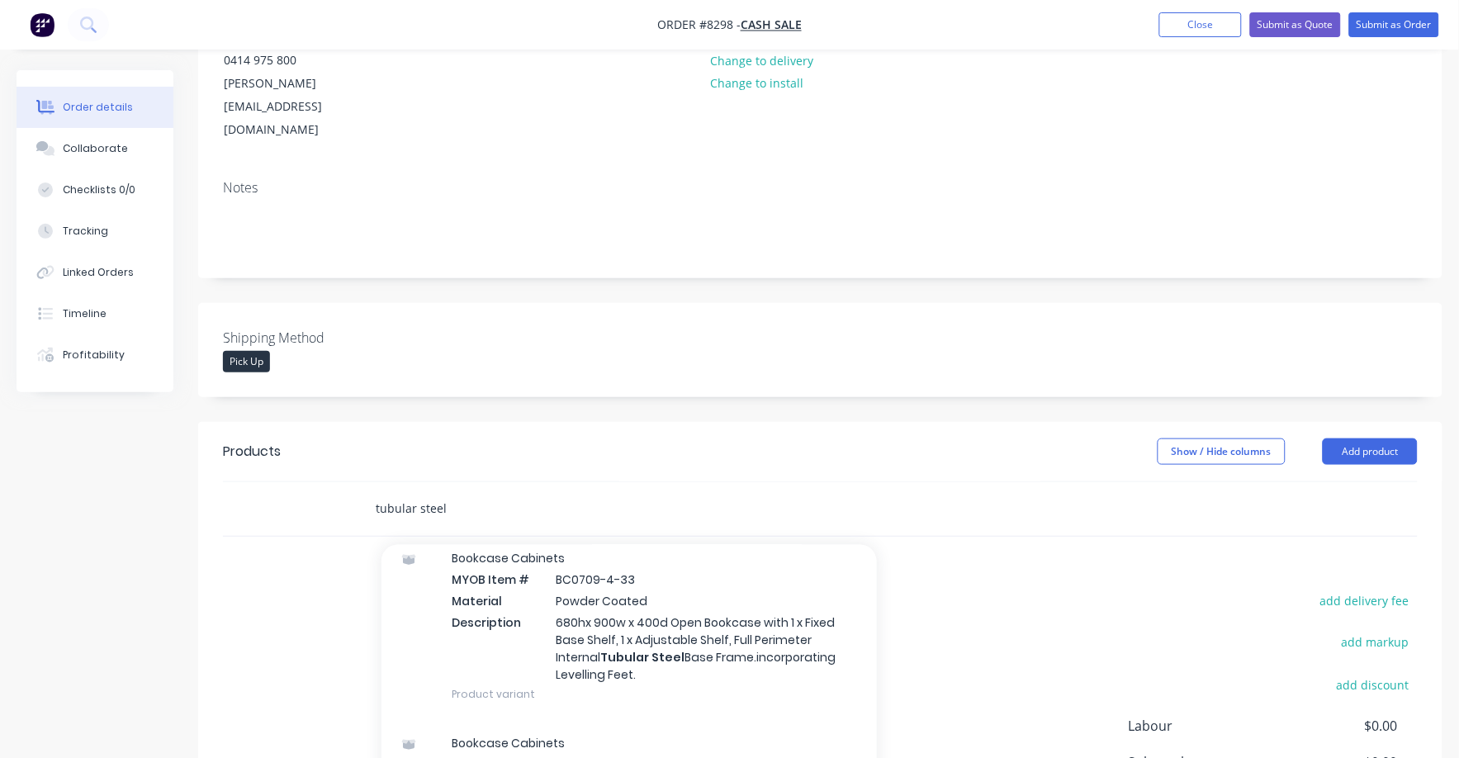
click at [418, 492] on input "tubular steel" at bounding box center [540, 508] width 330 height 33
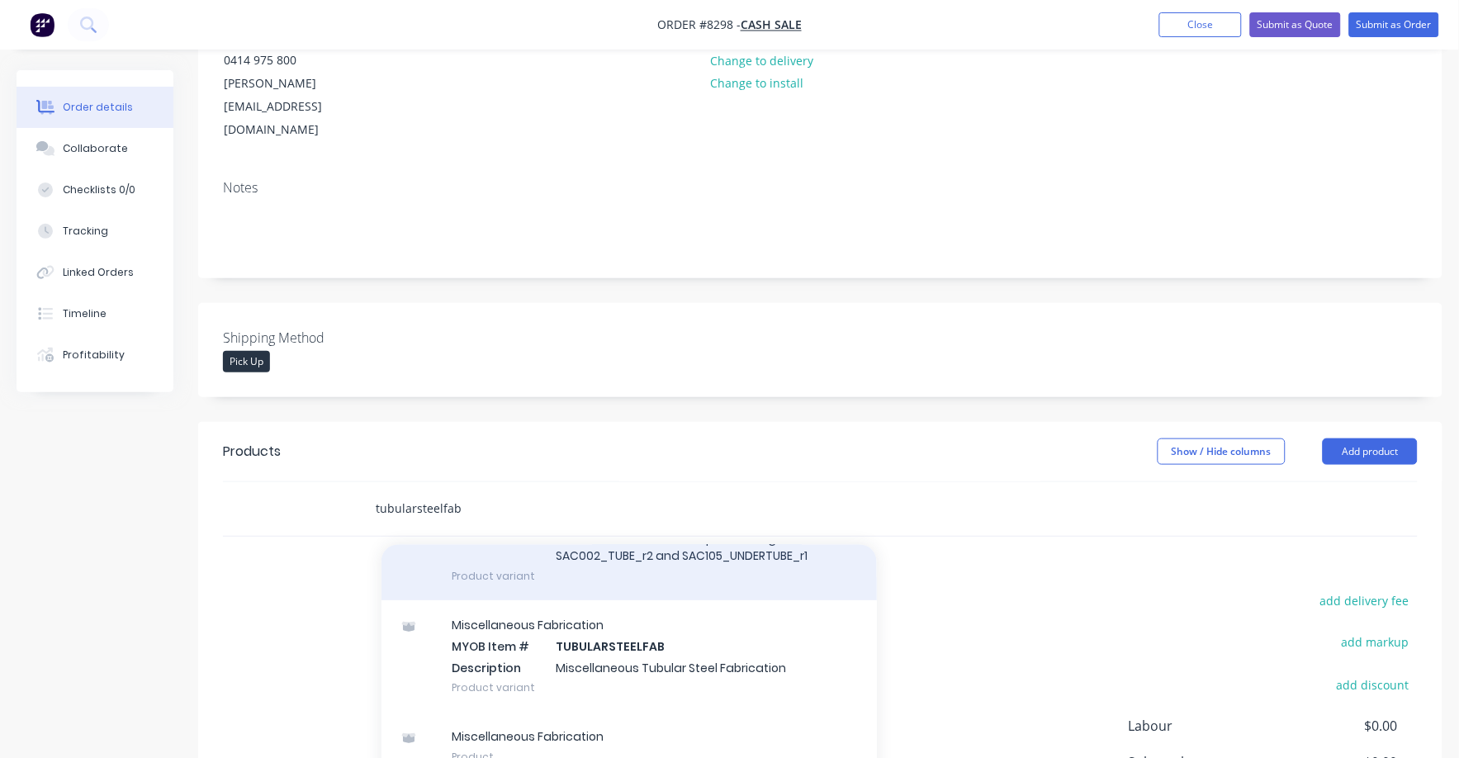
scroll to position [195, 0]
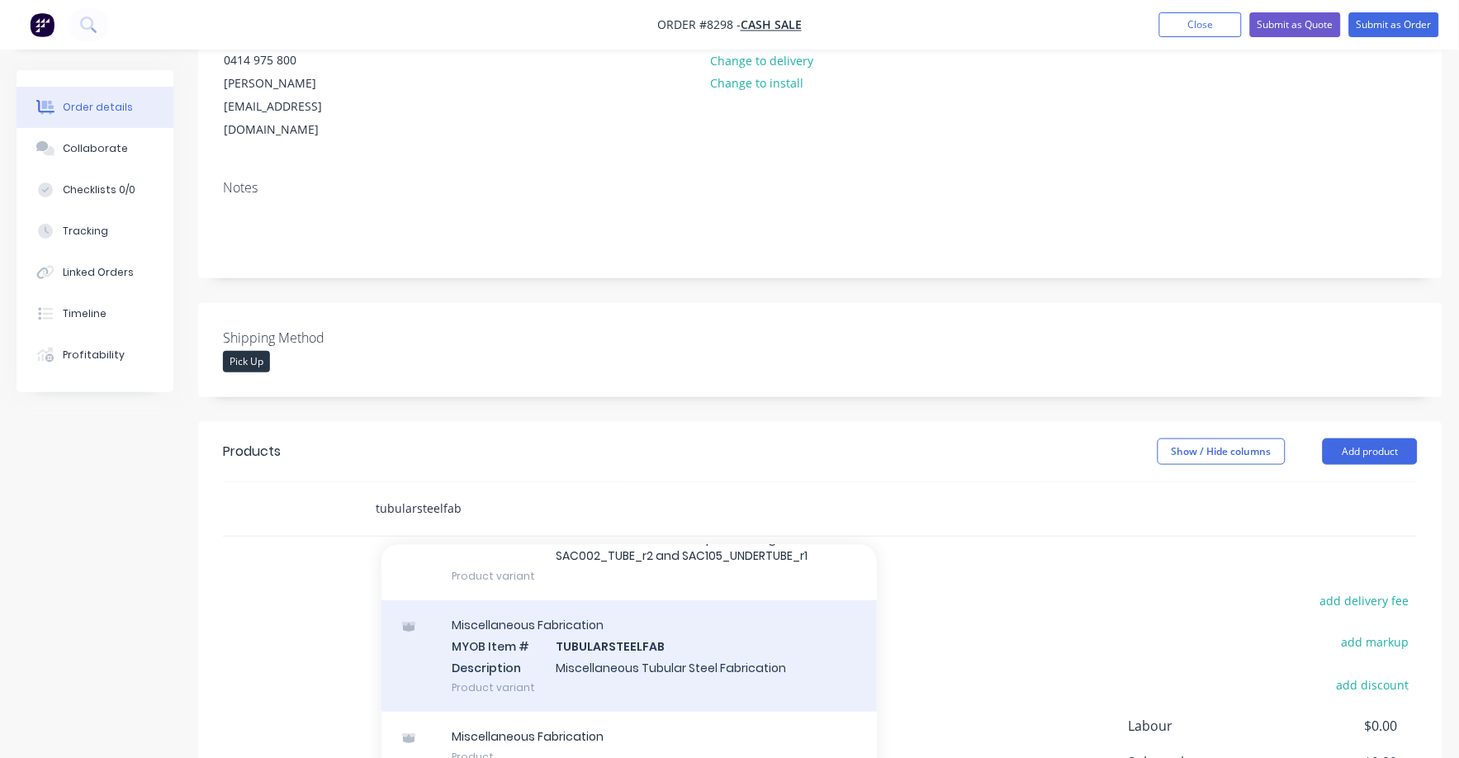
type input "tubularsteelfab"
click at [631, 606] on div "Miscellaneous Fabrication MYOB Item # TUBULARSTEELFAB Description Miscellaneous…" at bounding box center [628, 655] width 495 height 111
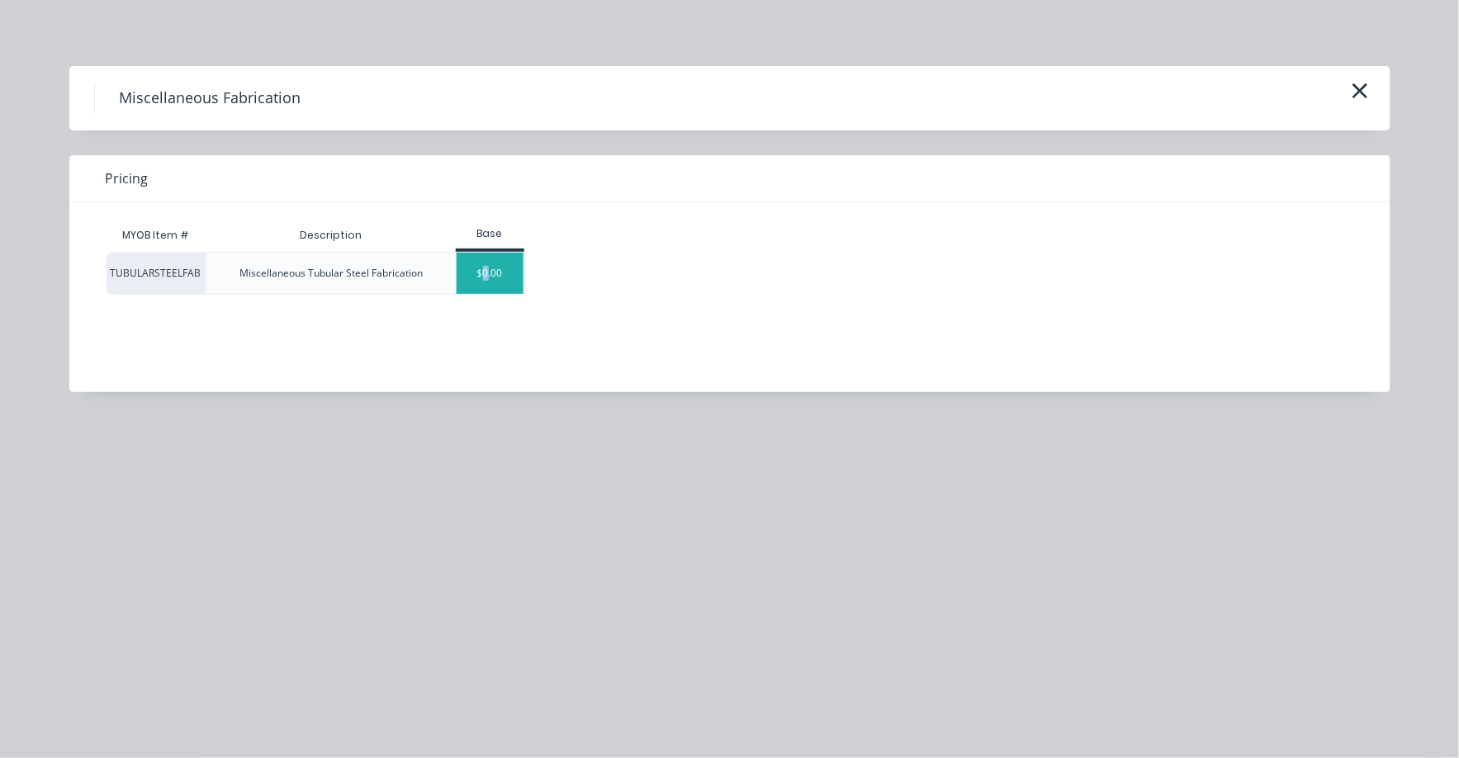
click at [487, 263] on div "$0.00" at bounding box center [489, 273] width 67 height 41
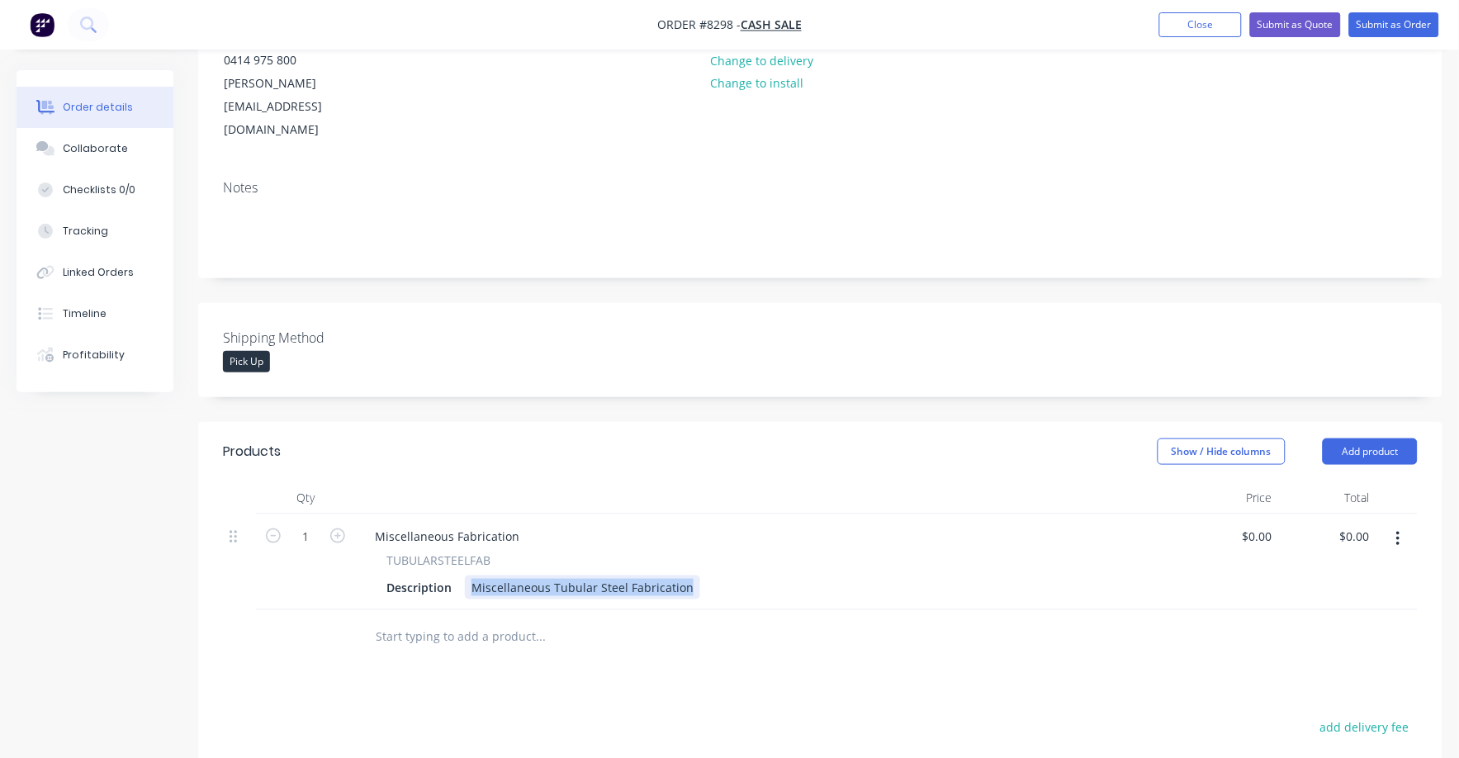
drag, startPoint x: 471, startPoint y: 542, endPoint x: 693, endPoint y: 546, distance: 222.1
click at [693, 575] on div "Description Miscellaneous Tubular Steel Fabrication" at bounding box center [764, 587] width 769 height 24
click at [570, 575] on div "Description Wall Frame" at bounding box center [764, 587] width 769 height 24
click at [553, 575] on div "Description Wall Frame" at bounding box center [764, 587] width 769 height 24
drag, startPoint x: 535, startPoint y: 537, endPoint x: 550, endPoint y: 538, distance: 14.9
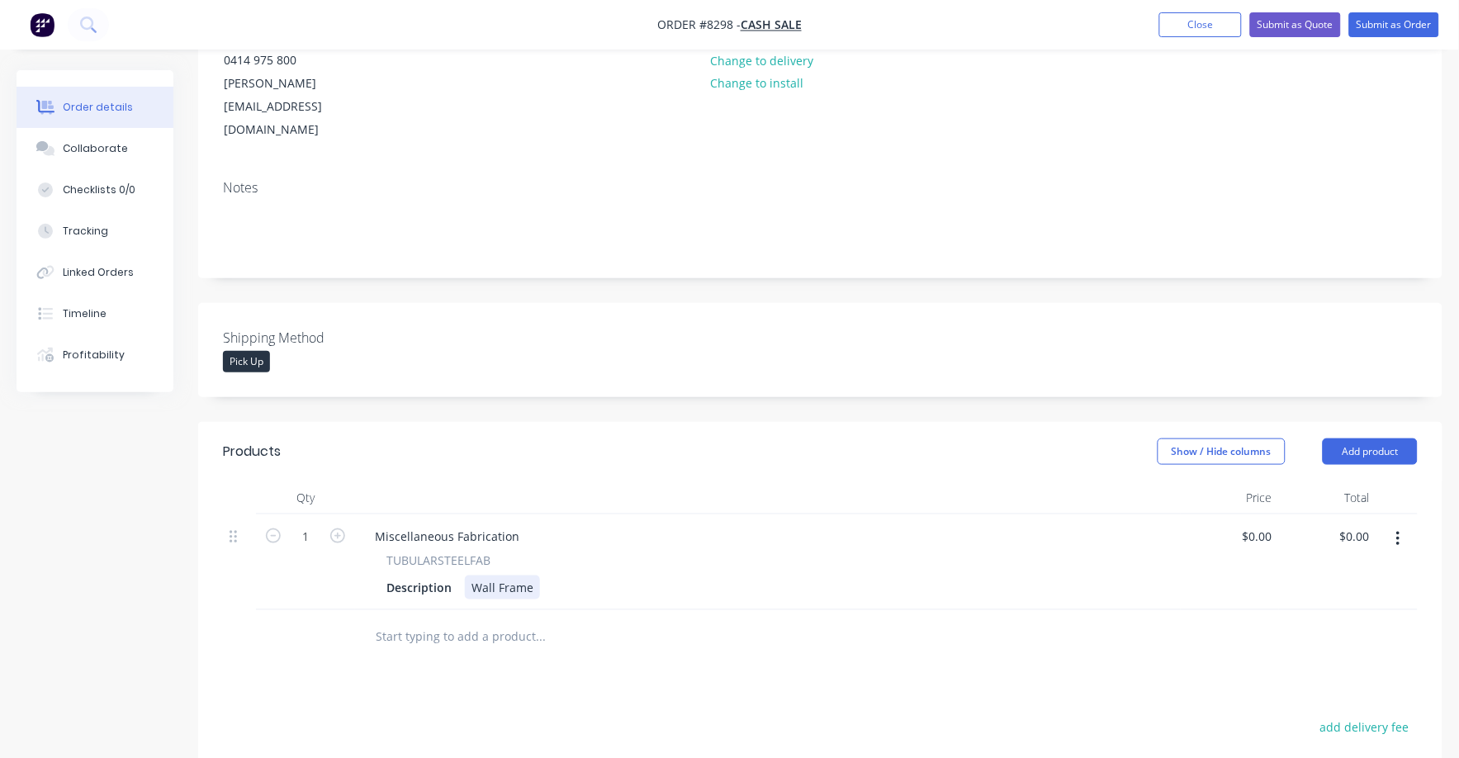
click at [535, 575] on div "Wall Frame" at bounding box center [502, 587] width 75 height 24
click at [707, 575] on div "Description Wall Frame 3915 x 1690, manufactured fr" at bounding box center [764, 587] width 769 height 24
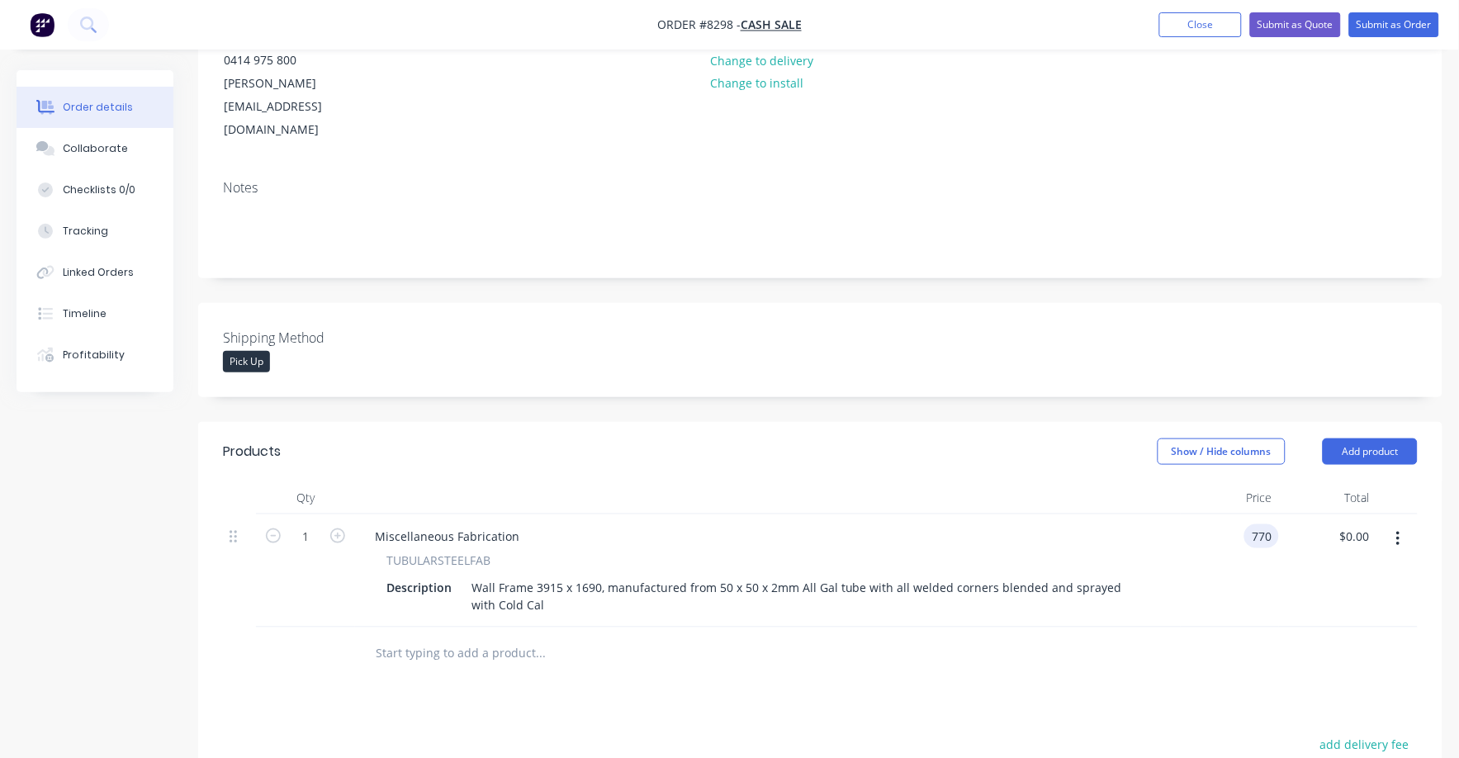
type input "$770.00"
click at [676, 666] on div "Products Show / Hide columns Add product Qty Price Total 1 Miscellaneous Fabric…" at bounding box center [820, 731] width 1244 height 619
click at [390, 637] on input "text" at bounding box center [540, 653] width 330 height 33
click at [1407, 524] on button "button" at bounding box center [1398, 539] width 39 height 30
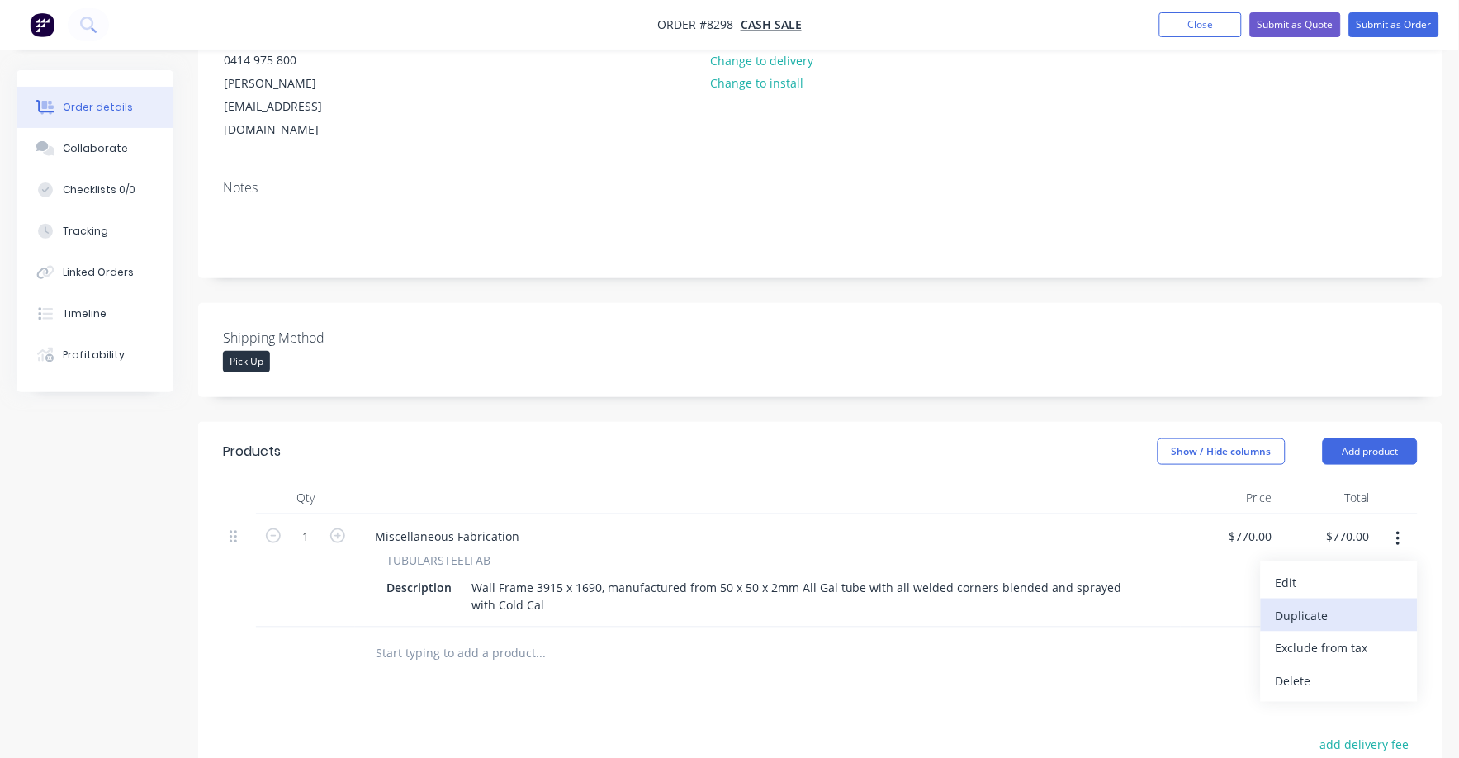
click at [1312, 603] on div "Duplicate" at bounding box center [1338, 615] width 127 height 24
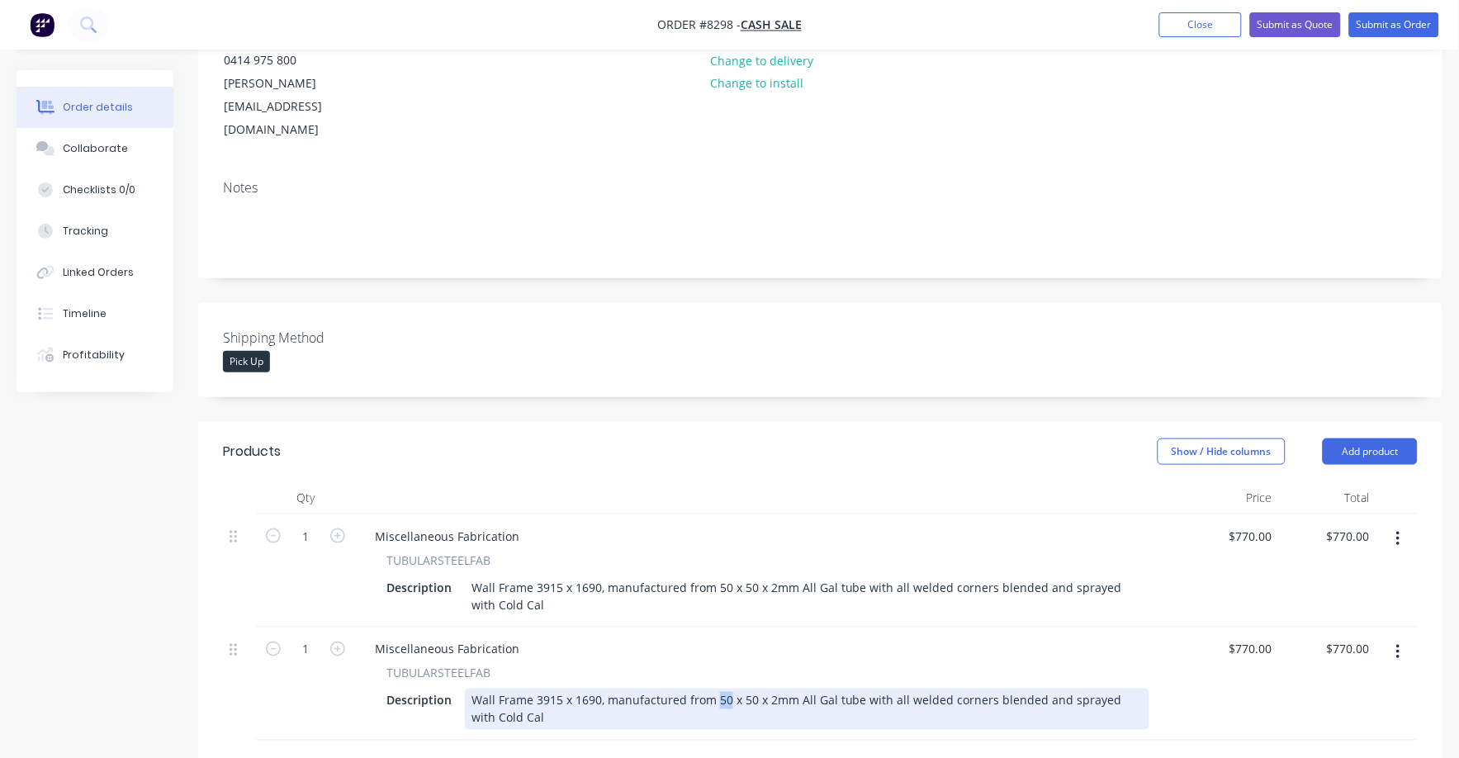
drag, startPoint x: 712, startPoint y: 648, endPoint x: 725, endPoint y: 650, distance: 12.6
click at [725, 688] on div "Wall Frame 3915 x 1690, manufactured from 50 x 50 x 2mm All Gal tube with all w…" at bounding box center [807, 708] width 684 height 41
drag, startPoint x: 737, startPoint y: 649, endPoint x: 751, endPoint y: 650, distance: 14.1
click at [751, 688] on div "Wall Frame 3915 x 1690, manufactured from 50 x 50 x 2mm All Gal tube with all w…" at bounding box center [807, 708] width 684 height 41
type input "770"
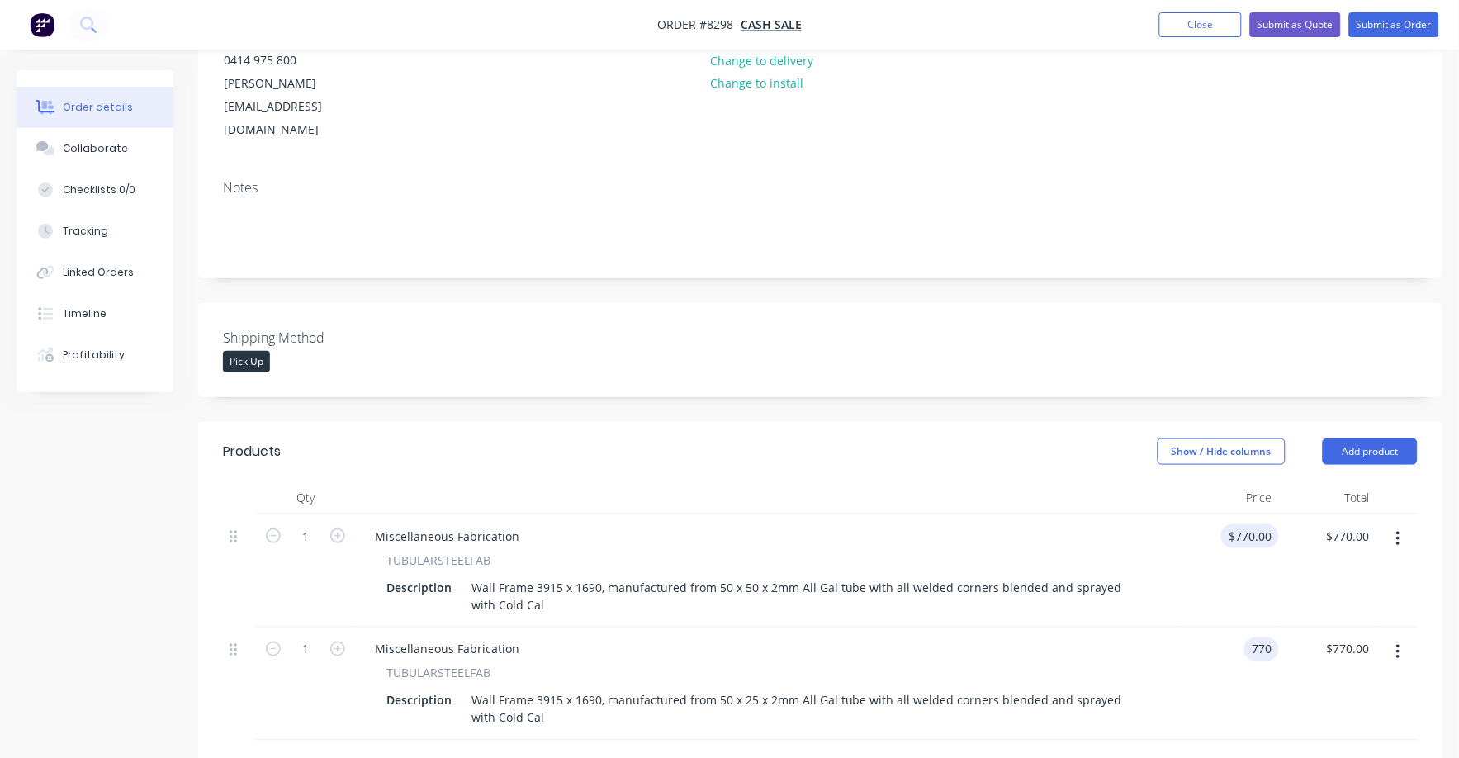
type input "770"
type input "$770.00"
click at [1243, 524] on div "770 $770.00" at bounding box center [1250, 536] width 58 height 24
type input "$840.00"
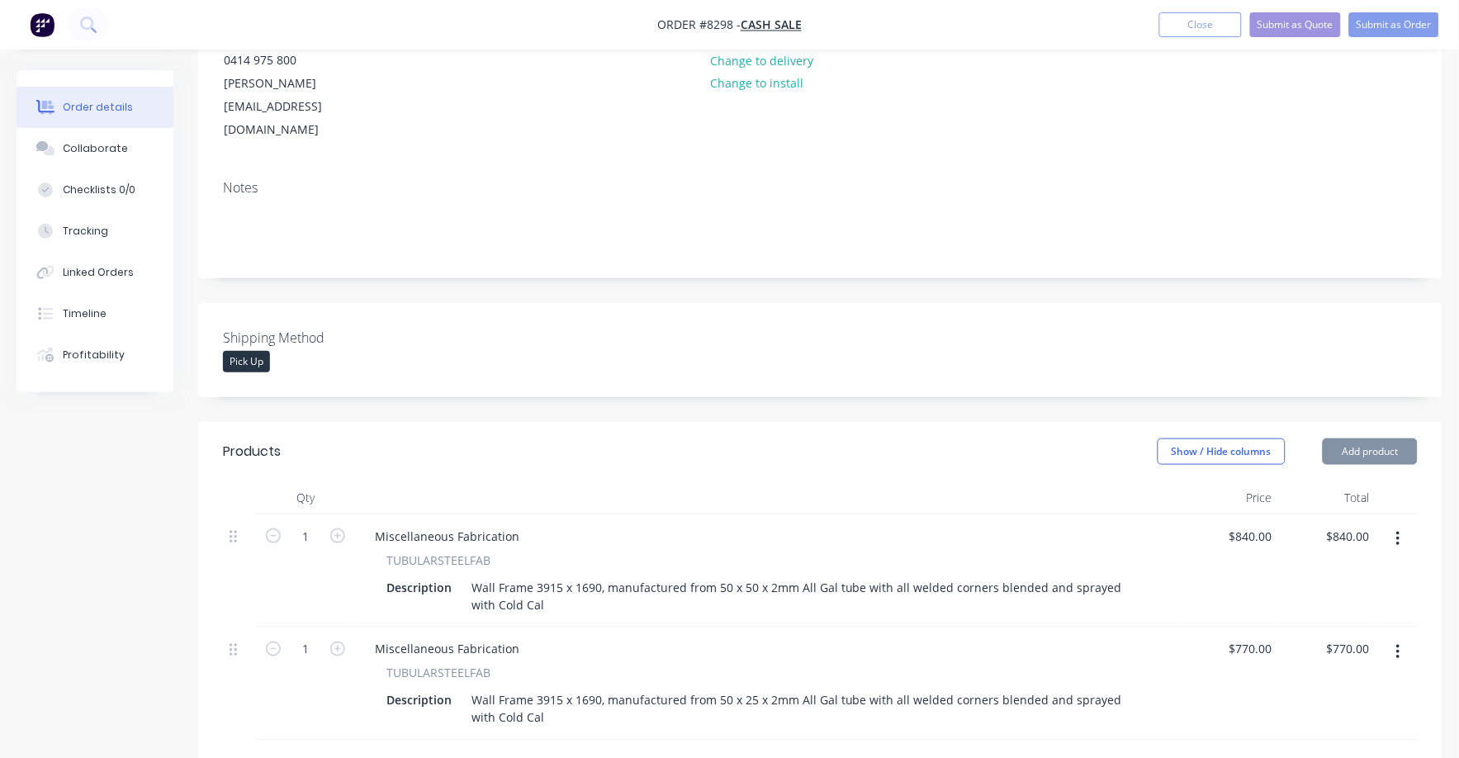
click at [1217, 630] on div "$770.00 $770.00" at bounding box center [1229, 683] width 98 height 113
click at [1246, 524] on div "840 $840.00" at bounding box center [1250, 536] width 58 height 24
type input "$855.00"
click at [1259, 637] on input "770" at bounding box center [1265, 649] width 28 height 24
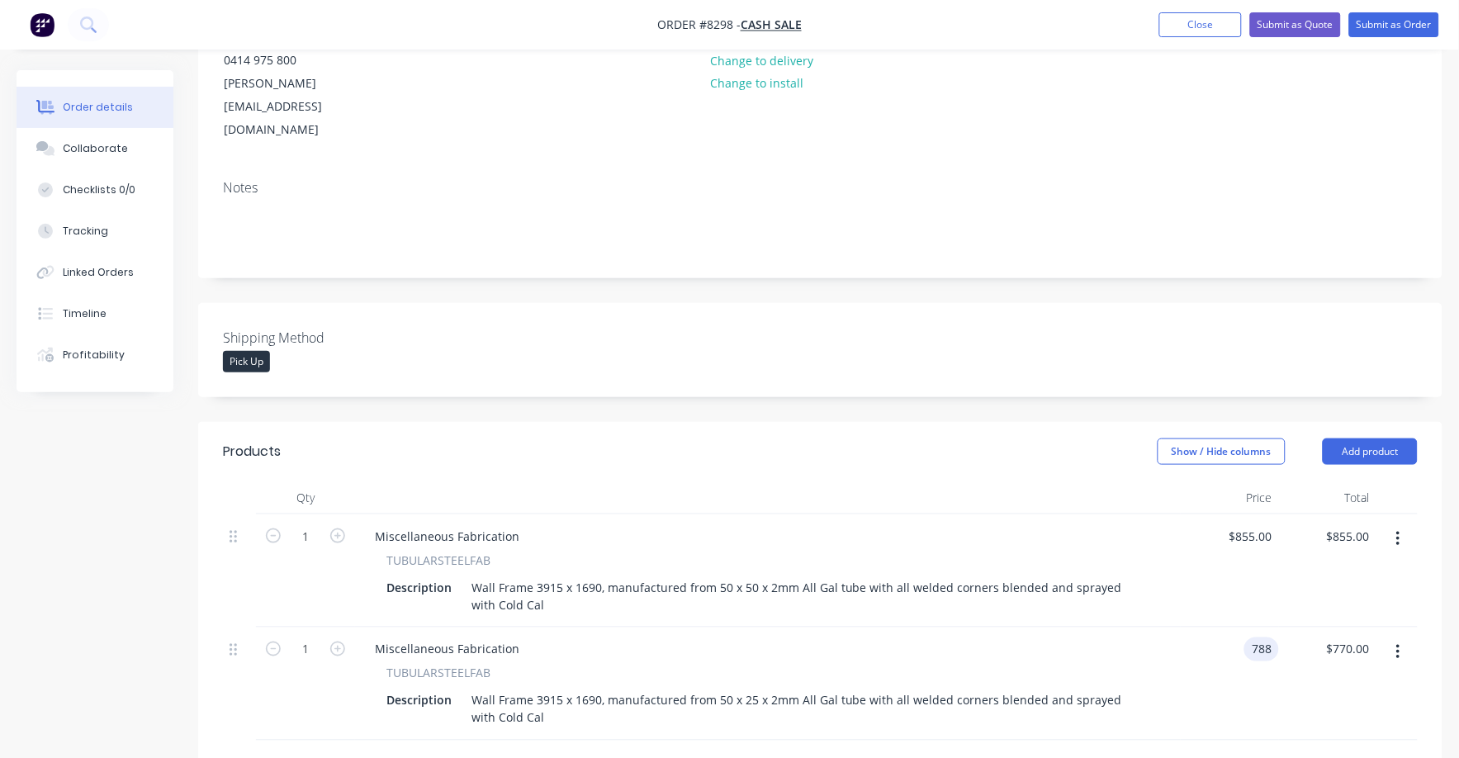
type input "$788.00"
click at [1291, 676] on div "$788.00 $788.00" at bounding box center [1328, 683] width 98 height 113
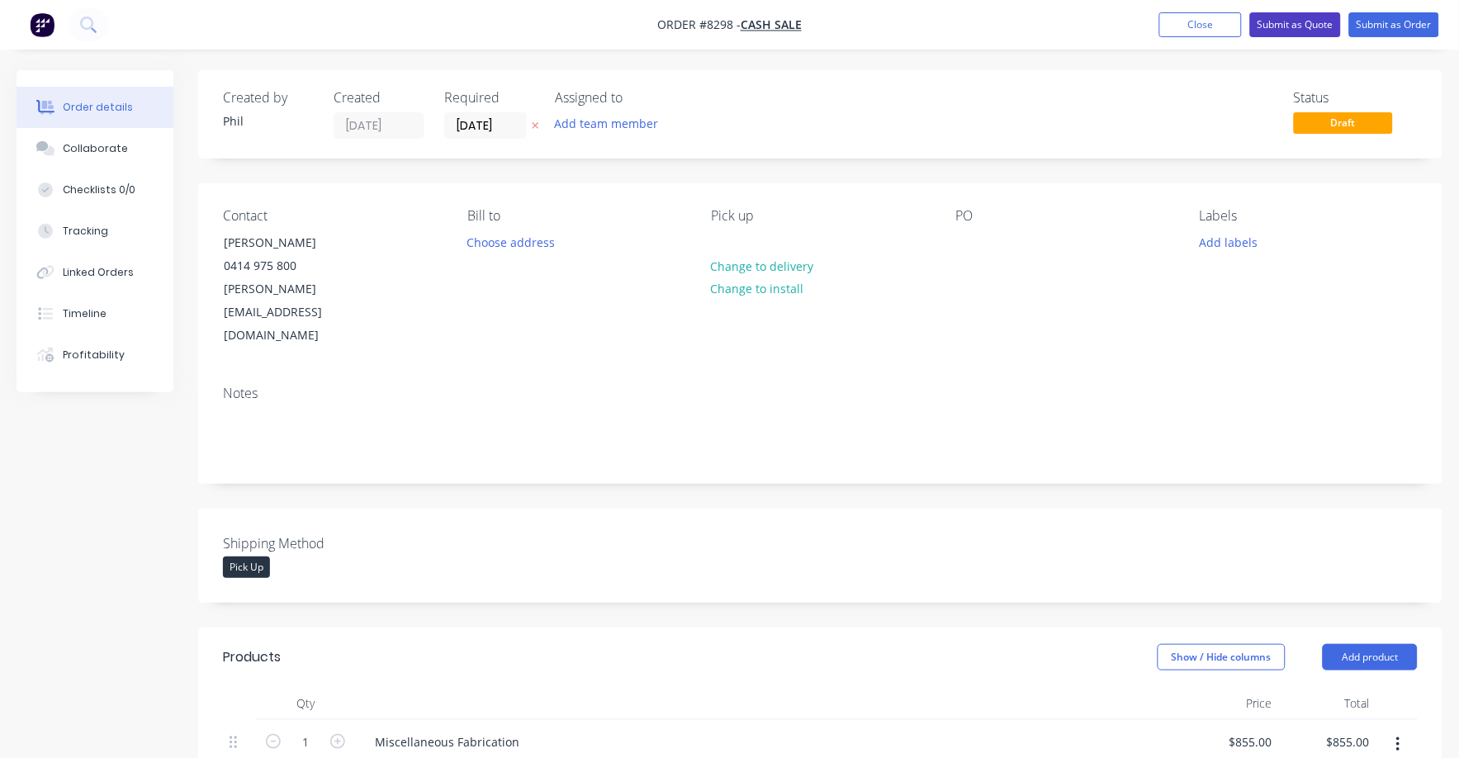
click at [1303, 26] on button "Submit as Quote" at bounding box center [1295, 24] width 91 height 25
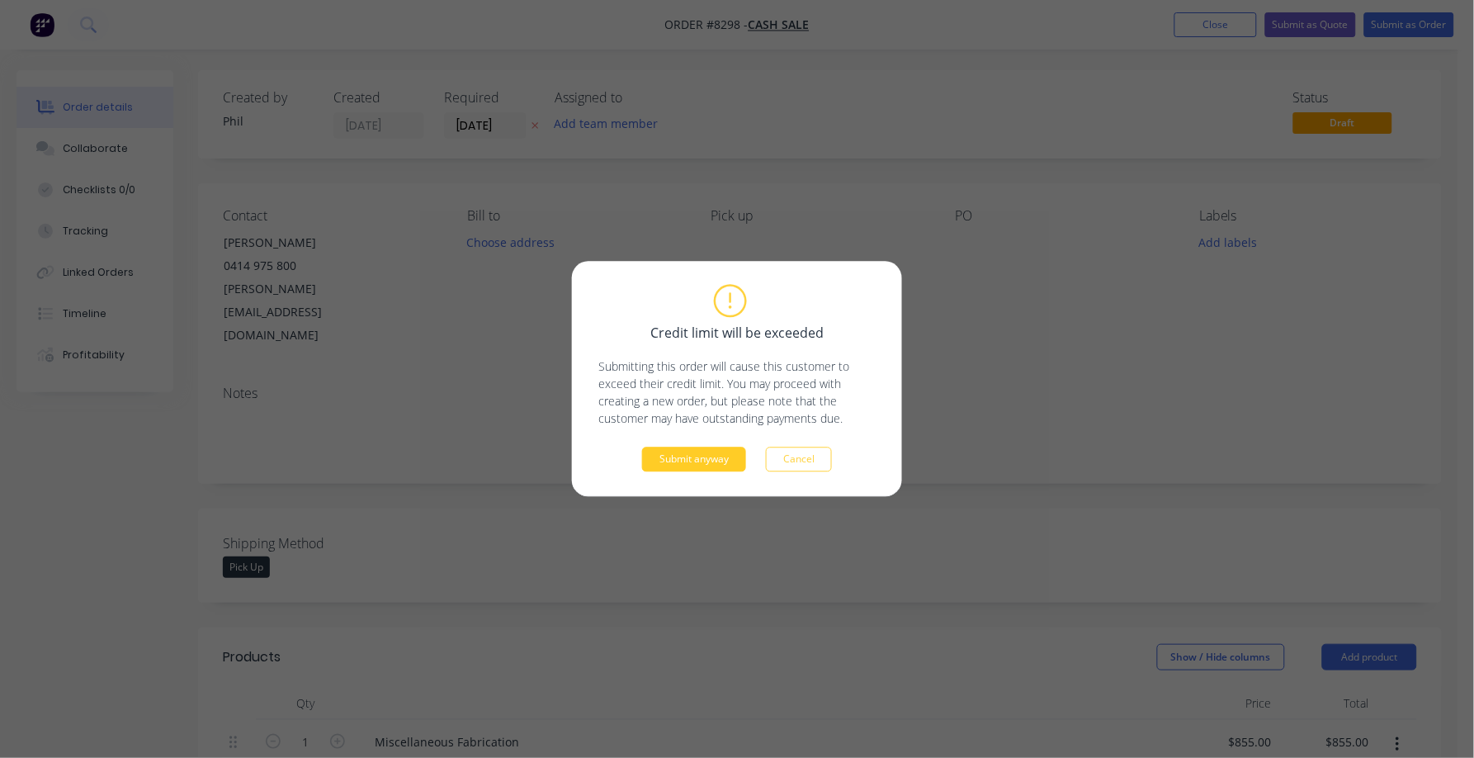
click at [719, 458] on button "Submit anyway" at bounding box center [694, 459] width 104 height 25
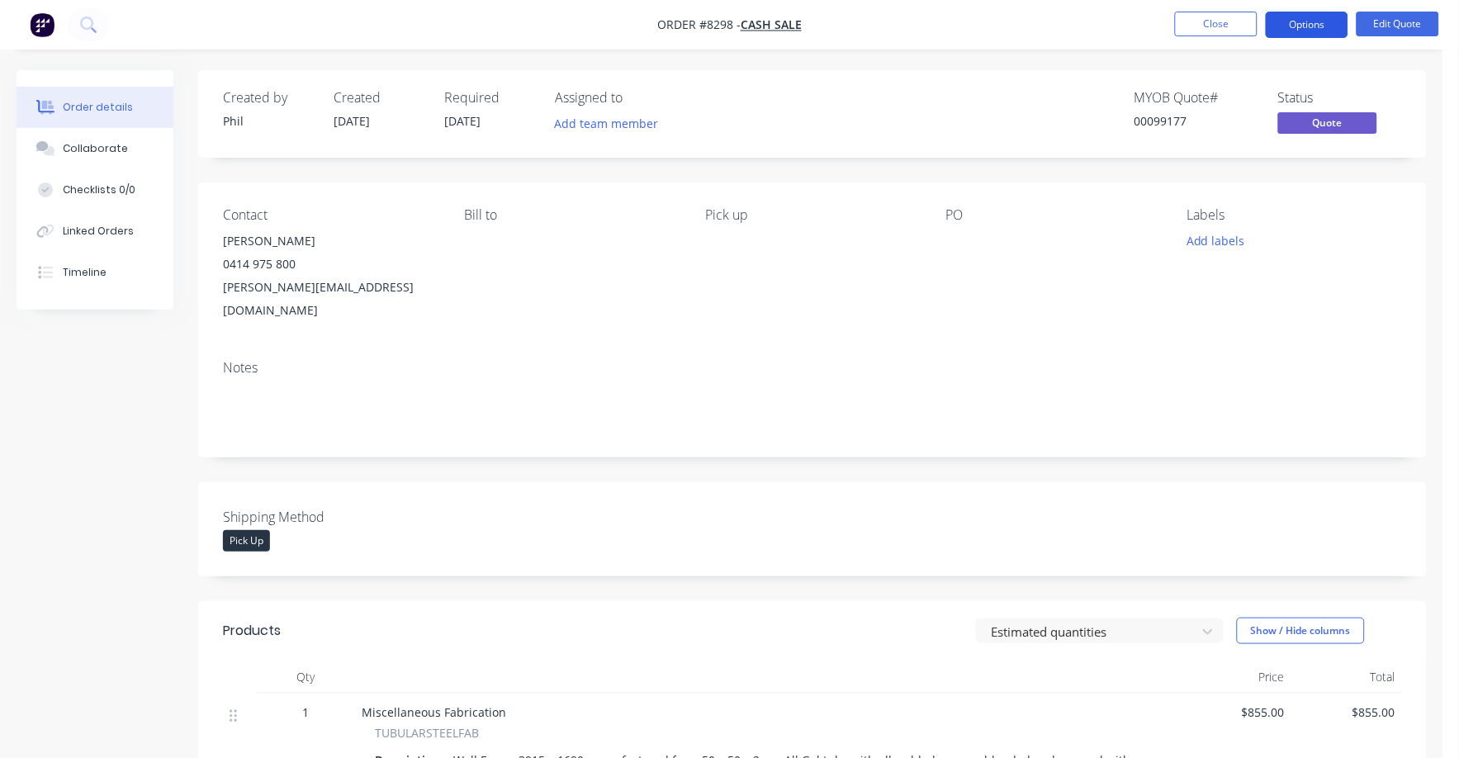
click at [1317, 20] on button "Options" at bounding box center [1306, 25] width 83 height 26
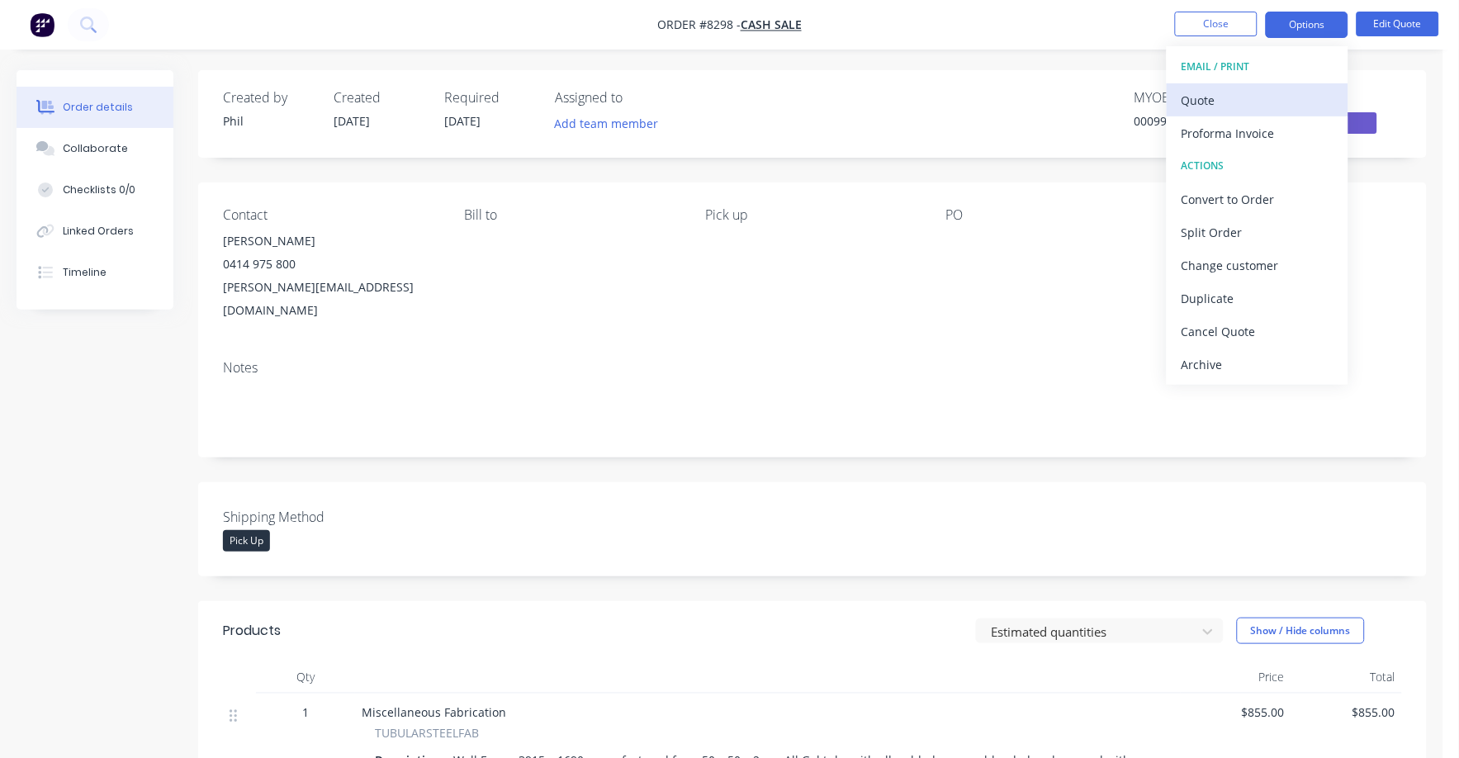
click at [1221, 99] on div "Quote" at bounding box center [1257, 100] width 152 height 24
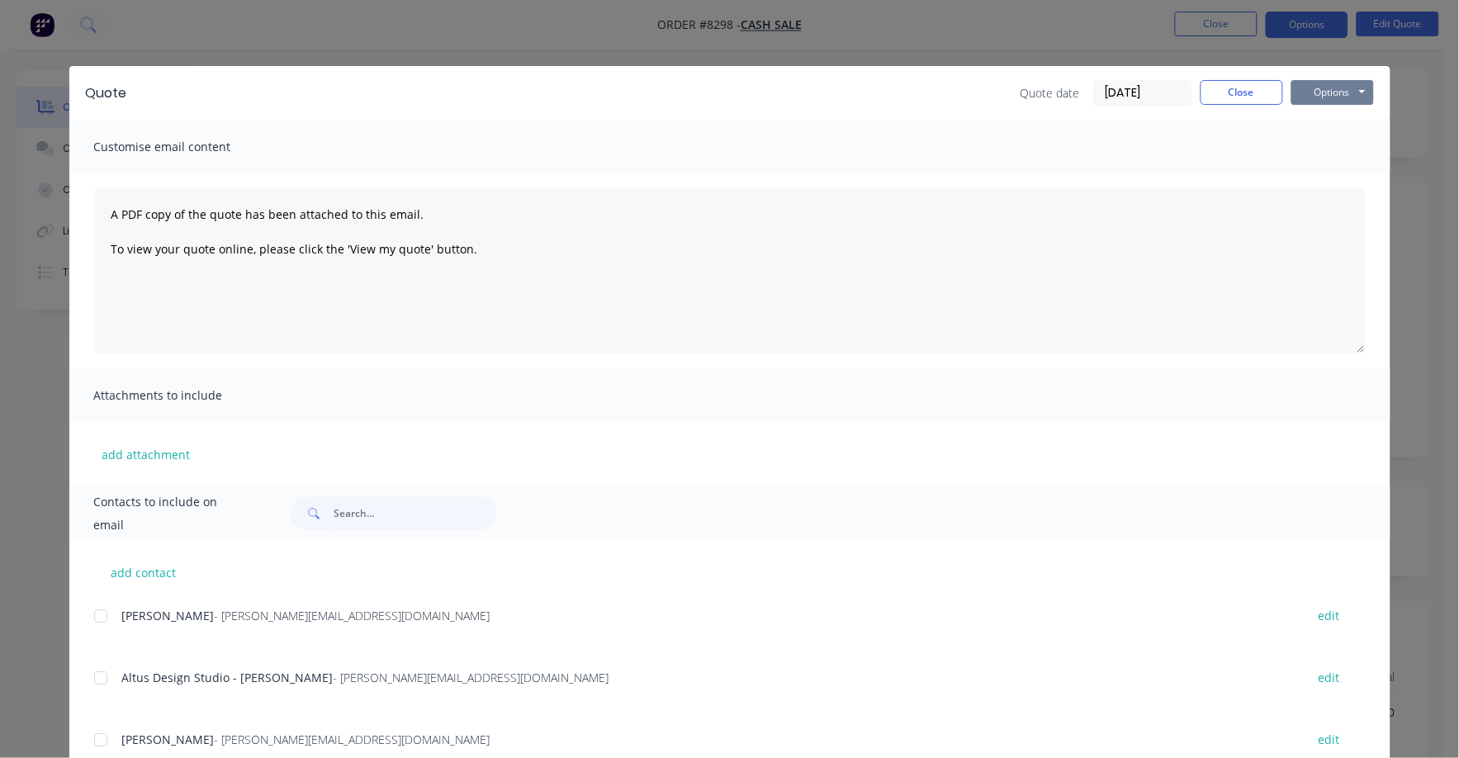
click at [1336, 88] on button "Options" at bounding box center [1332, 92] width 83 height 25
click at [1318, 147] on button "Print" at bounding box center [1344, 148] width 106 height 27
click at [1312, 93] on button "Options" at bounding box center [1332, 92] width 83 height 25
click at [1322, 152] on button "Print" at bounding box center [1344, 148] width 106 height 27
click at [1234, 86] on button "Close" at bounding box center [1241, 92] width 83 height 25
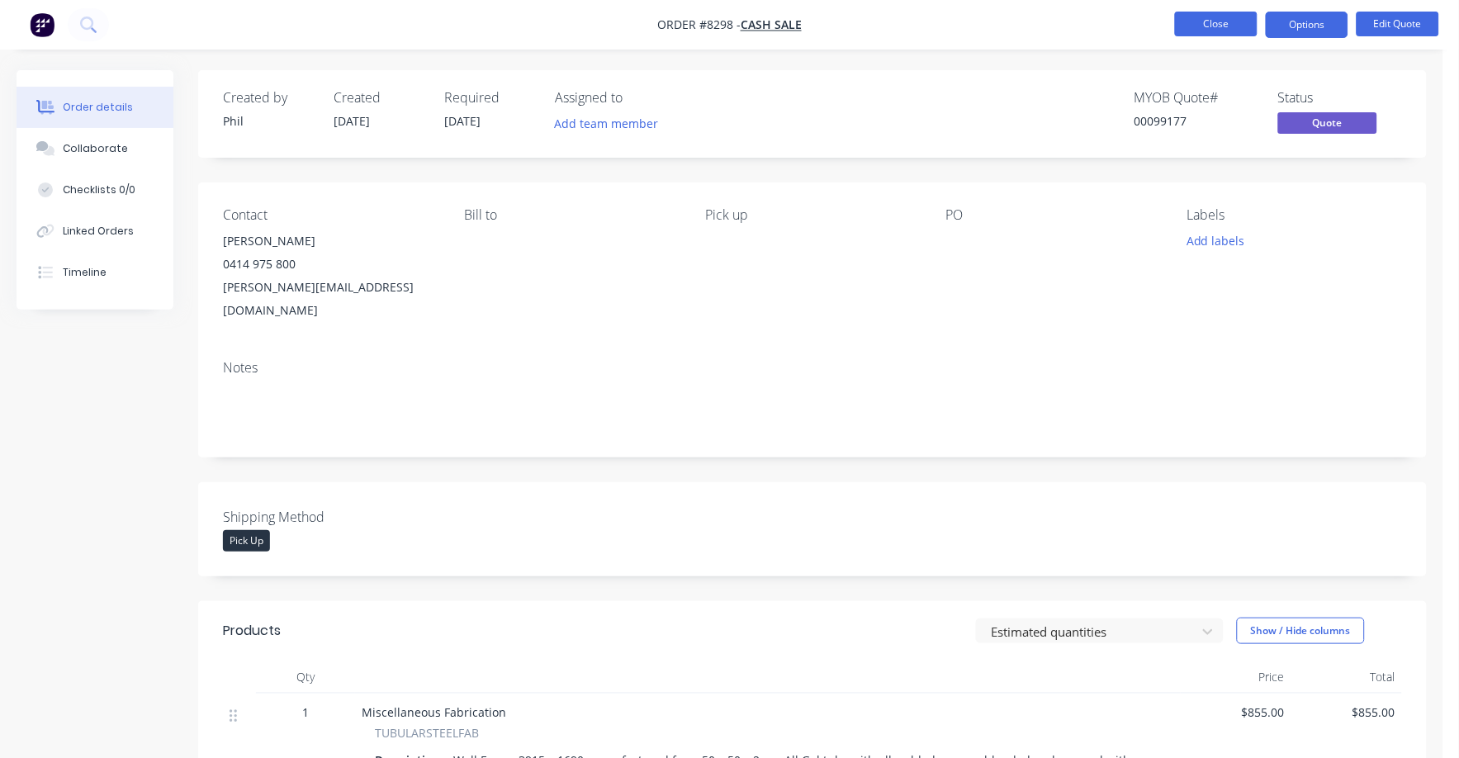
click at [1203, 20] on button "Close" at bounding box center [1216, 24] width 83 height 25
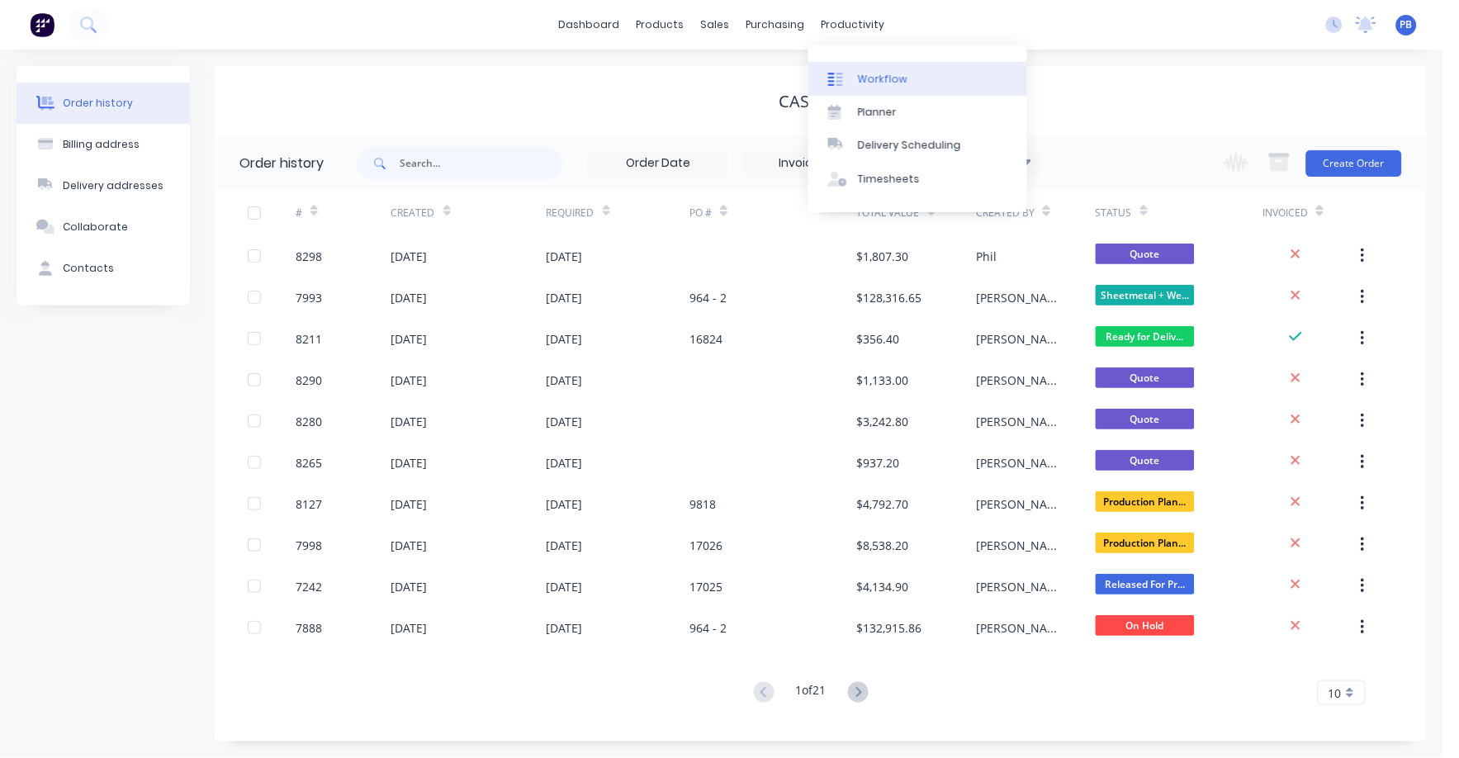
click at [868, 76] on div "Workflow" at bounding box center [883, 79] width 50 height 15
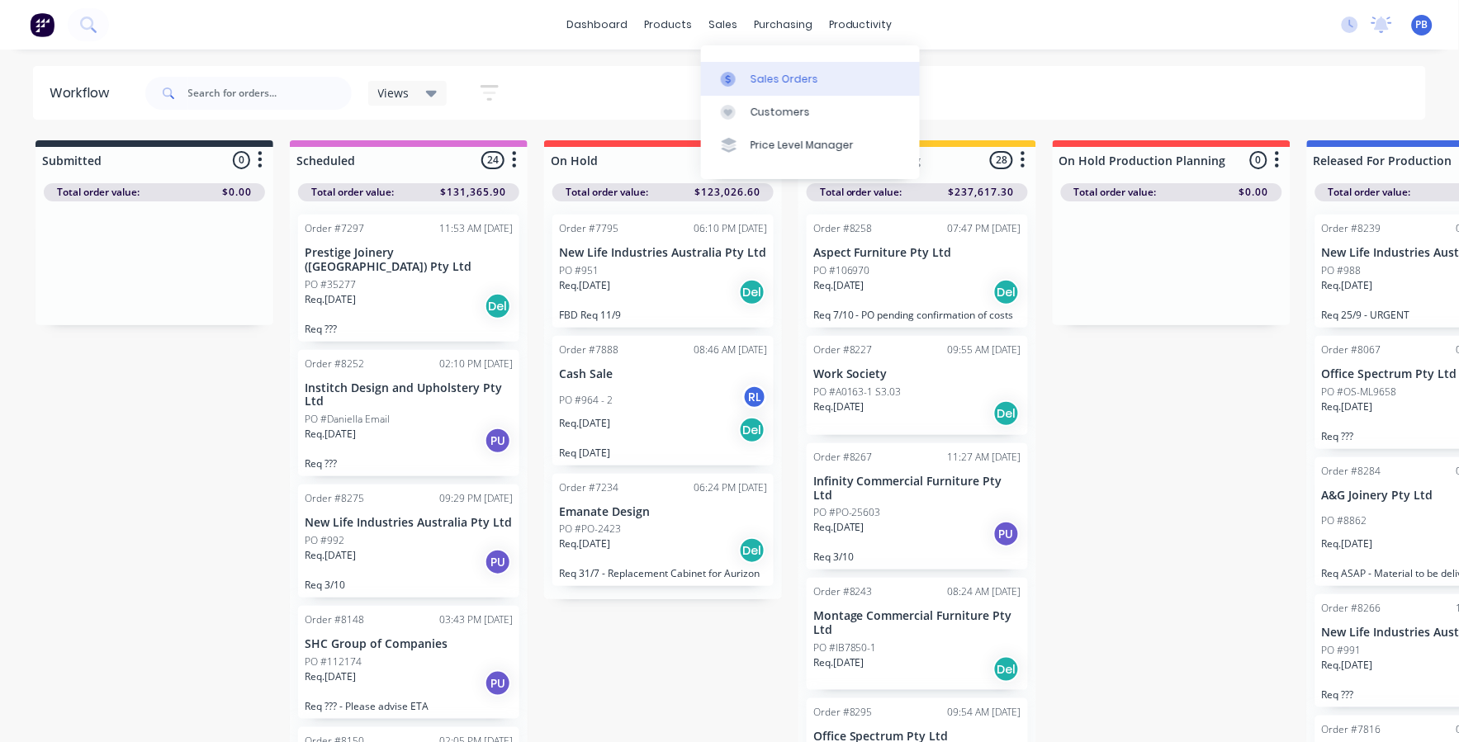
click at [806, 86] on link "Sales Orders" at bounding box center [810, 78] width 219 height 33
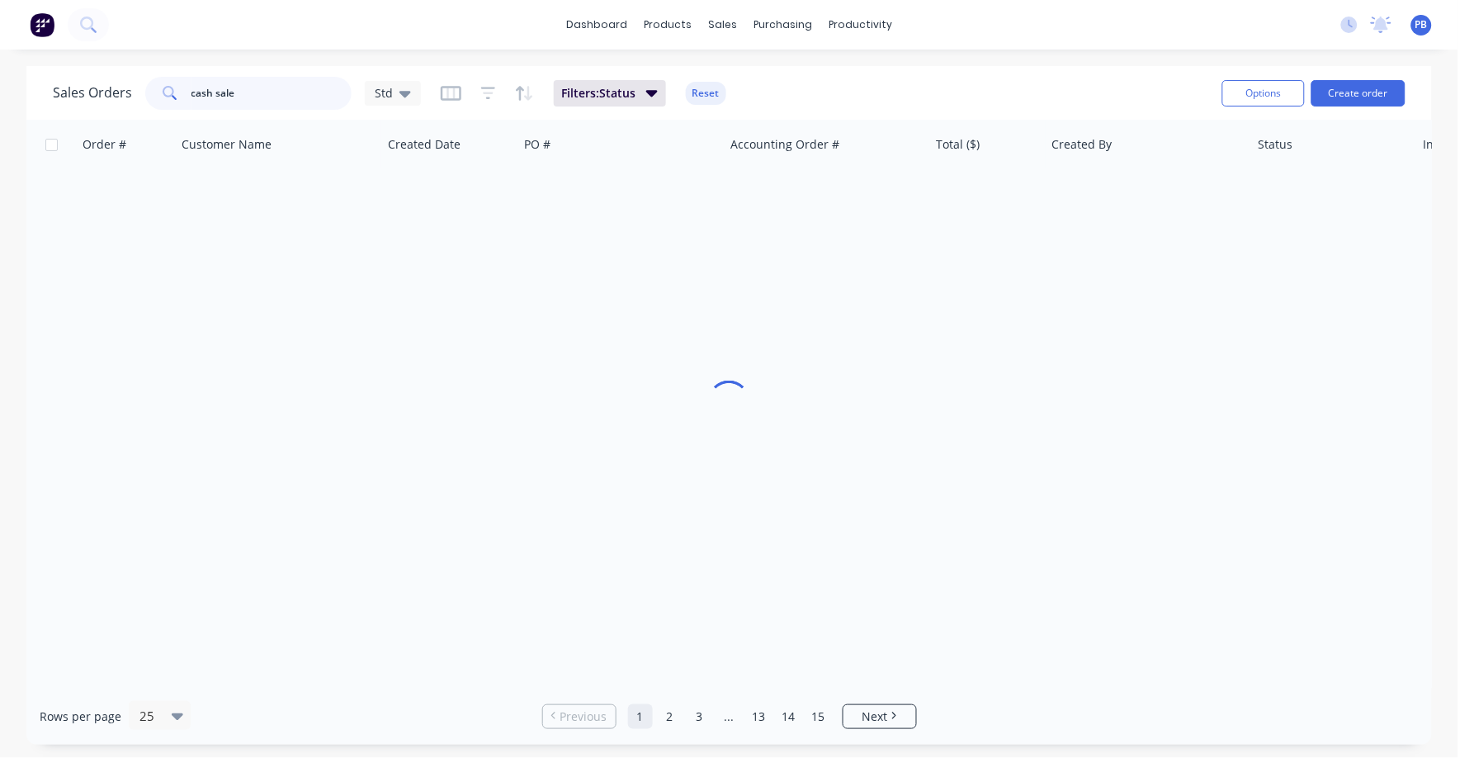
click at [295, 95] on input "cash sale" at bounding box center [272, 93] width 161 height 33
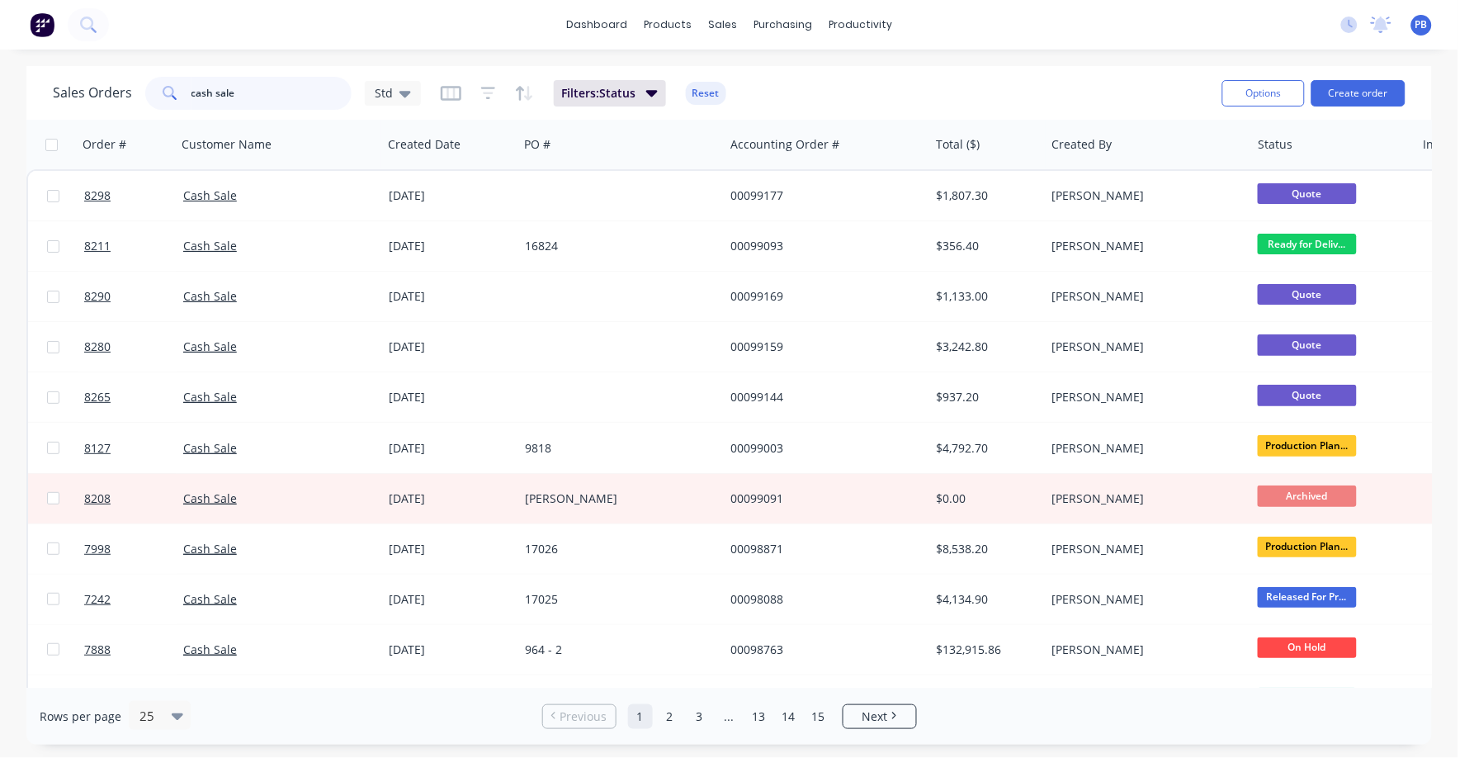
click at [295, 95] on input "cash sale" at bounding box center [272, 93] width 161 height 33
drag, startPoint x: 295, startPoint y: 95, endPoint x: 216, endPoint y: 92, distance: 78.5
click at [217, 92] on input "cash sale" at bounding box center [272, 93] width 161 height 33
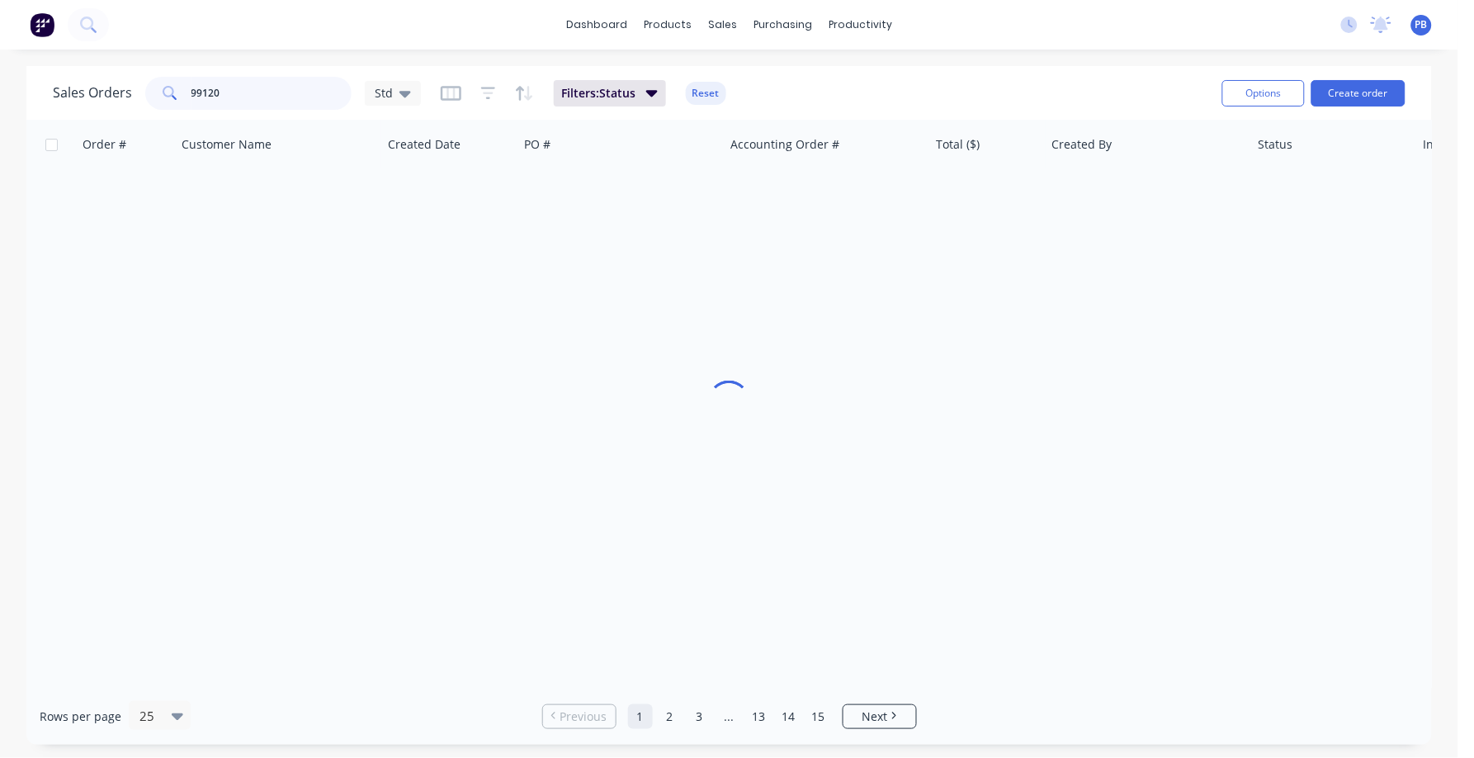
type input "99120"
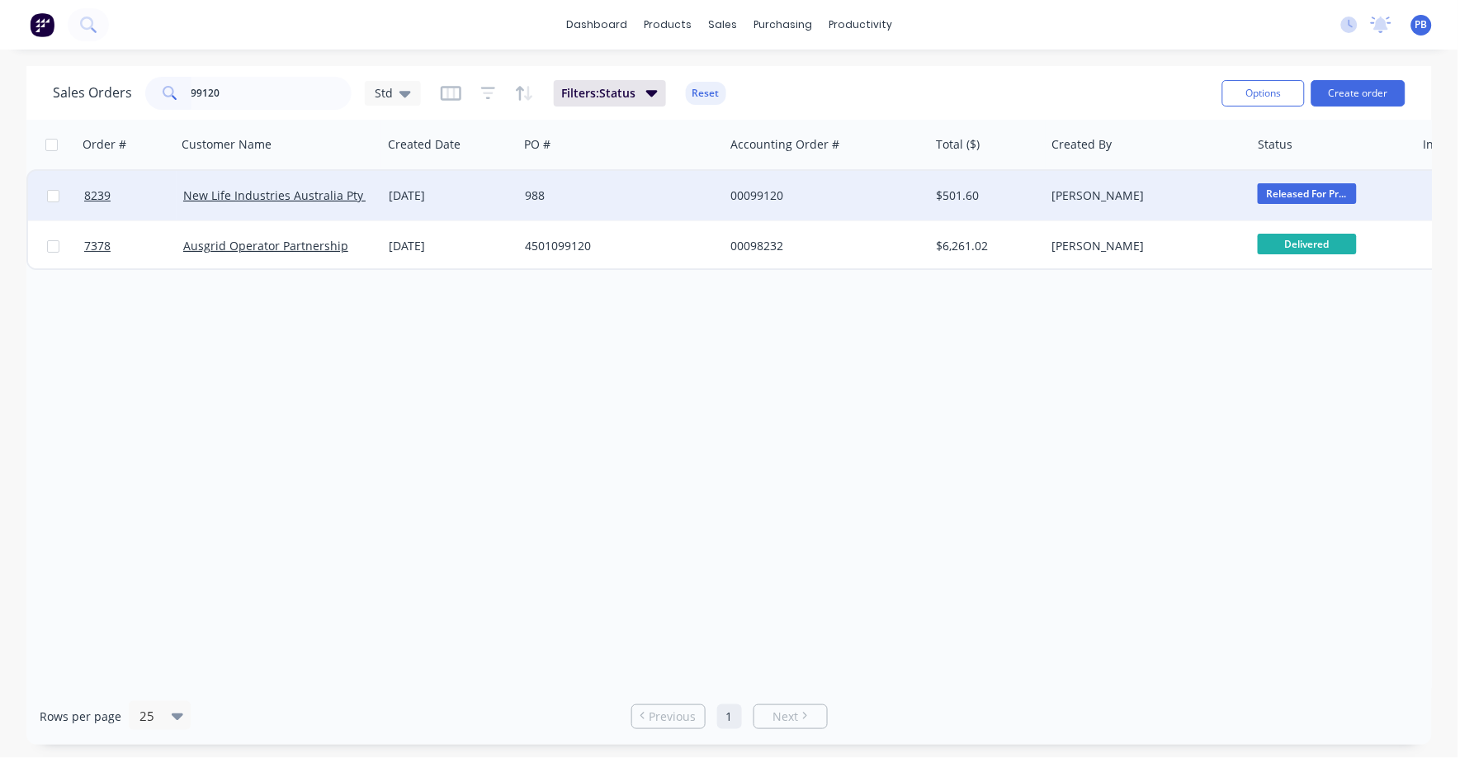
click at [760, 192] on div "00099120" at bounding box center [822, 195] width 183 height 17
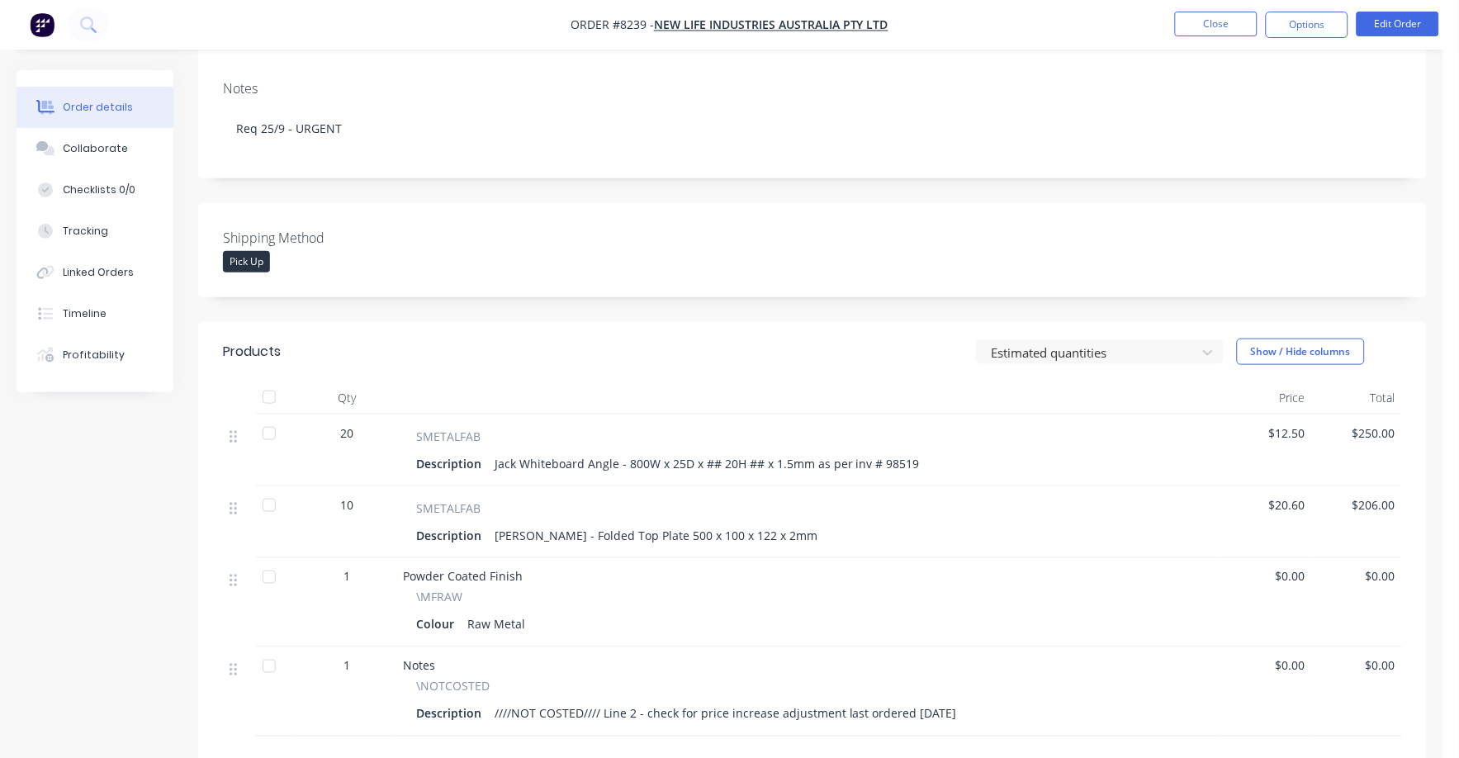
scroll to position [310, 0]
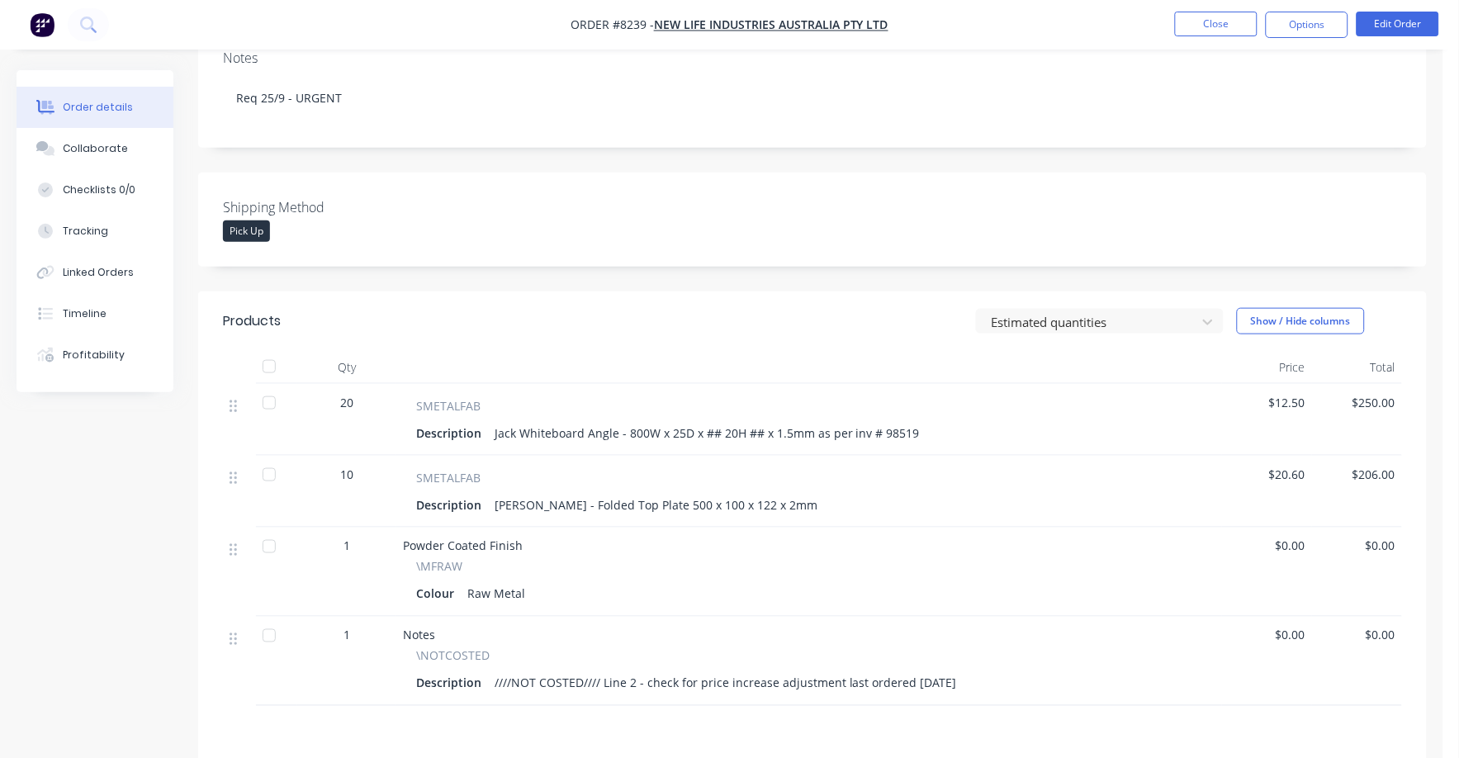
click at [1296, 456] on div "$20.60" at bounding box center [1267, 492] width 90 height 72
click at [1402, 34] on button "Edit Order" at bounding box center [1397, 24] width 83 height 25
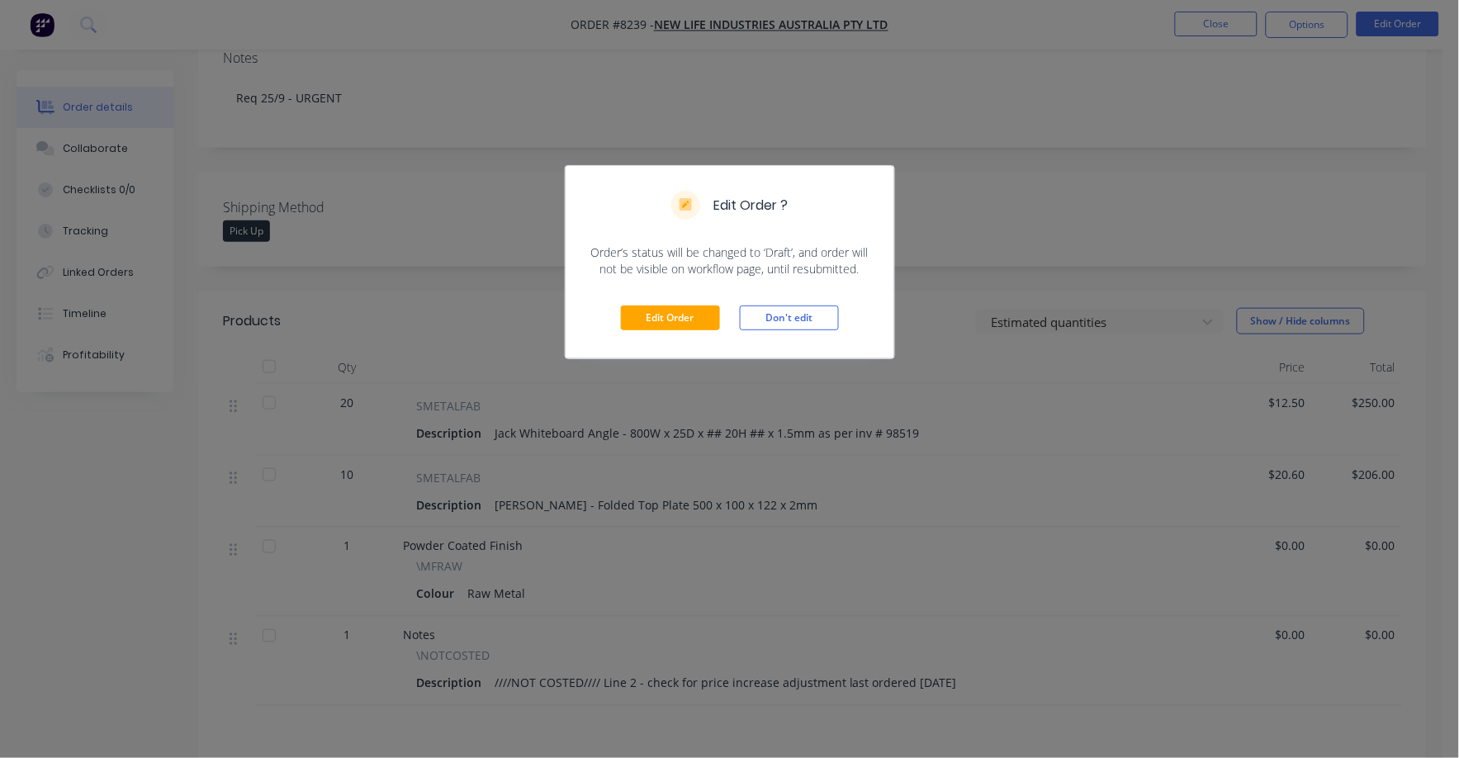
click at [675, 337] on div "Edit Order Don't edit" at bounding box center [729, 317] width 329 height 81
click at [679, 323] on button "Edit Order" at bounding box center [670, 317] width 99 height 25
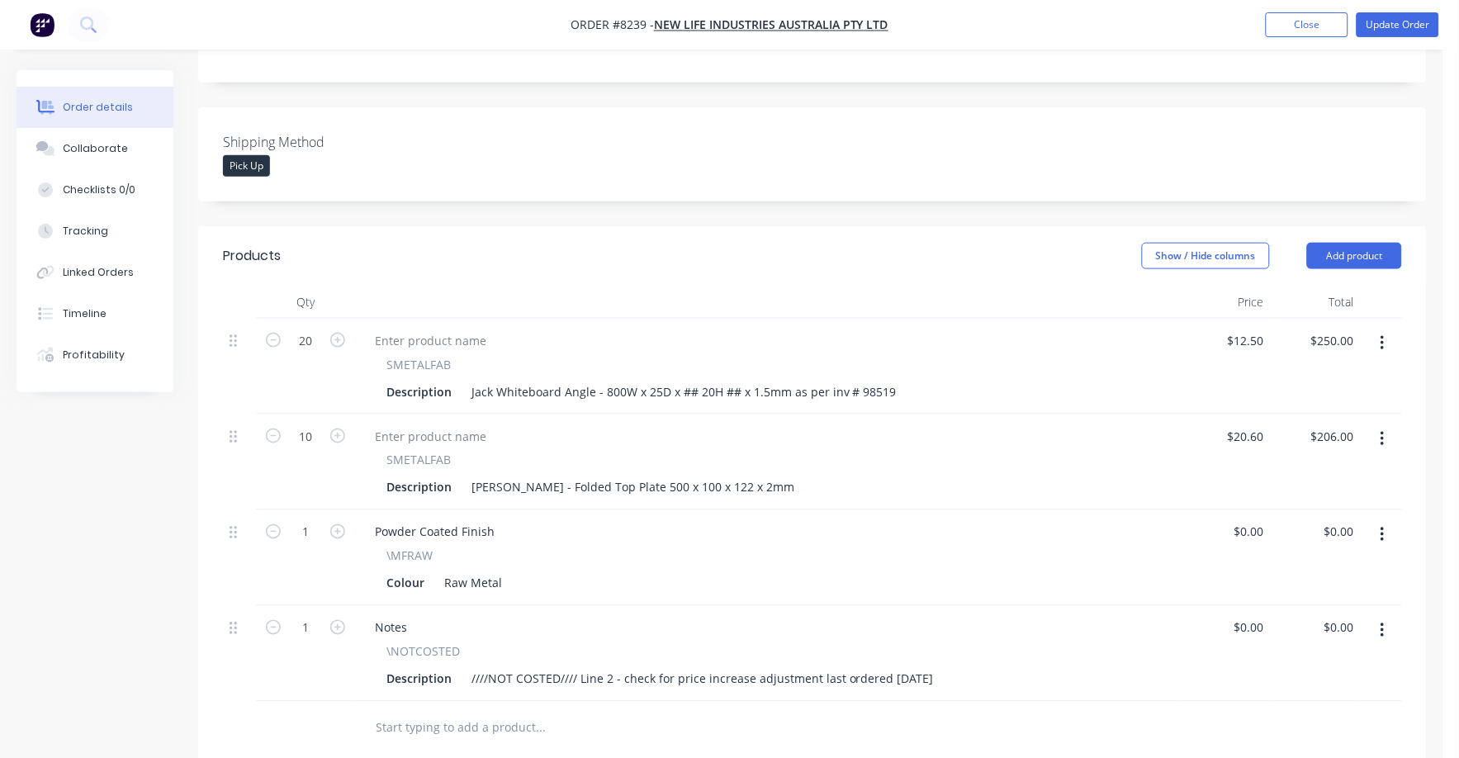
scroll to position [412, 0]
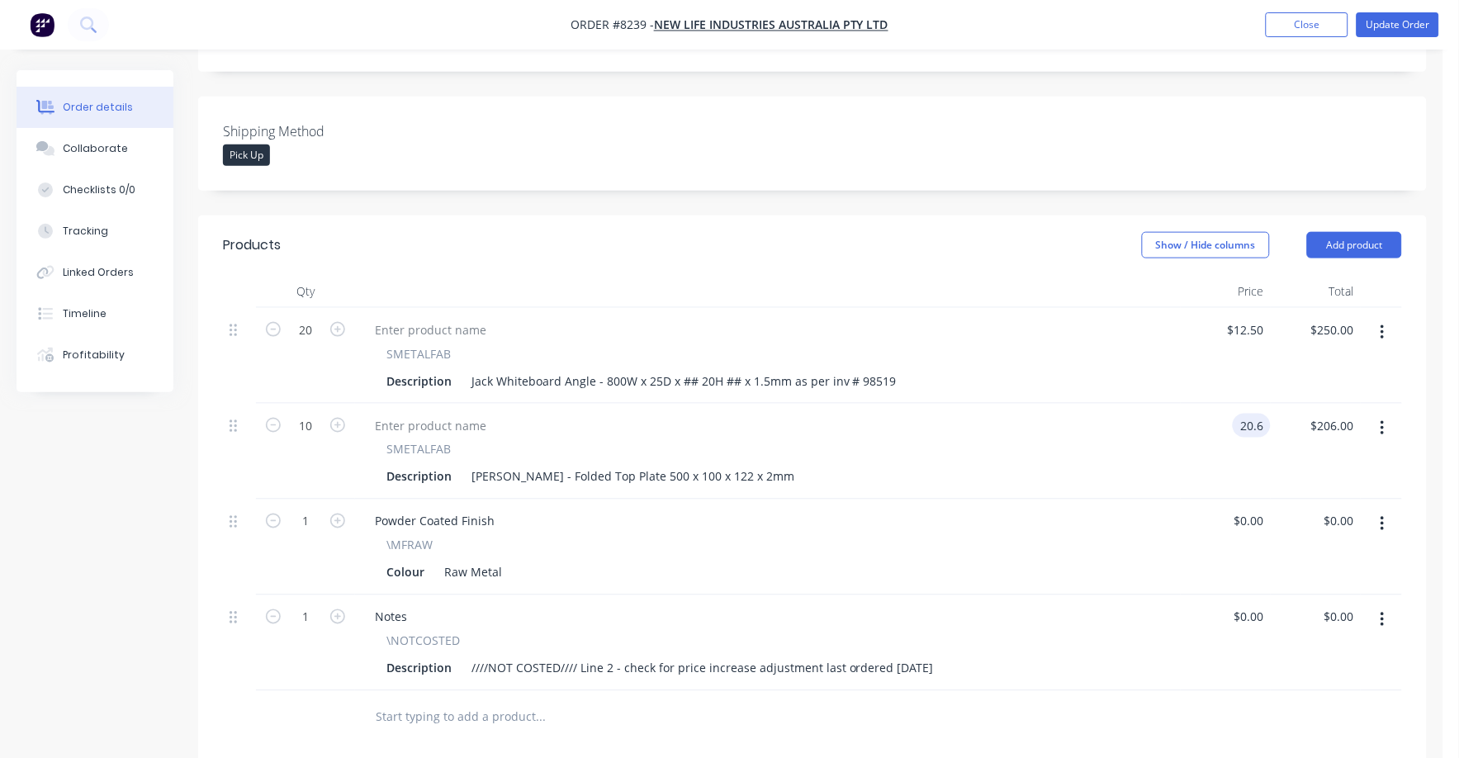
click at [1250, 414] on input "20.6" at bounding box center [1254, 426] width 31 height 24
type input "23"
type input "$230.00"
drag, startPoint x: 1237, startPoint y: 383, endPoint x: 1236, endPoint y: 391, distance: 8.4
click at [1236, 404] on div "23 23" at bounding box center [1225, 452] width 90 height 96
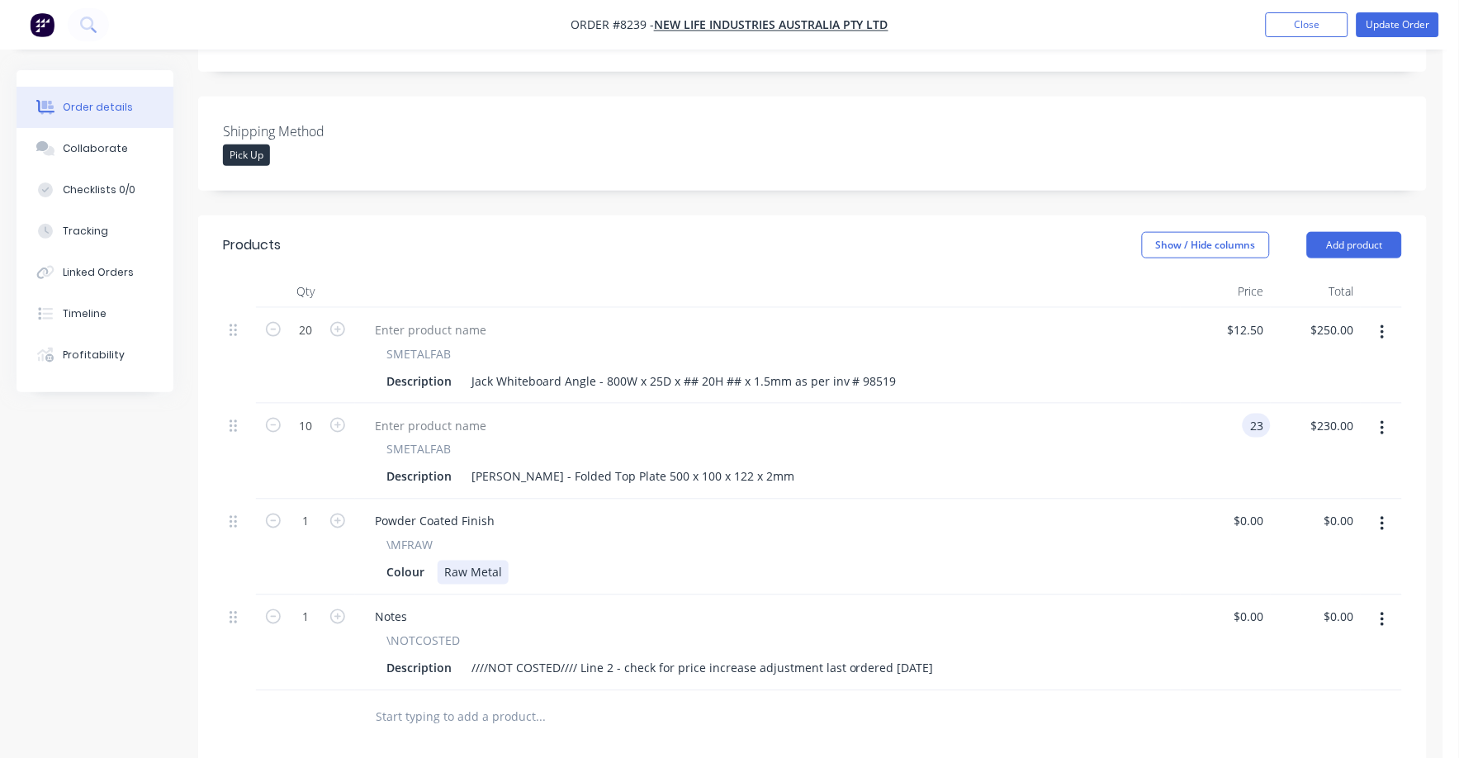
type input "$23.00"
click at [864, 560] on div "Colour Raw Metal" at bounding box center [764, 572] width 769 height 24
click at [1382, 612] on icon "button" at bounding box center [1381, 619] width 3 height 15
click at [1275, 750] on div "Delete" at bounding box center [1323, 762] width 127 height 24
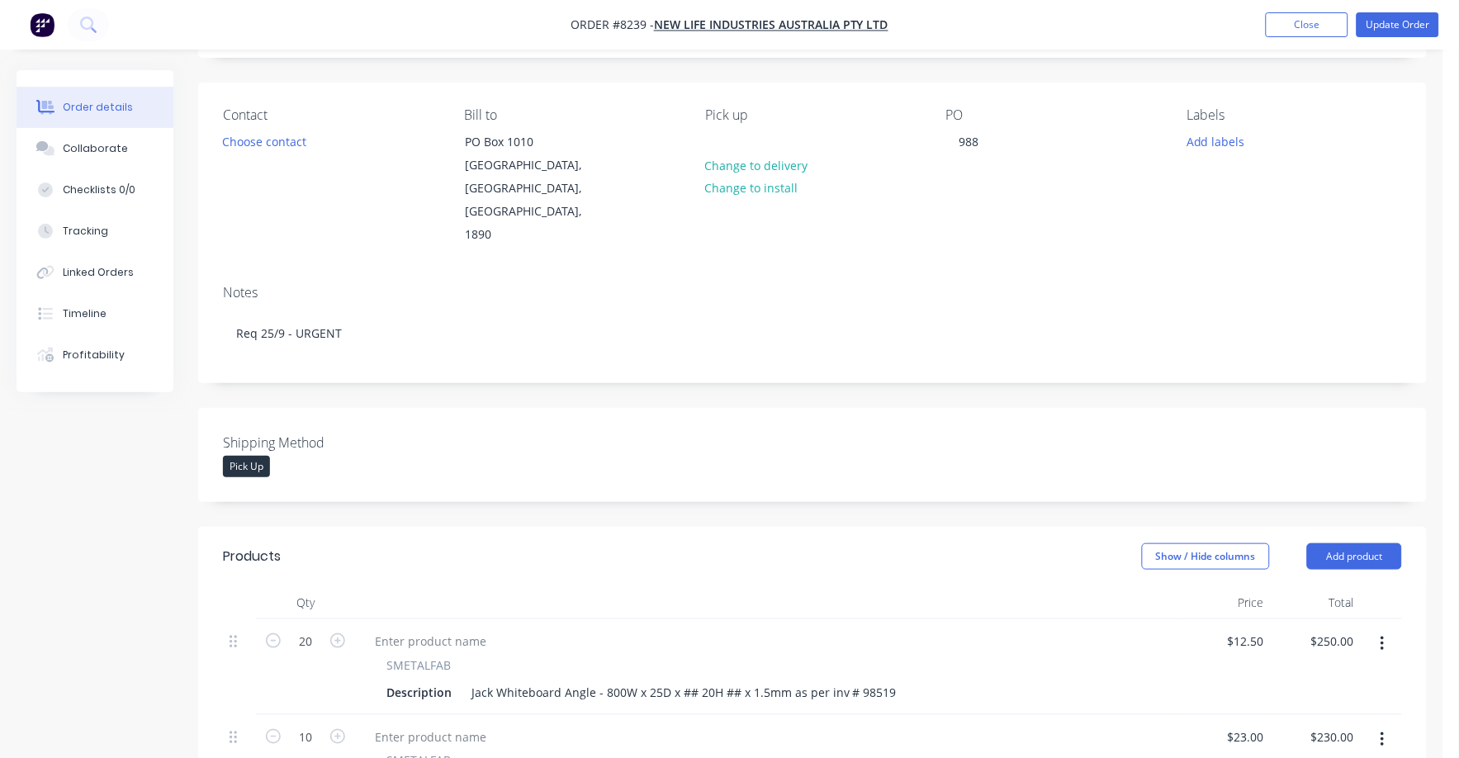
scroll to position [0, 0]
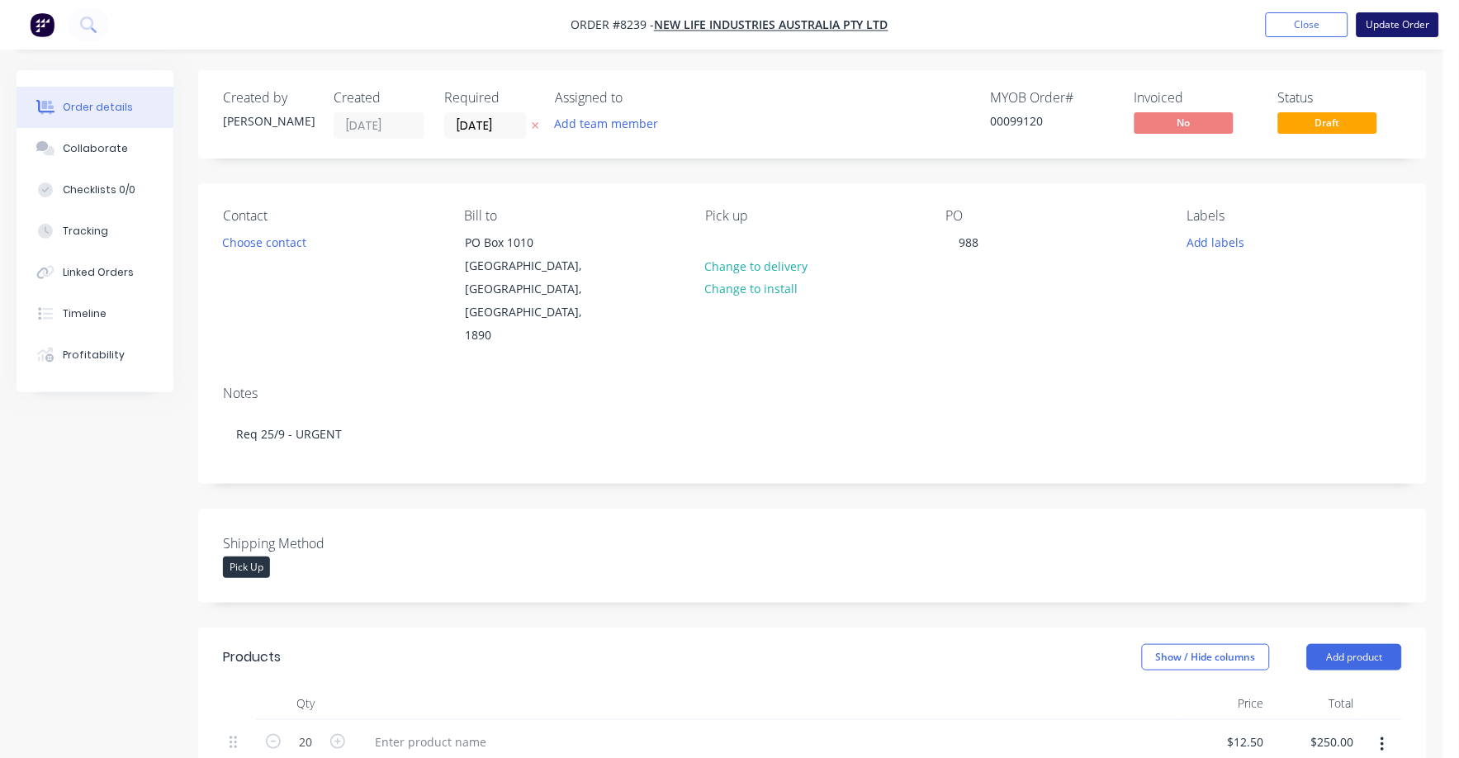
click at [1402, 14] on button "Update Order" at bounding box center [1397, 24] width 83 height 25
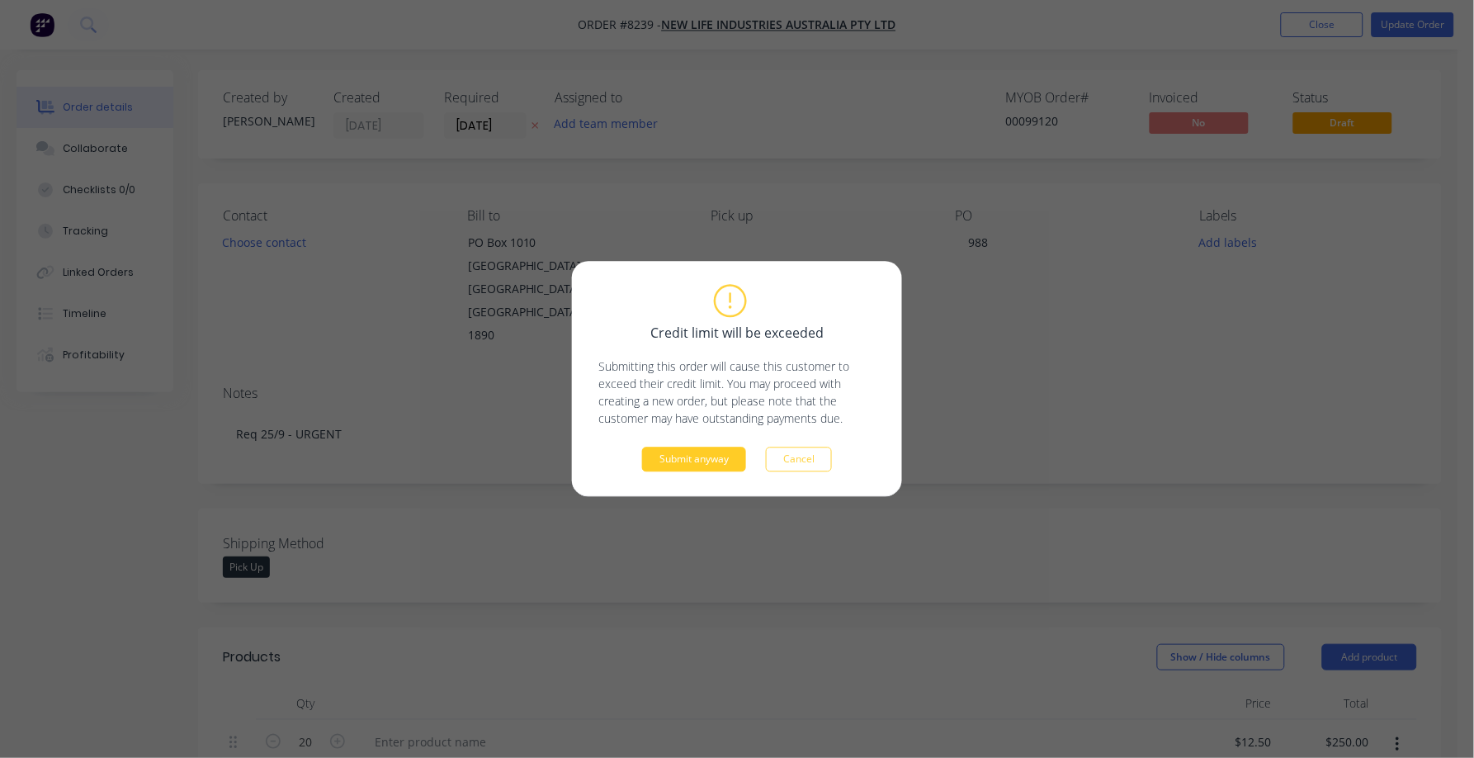
click at [688, 467] on button "Submit anyway" at bounding box center [694, 459] width 104 height 25
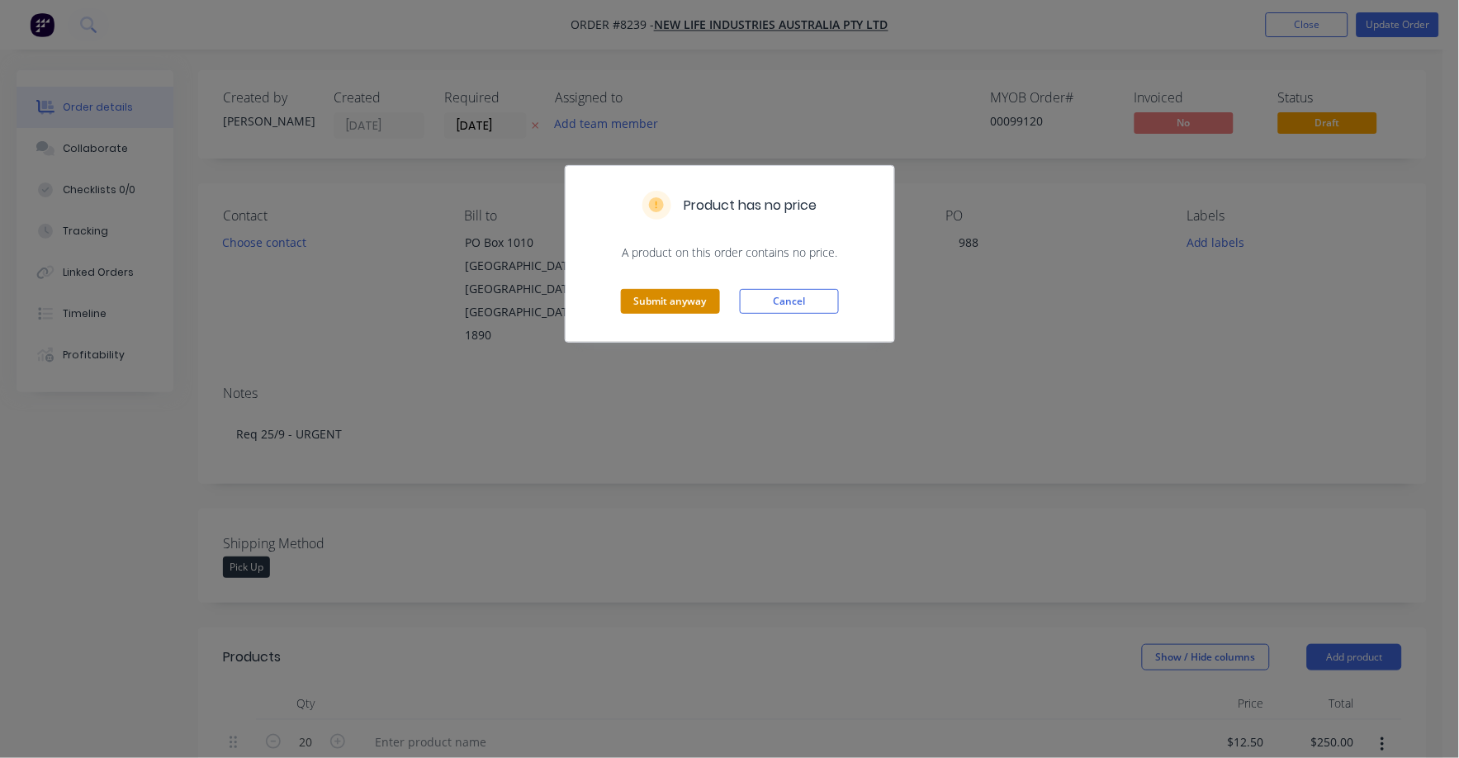
click at [648, 301] on button "Submit anyway" at bounding box center [670, 301] width 99 height 25
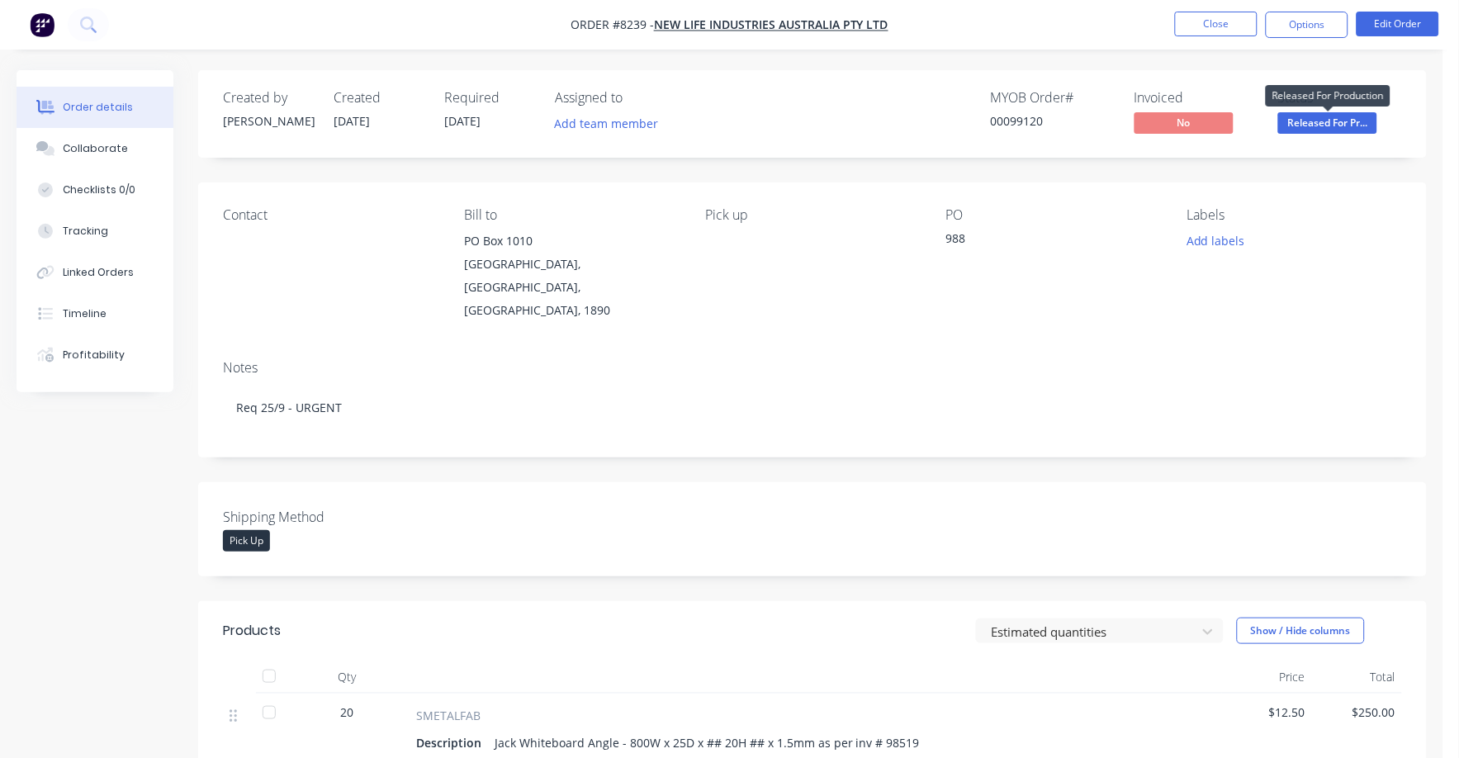
click at [1344, 125] on span "Released For Pr..." at bounding box center [1327, 122] width 99 height 21
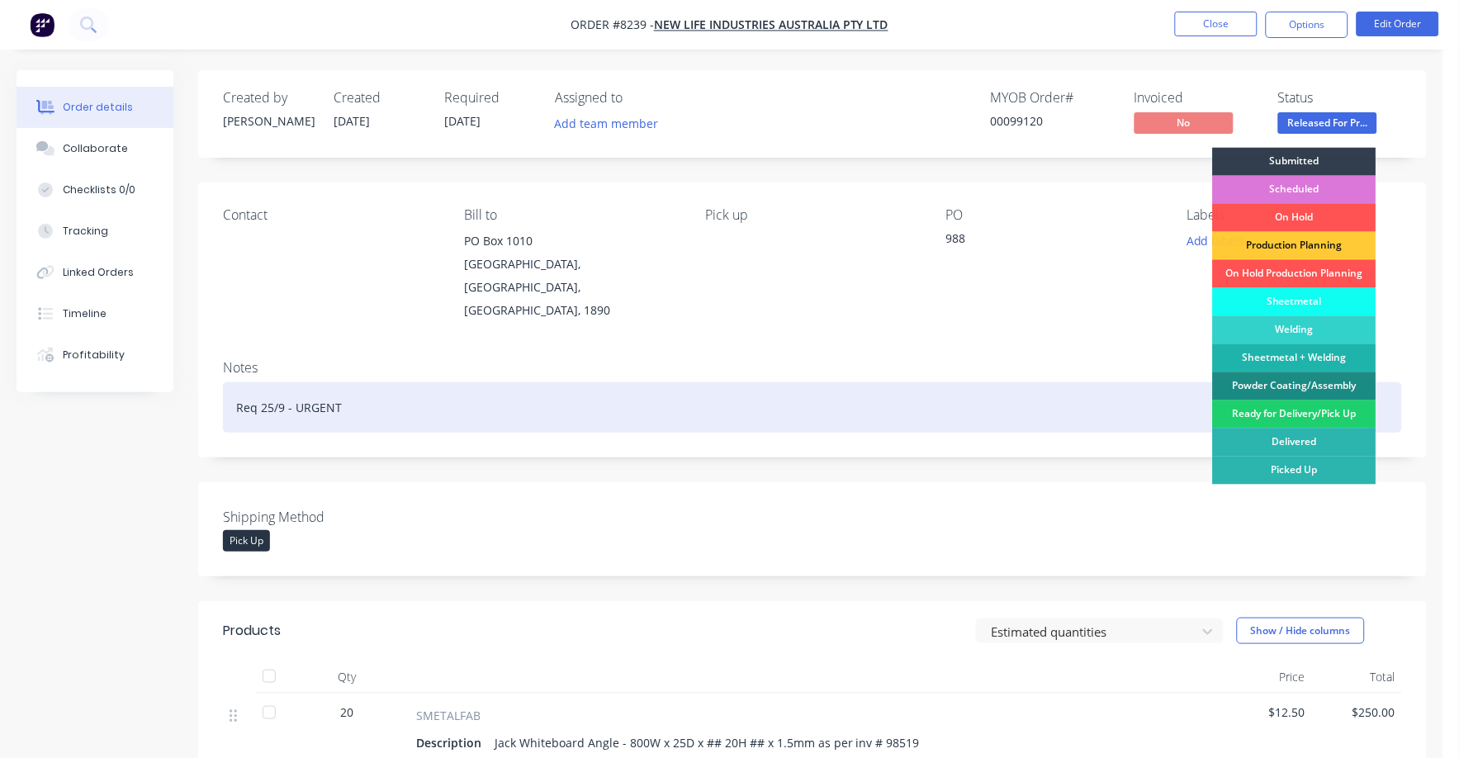
click at [1318, 409] on div "Ready for Delivery/Pick Up" at bounding box center [1294, 414] width 163 height 28
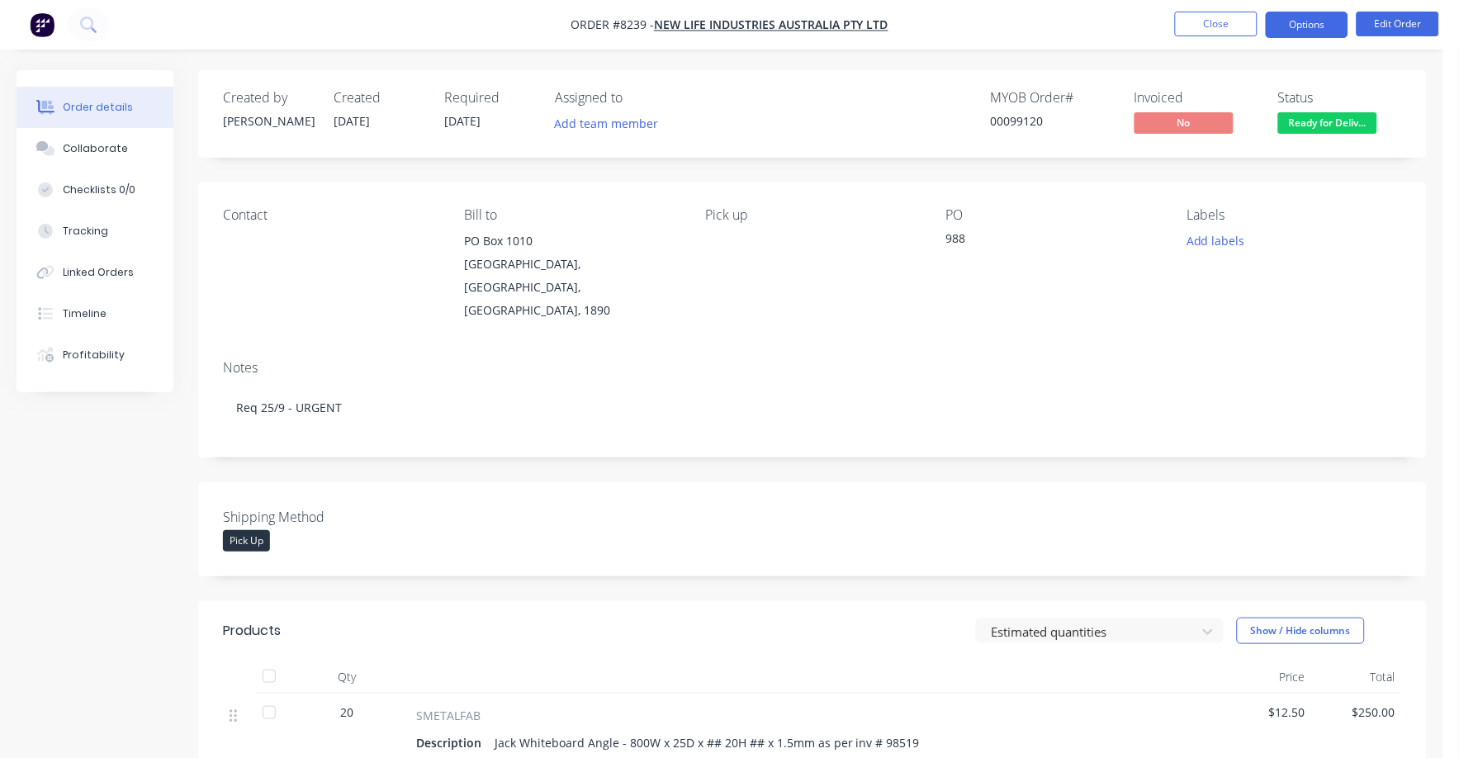
click at [1305, 28] on button "Options" at bounding box center [1306, 25] width 83 height 26
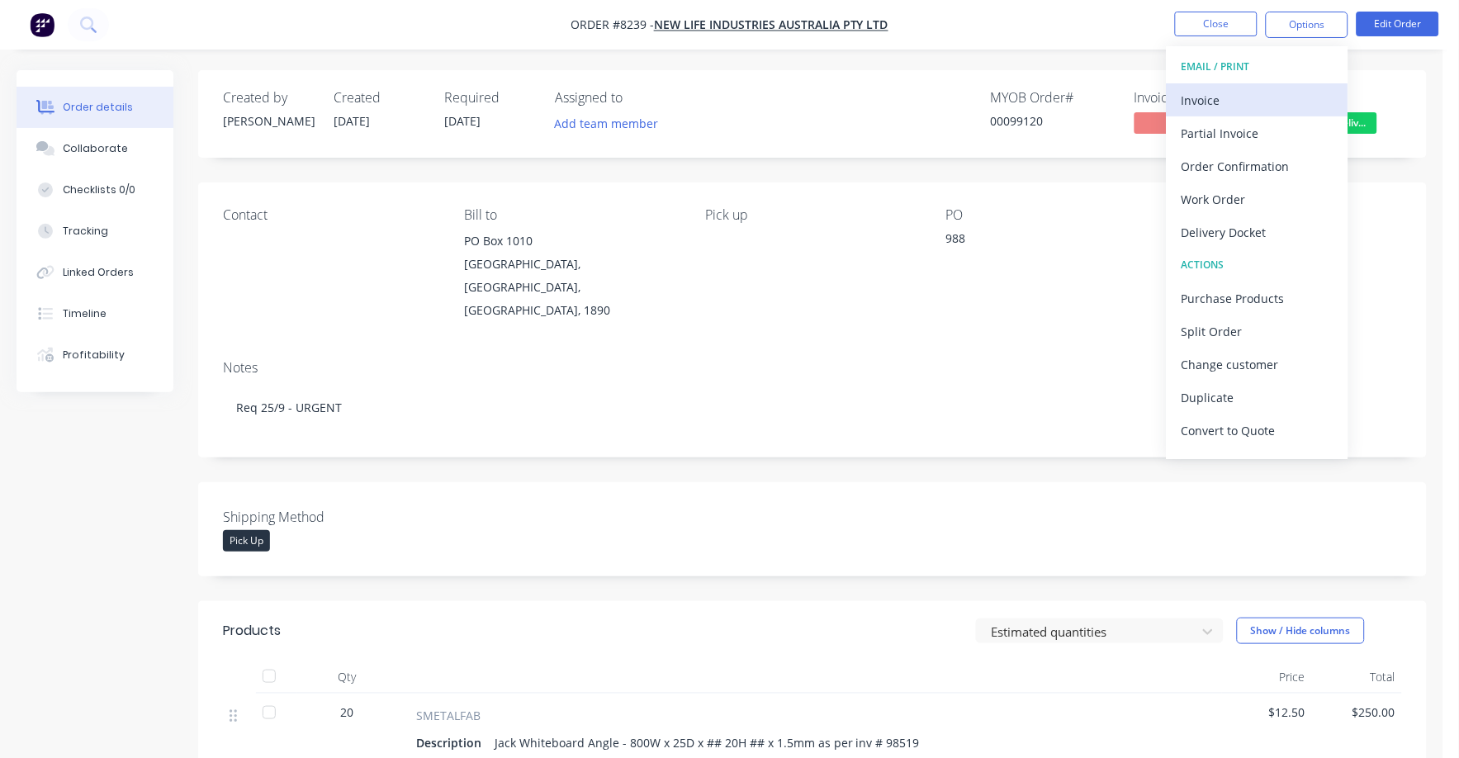
click at [1218, 102] on div "Invoice" at bounding box center [1257, 100] width 152 height 24
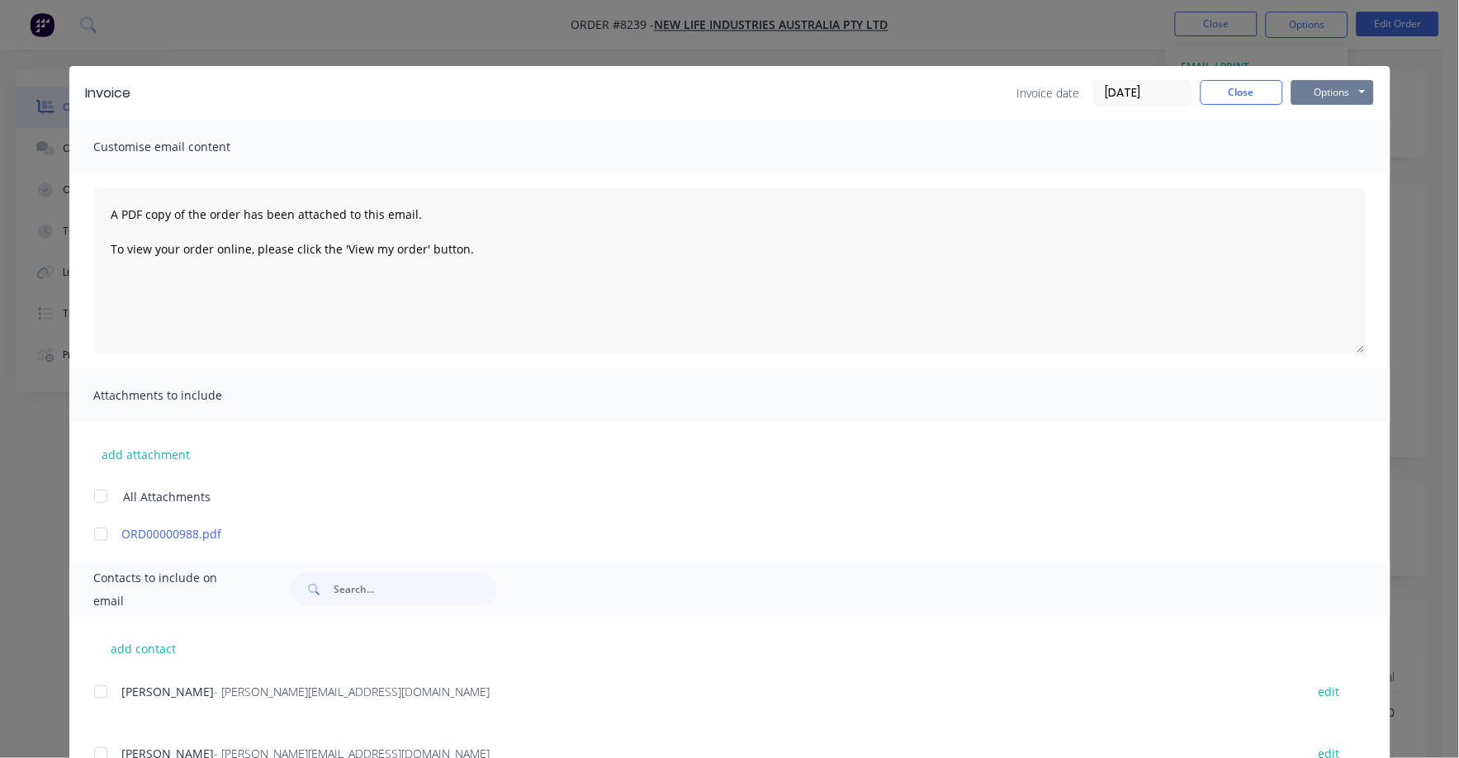
click at [1337, 92] on button "Options" at bounding box center [1332, 92] width 83 height 25
click at [1314, 146] on button "Print" at bounding box center [1344, 148] width 106 height 27
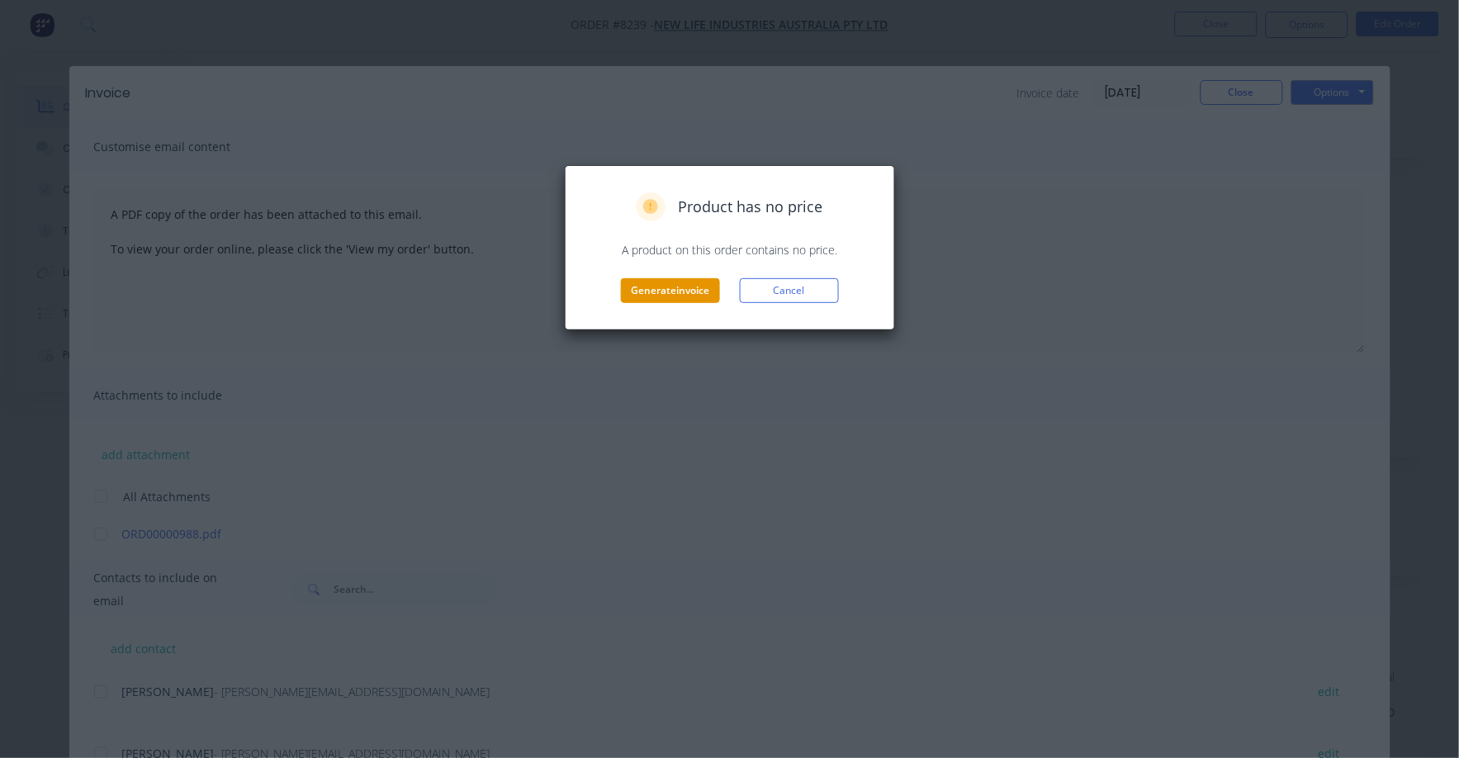
click at [656, 288] on button "Generate invoice" at bounding box center [670, 290] width 99 height 25
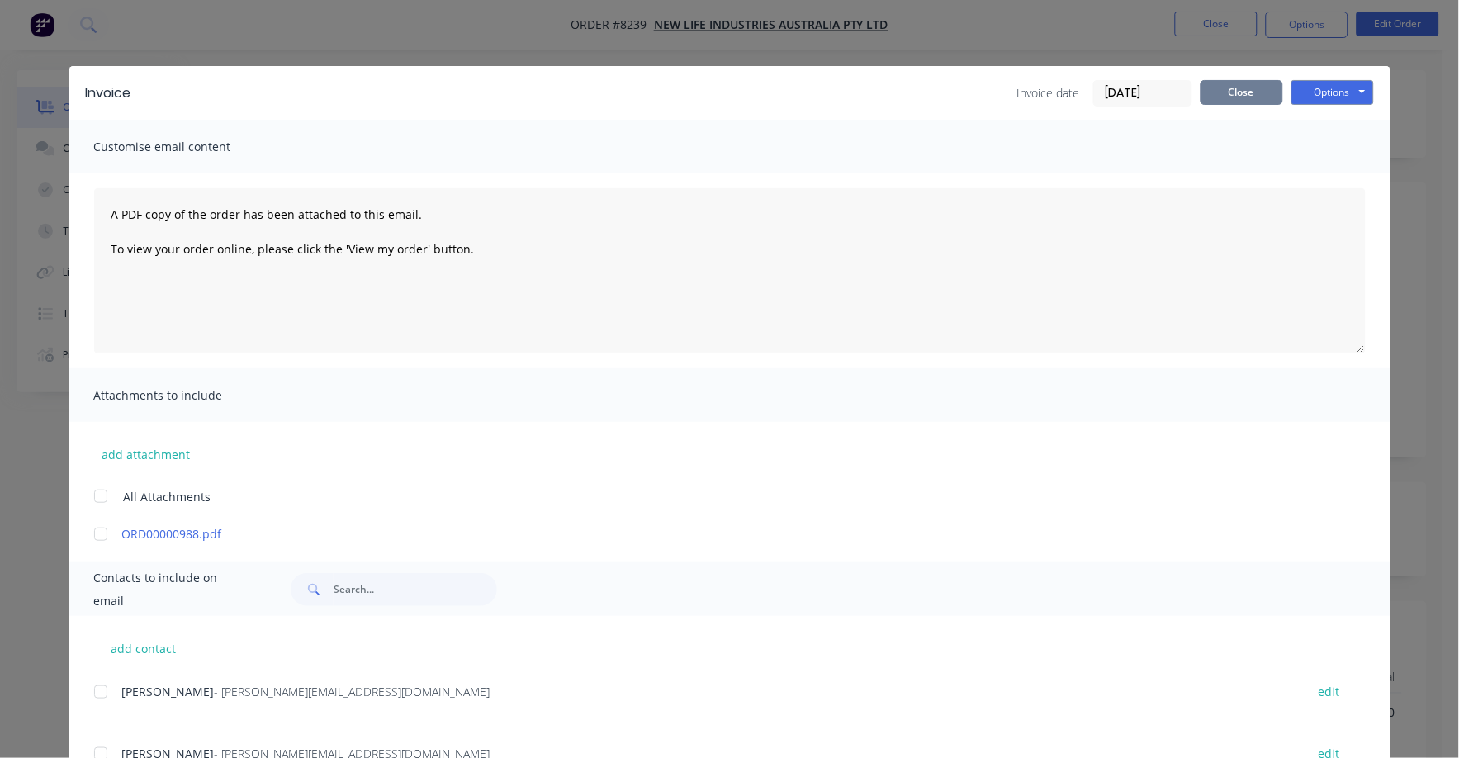
click at [1241, 92] on button "Close" at bounding box center [1241, 92] width 83 height 25
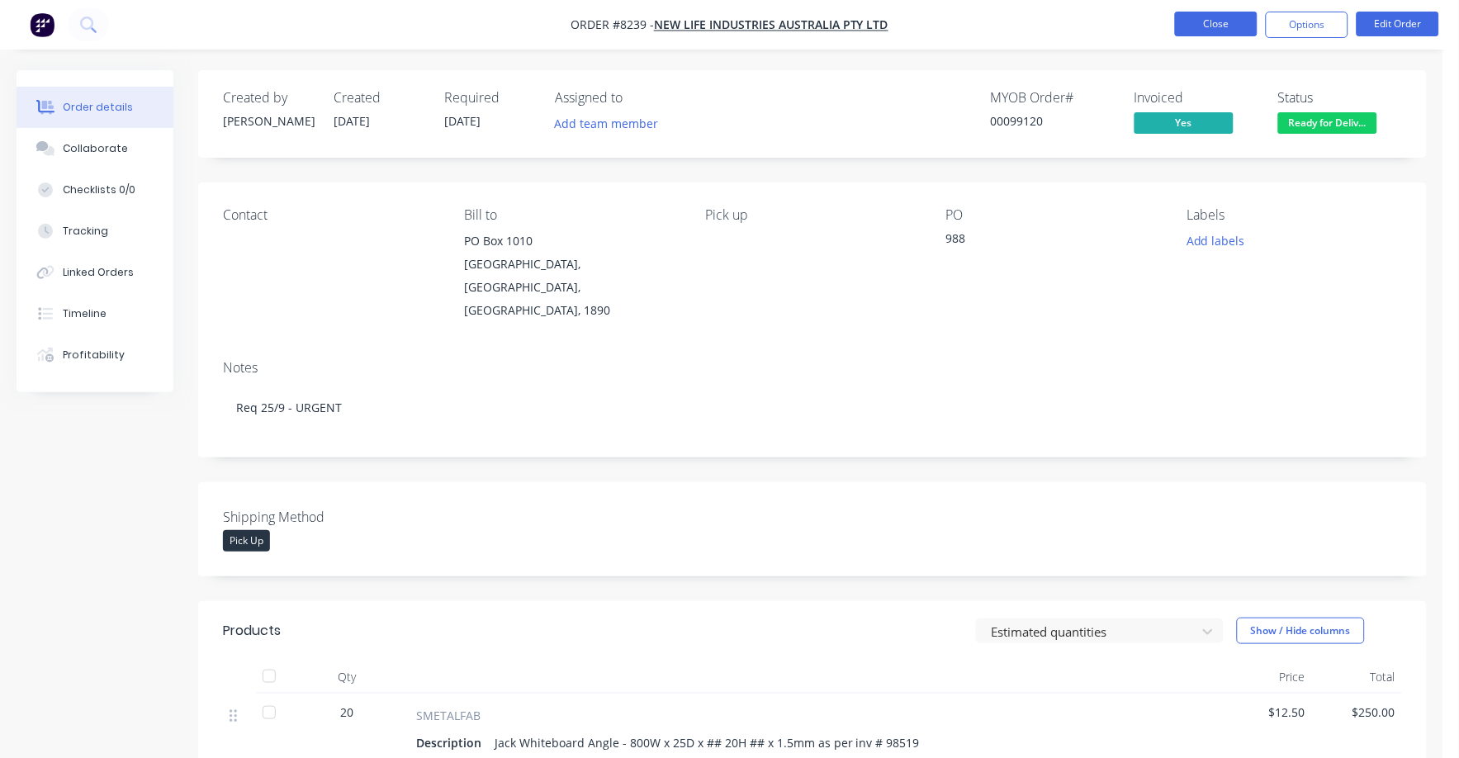
click at [1227, 26] on button "Close" at bounding box center [1216, 24] width 83 height 25
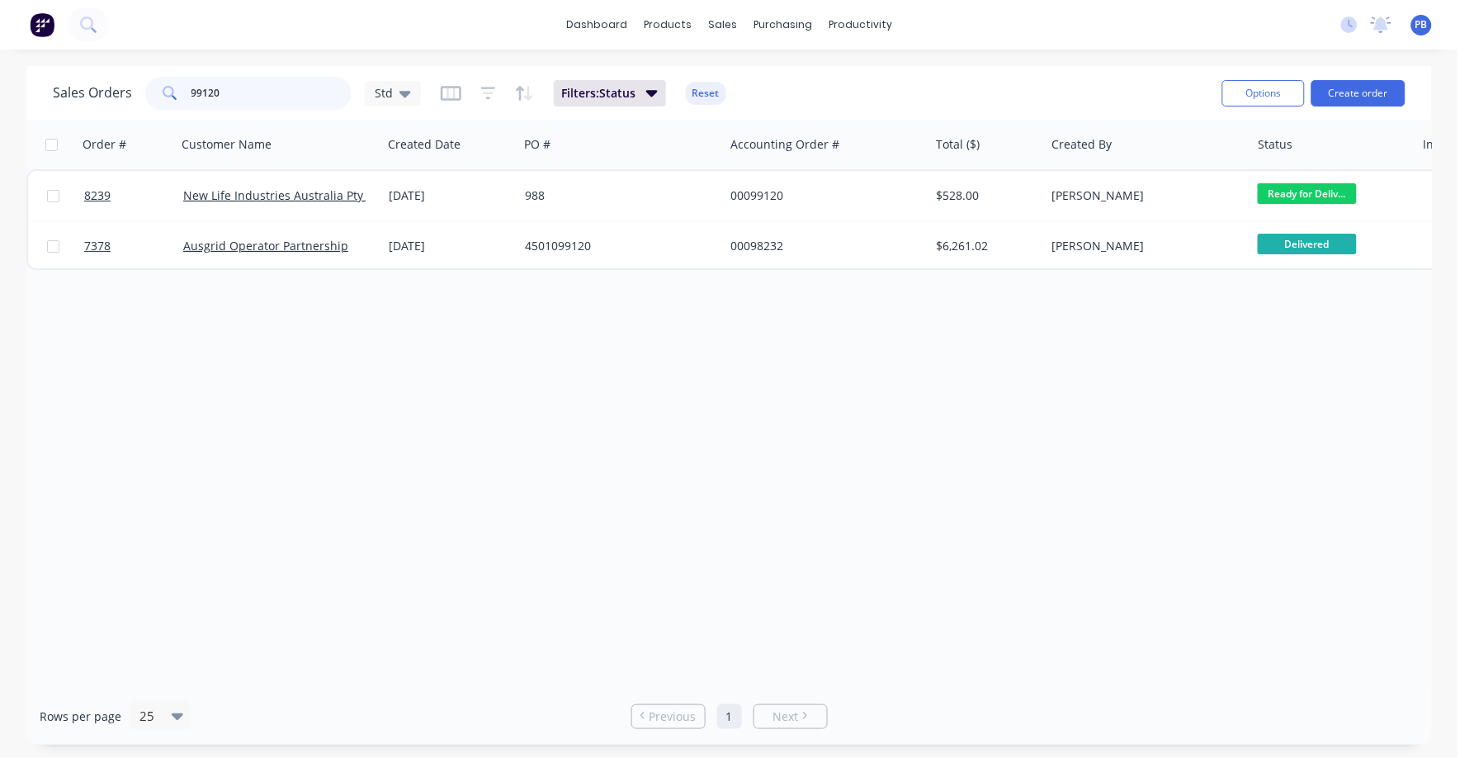
drag, startPoint x: 257, startPoint y: 84, endPoint x: 144, endPoint y: 75, distance: 112.6
click at [145, 77] on div "99120" at bounding box center [248, 93] width 206 height 33
click at [220, 97] on input "99120" at bounding box center [272, 93] width 161 height 33
type input "99114"
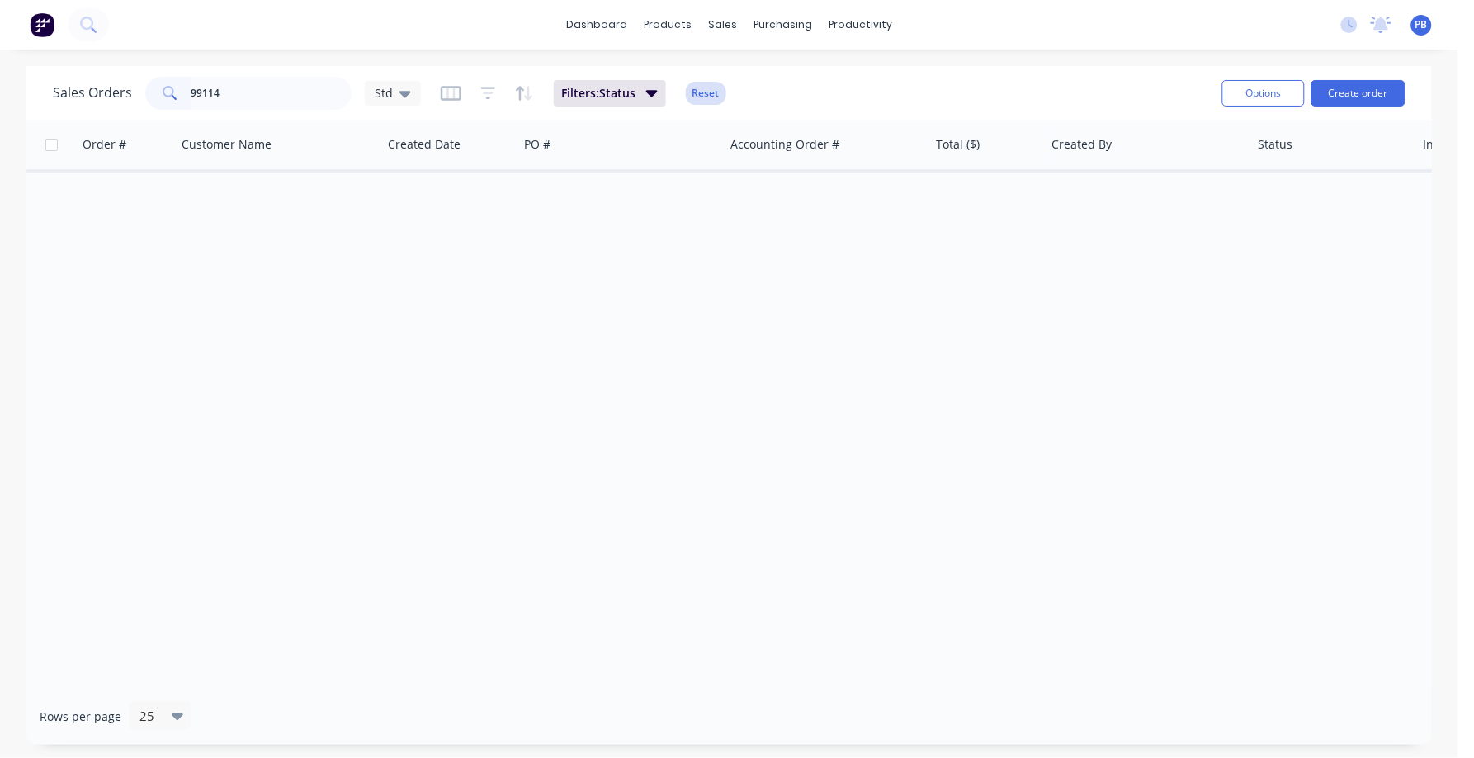
click at [704, 92] on button "Reset" at bounding box center [706, 93] width 40 height 23
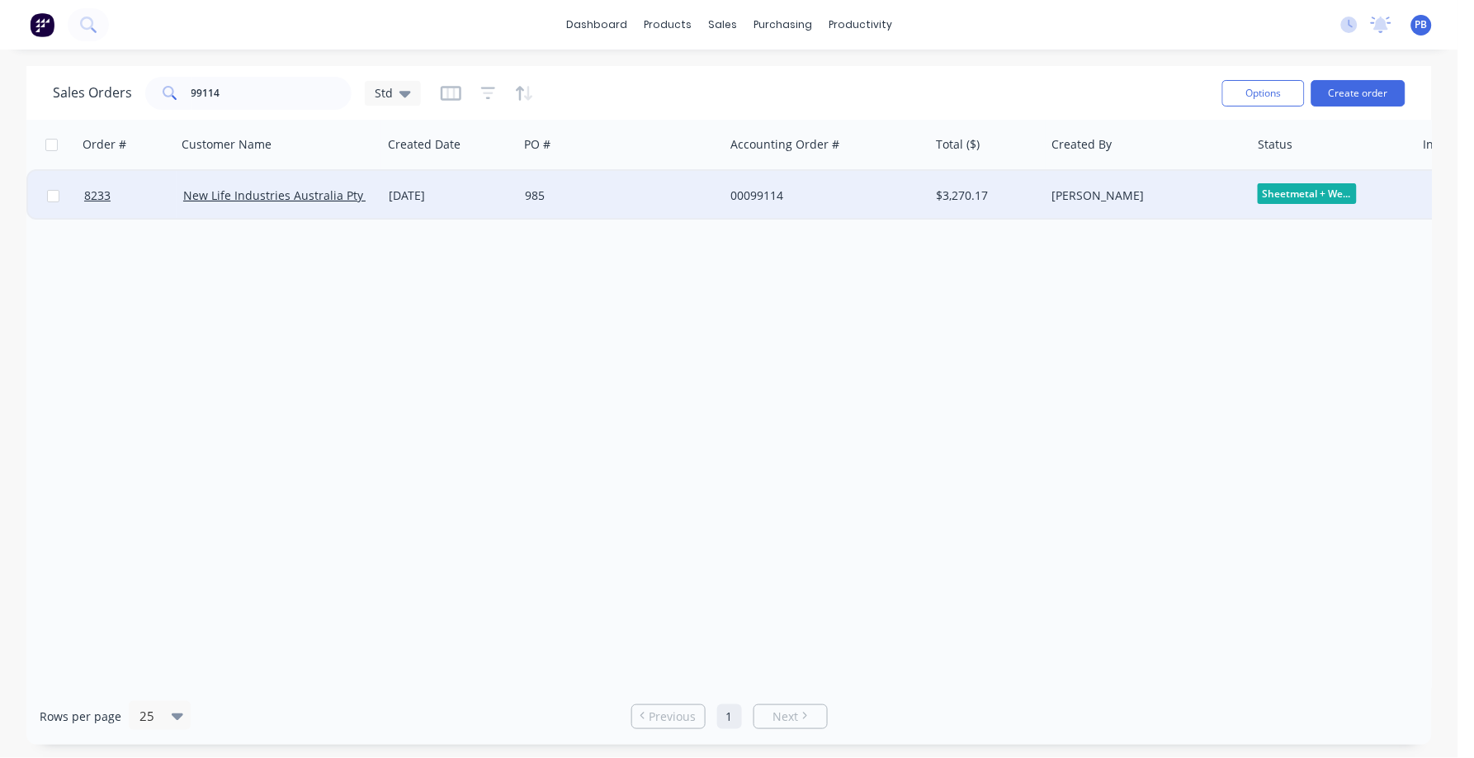
click at [764, 197] on div "00099114" at bounding box center [822, 195] width 183 height 17
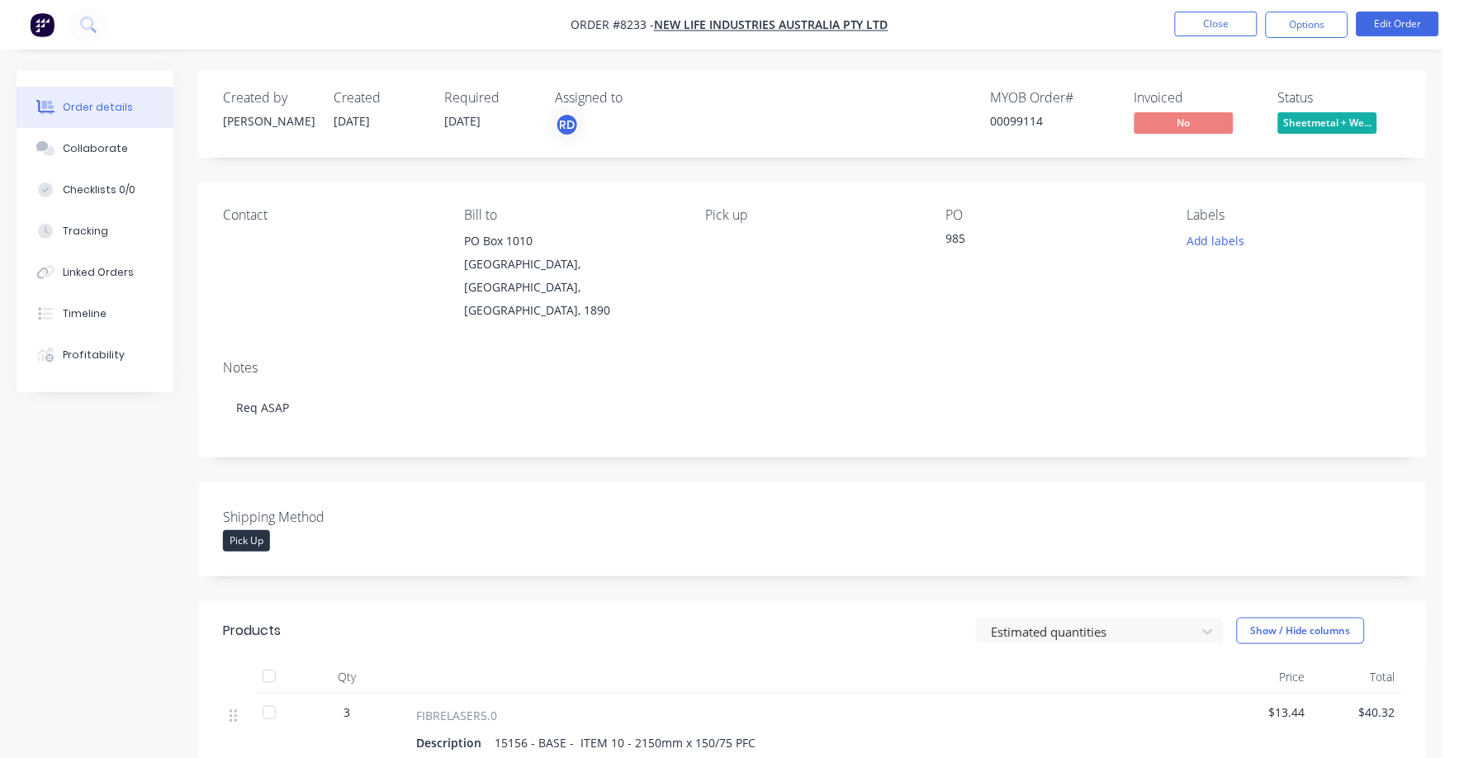
click at [1308, 119] on span "Sheetmetal + We..." at bounding box center [1327, 122] width 99 height 21
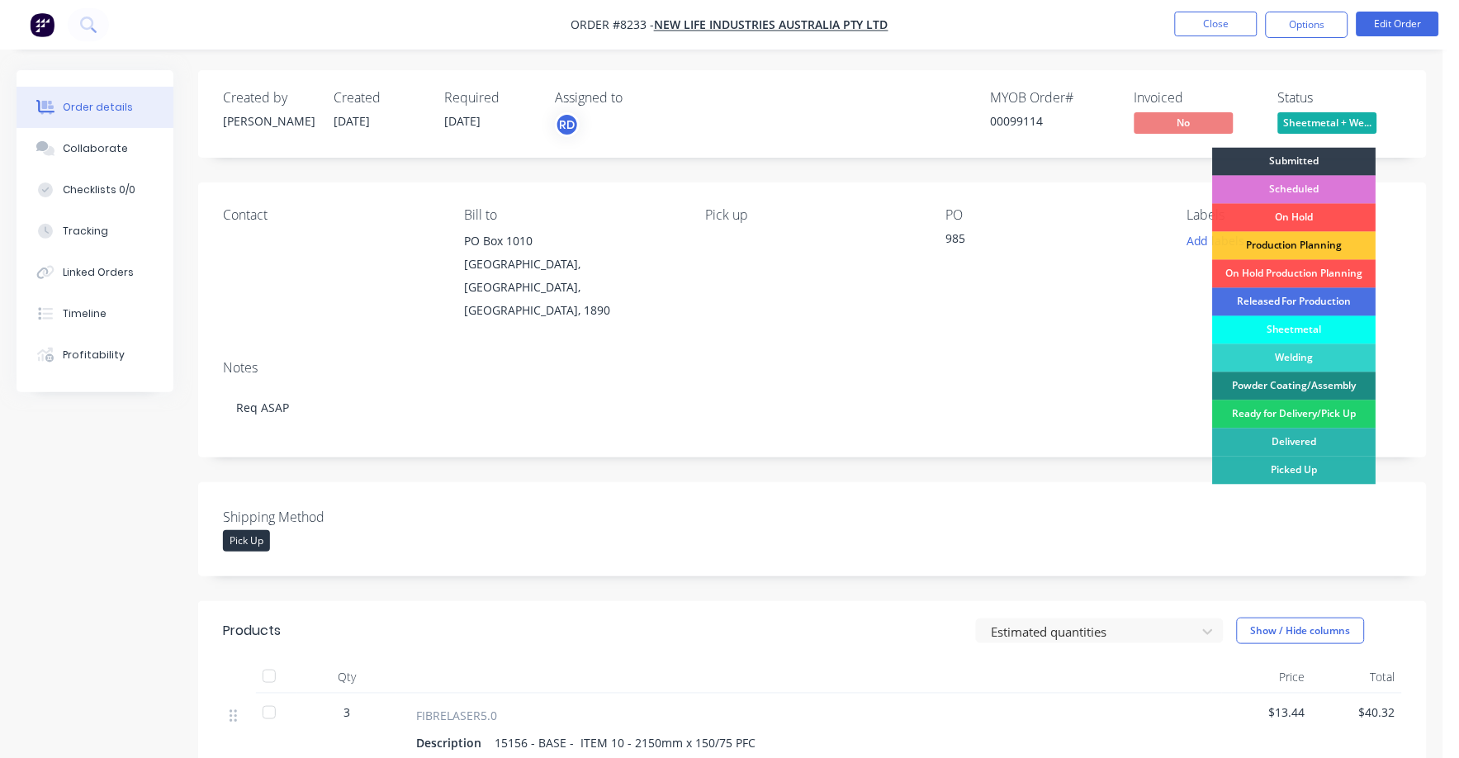
click at [1274, 327] on div "Sheetmetal" at bounding box center [1294, 330] width 163 height 28
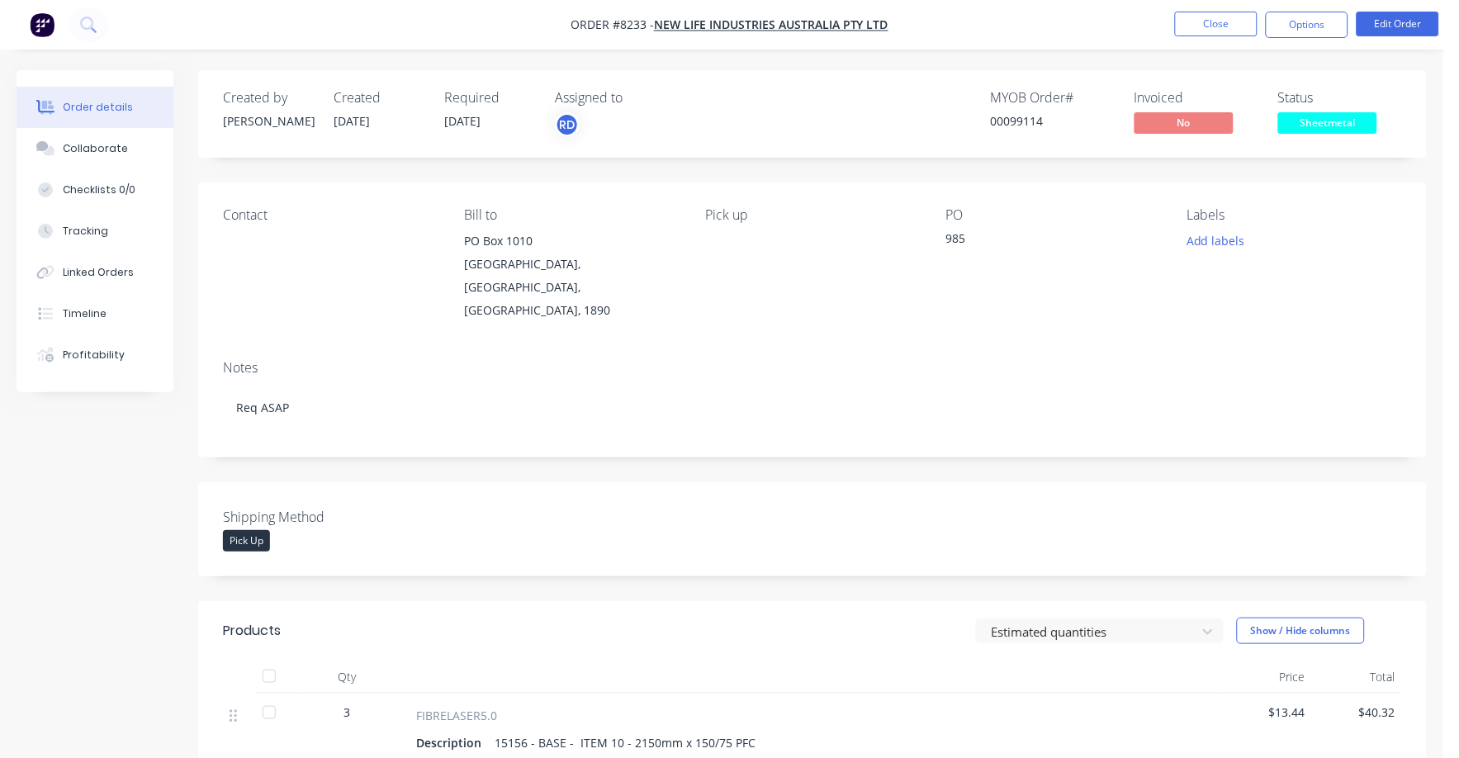
click at [1022, 360] on div "Notes" at bounding box center [812, 368] width 1179 height 16
click at [1228, 15] on button "Close" at bounding box center [1216, 24] width 83 height 25
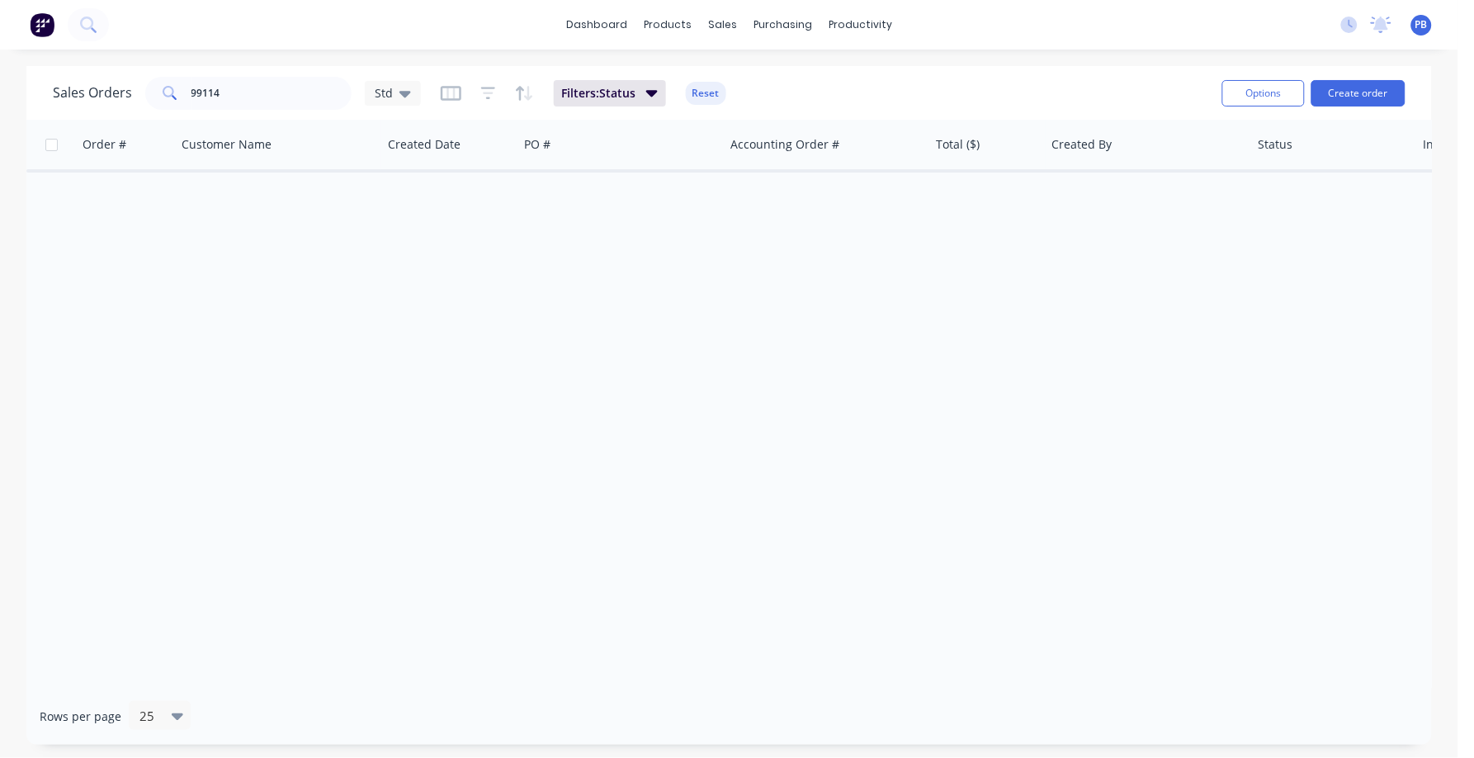
click at [225, 81] on div "Sales Orders 99114 Std Filters: Status Reset" at bounding box center [631, 93] width 1156 height 40
drag, startPoint x: 225, startPoint y: 81, endPoint x: 196, endPoint y: 102, distance: 36.0
click at [224, 84] on input "99114" at bounding box center [272, 93] width 161 height 33
click at [199, 102] on input "99114" at bounding box center [272, 93] width 161 height 33
drag, startPoint x: 220, startPoint y: 97, endPoint x: 186, endPoint y: 87, distance: 35.5
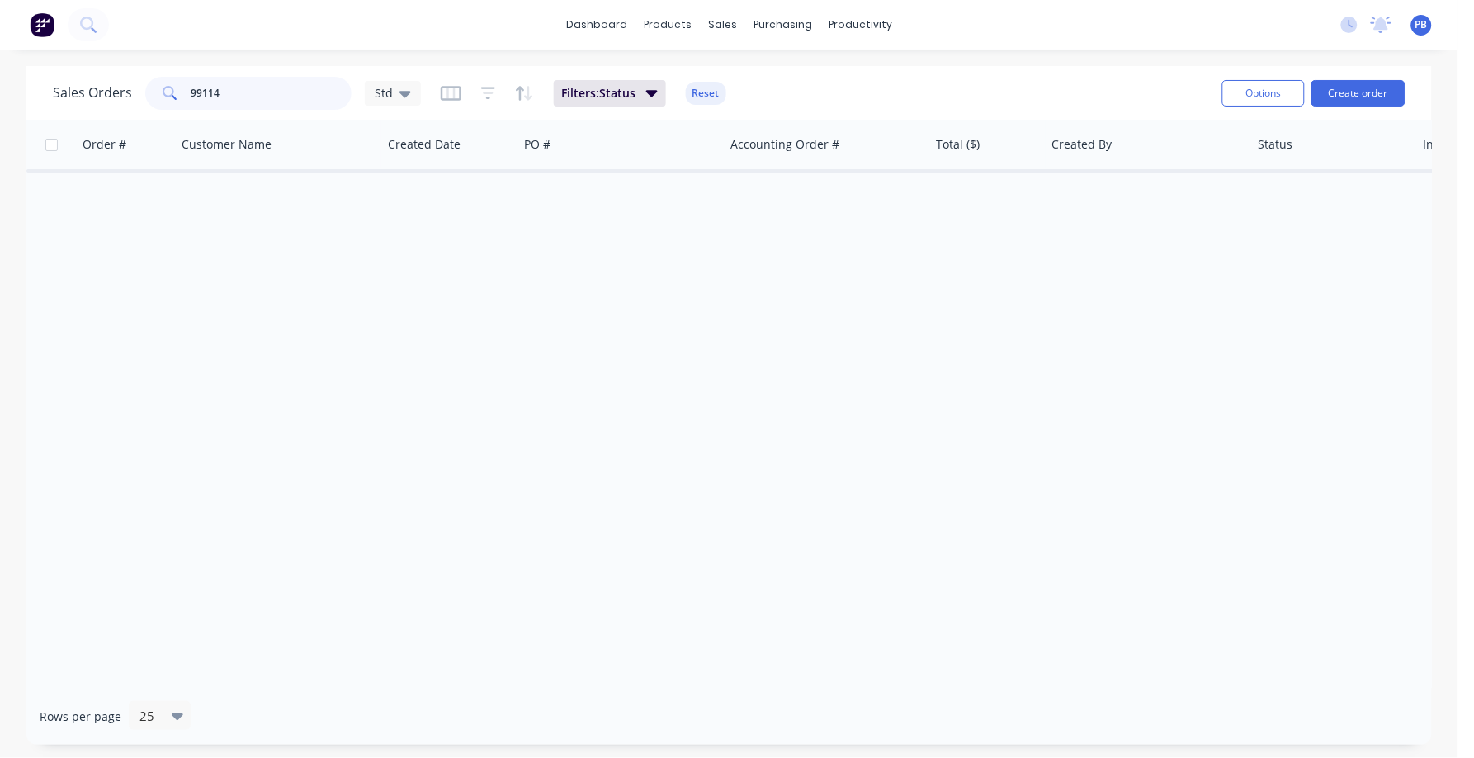
click at [186, 93] on div "99114" at bounding box center [248, 93] width 206 height 33
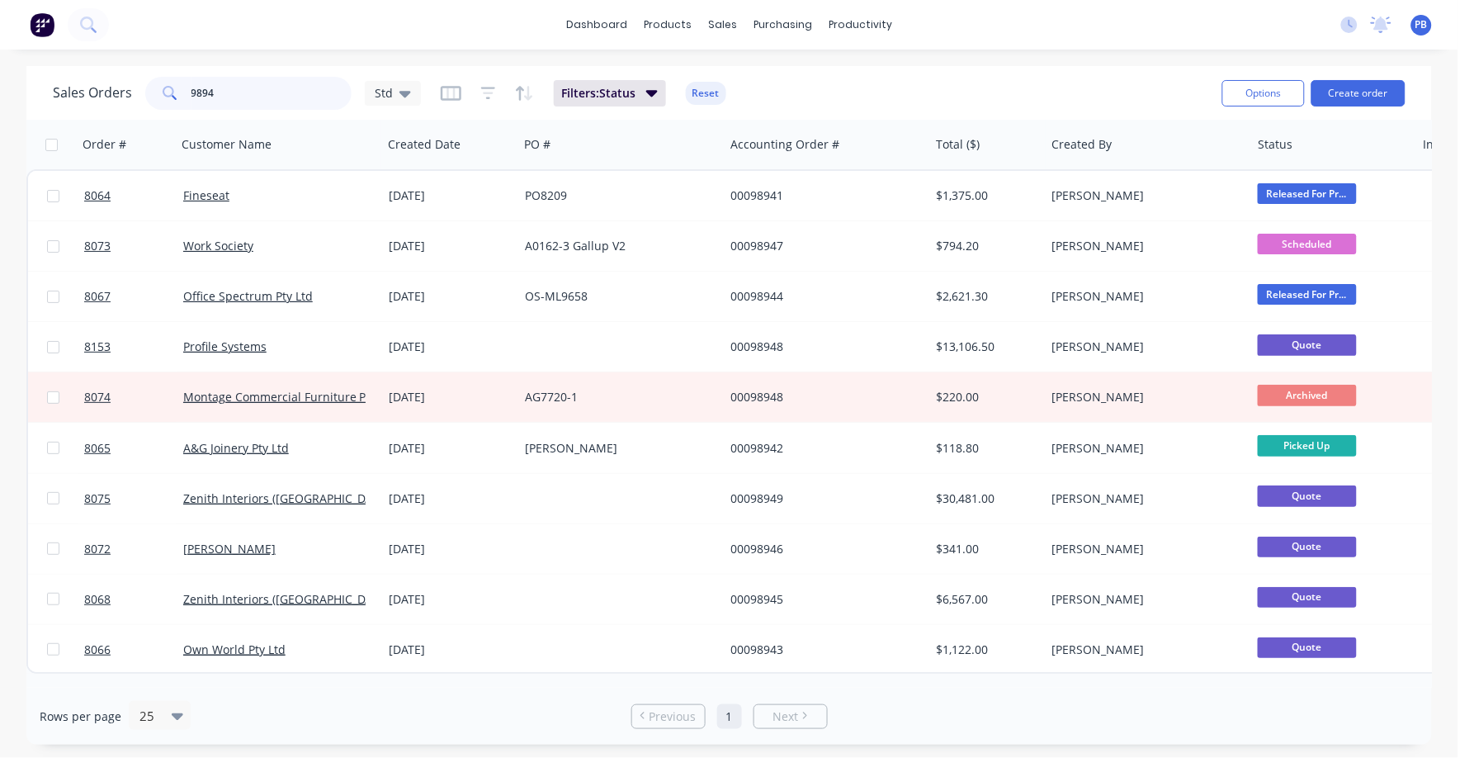
click at [231, 97] on input "9894" at bounding box center [272, 93] width 161 height 33
type input "98944"
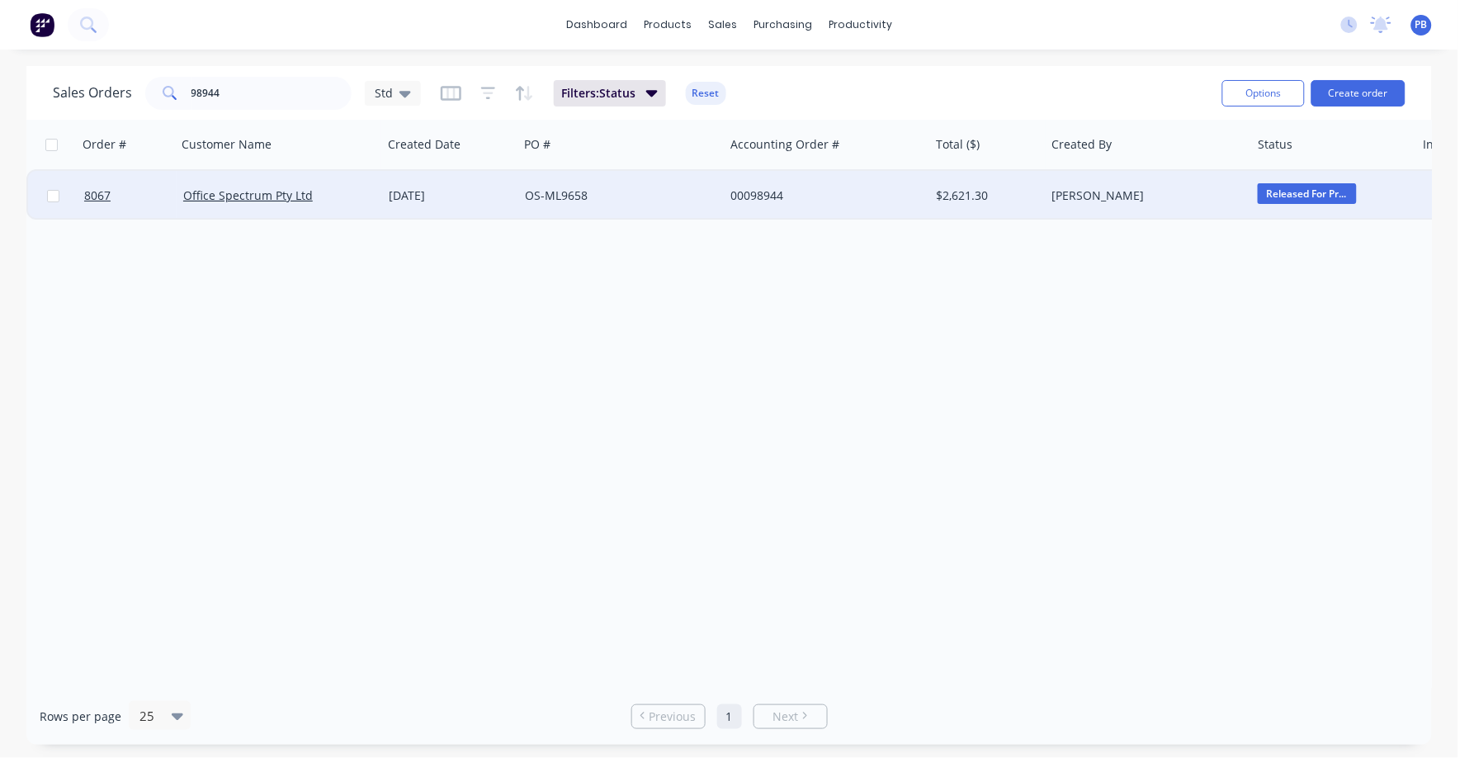
click at [761, 201] on div "00098944" at bounding box center [822, 195] width 183 height 17
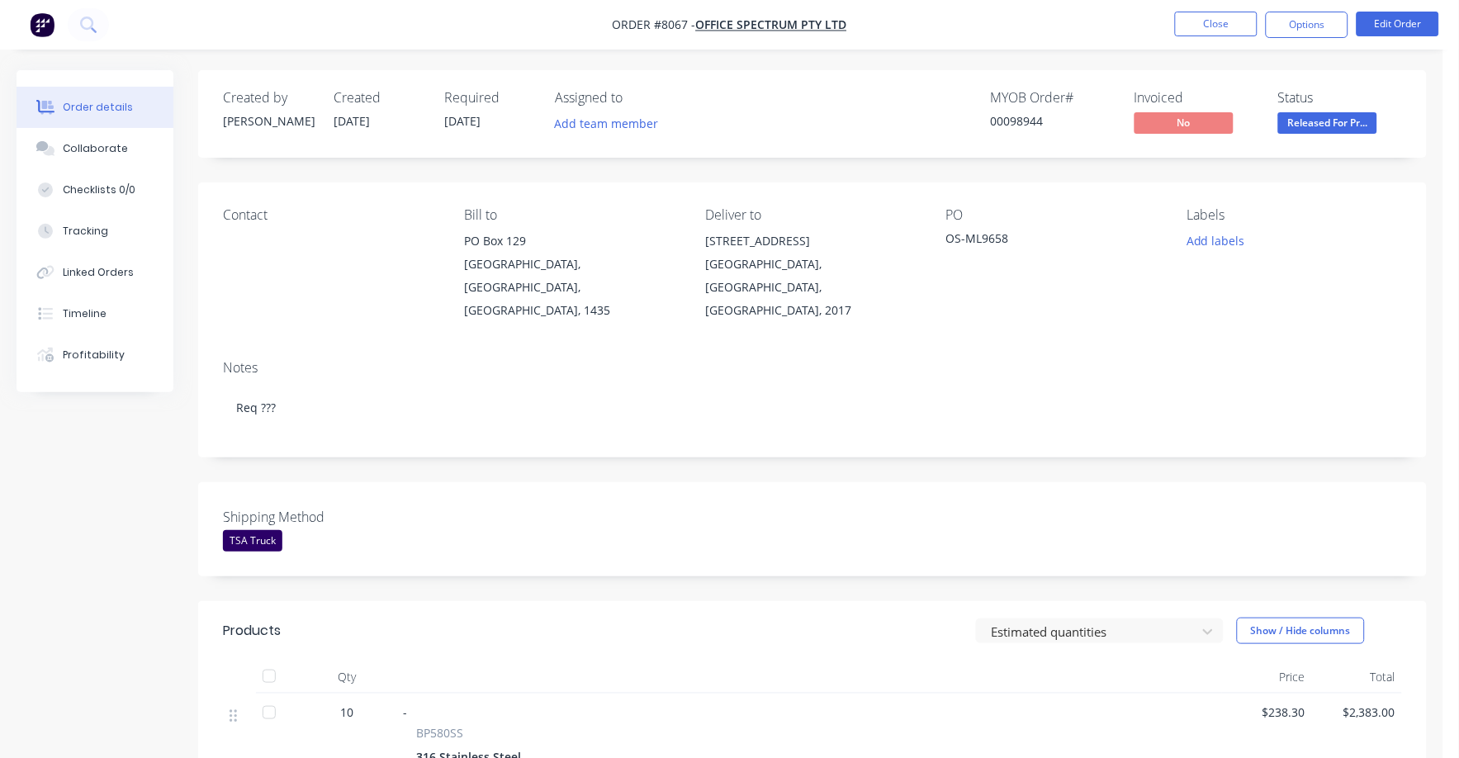
click at [1347, 126] on span "Released For Pr..." at bounding box center [1327, 122] width 99 height 21
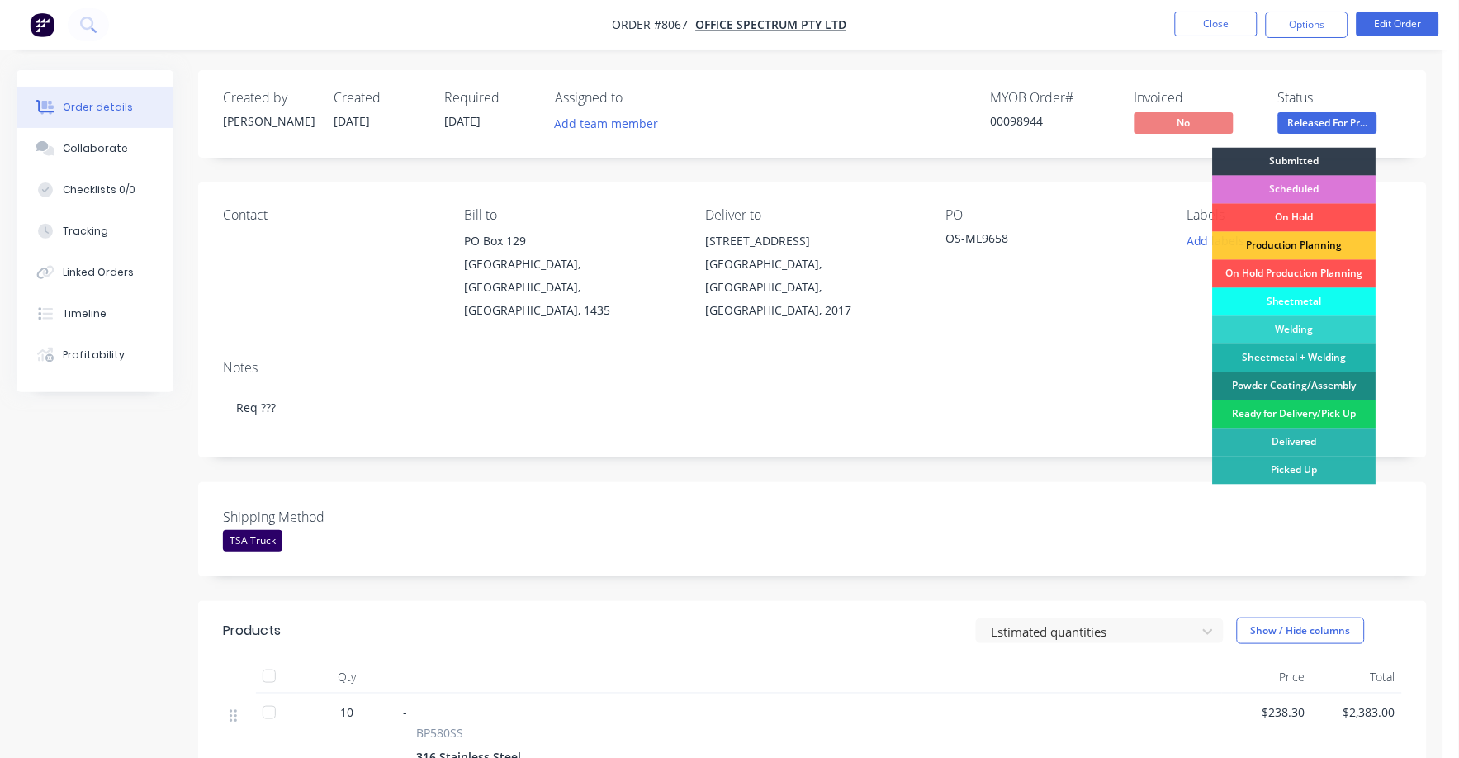
click at [1291, 410] on div "Ready for Delivery/Pick Up" at bounding box center [1294, 414] width 163 height 28
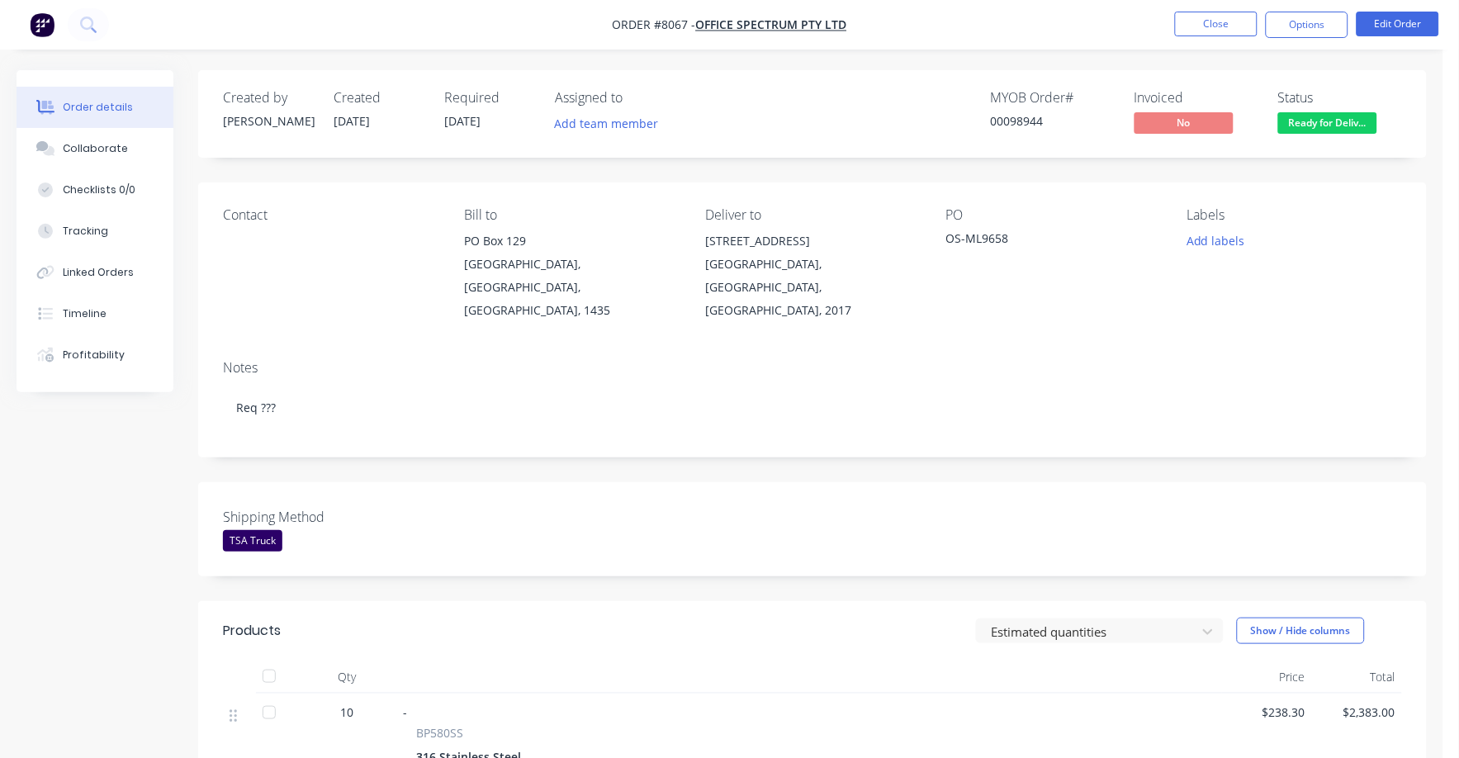
click at [1324, 121] on span "Ready for Deliv..." at bounding box center [1327, 122] width 99 height 21
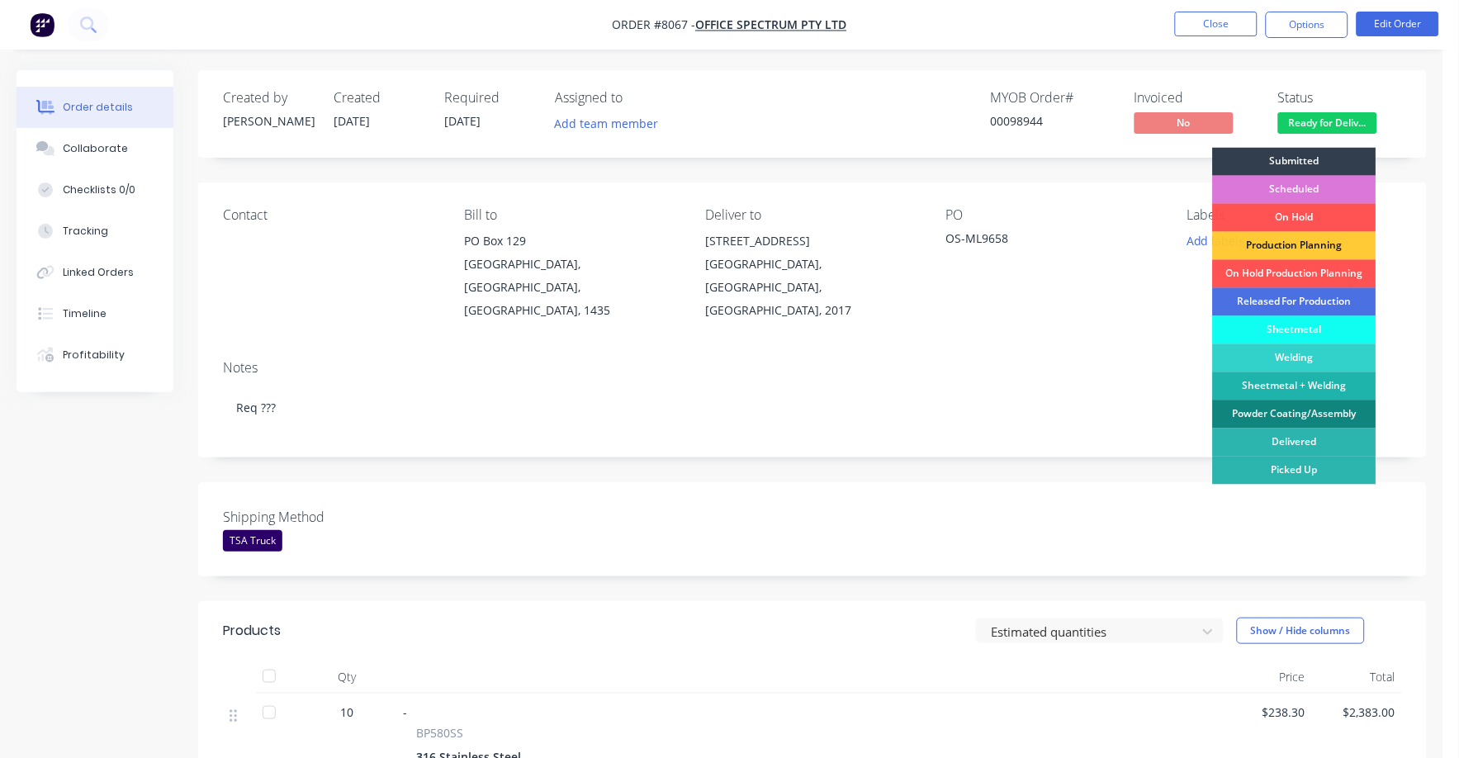
click at [1284, 407] on div "Powder Coating/Assembly" at bounding box center [1294, 414] width 163 height 28
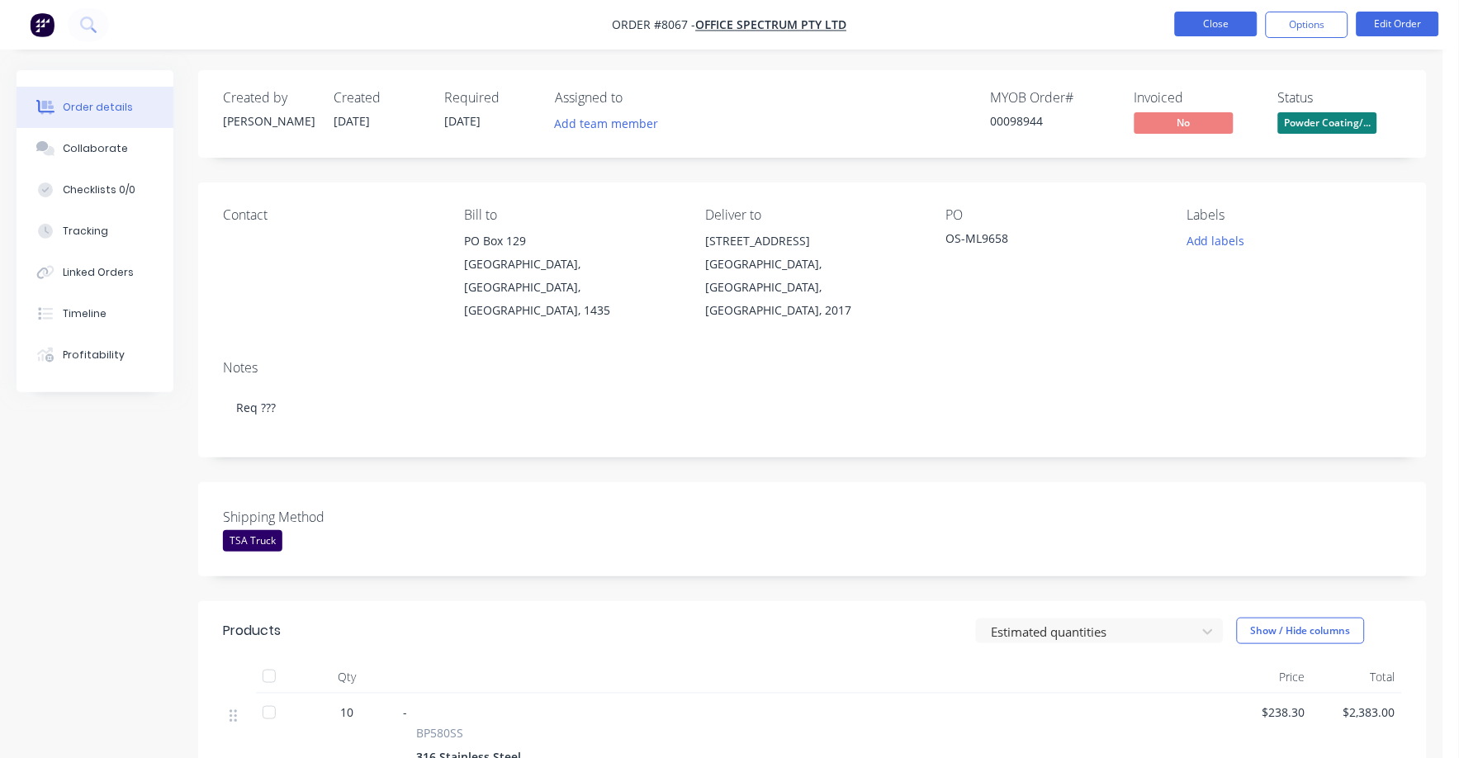
click at [1218, 28] on button "Close" at bounding box center [1216, 24] width 83 height 25
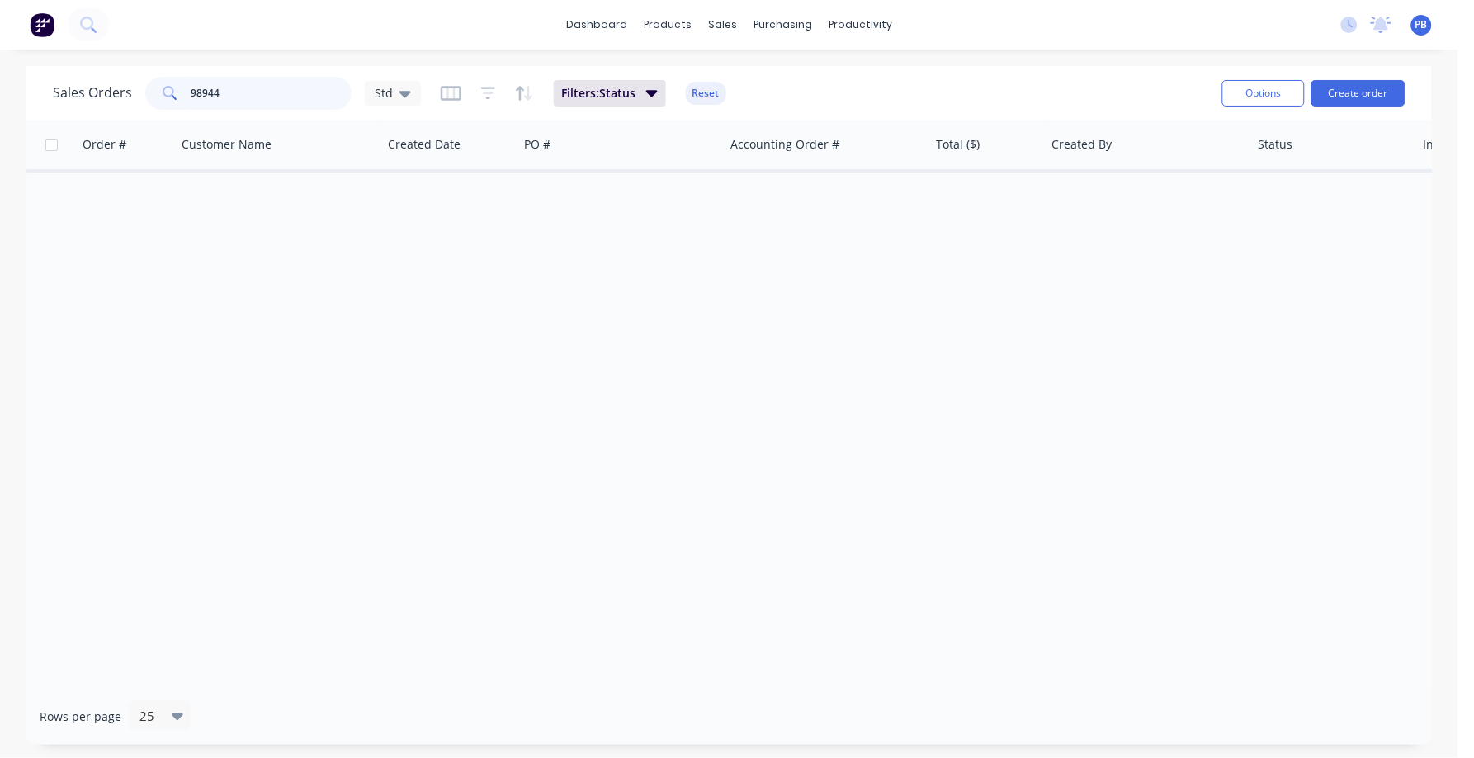
drag, startPoint x: 177, startPoint y: 97, endPoint x: 167, endPoint y: 94, distance: 10.2
click at [167, 94] on div "98944" at bounding box center [248, 93] width 206 height 33
click at [689, 92] on button "Reset" at bounding box center [706, 93] width 40 height 23
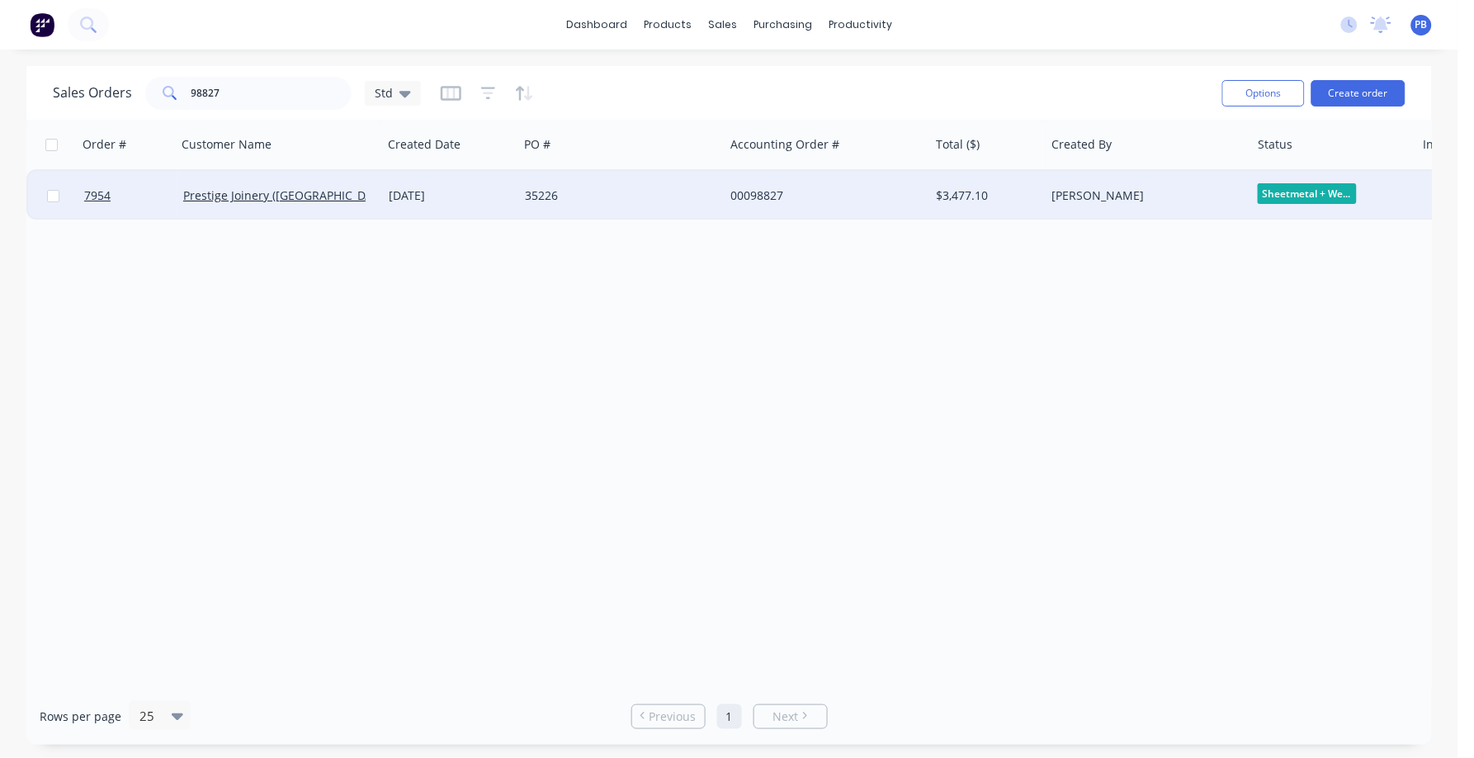
click at [1300, 185] on span "Sheetmetal + We..." at bounding box center [1307, 193] width 99 height 21
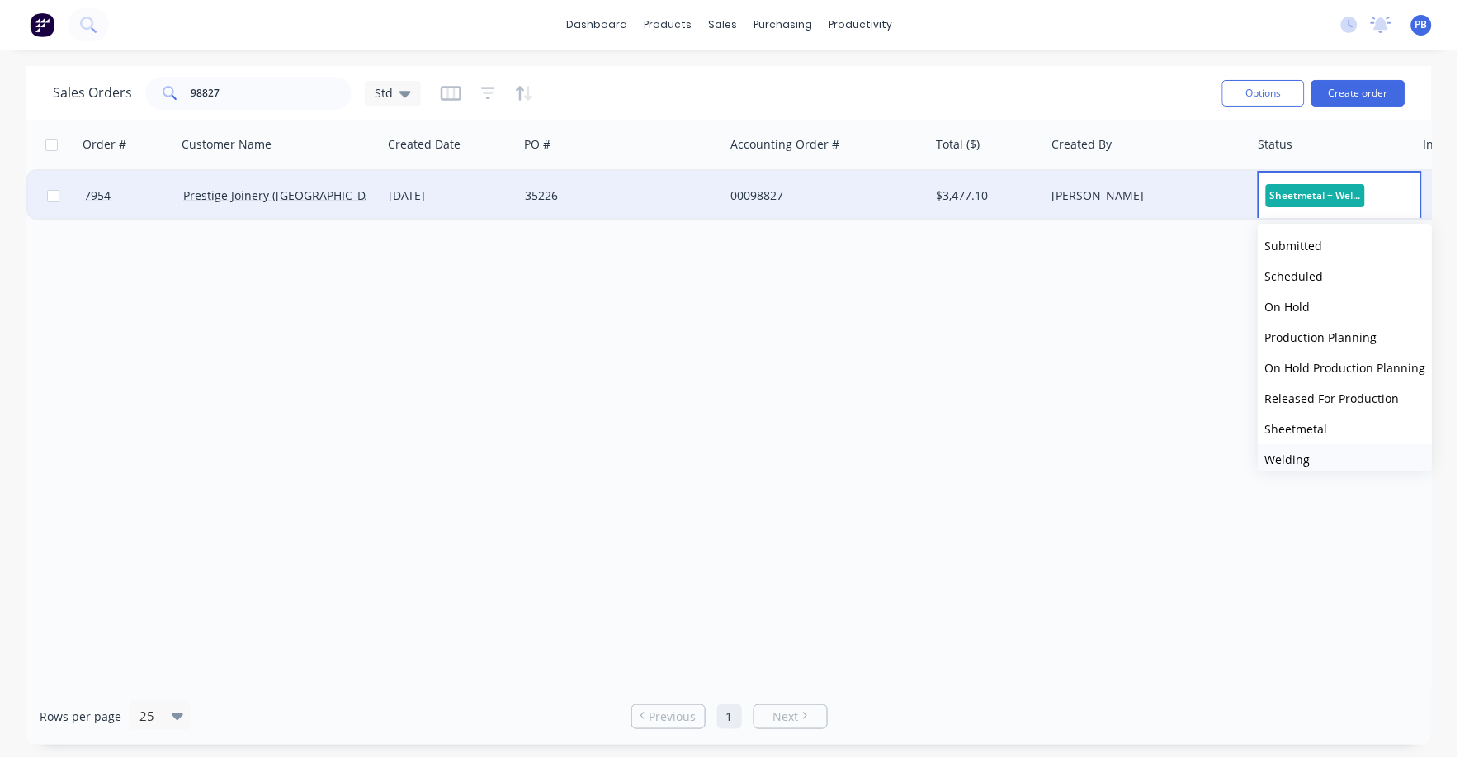
click at [1303, 456] on span "Welding" at bounding box center [1287, 460] width 45 height 16
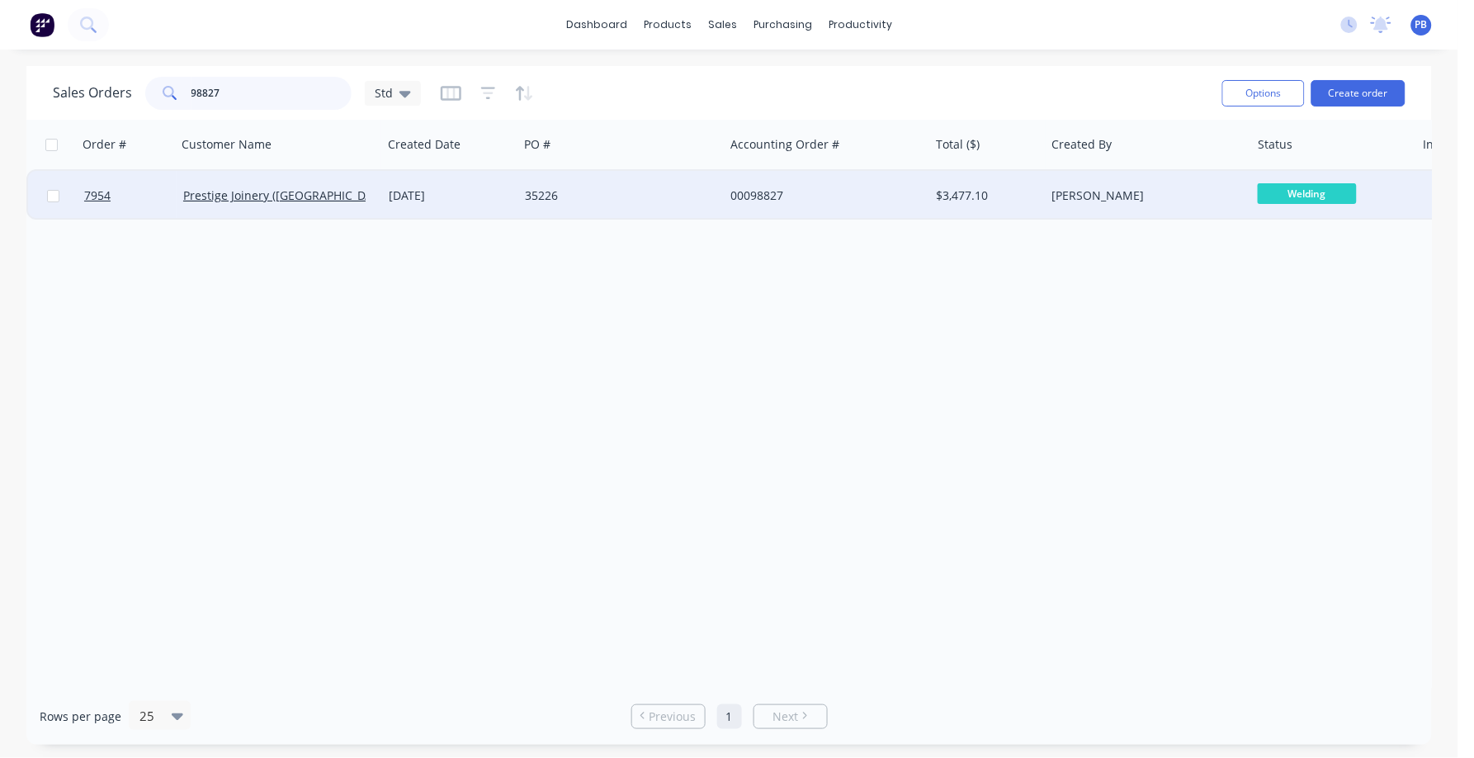
drag, startPoint x: 204, startPoint y: 86, endPoint x: 158, endPoint y: 80, distance: 46.6
click at [158, 80] on div "98827" at bounding box center [248, 93] width 206 height 33
type input "99095"
click at [765, 196] on div "00099095" at bounding box center [822, 195] width 183 height 17
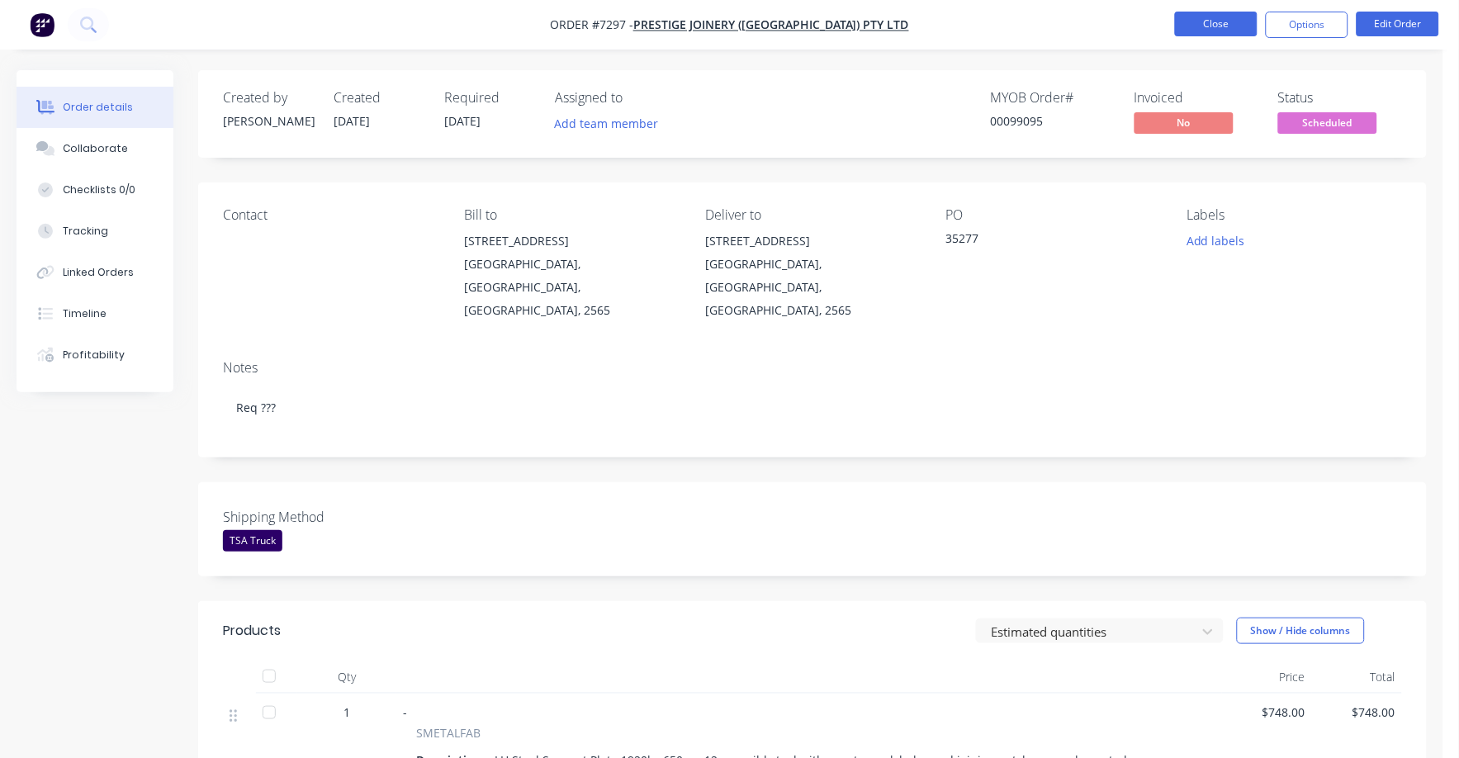
click at [1207, 14] on button "Close" at bounding box center [1216, 24] width 83 height 25
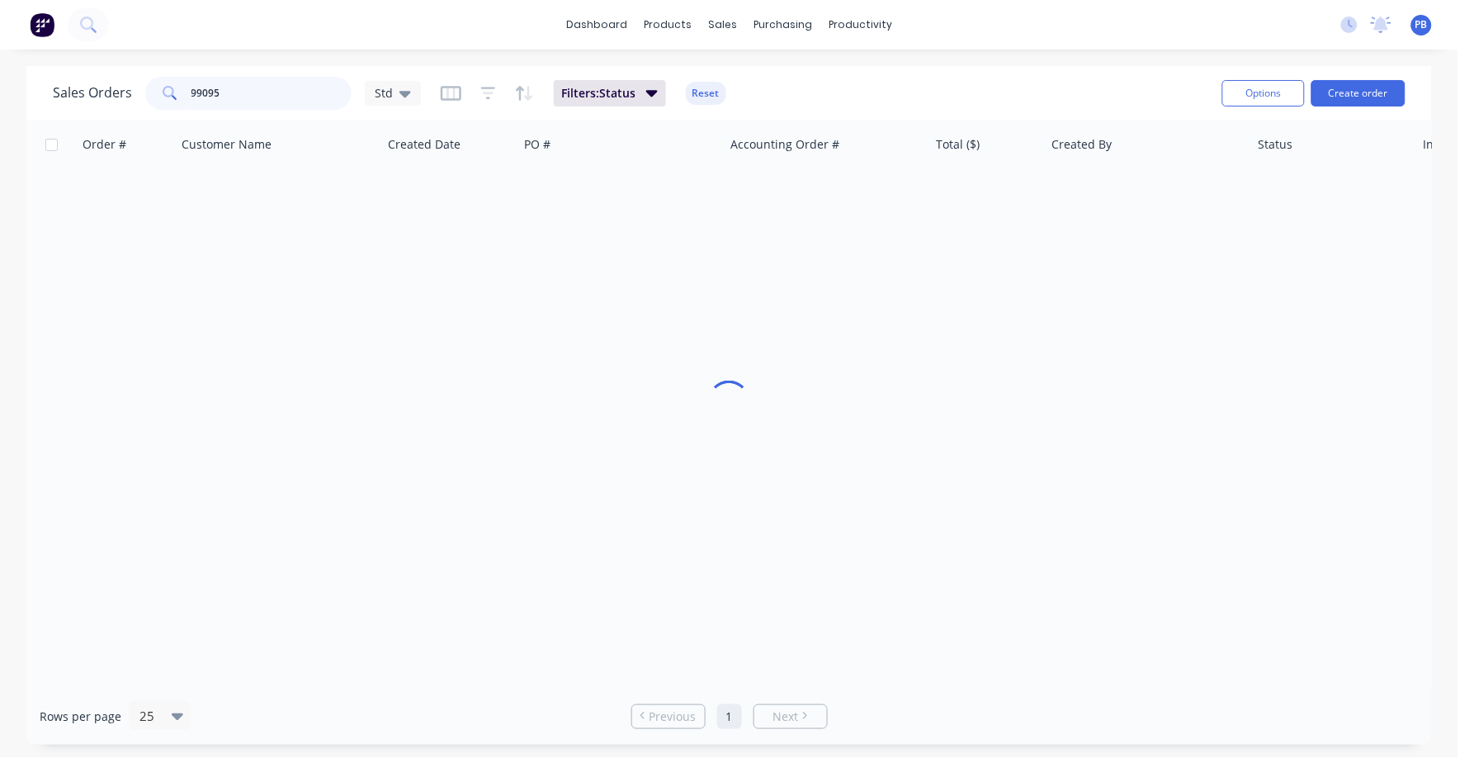
drag, startPoint x: 141, startPoint y: 77, endPoint x: 113, endPoint y: 76, distance: 28.1
click at [113, 77] on div "Sales Orders 99095 Std" at bounding box center [237, 93] width 368 height 33
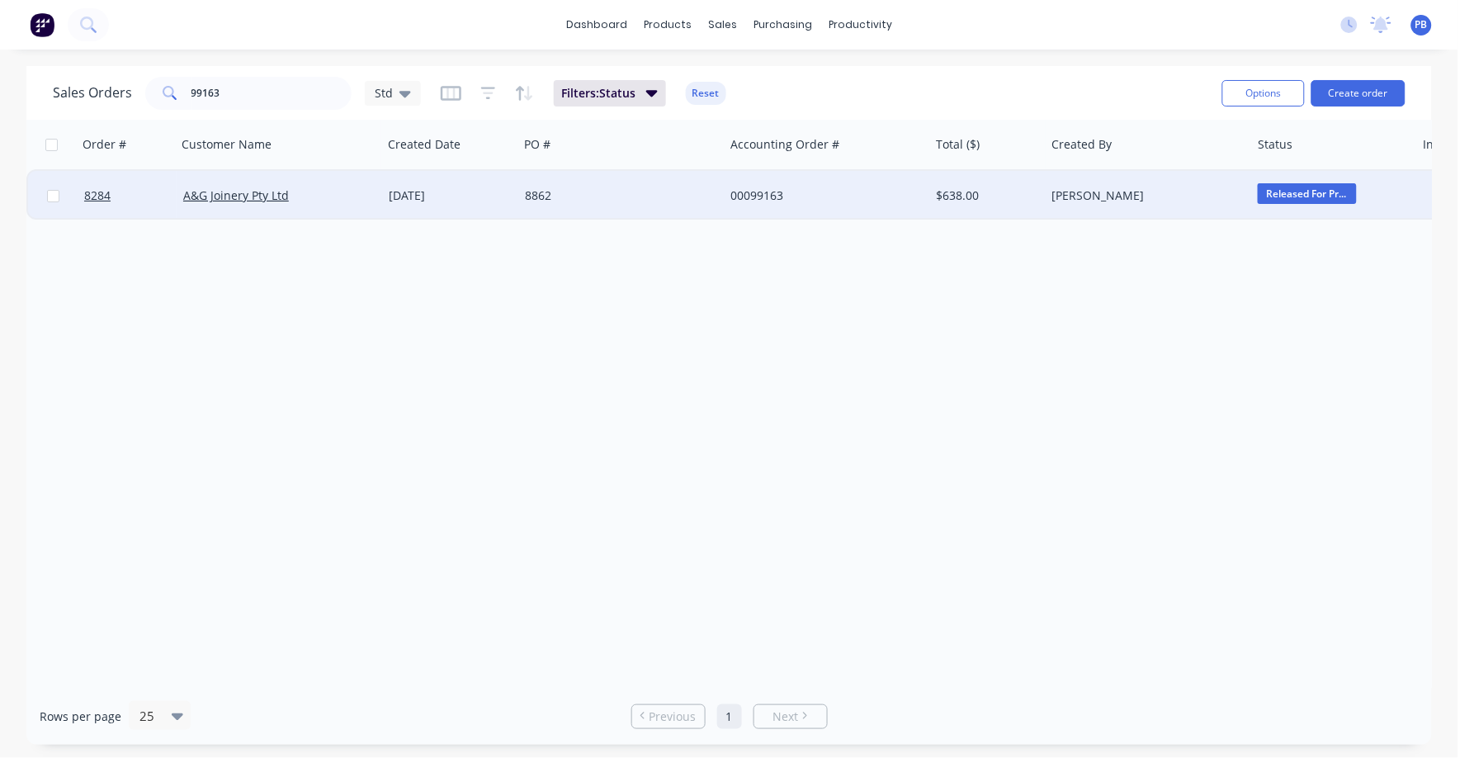
click at [1327, 194] on span "Released For Pr..." at bounding box center [1307, 193] width 99 height 21
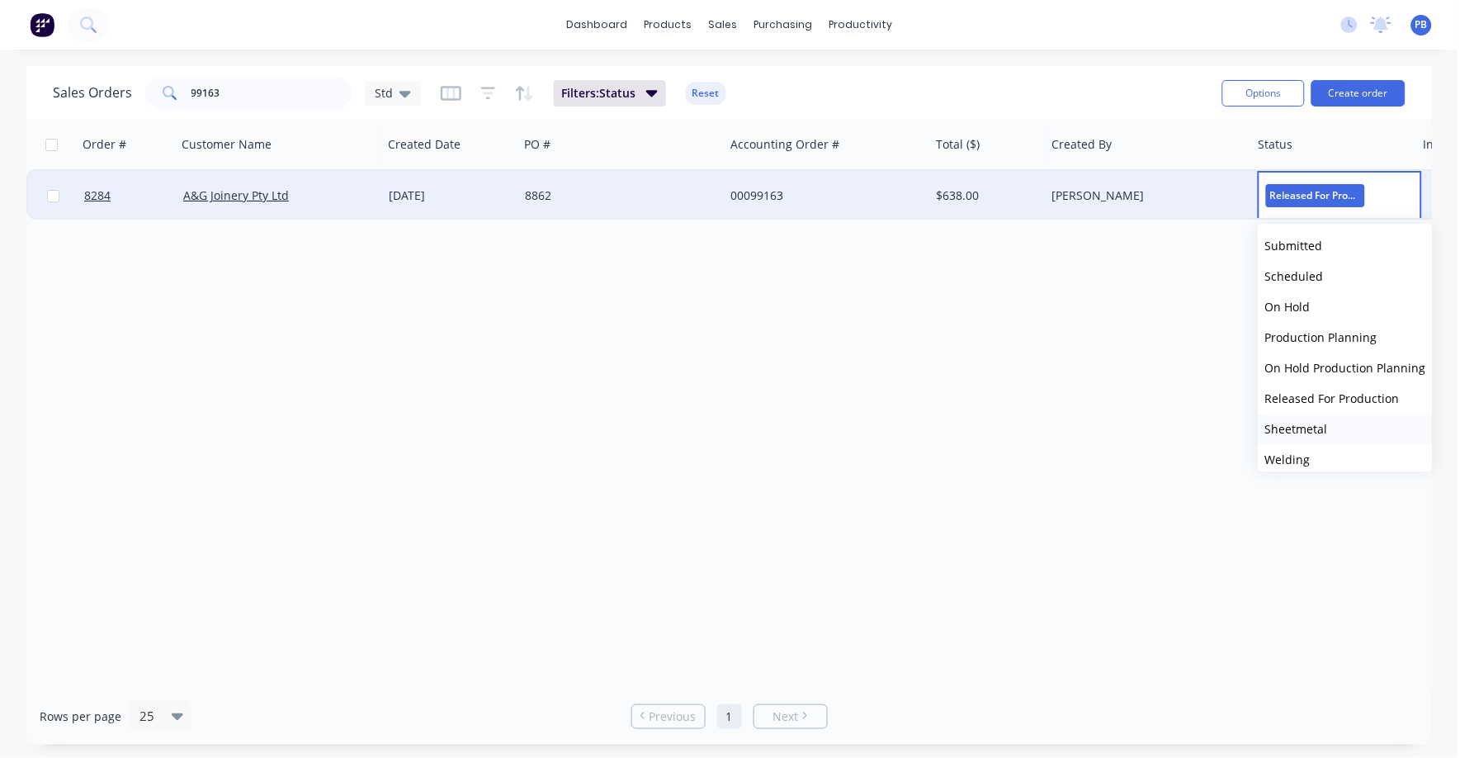
click at [1312, 428] on span "Sheetmetal" at bounding box center [1296, 429] width 63 height 16
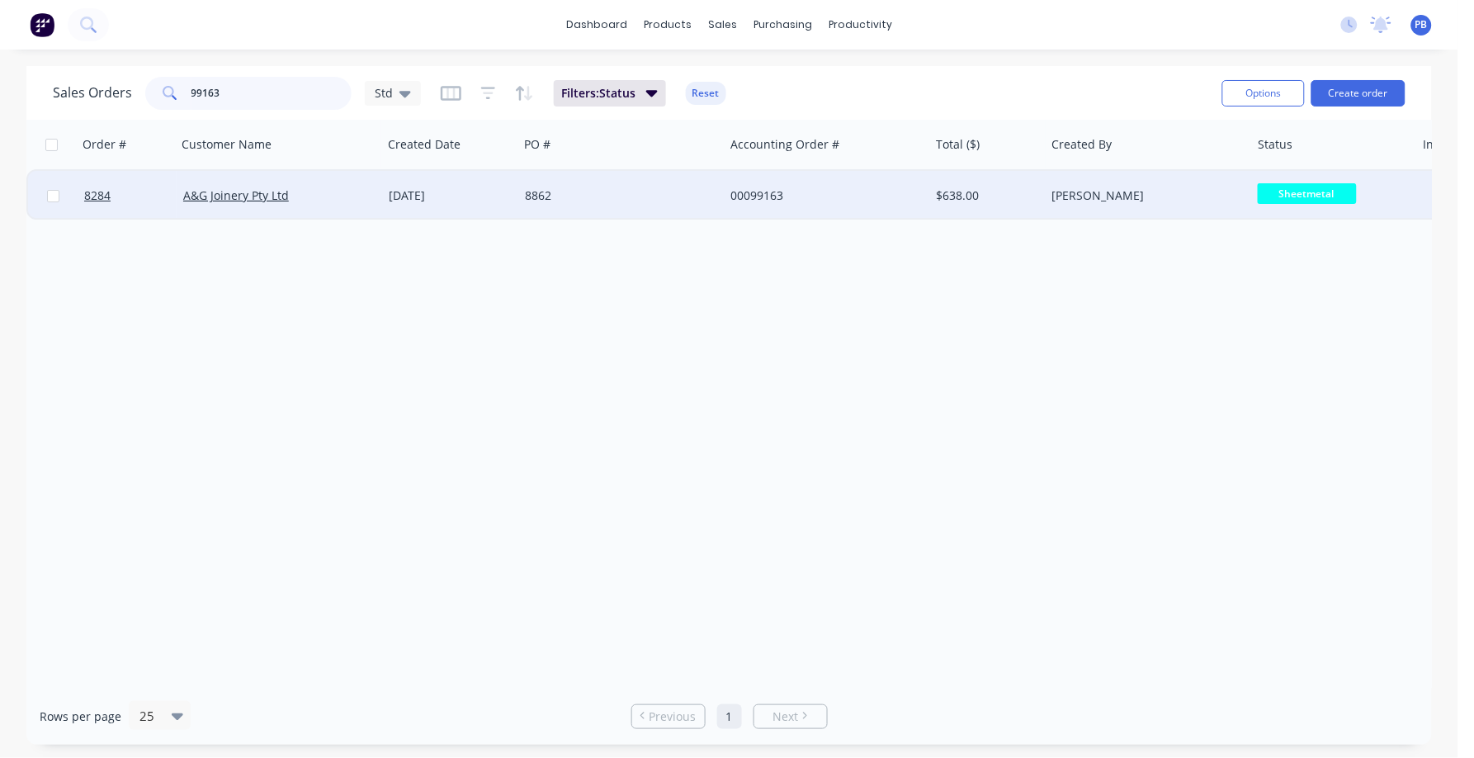
drag, startPoint x: 254, startPoint y: 88, endPoint x: 102, endPoint y: 70, distance: 153.0
click at [102, 70] on div "Sales Orders 99163 Std Filters: Status Reset Options Create order" at bounding box center [729, 93] width 1406 height 54
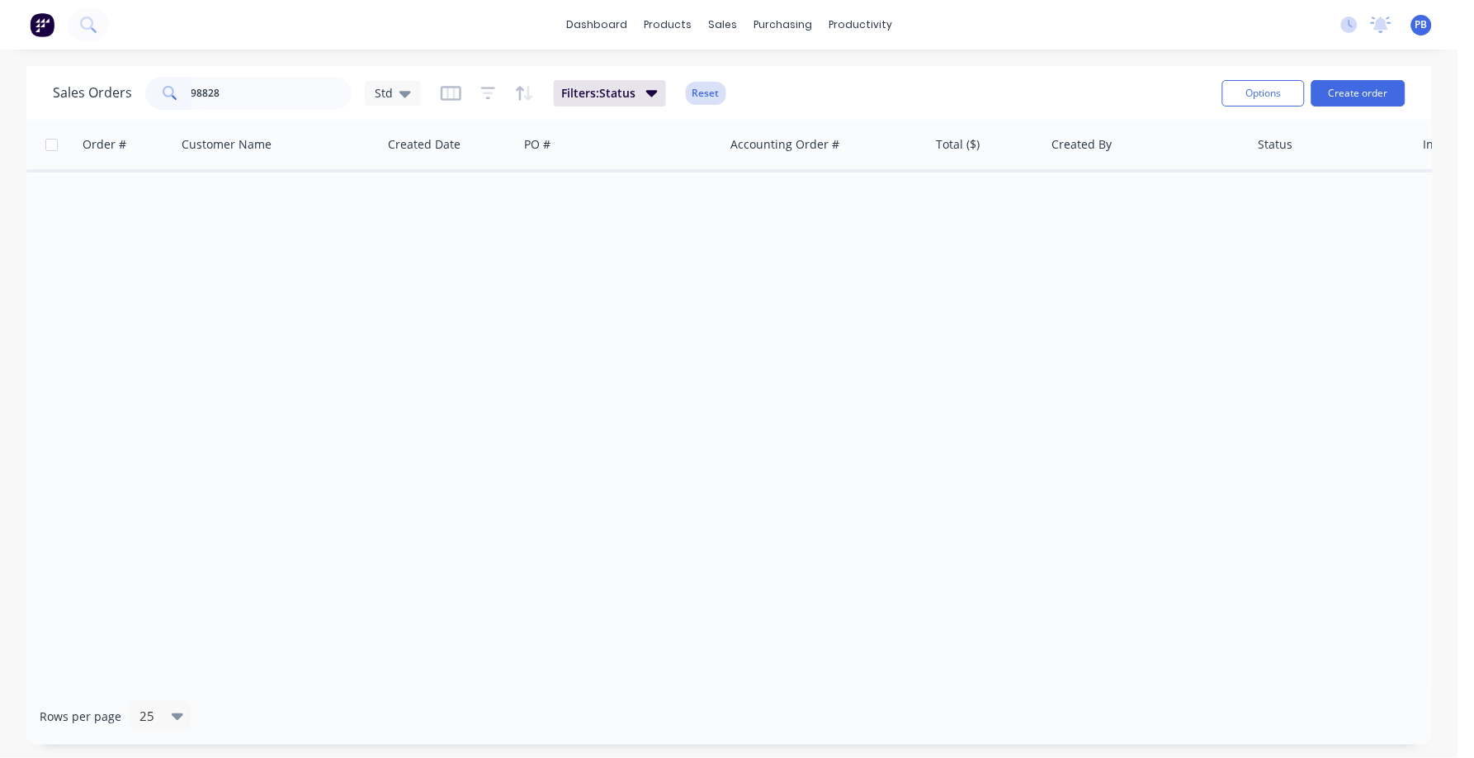
click at [696, 87] on button "Reset" at bounding box center [706, 93] width 40 height 23
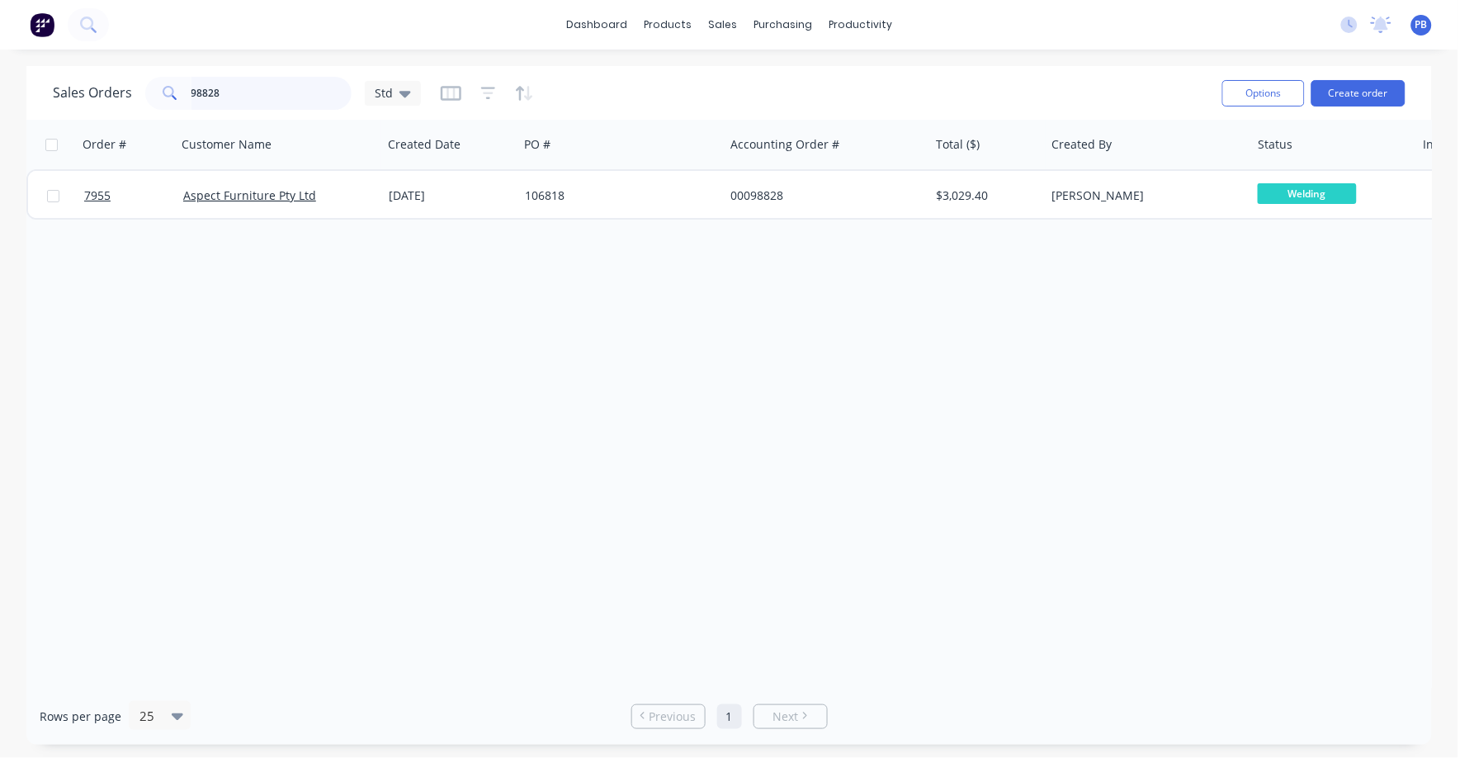
click at [243, 97] on input "98828" at bounding box center [272, 93] width 161 height 33
click at [242, 97] on input "98828" at bounding box center [272, 93] width 161 height 33
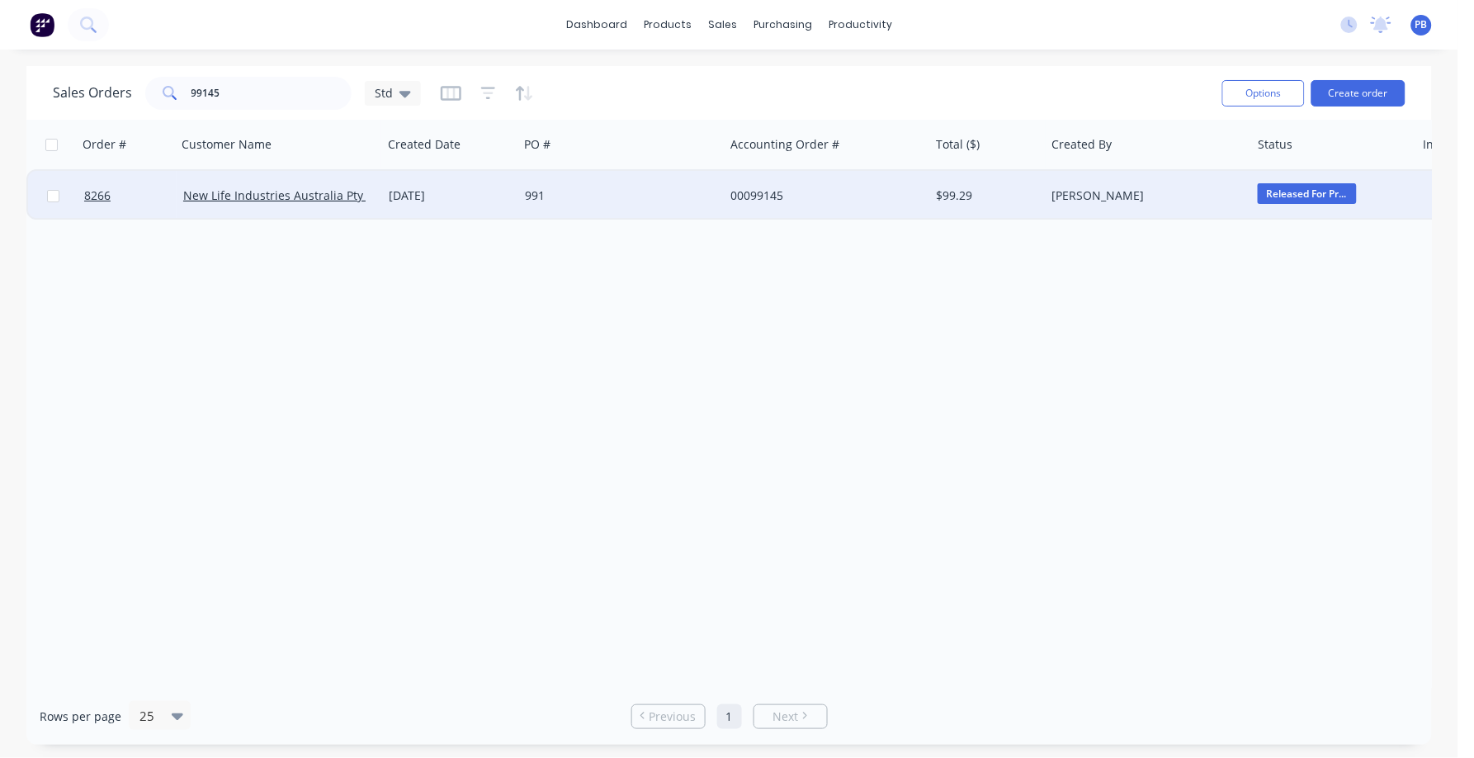
click at [1277, 203] on div "Released For Pr..." at bounding box center [1330, 195] width 144 height 25
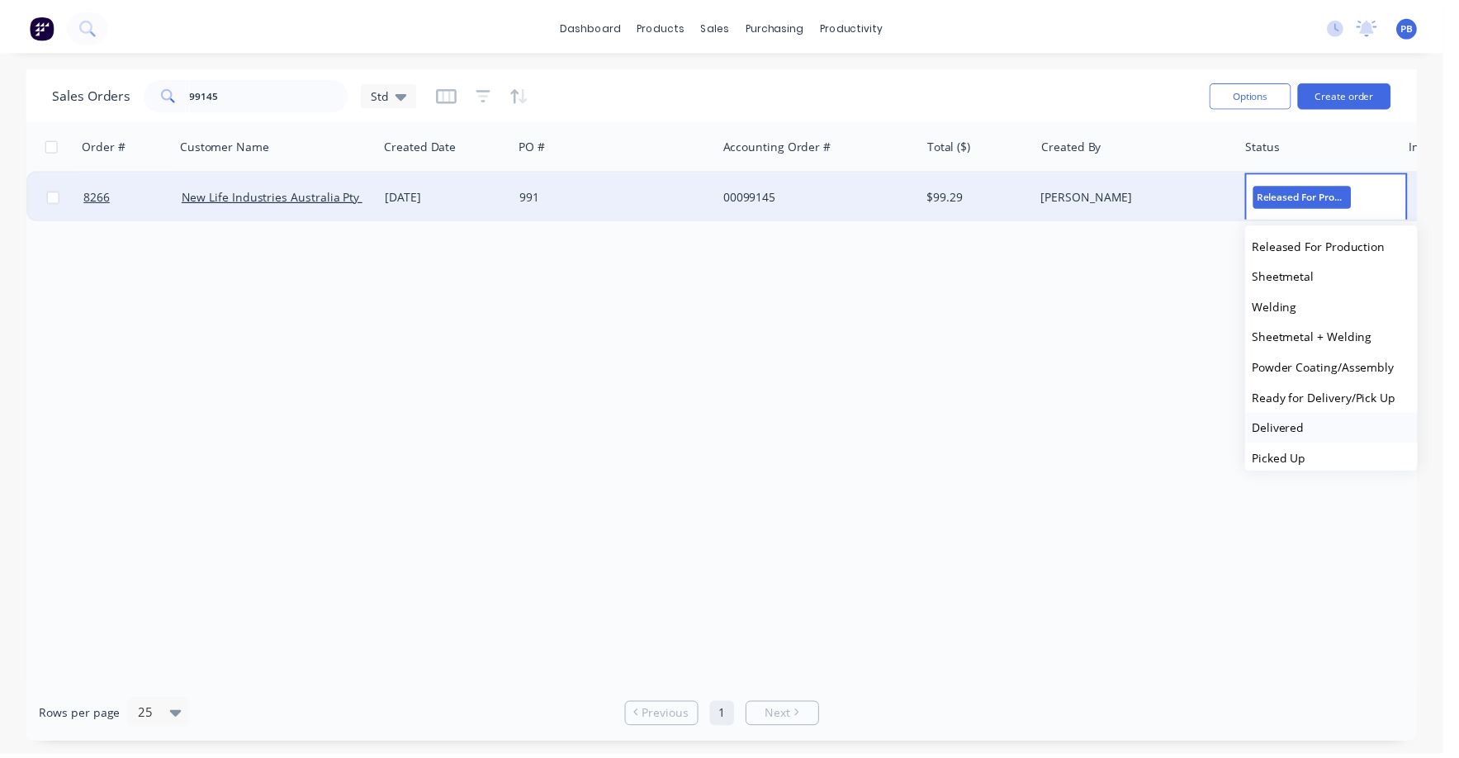
scroll to position [162, 0]
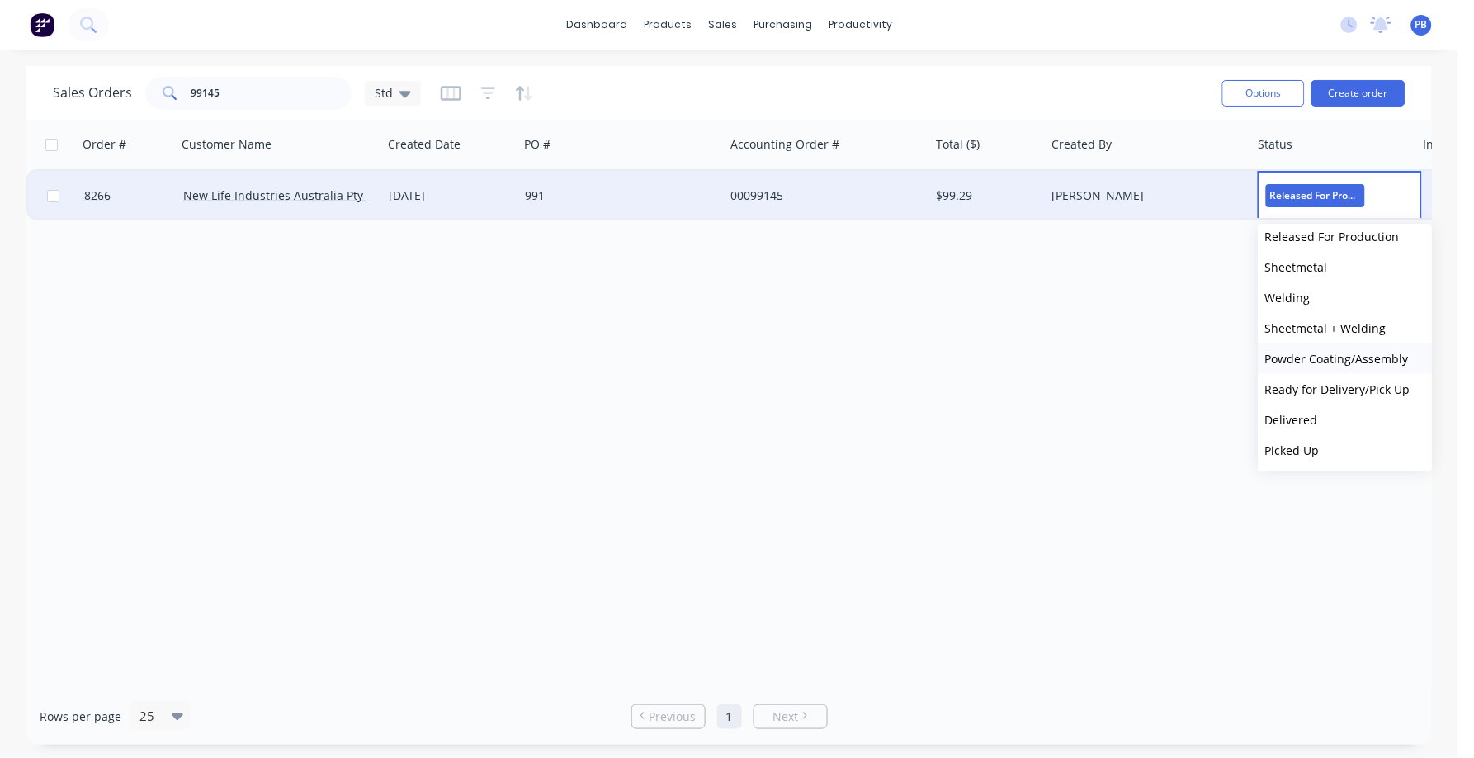
click at [1311, 358] on span "Powder Coating/Assembly" at bounding box center [1337, 359] width 144 height 16
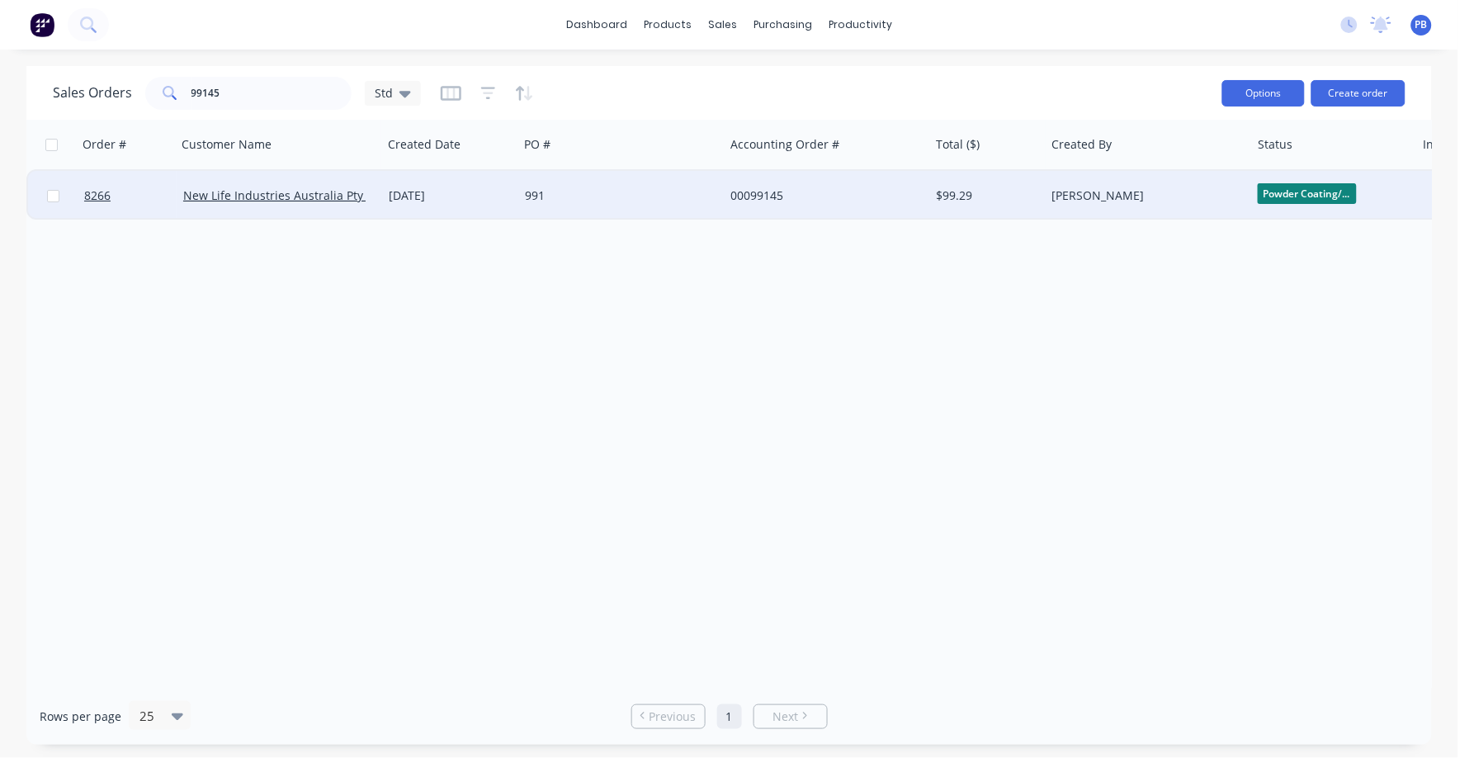
click at [1279, 99] on div "Options Create order" at bounding box center [1311, 93] width 190 height 40
click at [1270, 91] on button "Options" at bounding box center [1264, 93] width 83 height 26
drag, startPoint x: 233, startPoint y: 90, endPoint x: 175, endPoint y: 89, distance: 57.8
click at [175, 89] on div "99145" at bounding box center [248, 93] width 206 height 33
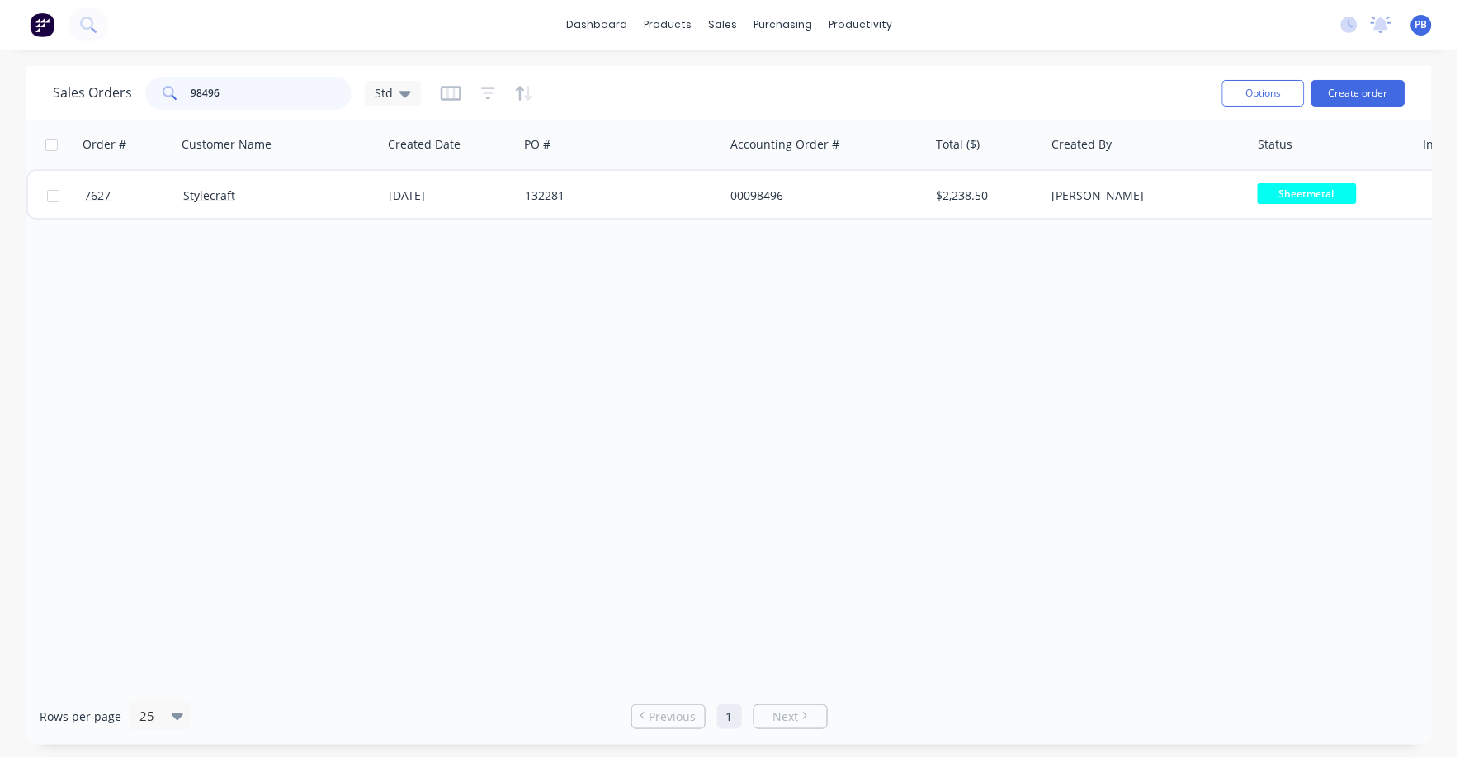
click at [239, 102] on input "98496" at bounding box center [272, 93] width 161 height 33
click at [239, 100] on input "98496" at bounding box center [272, 93] width 161 height 33
click at [247, 89] on input "98795" at bounding box center [272, 93] width 161 height 33
click at [247, 90] on input "98795" at bounding box center [272, 93] width 161 height 33
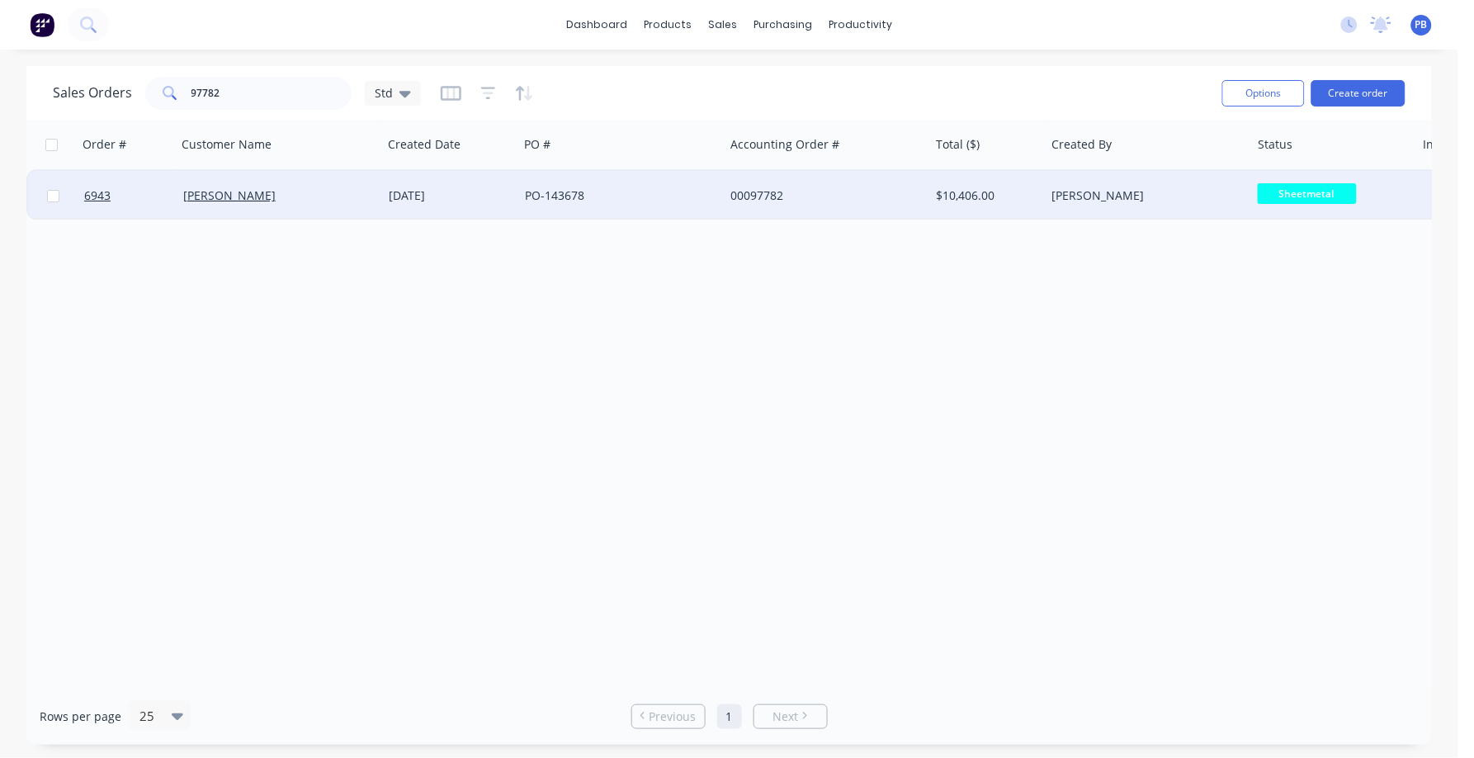
click at [1302, 196] on span "Sheetmetal" at bounding box center [1307, 193] width 99 height 21
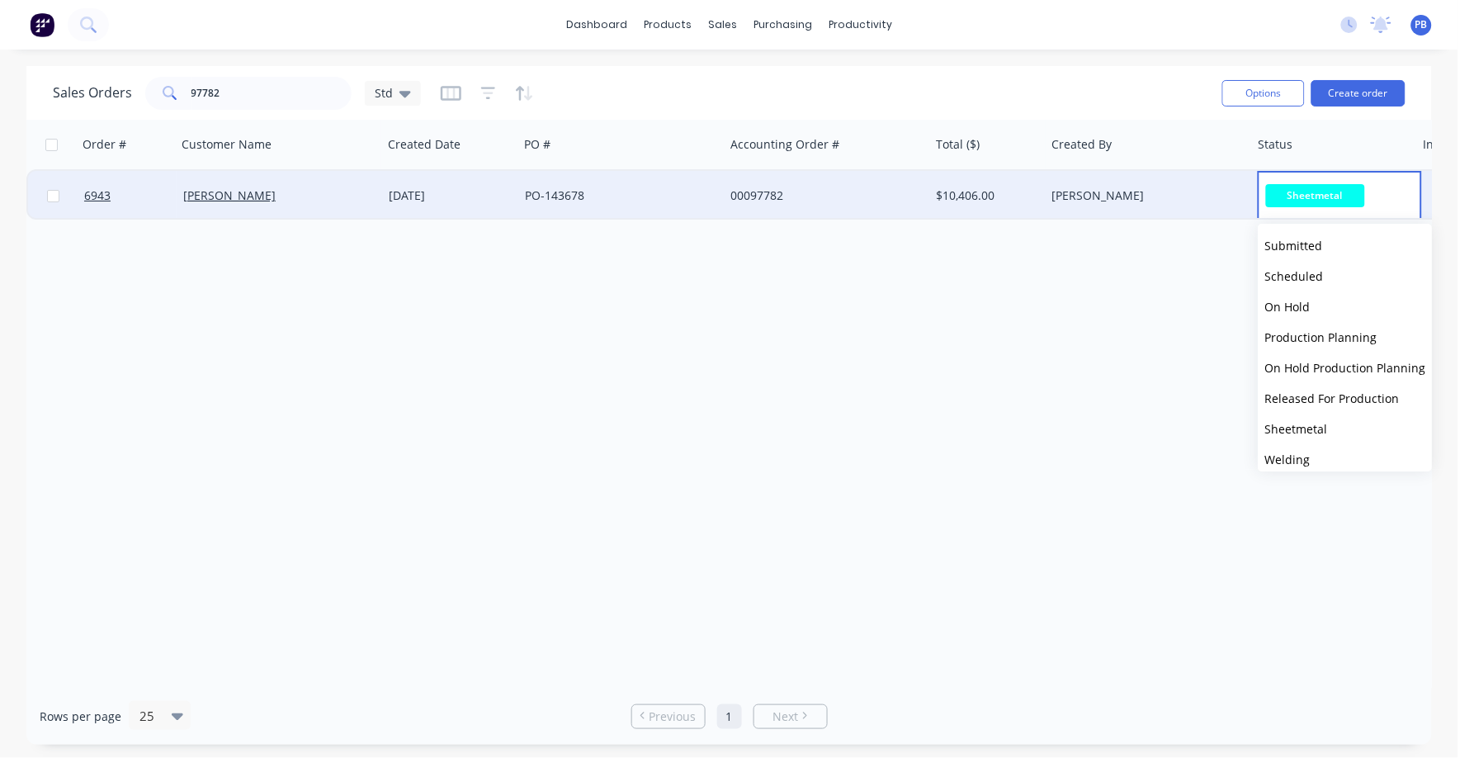
click at [1297, 461] on span "Welding" at bounding box center [1287, 460] width 45 height 16
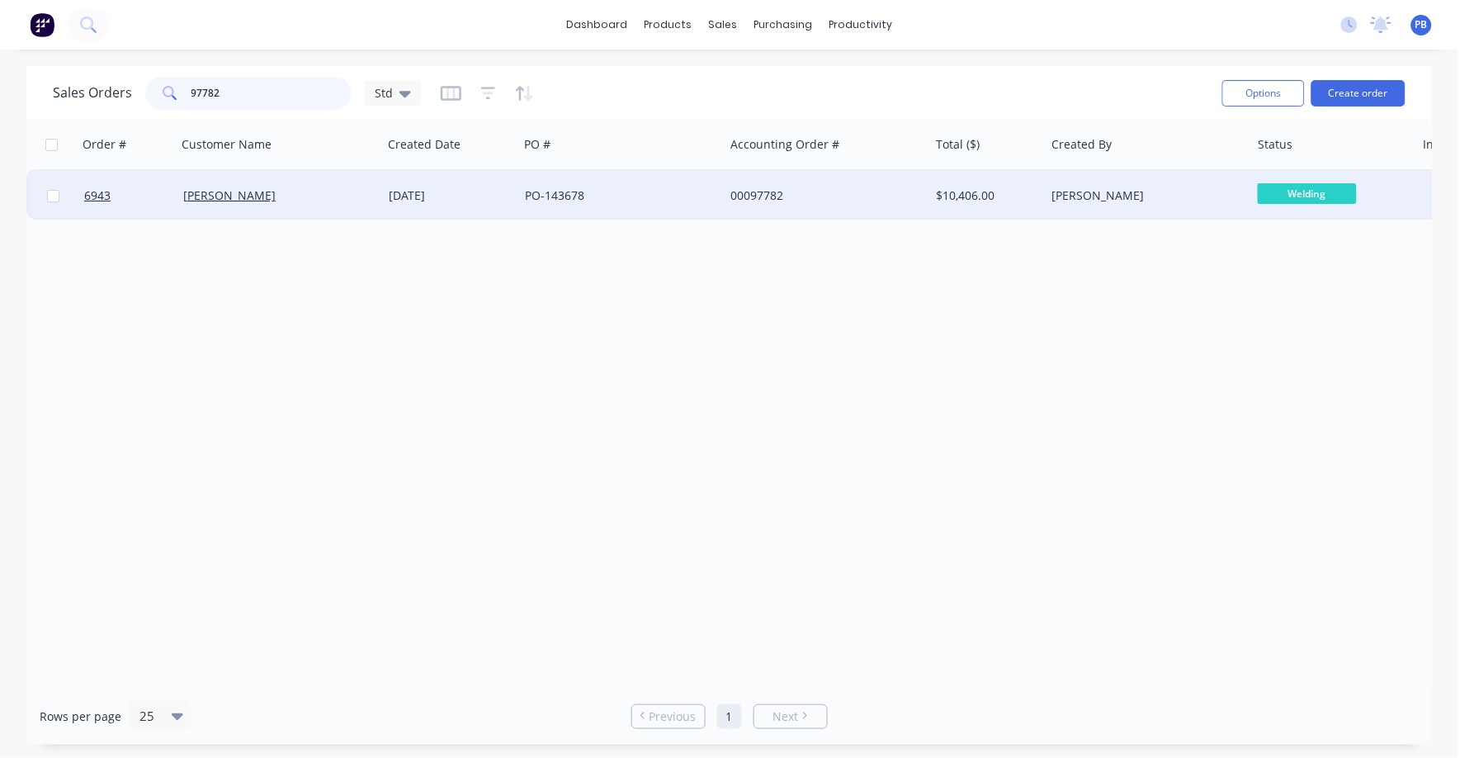
drag, startPoint x: 298, startPoint y: 86, endPoint x: 172, endPoint y: 88, distance: 126.3
click at [172, 88] on div "97782" at bounding box center [248, 93] width 206 height 33
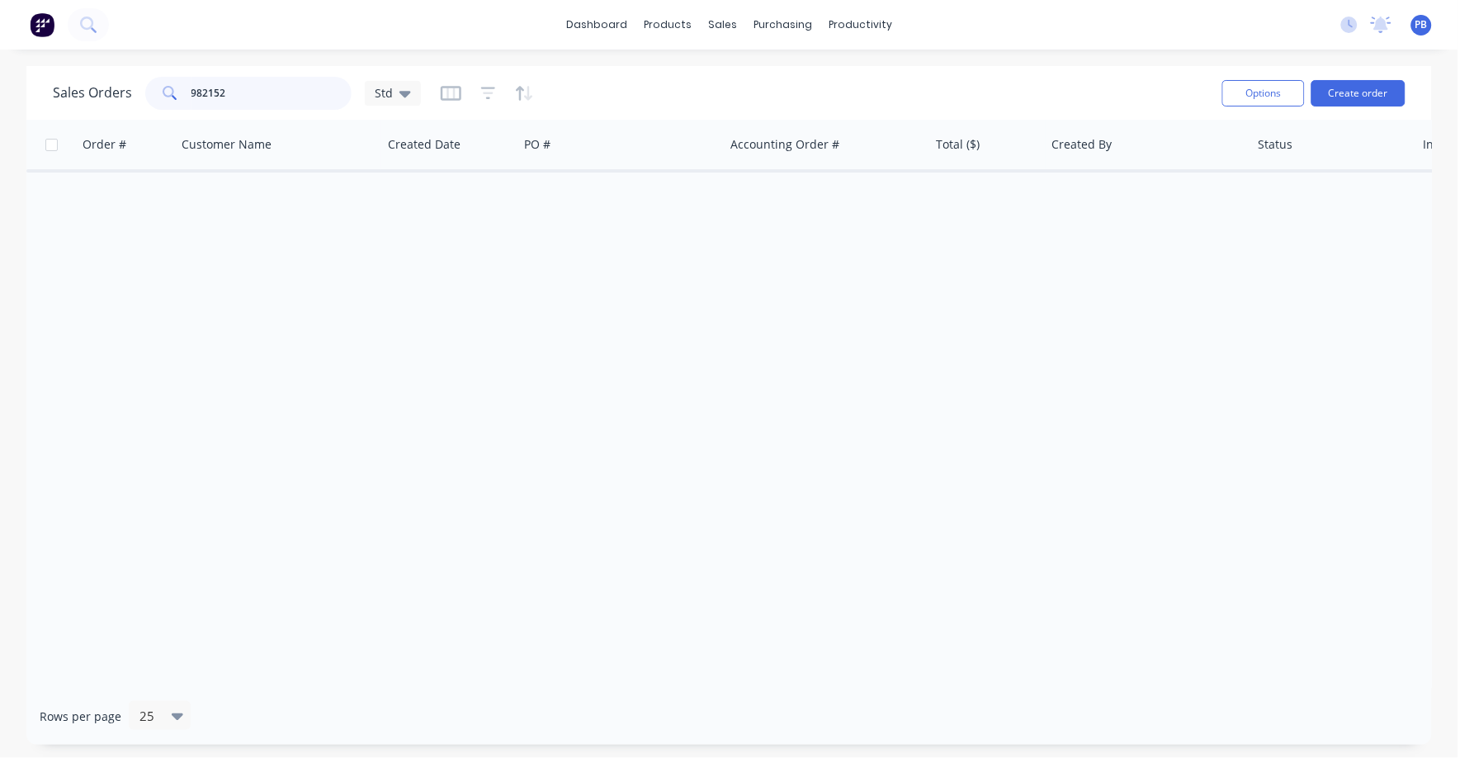
drag, startPoint x: 233, startPoint y: 91, endPoint x: 160, endPoint y: 84, distance: 72.9
click at [160, 84] on div "982152" at bounding box center [248, 93] width 206 height 33
click at [283, 89] on input "98152" at bounding box center [272, 93] width 161 height 33
type input "98359"
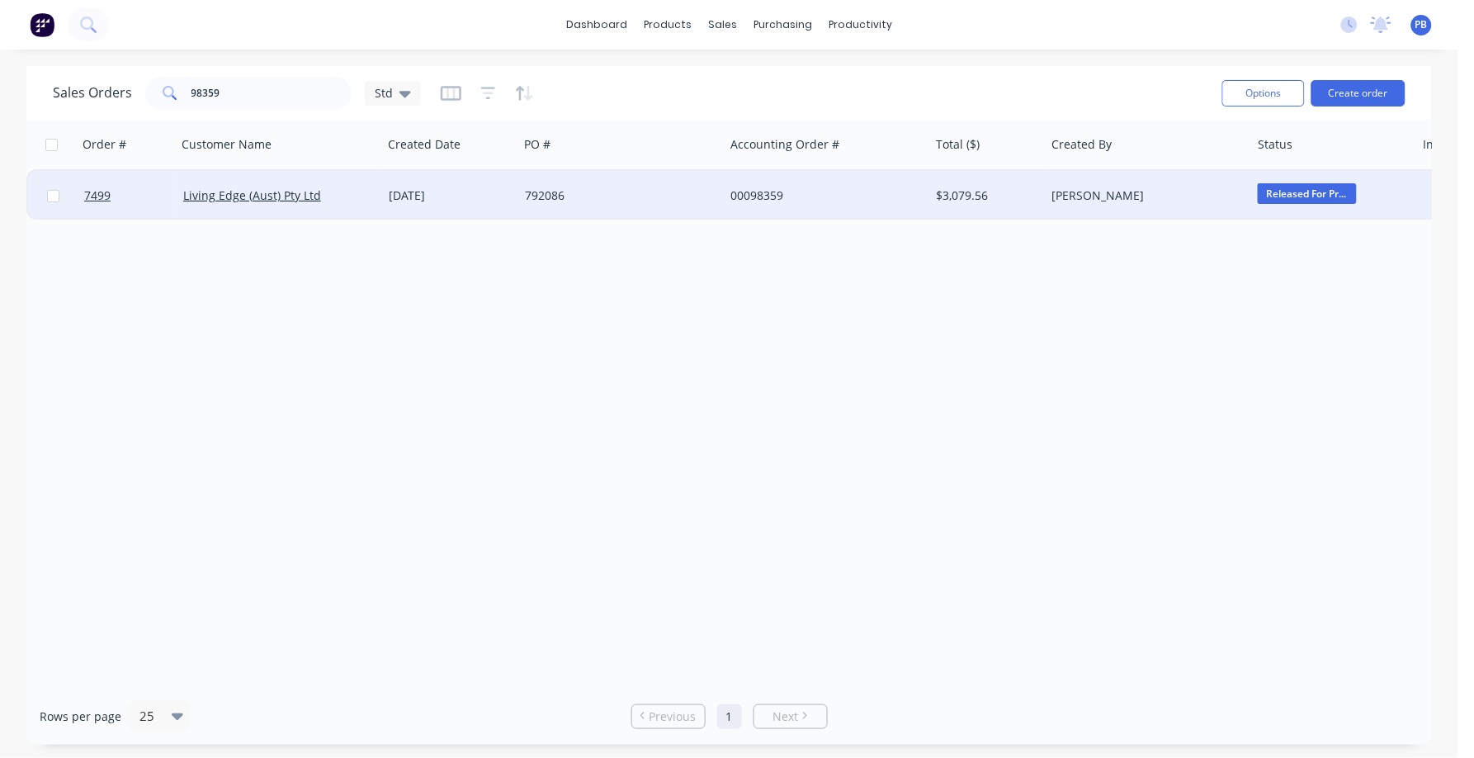
click at [761, 192] on div "00098359" at bounding box center [822, 195] width 183 height 17
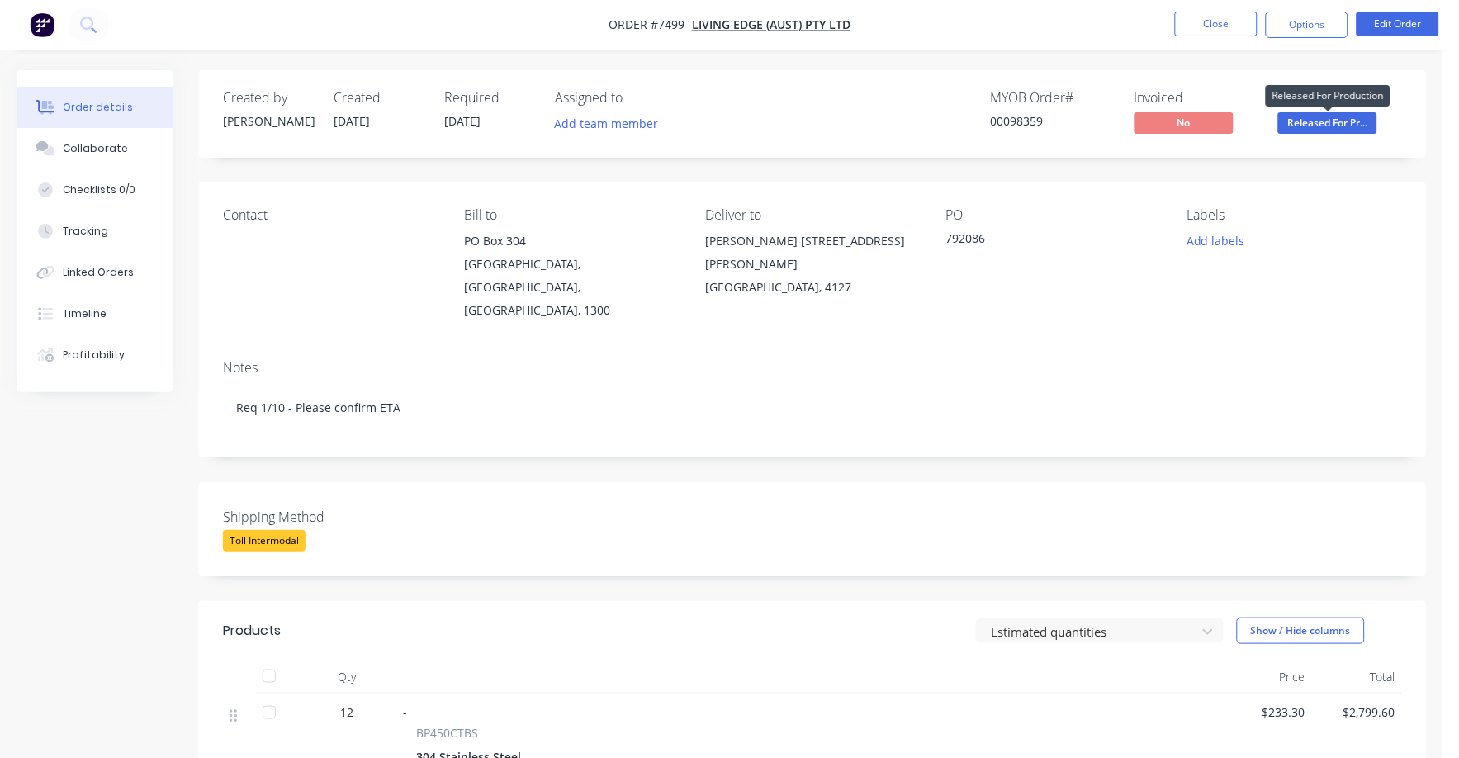
click at [1307, 123] on span "Released For Pr..." at bounding box center [1327, 122] width 99 height 21
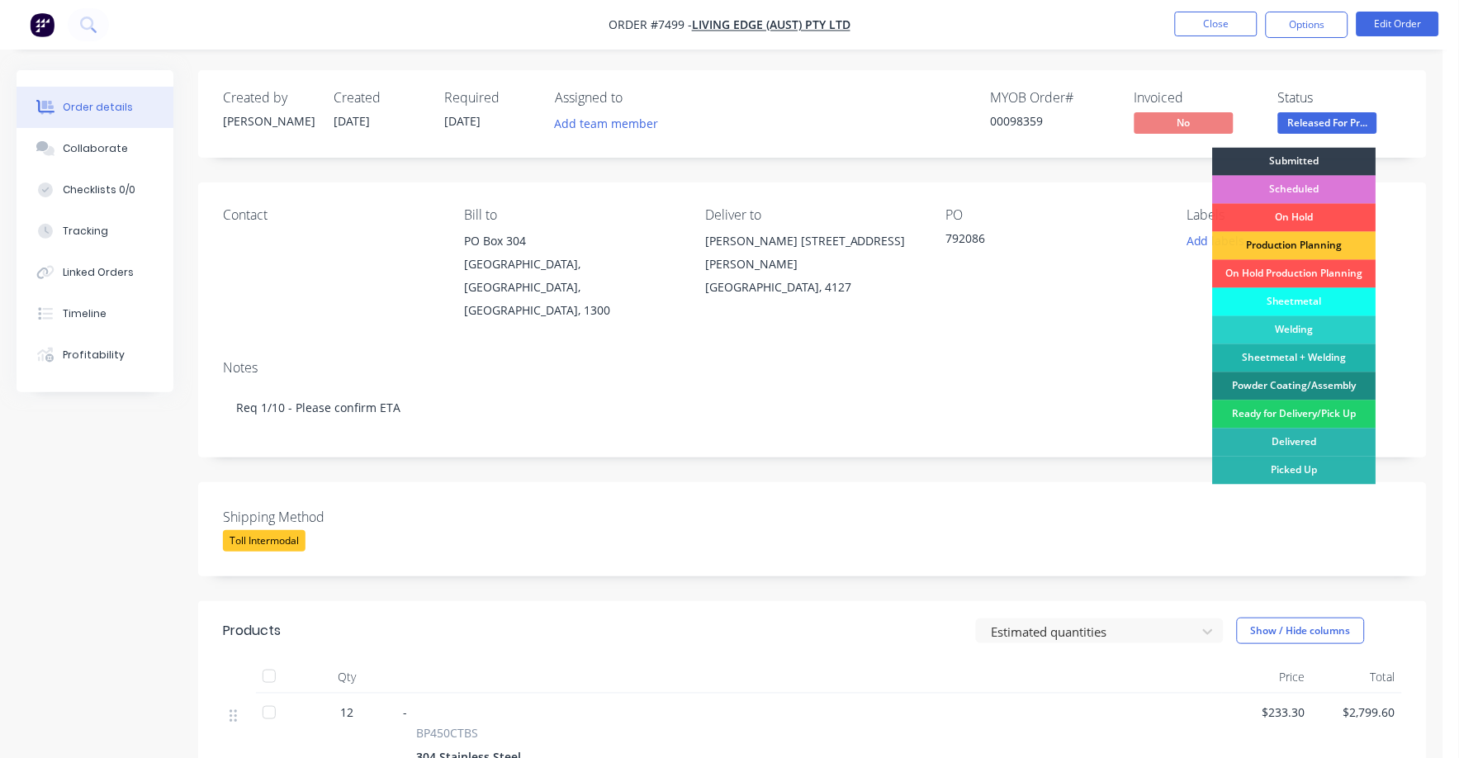
click at [1308, 326] on div "Welding" at bounding box center [1294, 330] width 163 height 28
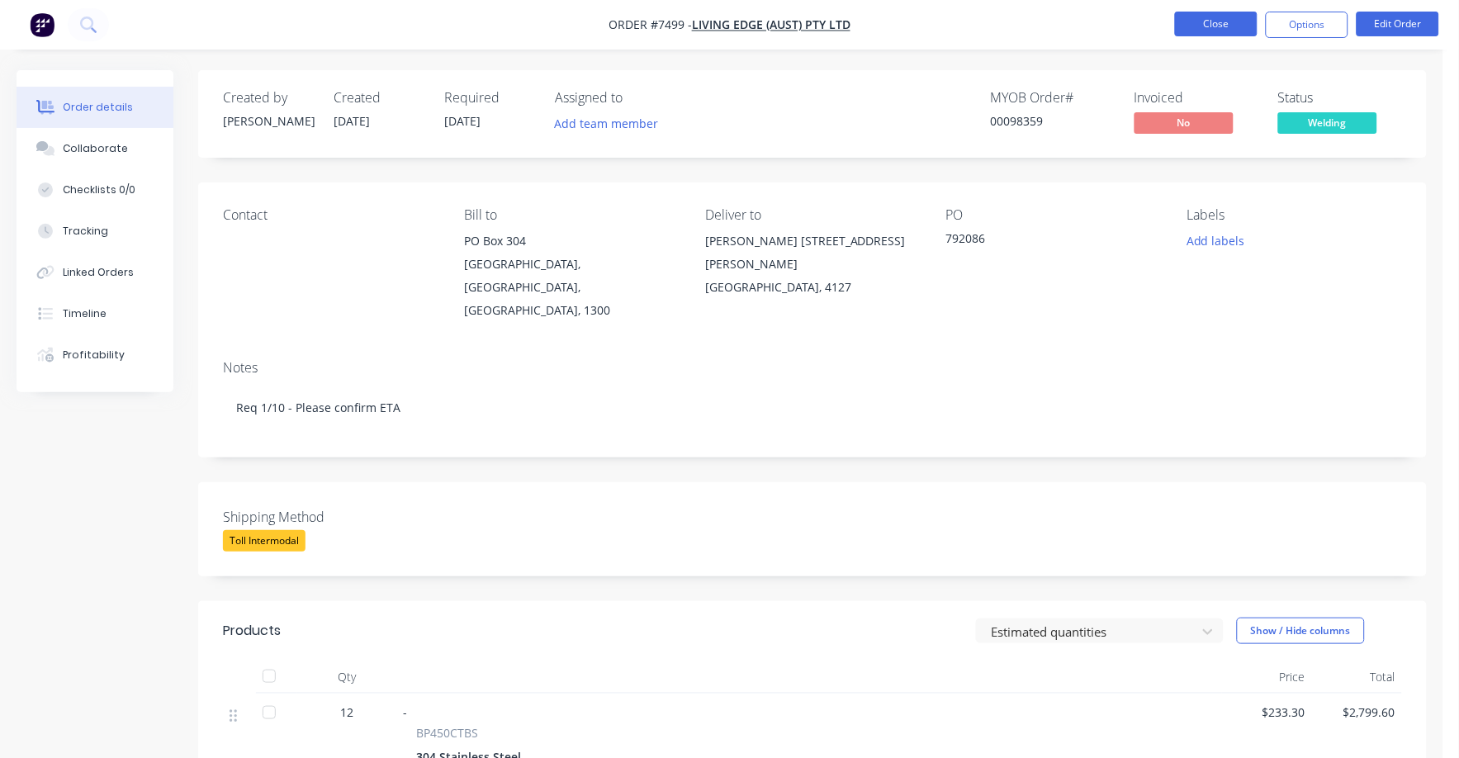
click at [1223, 26] on button "Close" at bounding box center [1216, 24] width 83 height 25
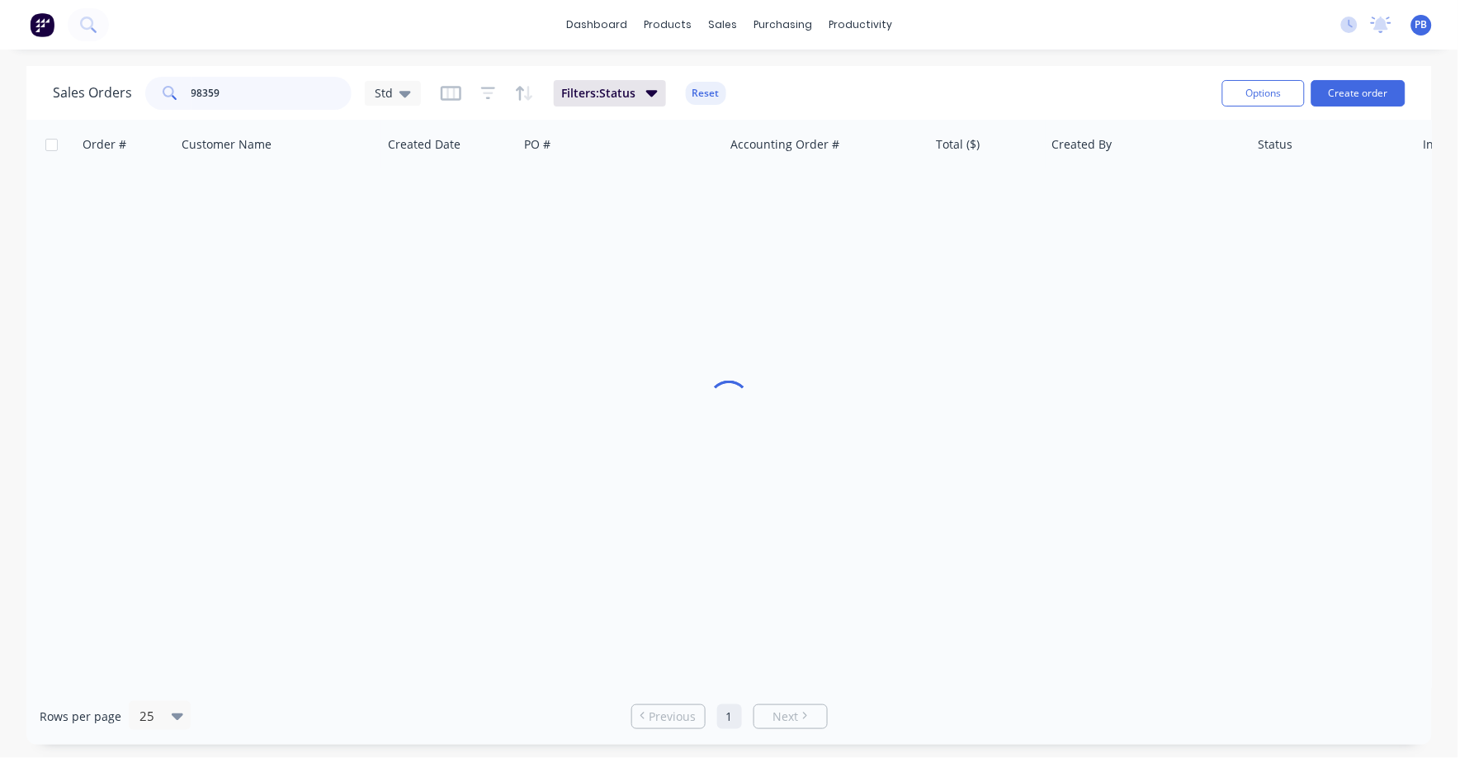
drag, startPoint x: 285, startPoint y: 98, endPoint x: 133, endPoint y: 77, distance: 153.4
click at [133, 77] on div "[DEMOGRAPHIC_DATA] Orders 98359 Std" at bounding box center [237, 93] width 368 height 33
click at [244, 92] on input "98359" at bounding box center [272, 93] width 161 height 33
click at [242, 93] on input "98359" at bounding box center [272, 93] width 161 height 33
click at [240, 93] on input "98359" at bounding box center [272, 93] width 161 height 33
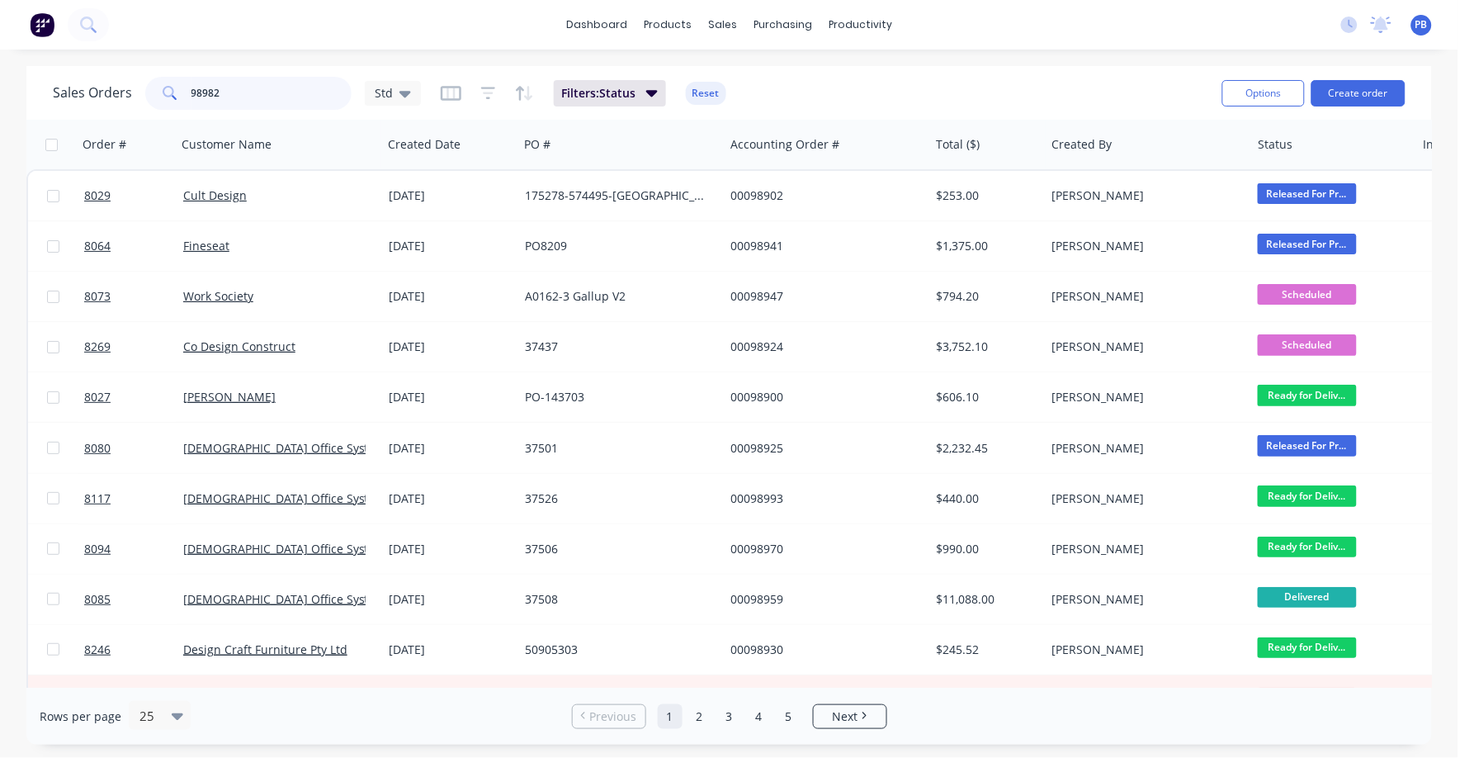
type input "98982"
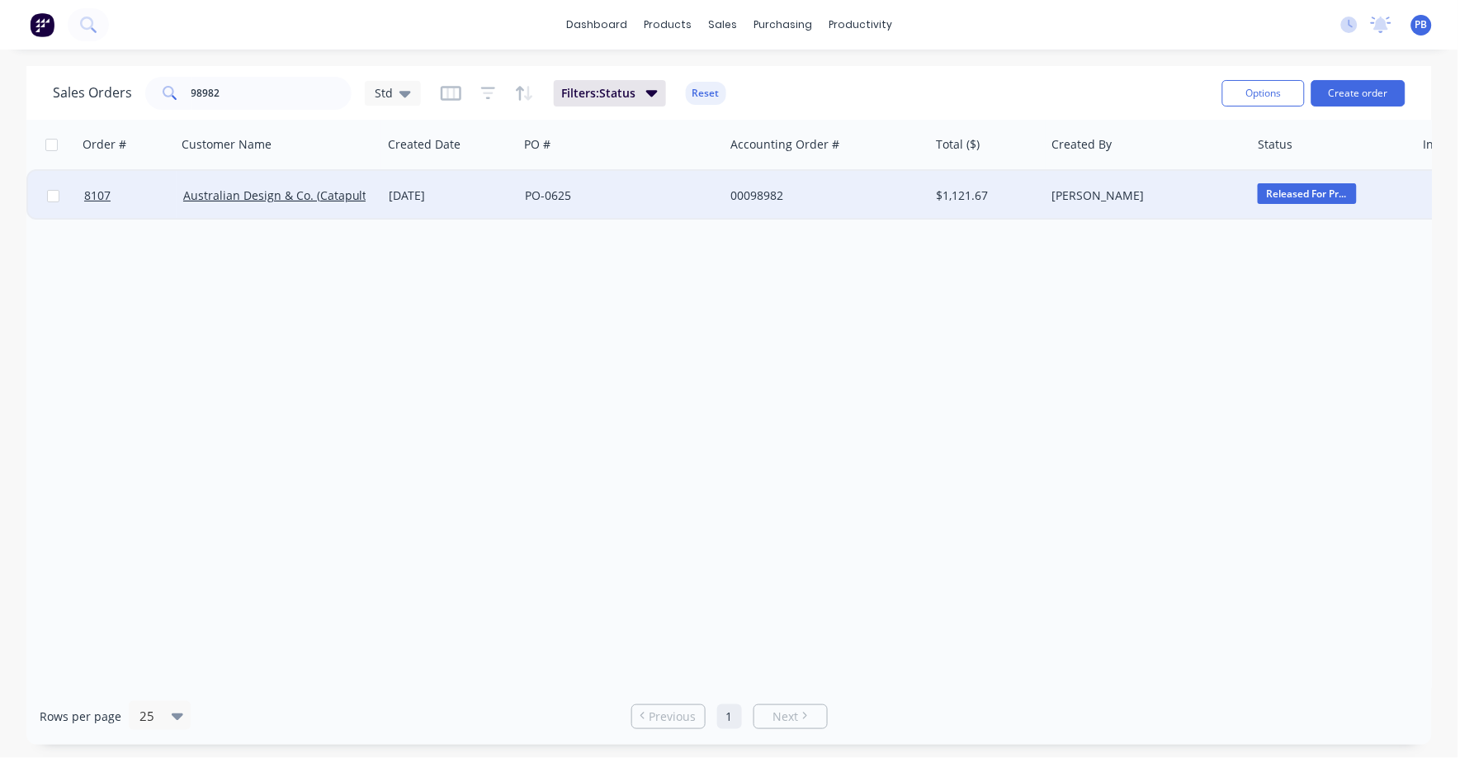
click at [760, 194] on div "00098982" at bounding box center [822, 195] width 183 height 17
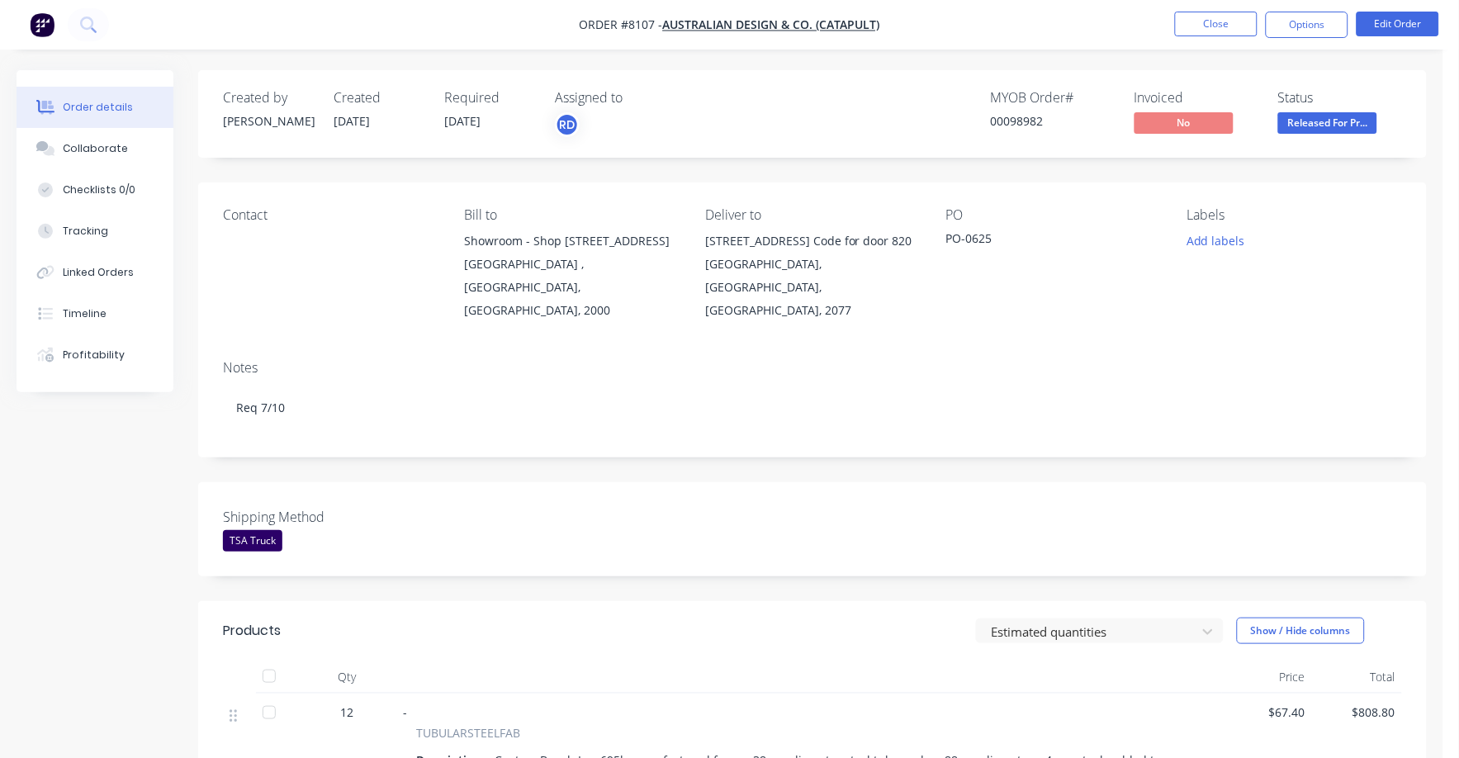
click at [1332, 117] on span "Released For Pr..." at bounding box center [1327, 122] width 99 height 21
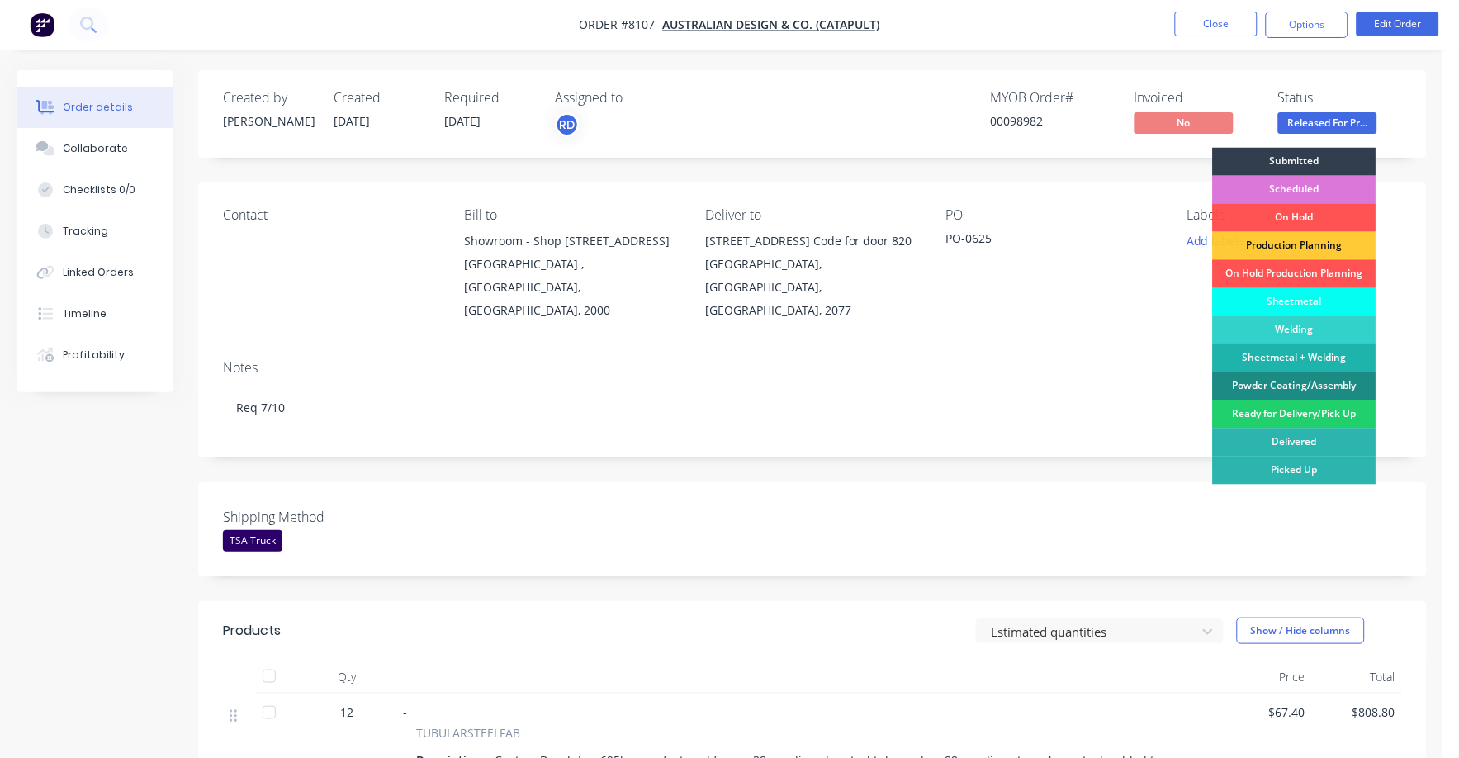
click at [1271, 300] on div "Sheetmetal" at bounding box center [1294, 302] width 163 height 28
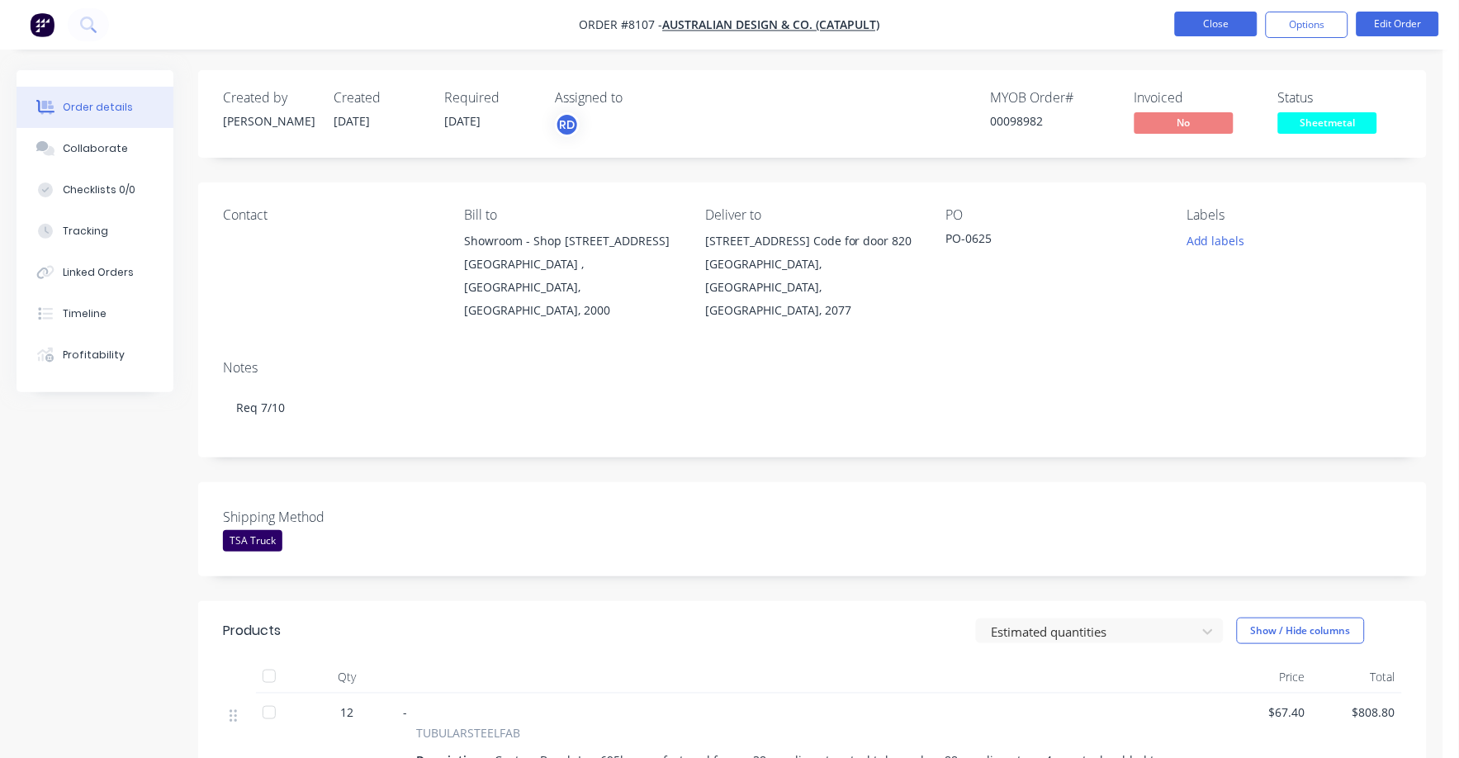
click at [1204, 20] on button "Close" at bounding box center [1216, 24] width 83 height 25
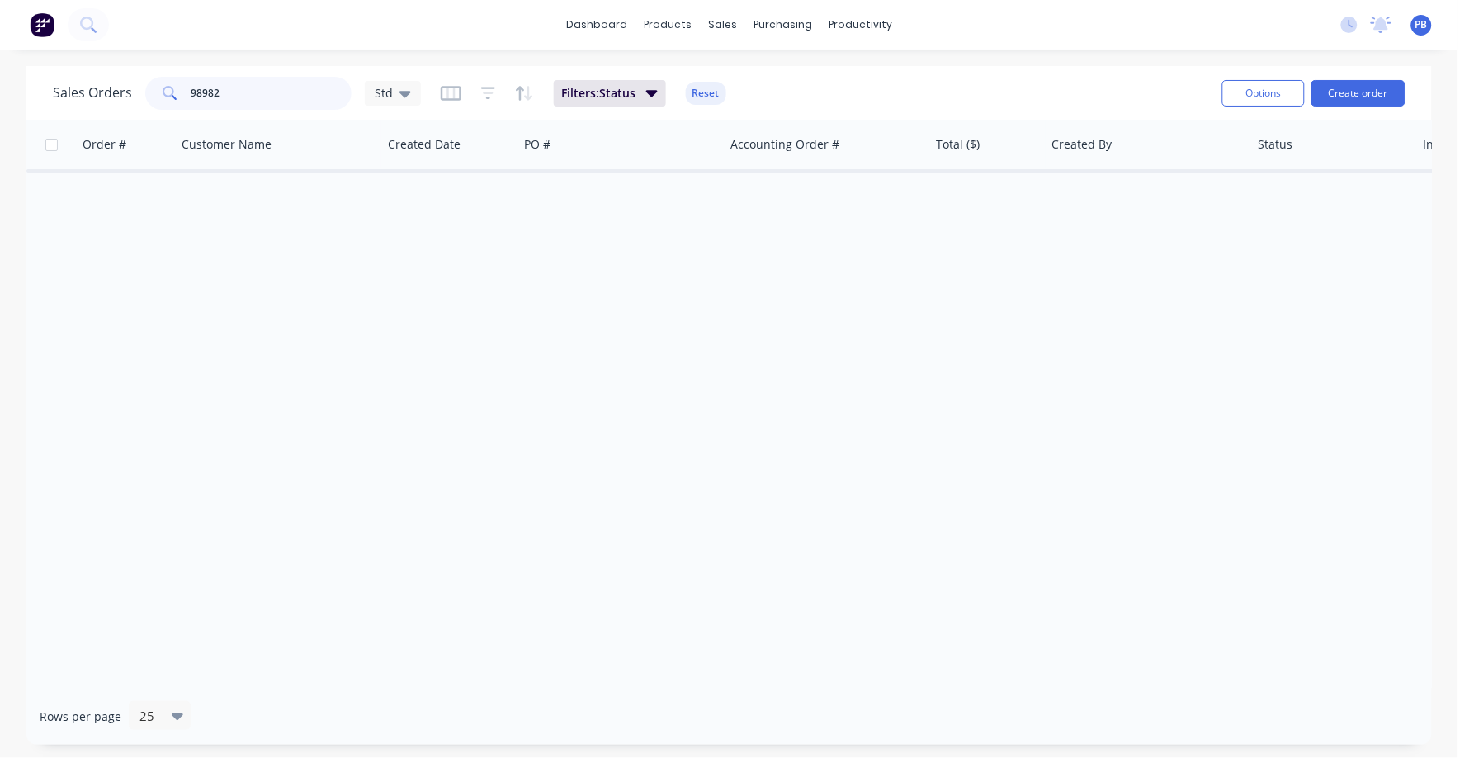
drag, startPoint x: 187, startPoint y: 92, endPoint x: 155, endPoint y: 87, distance: 32.7
click at [155, 87] on div "98982" at bounding box center [248, 93] width 206 height 33
type input "99146"
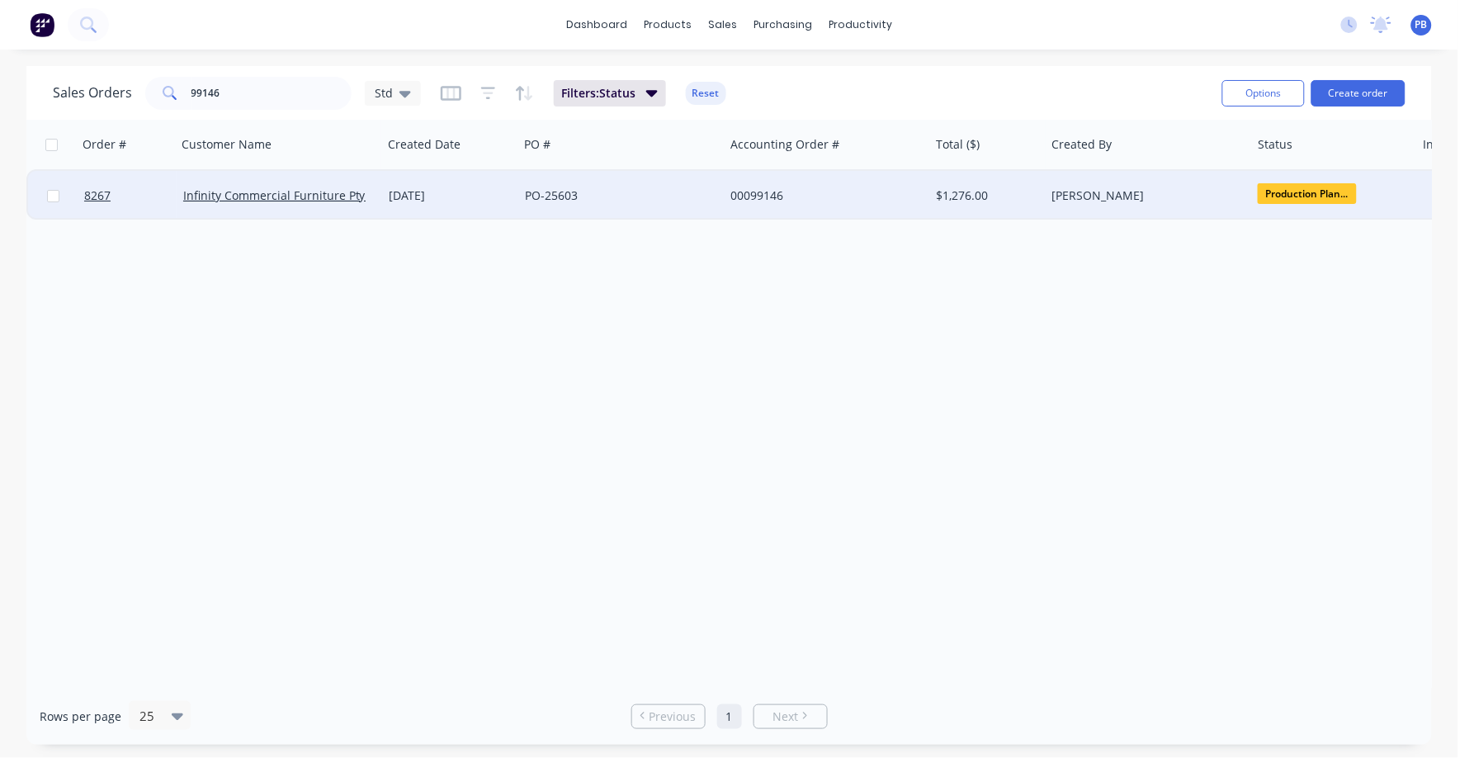
click at [750, 192] on div "00099146" at bounding box center [822, 195] width 183 height 17
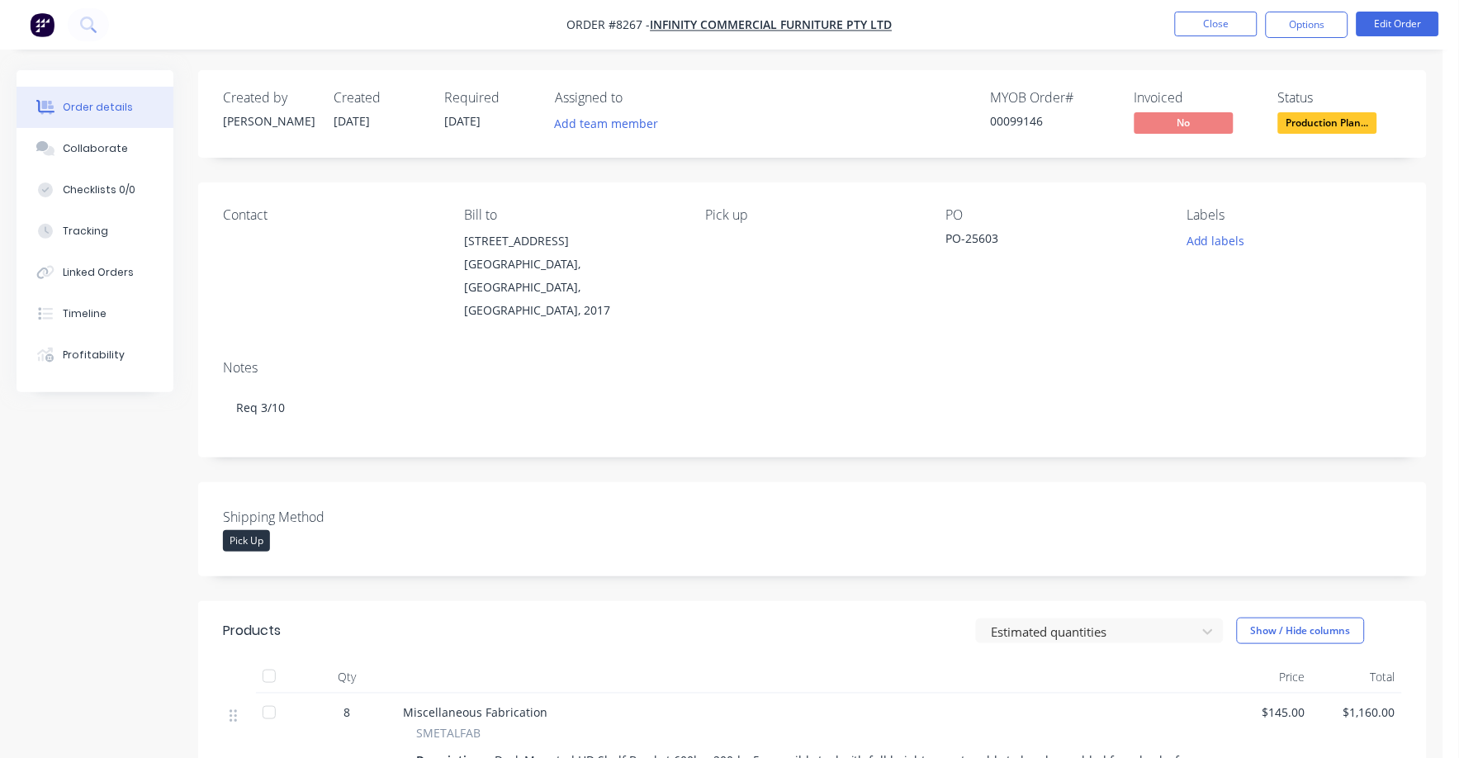
click at [1320, 123] on span "Production Plan..." at bounding box center [1327, 122] width 99 height 21
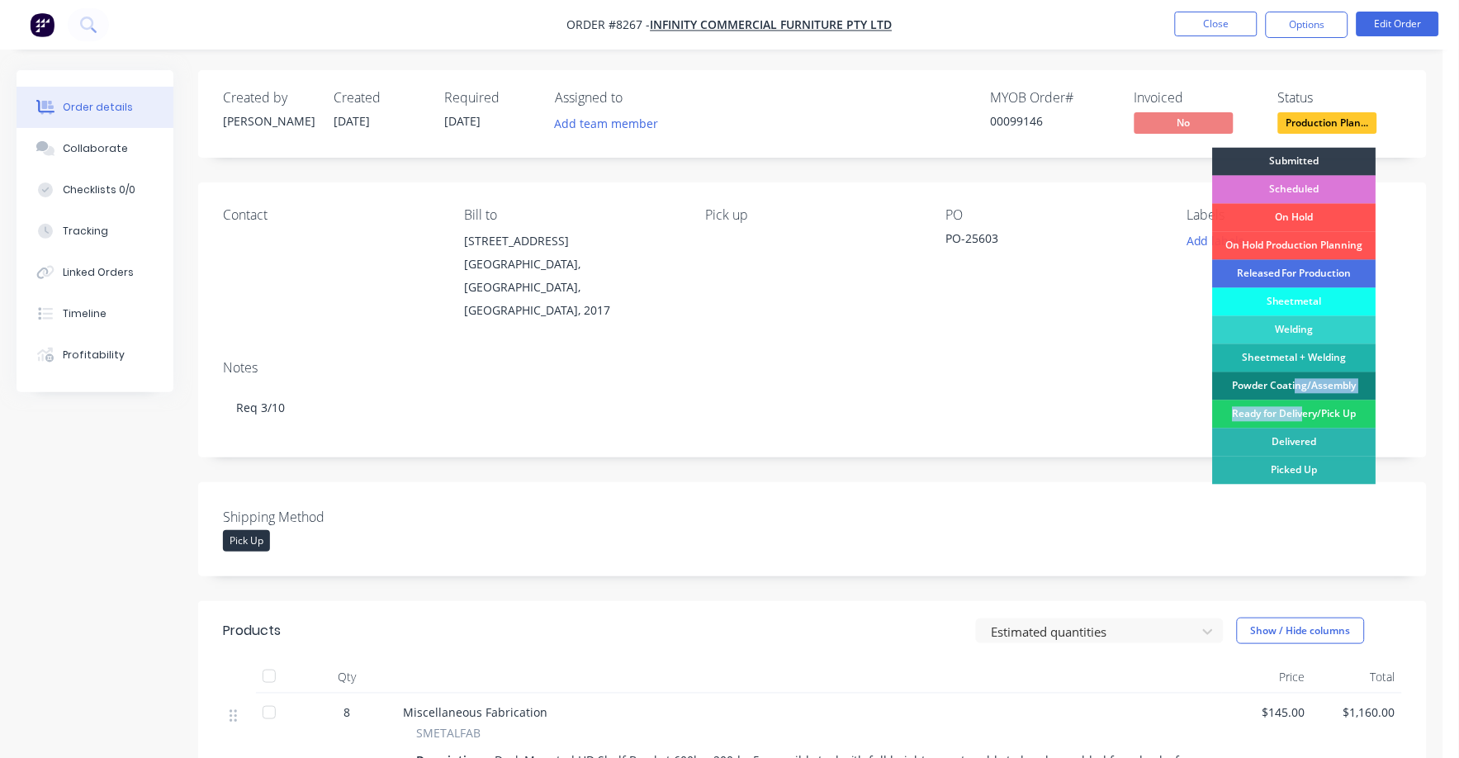
drag, startPoint x: 1303, startPoint y: 410, endPoint x: 1296, endPoint y: 388, distance: 23.2
click at [1296, 388] on div "Submitted Scheduled On Hold On Hold Production Planning Released For Production…" at bounding box center [1294, 337] width 163 height 379
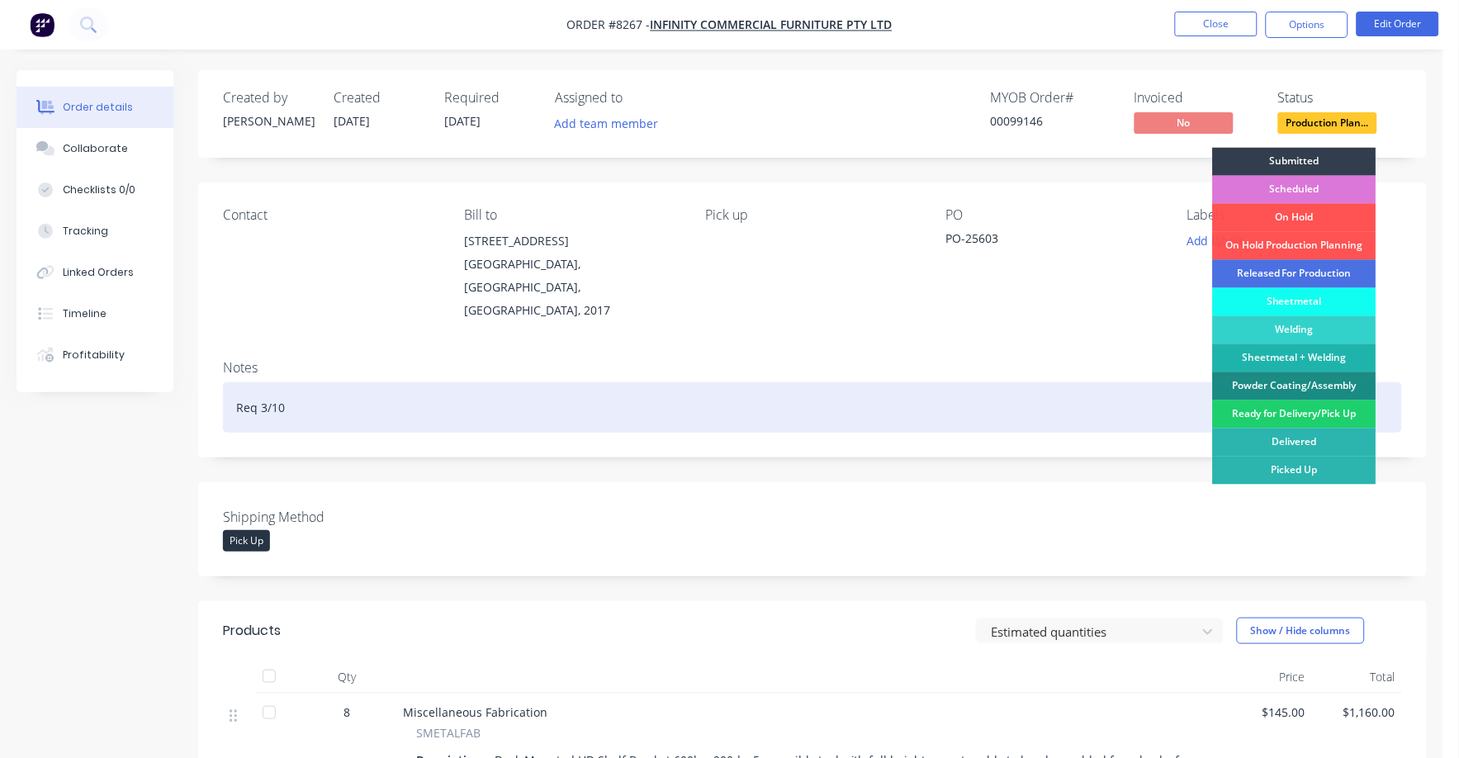
drag, startPoint x: 1296, startPoint y: 388, endPoint x: 1277, endPoint y: 383, distance: 19.6
click at [1277, 383] on div "Powder Coating/Assembly" at bounding box center [1294, 386] width 163 height 28
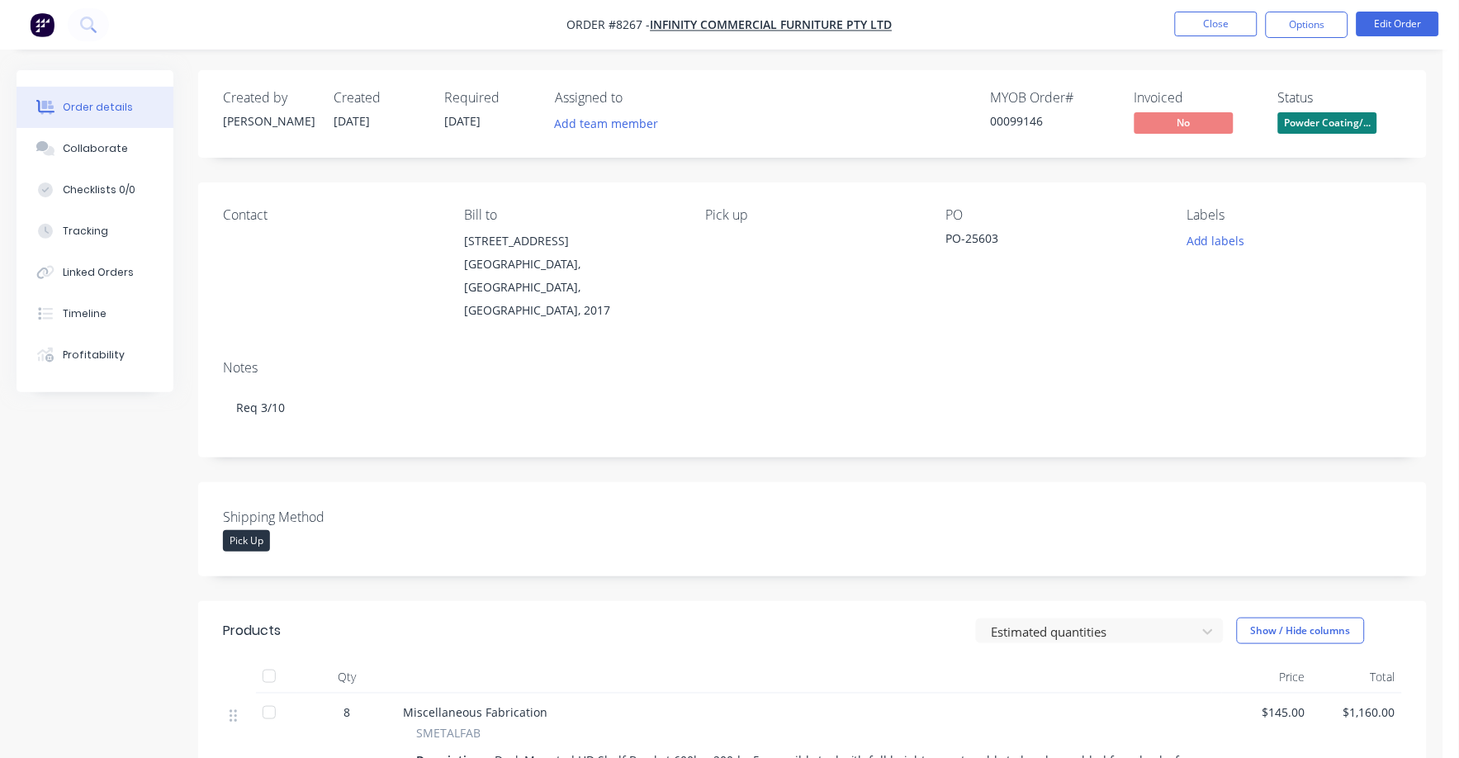
click at [1185, 10] on nav "Order #8267 - Infinity Commercial Furniture Pty Ltd Close Options Edit Order" at bounding box center [729, 25] width 1459 height 50
click at [1195, 20] on button "Close" at bounding box center [1216, 24] width 83 height 25
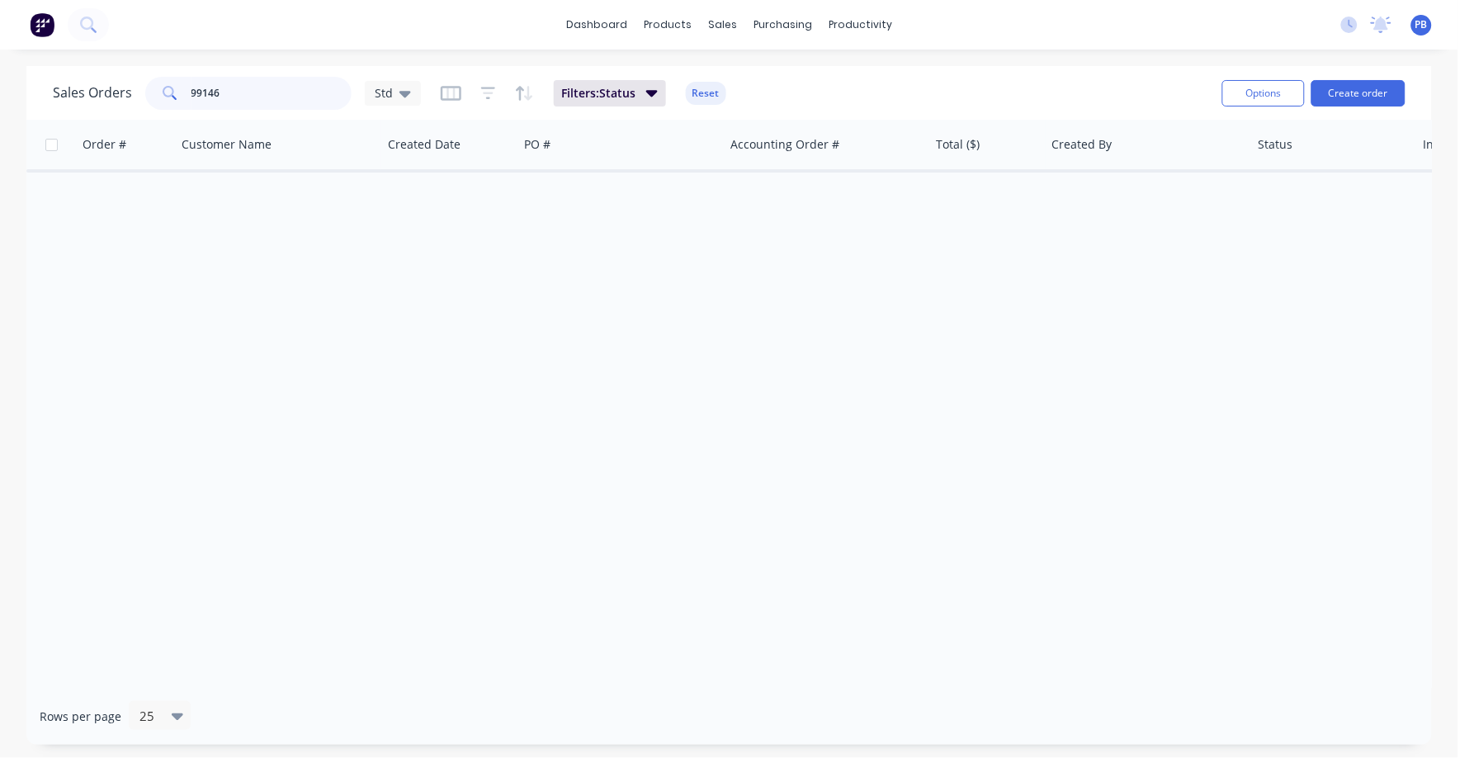
drag, startPoint x: 237, startPoint y: 93, endPoint x: 144, endPoint y: 84, distance: 93.7
click at [145, 84] on div "99146" at bounding box center [248, 93] width 206 height 33
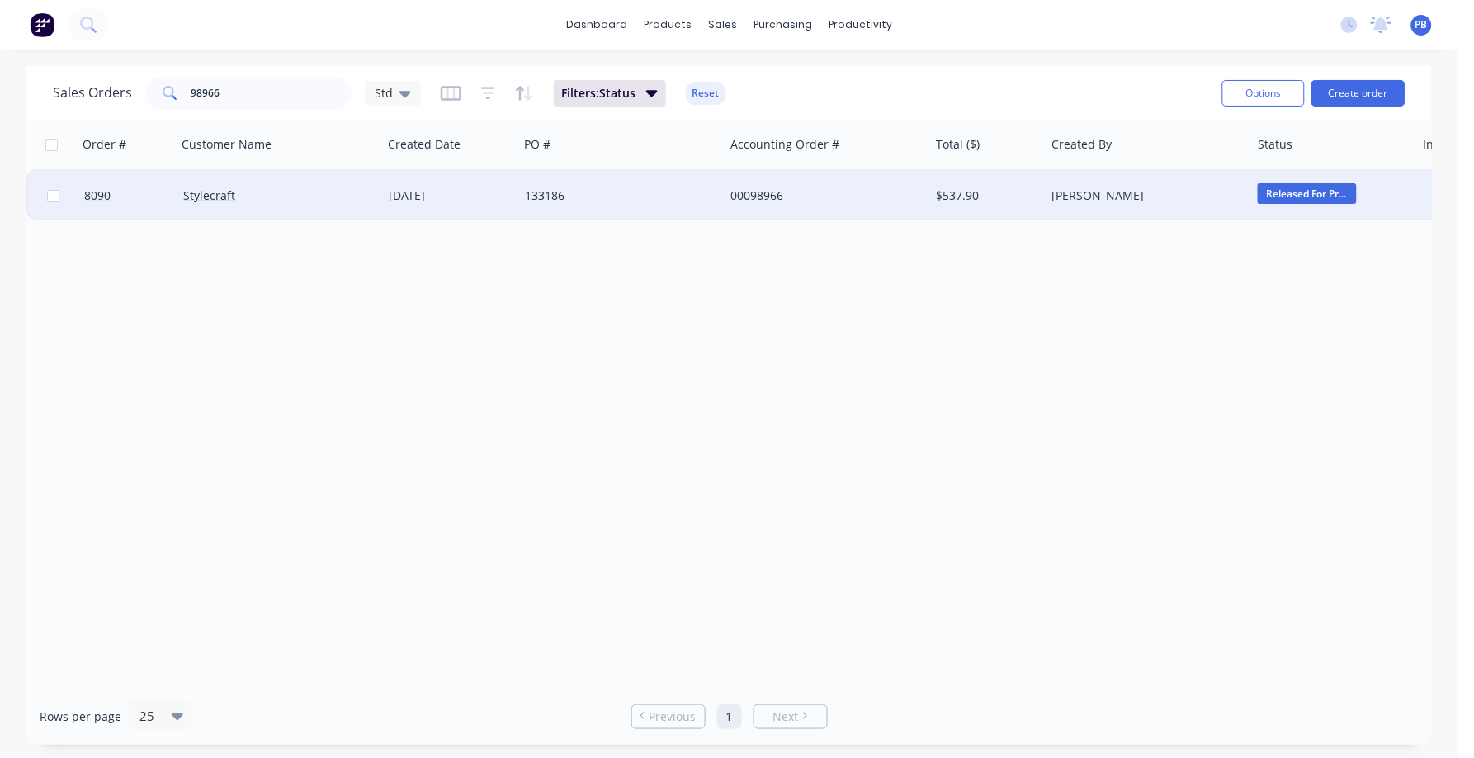
click at [1298, 188] on span "Released For Pr..." at bounding box center [1307, 193] width 99 height 21
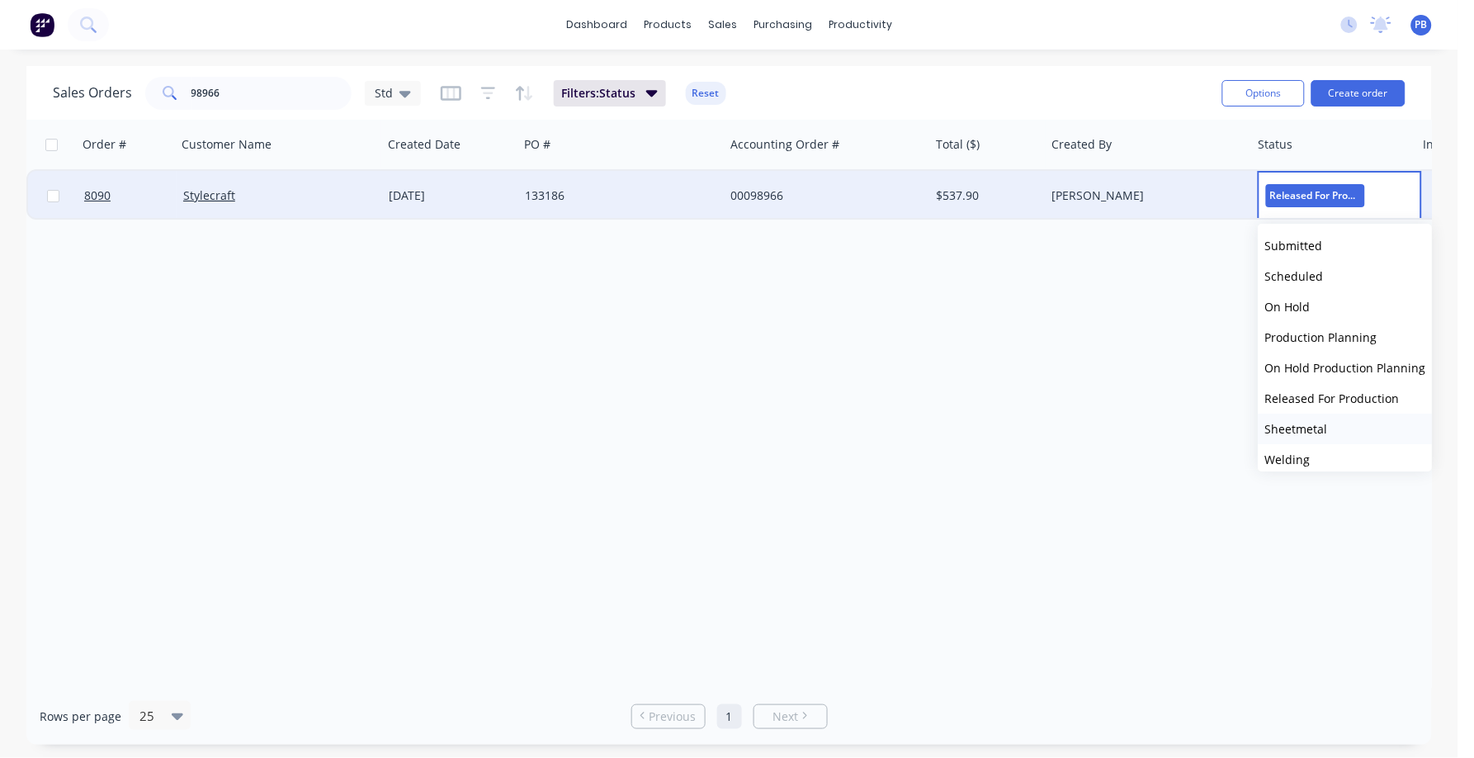
click at [1292, 424] on span "Sheetmetal" at bounding box center [1296, 429] width 63 height 16
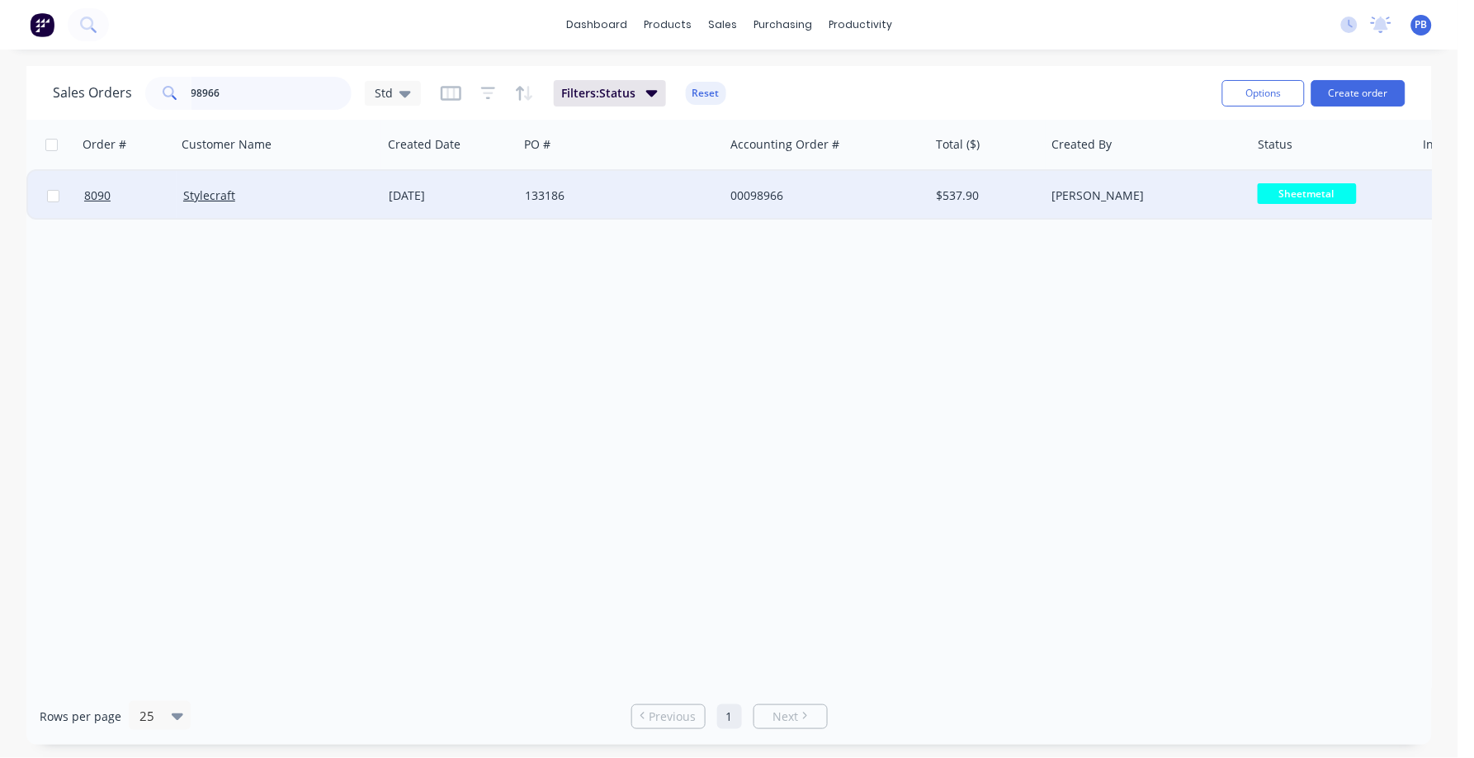
click at [240, 91] on input "98966" at bounding box center [272, 93] width 161 height 33
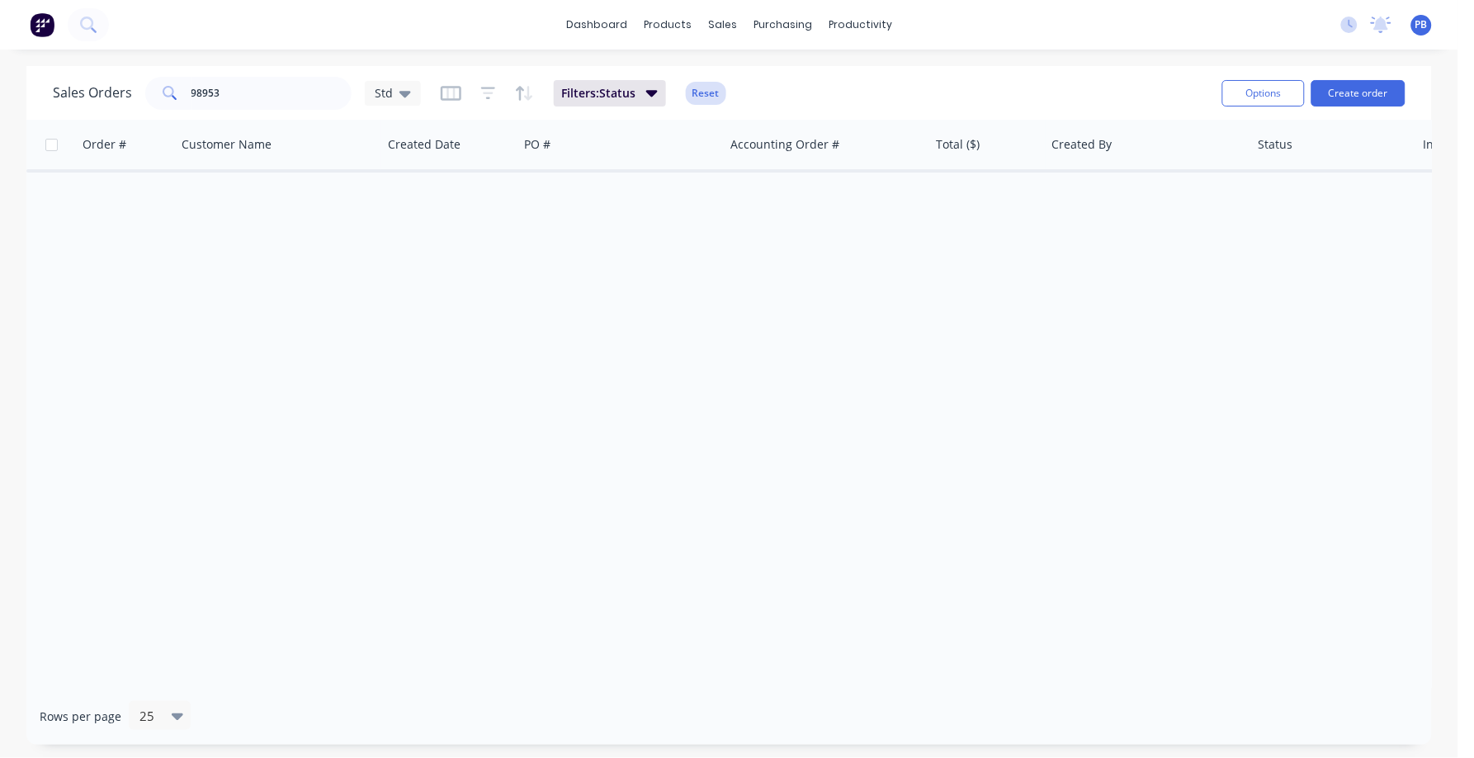
click at [702, 97] on button "Reset" at bounding box center [706, 93] width 40 height 23
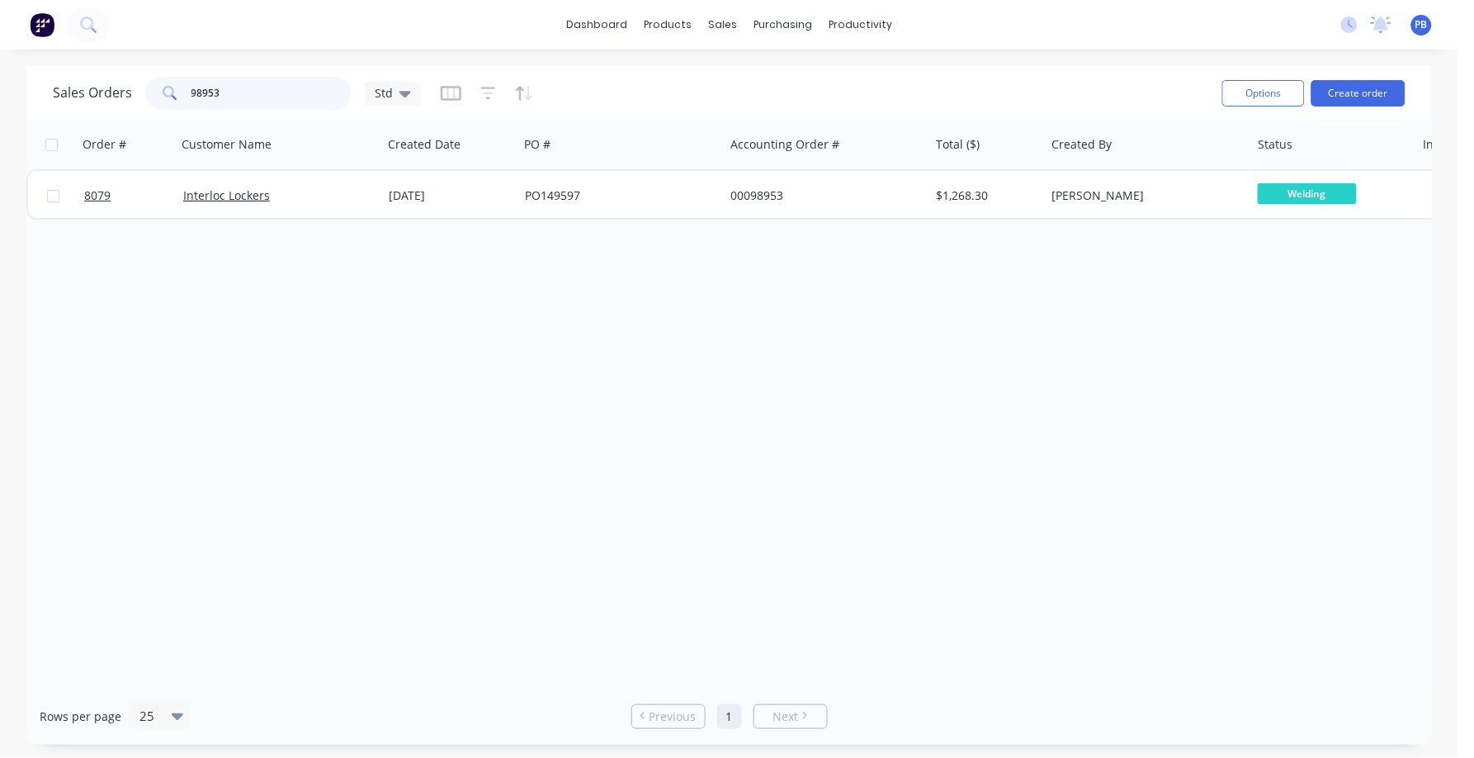
click at [244, 102] on input "98953" at bounding box center [272, 93] width 161 height 33
type input "98953"
click at [262, 95] on input "98953" at bounding box center [272, 93] width 161 height 33
click at [256, 94] on input "98953" at bounding box center [272, 93] width 161 height 33
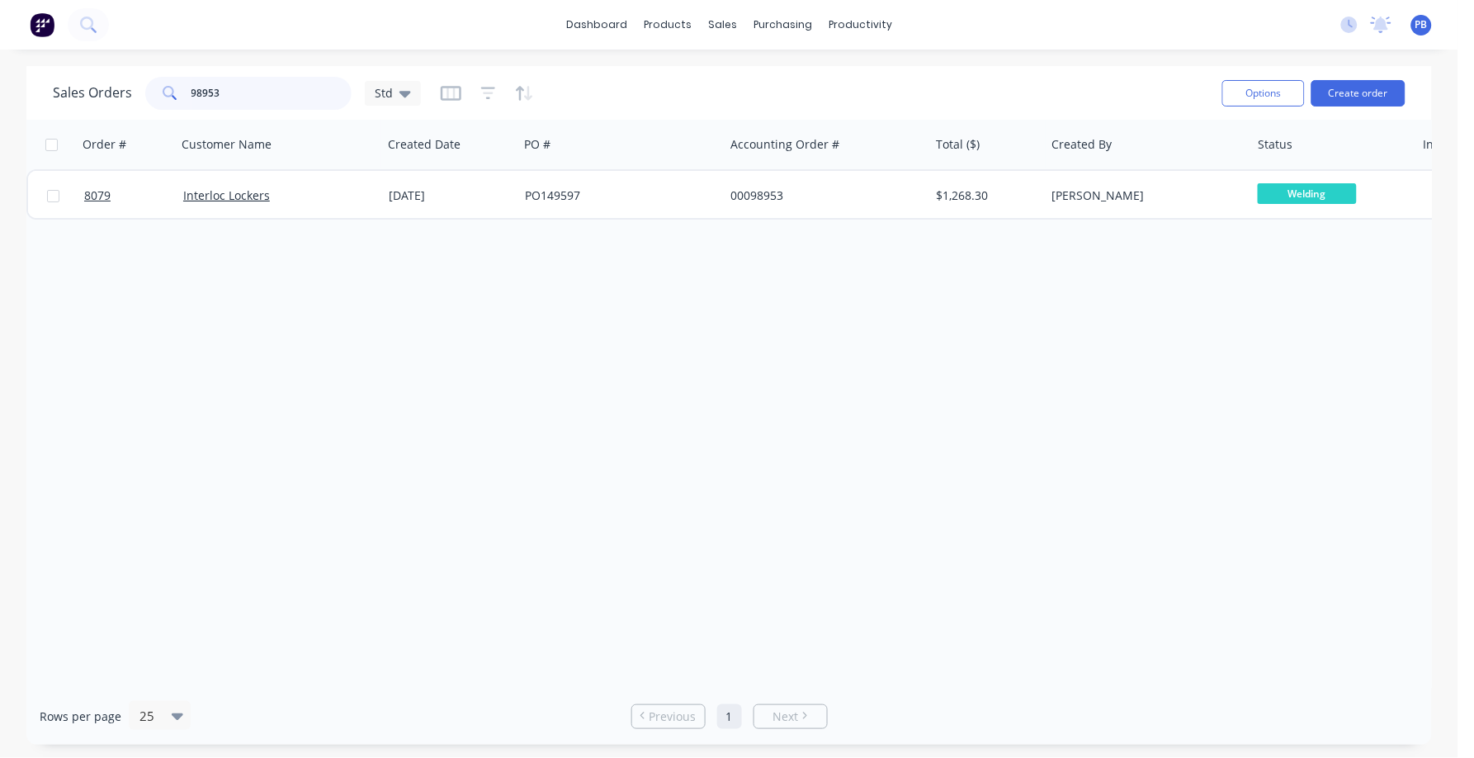
click at [256, 94] on input "98953" at bounding box center [272, 93] width 161 height 33
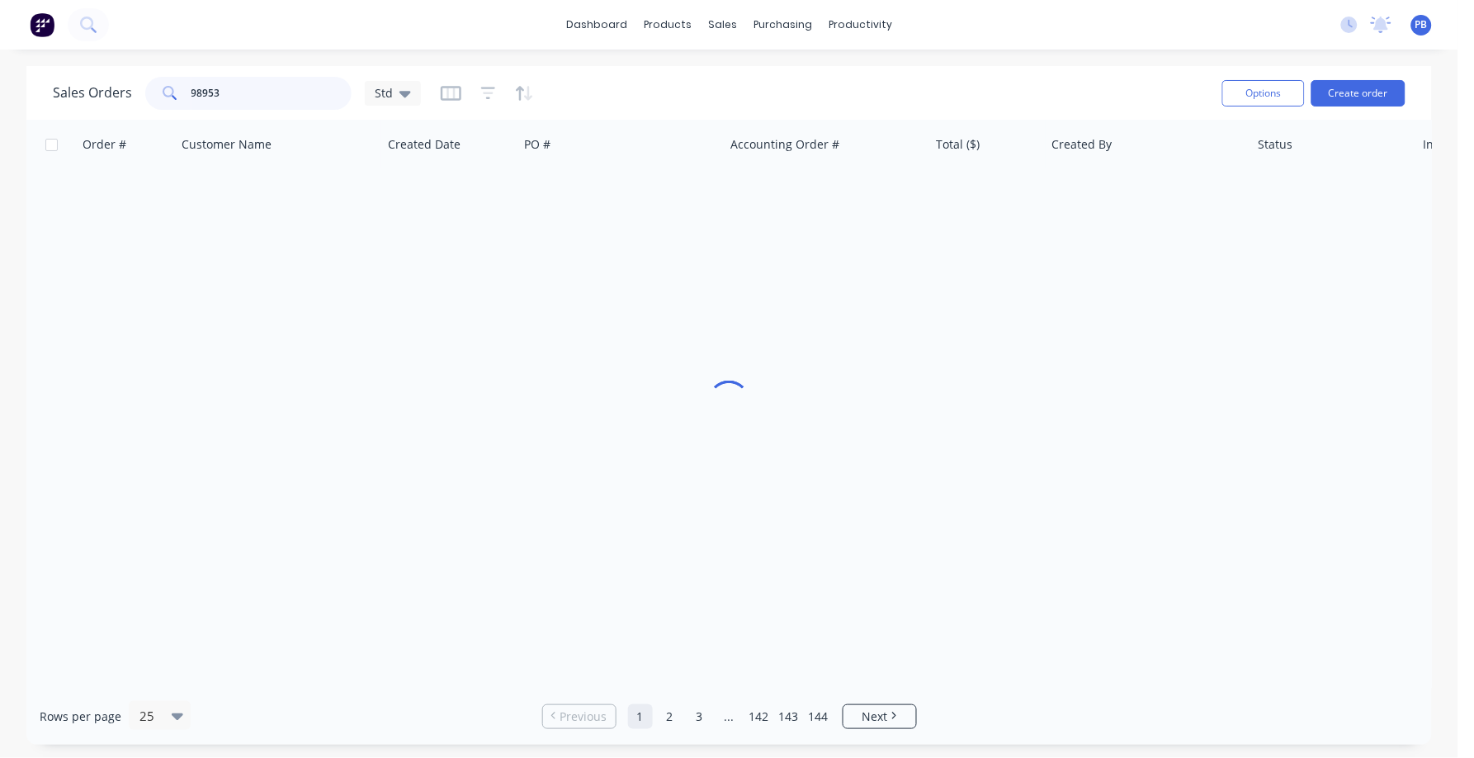
click at [254, 97] on input "98953" at bounding box center [272, 93] width 161 height 33
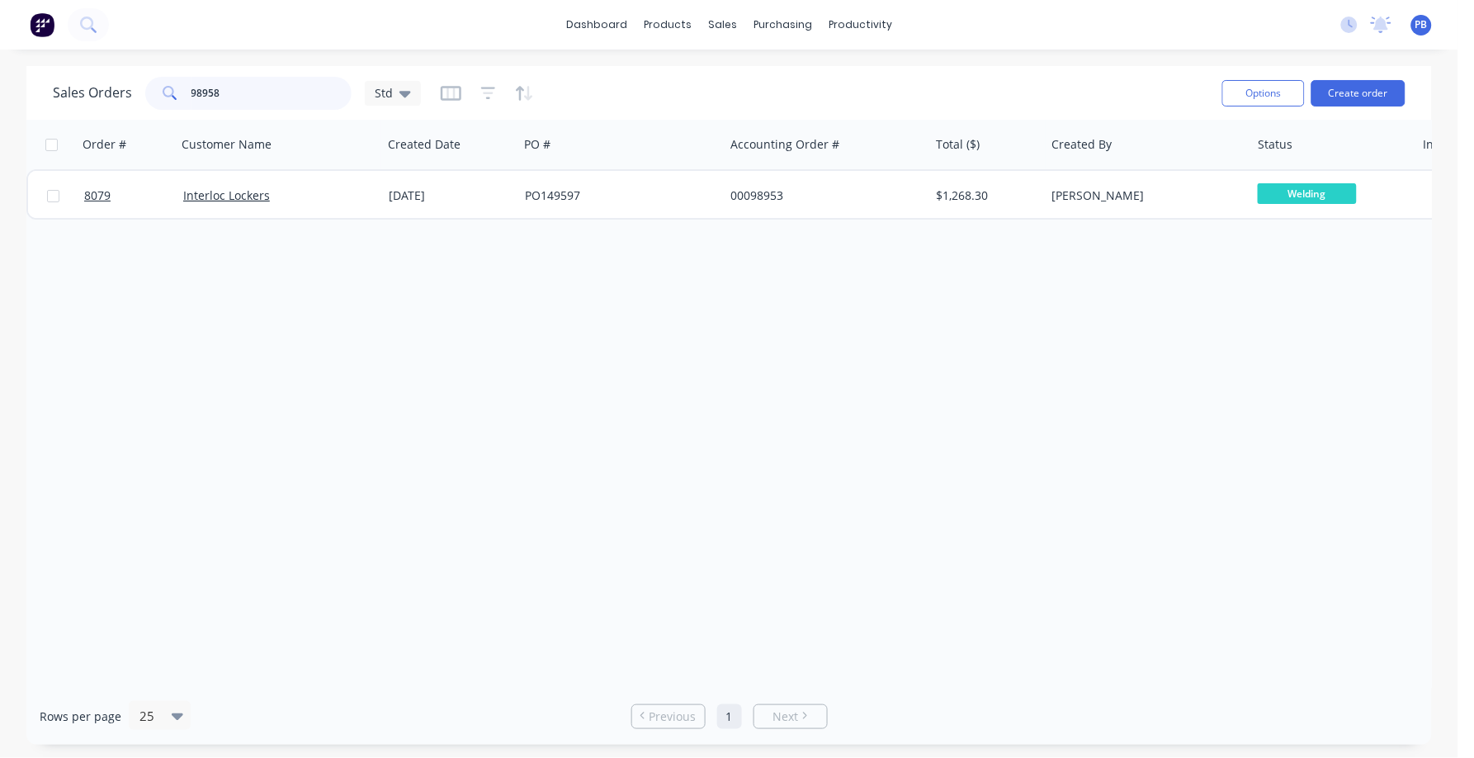
type input "98958"
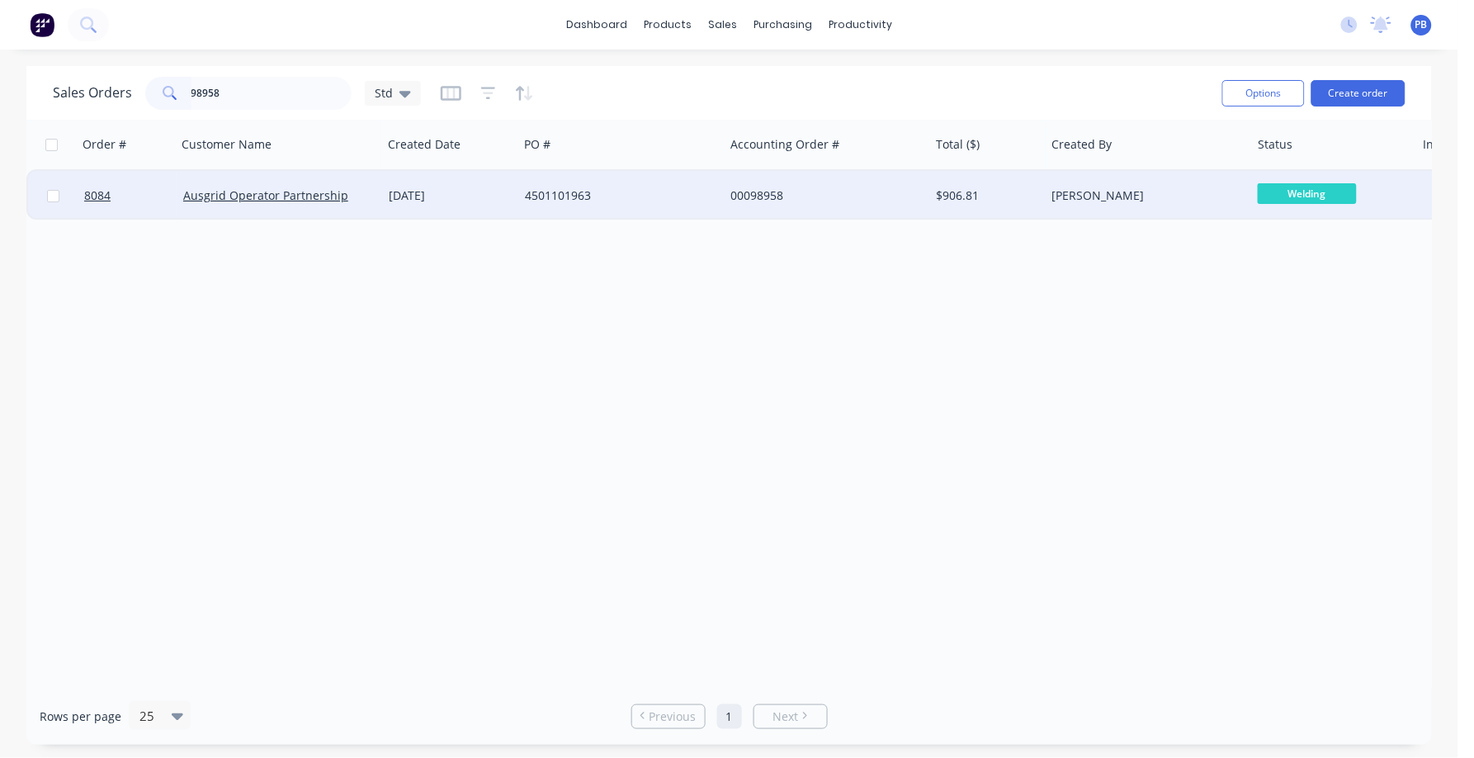
click at [764, 194] on div "00098958" at bounding box center [822, 195] width 183 height 17
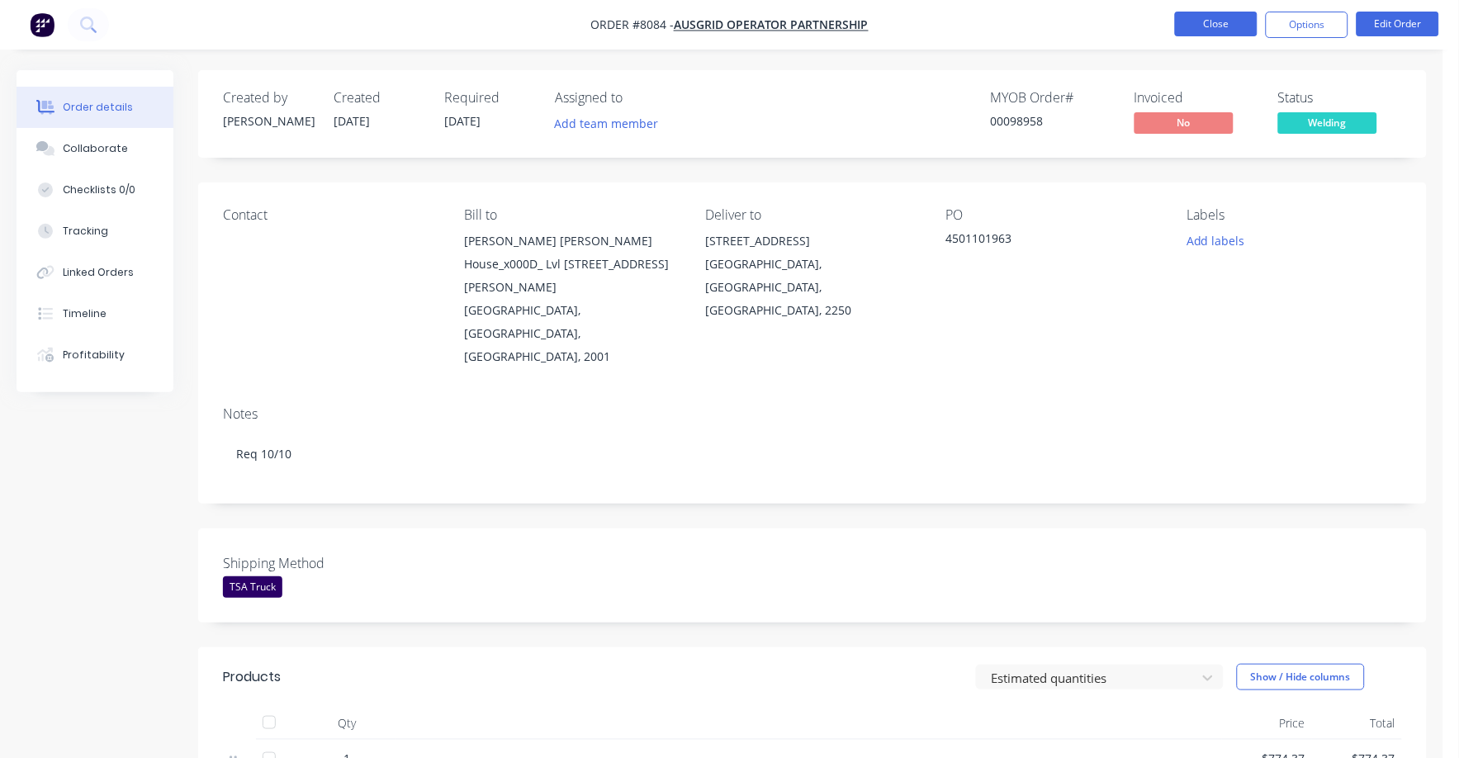
click at [1215, 26] on button "Close" at bounding box center [1216, 24] width 83 height 25
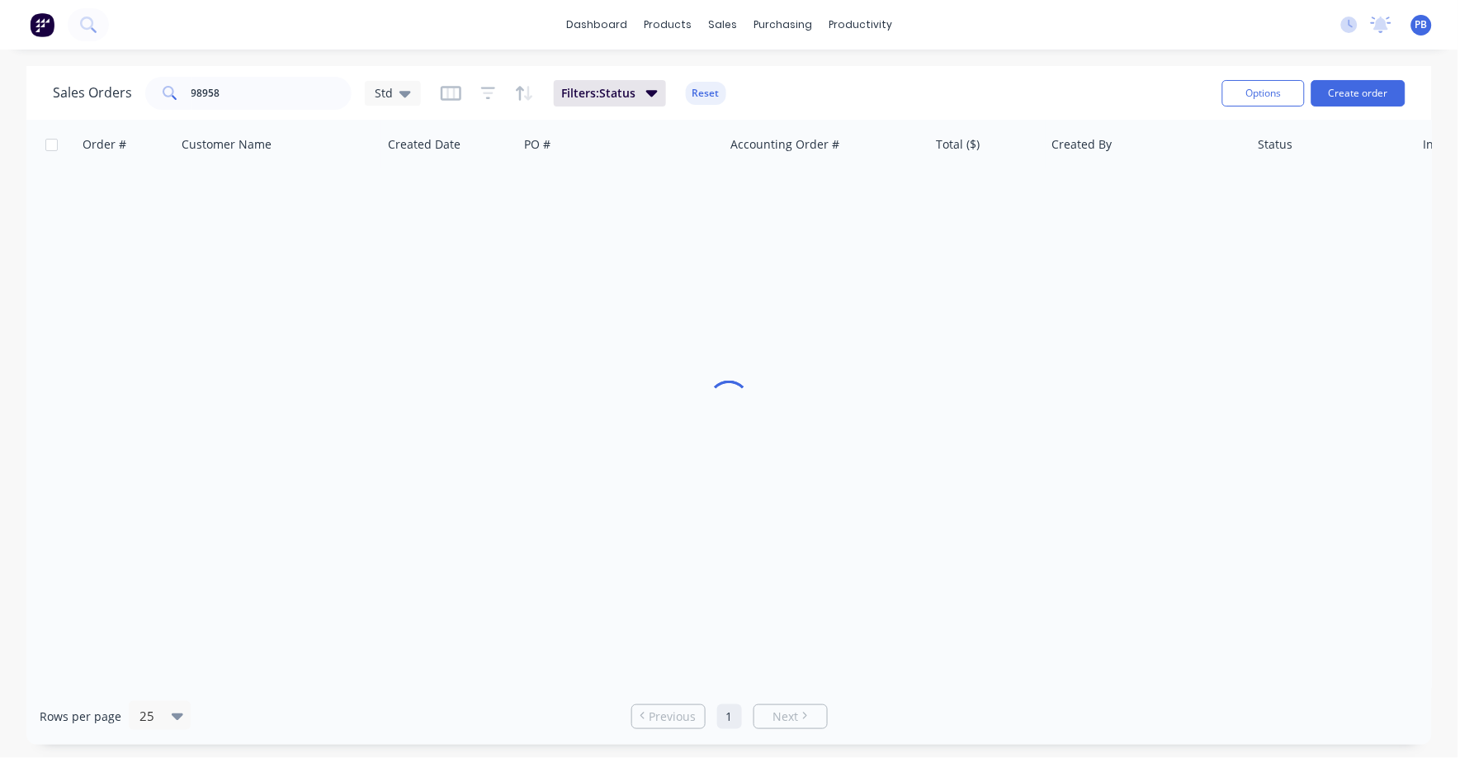
drag, startPoint x: 254, startPoint y: 112, endPoint x: 243, endPoint y: 98, distance: 18.2
click at [252, 108] on div "Sales Orders 98958 Std Filters: Status Reset Options Create order" at bounding box center [729, 93] width 1406 height 54
drag, startPoint x: 242, startPoint y: 97, endPoint x: 180, endPoint y: 86, distance: 62.8
click at [180, 86] on div "98958" at bounding box center [248, 93] width 206 height 33
click at [259, 107] on input "98958" at bounding box center [272, 93] width 161 height 33
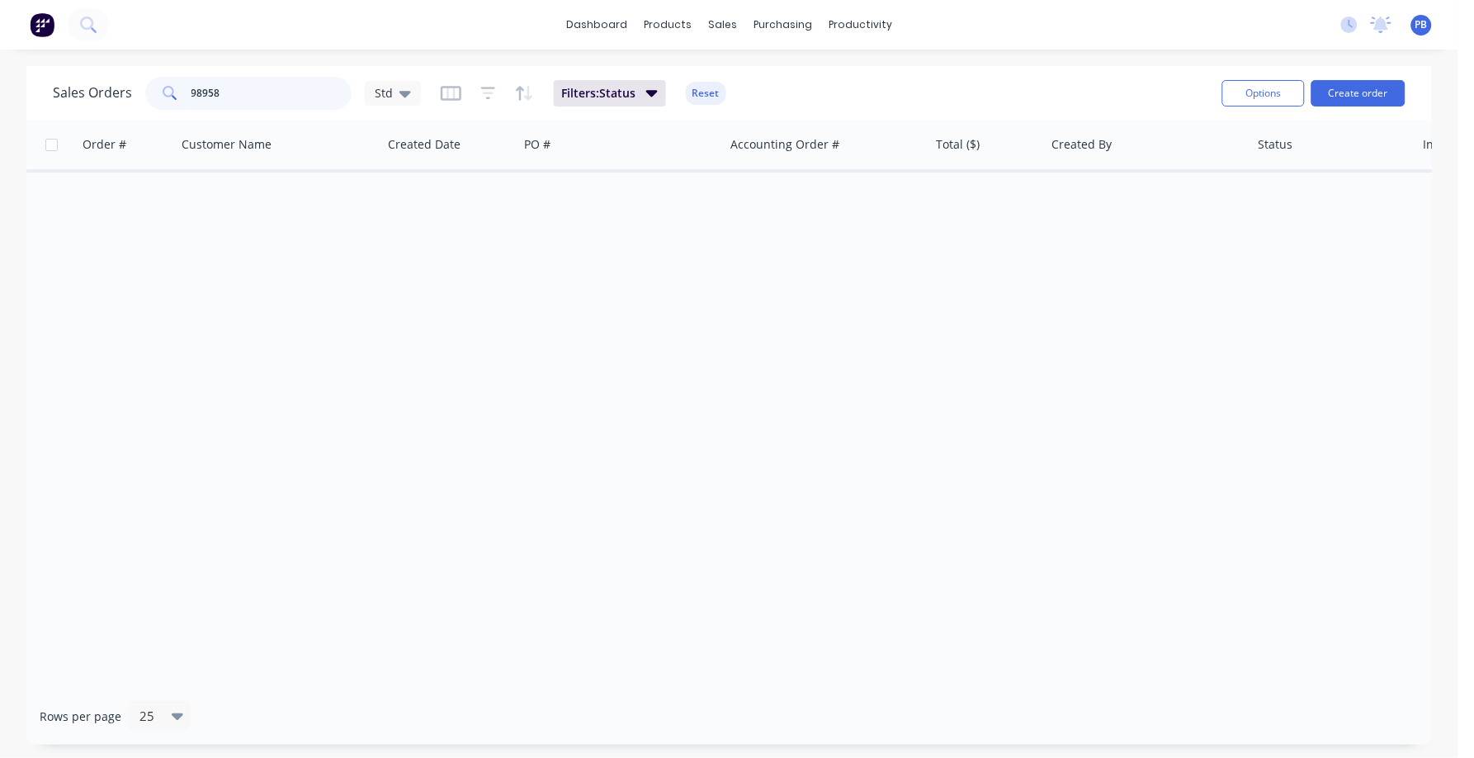
click at [259, 107] on input "98958" at bounding box center [272, 93] width 161 height 33
click at [251, 85] on input "98958" at bounding box center [272, 93] width 161 height 33
click at [247, 86] on input "98958" at bounding box center [272, 93] width 161 height 33
type input "98088"
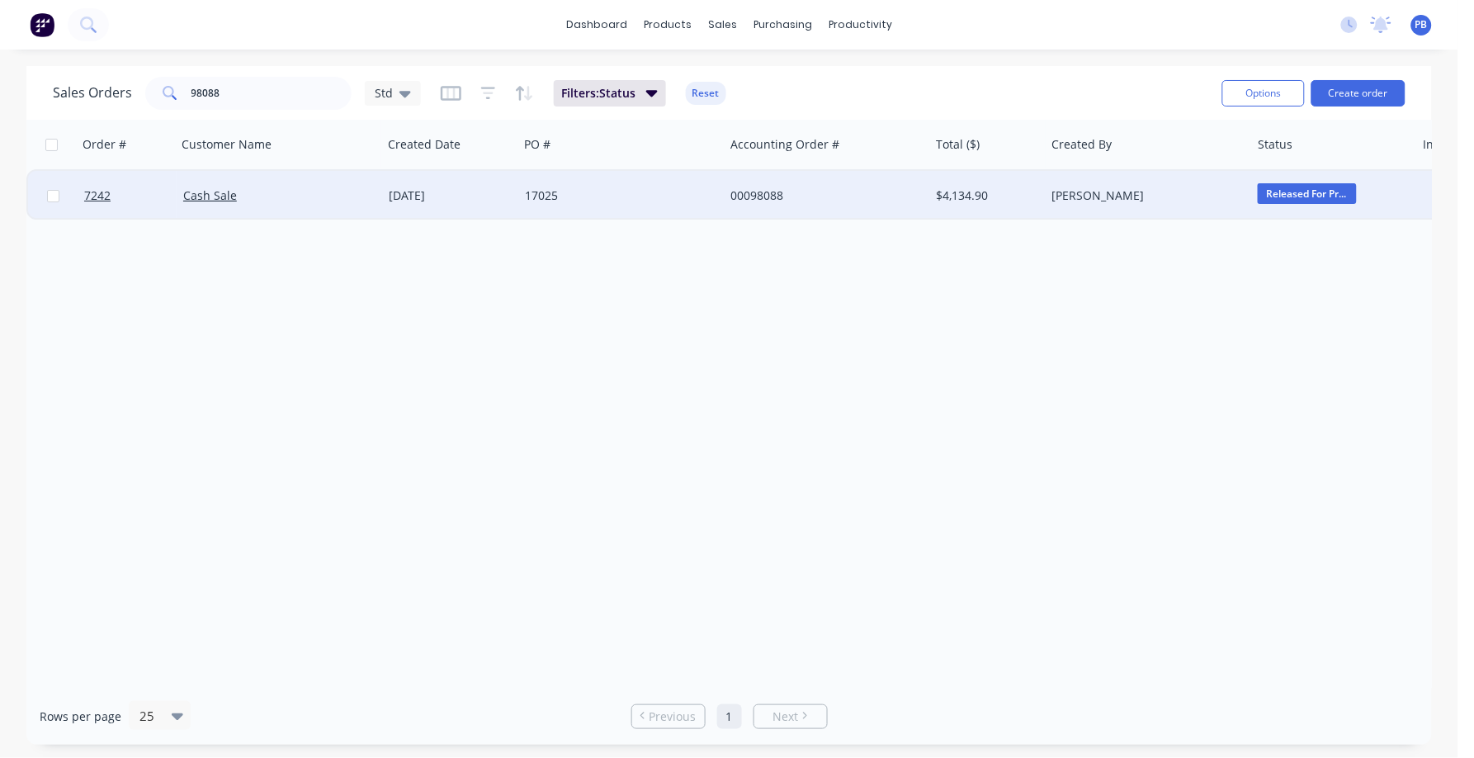
click at [767, 192] on div "00098088" at bounding box center [822, 195] width 183 height 17
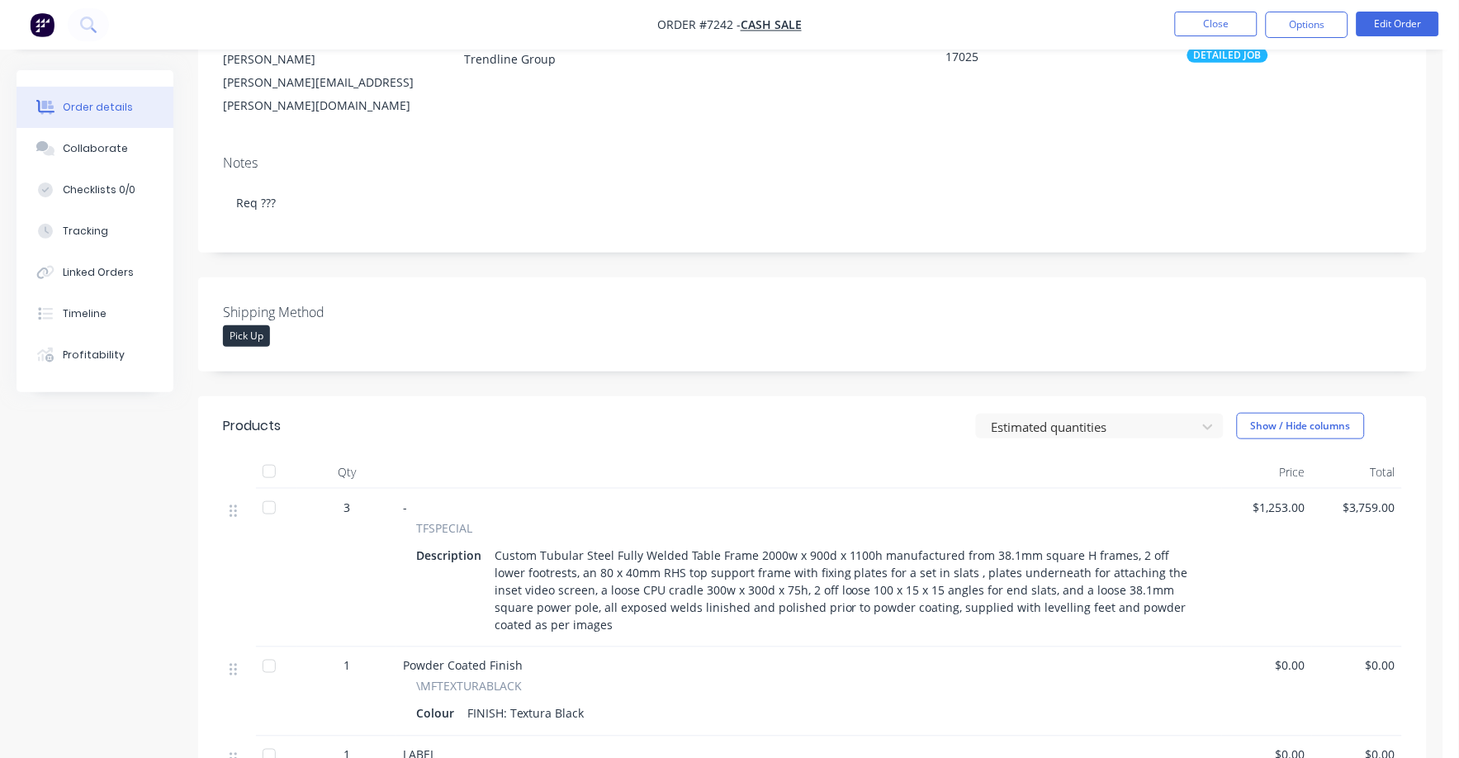
scroll to position [310, 0]
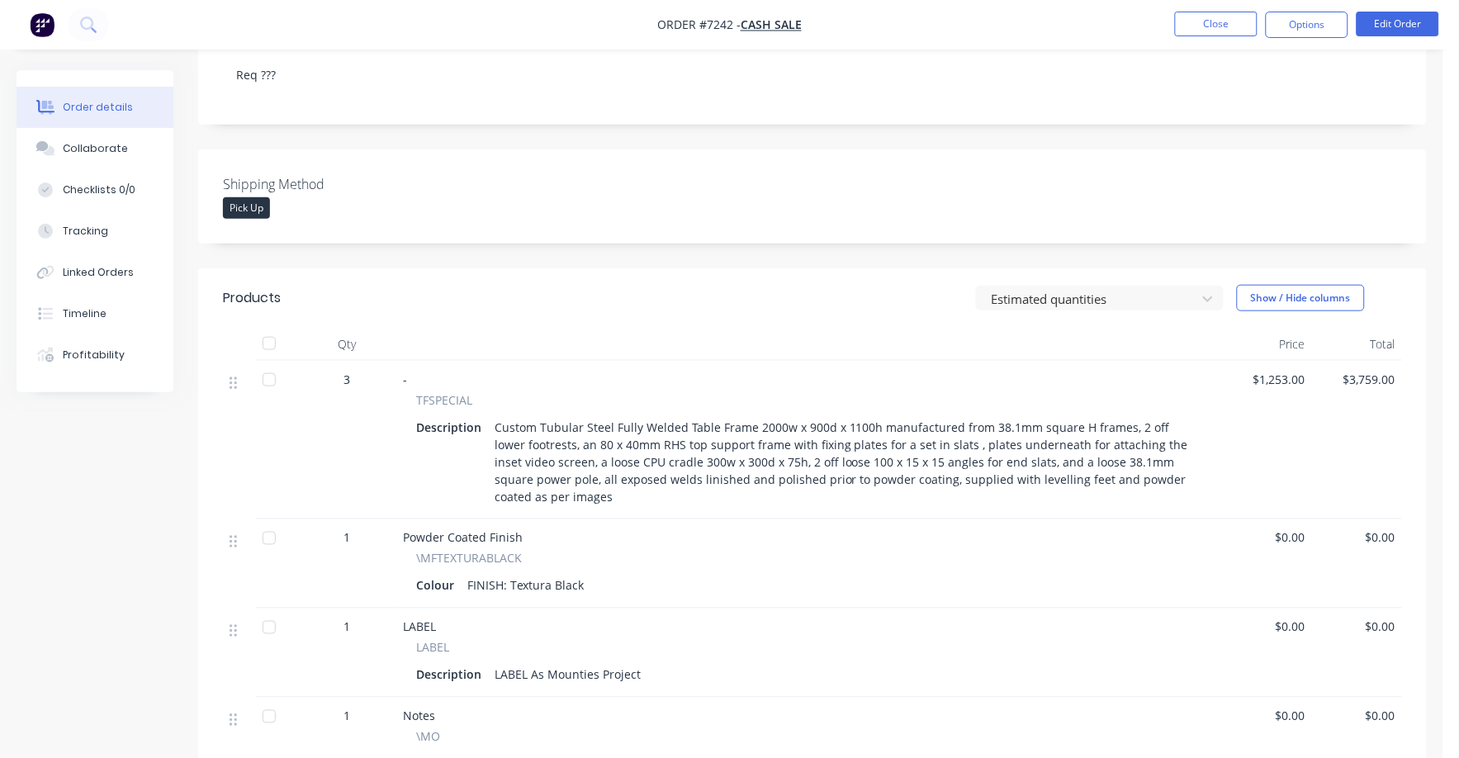
drag, startPoint x: 1208, startPoint y: 40, endPoint x: 1191, endPoint y: 17, distance: 28.4
click at [1204, 36] on nav "Order #7242 - Cash Sale Close Options Edit Order" at bounding box center [729, 25] width 1459 height 50
click at [1192, 12] on button "Close" at bounding box center [1216, 24] width 83 height 25
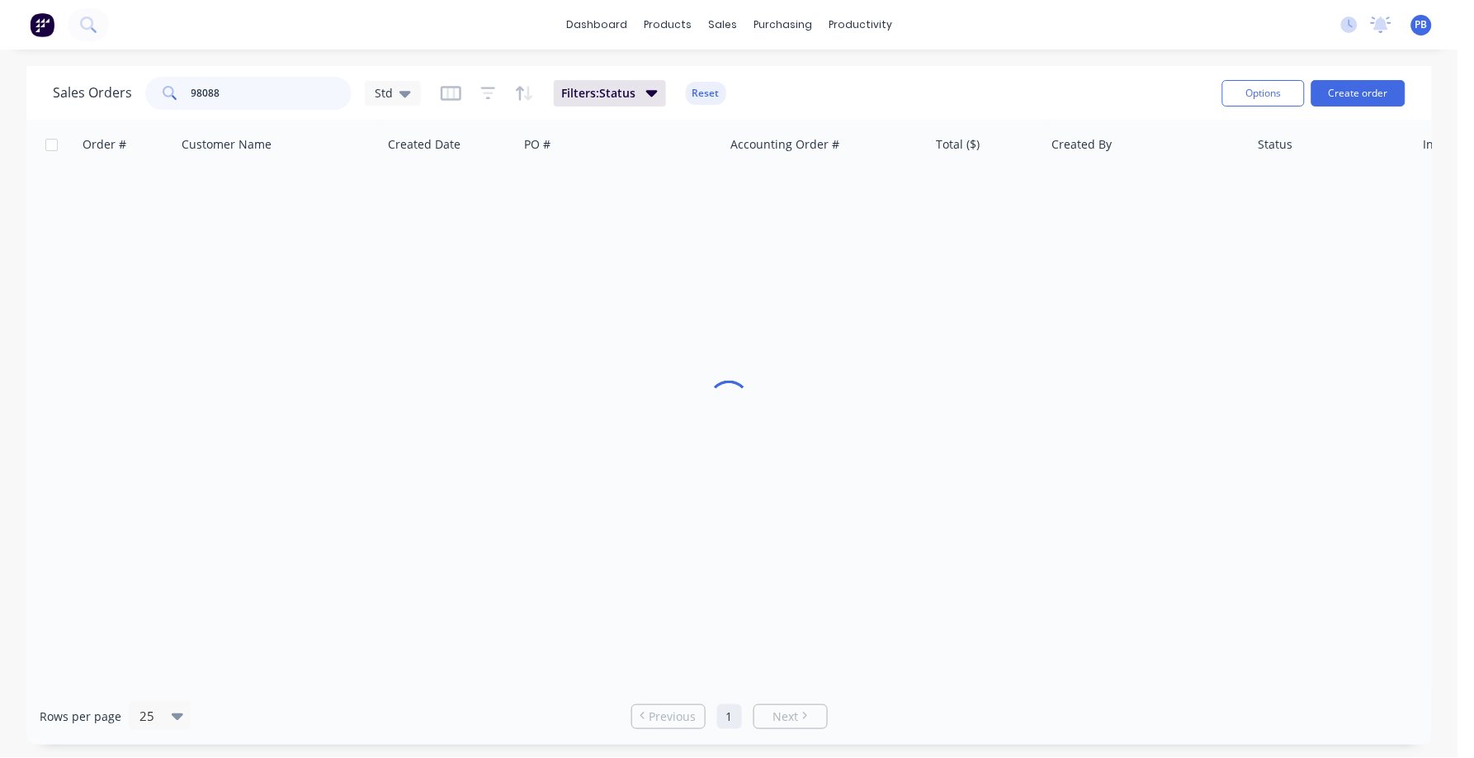
drag, startPoint x: 297, startPoint y: 92, endPoint x: 158, endPoint y: 70, distance: 141.3
click at [158, 70] on div "Sales Orders 98088 Std Filters: Status Reset Options Create order" at bounding box center [729, 93] width 1406 height 54
type input "98925"
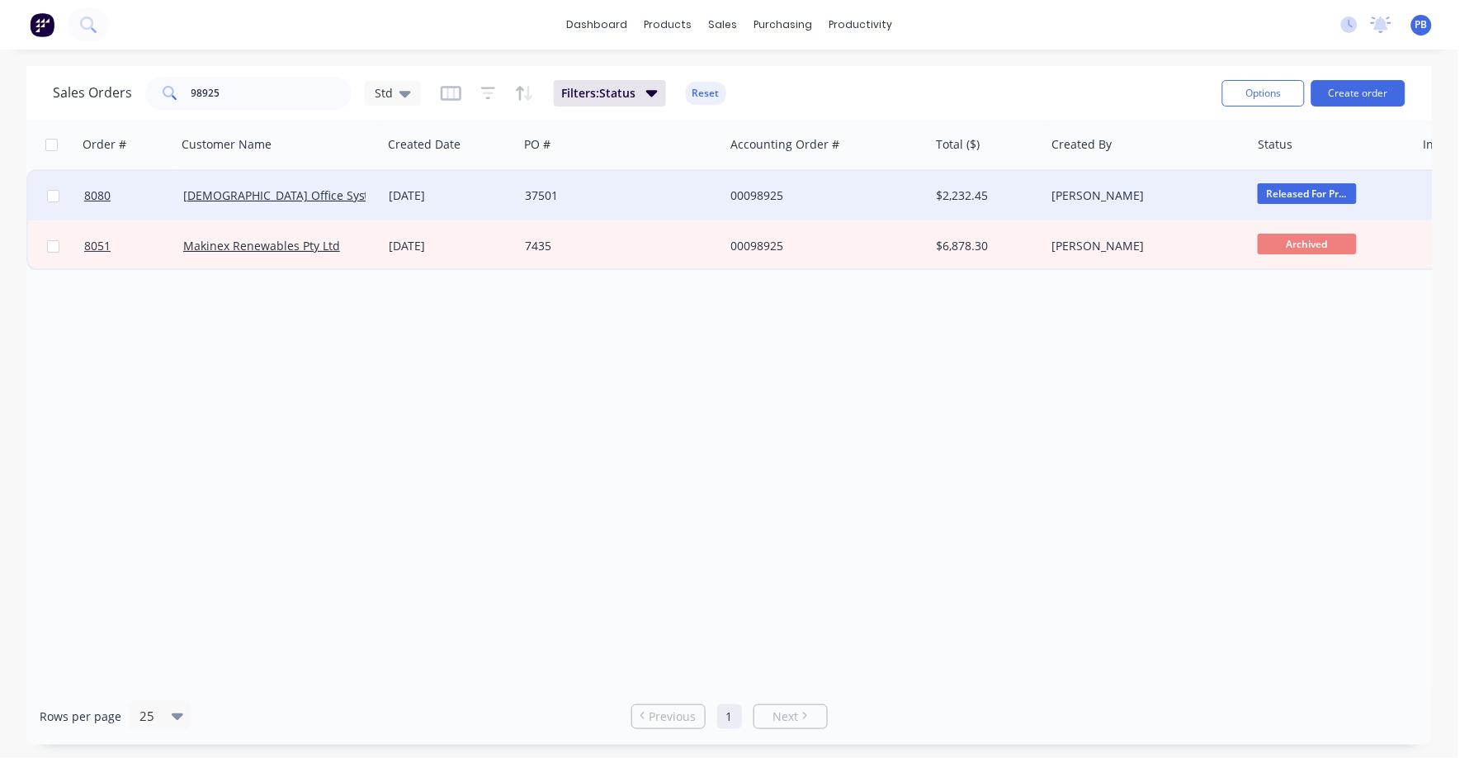
click at [546, 194] on div "37501" at bounding box center [616, 195] width 183 height 17
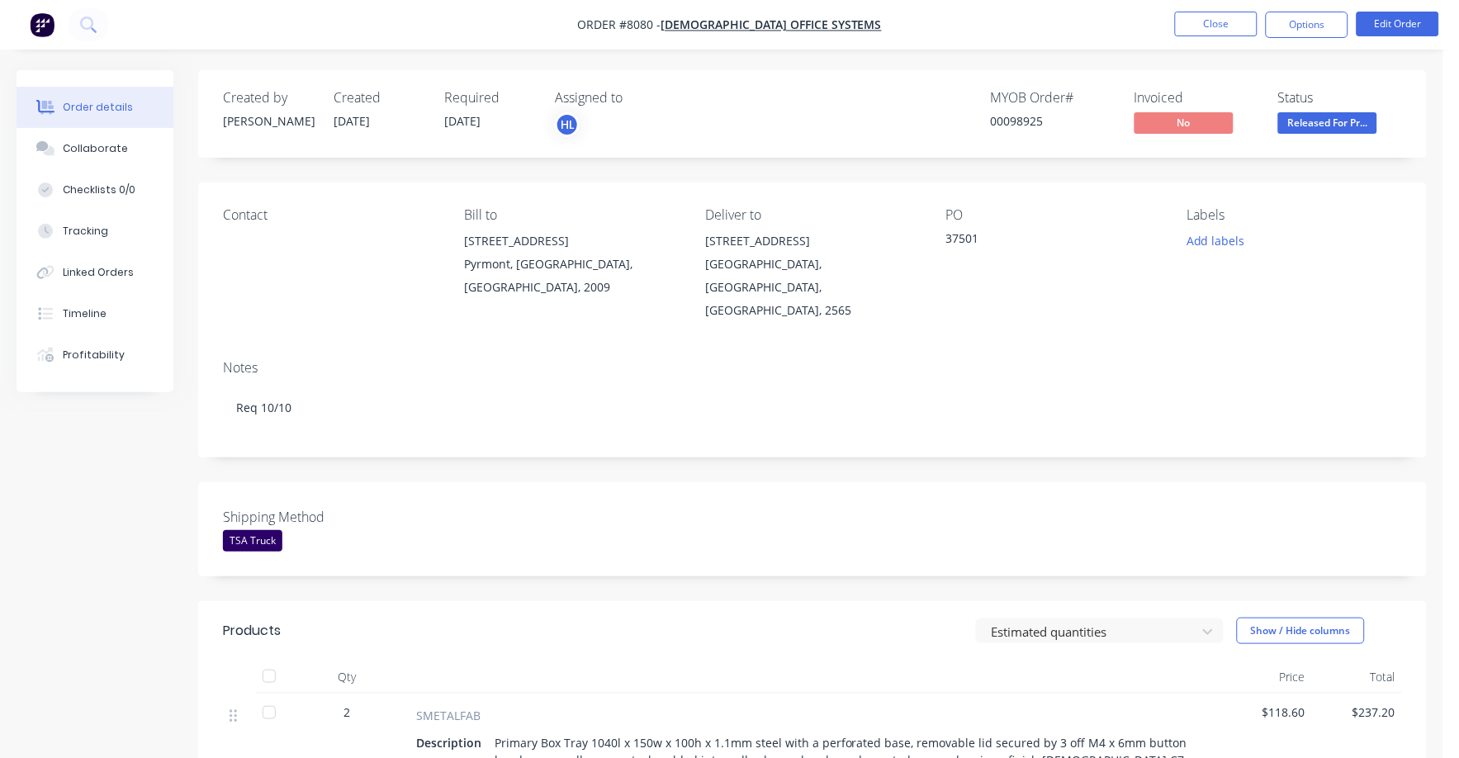
click at [1338, 125] on span "Released For Pr..." at bounding box center [1327, 122] width 99 height 21
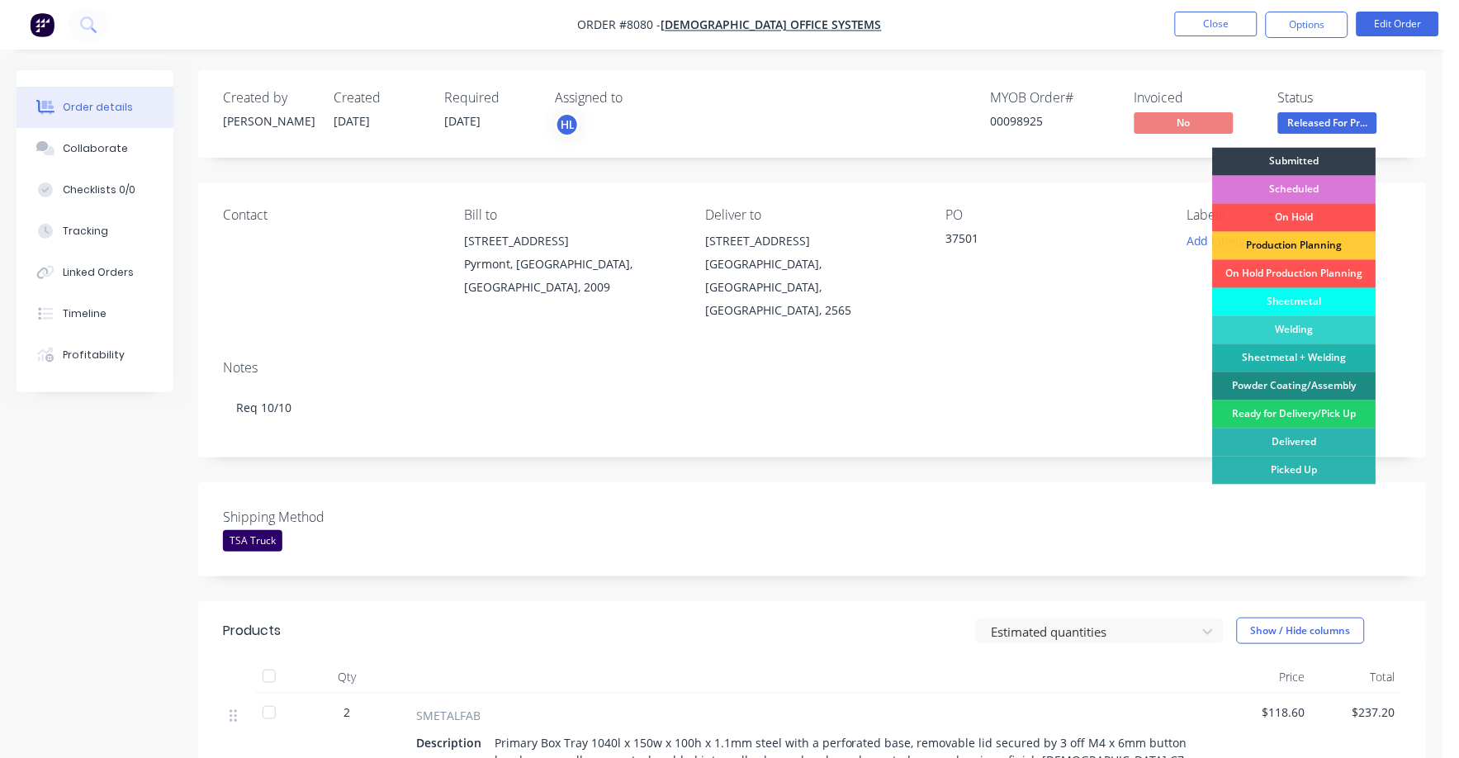
click at [1288, 291] on div "Sheetmetal" at bounding box center [1294, 302] width 163 height 28
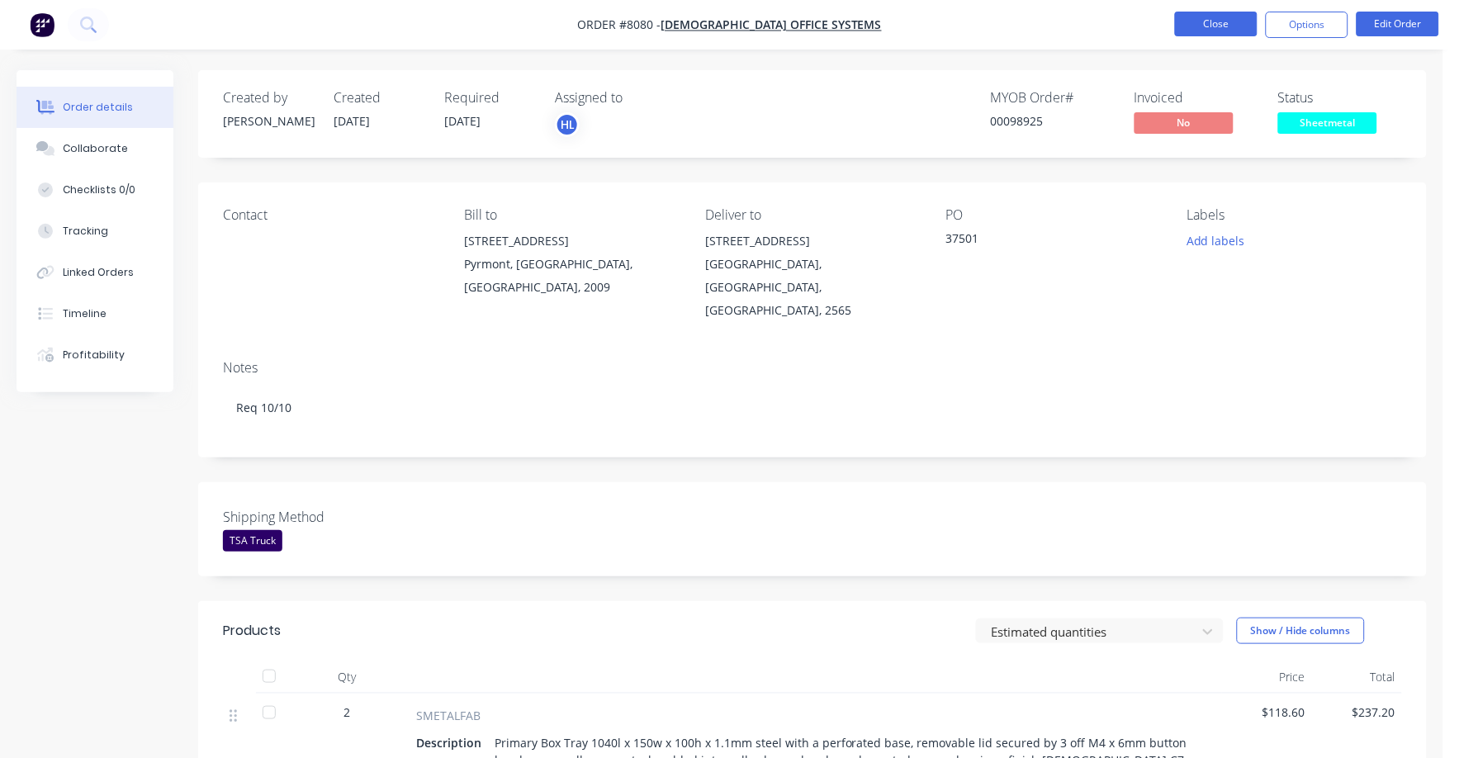
click at [1225, 21] on button "Close" at bounding box center [1216, 24] width 83 height 25
